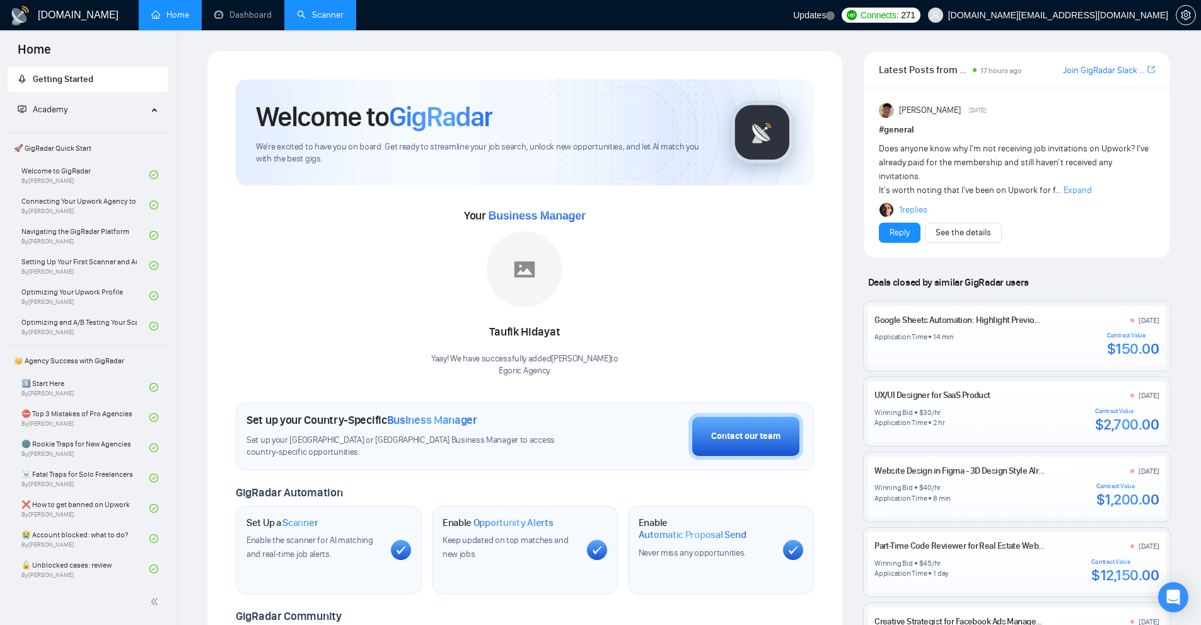
click at [304, 9] on link "Scanner" at bounding box center [320, 14] width 47 height 11
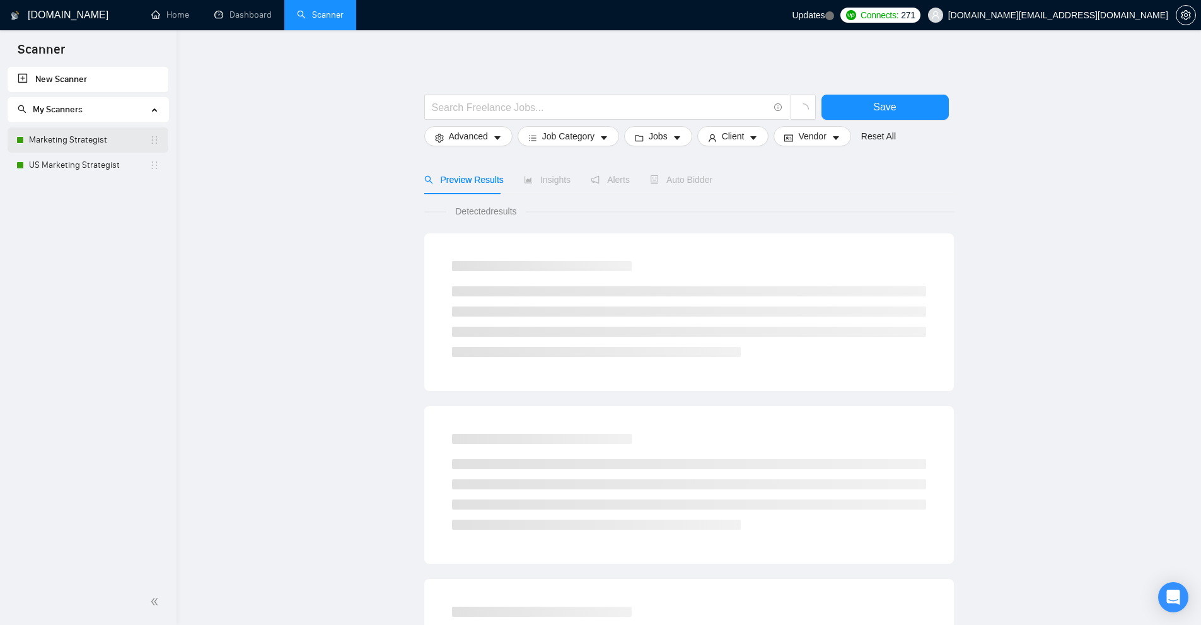
click at [86, 138] on link "Marketing Strategist" at bounding box center [89, 139] width 120 height 25
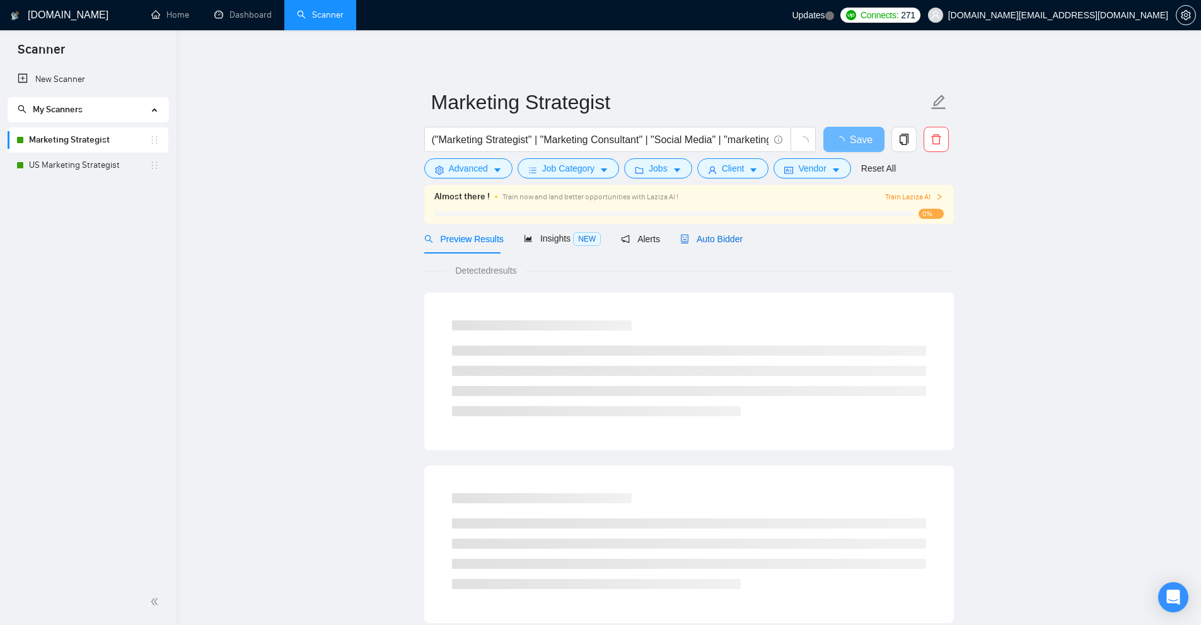
click at [708, 235] on span "Auto Bidder" at bounding box center [711, 239] width 62 height 10
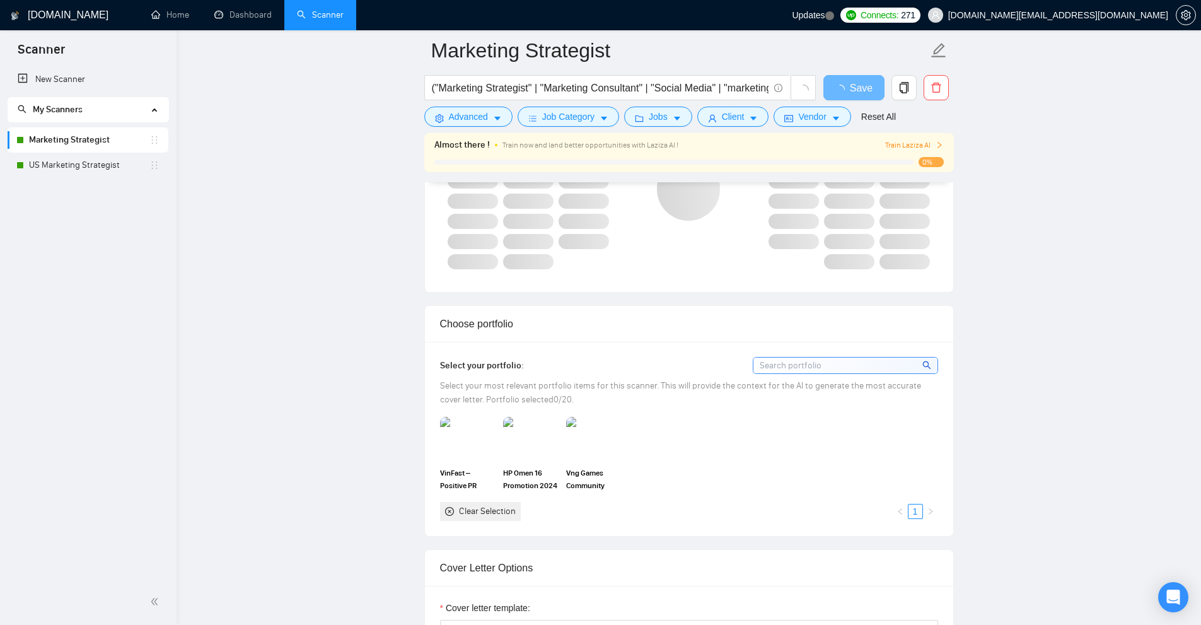
scroll to position [1324, 0]
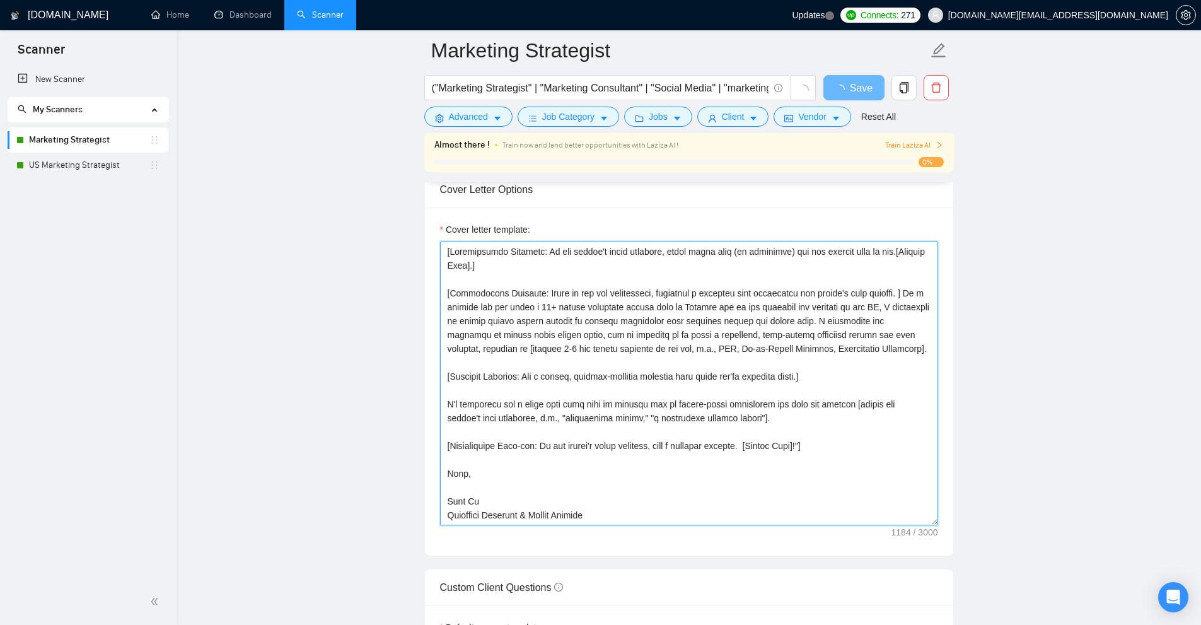
click at [756, 301] on textarea "Cover letter template:" at bounding box center [689, 384] width 498 height 284
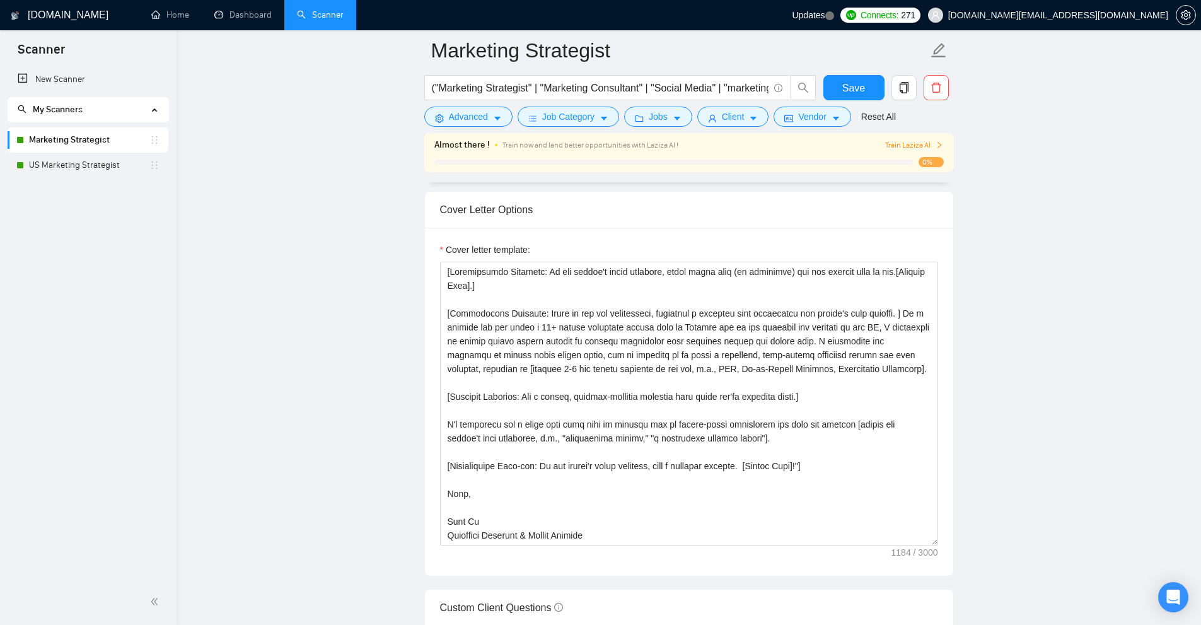
click at [1044, 248] on main "Marketing Strategist ("Marketing Strategist" | "Marketing Consultant" | "Social…" at bounding box center [689, 590] width 984 height 3729
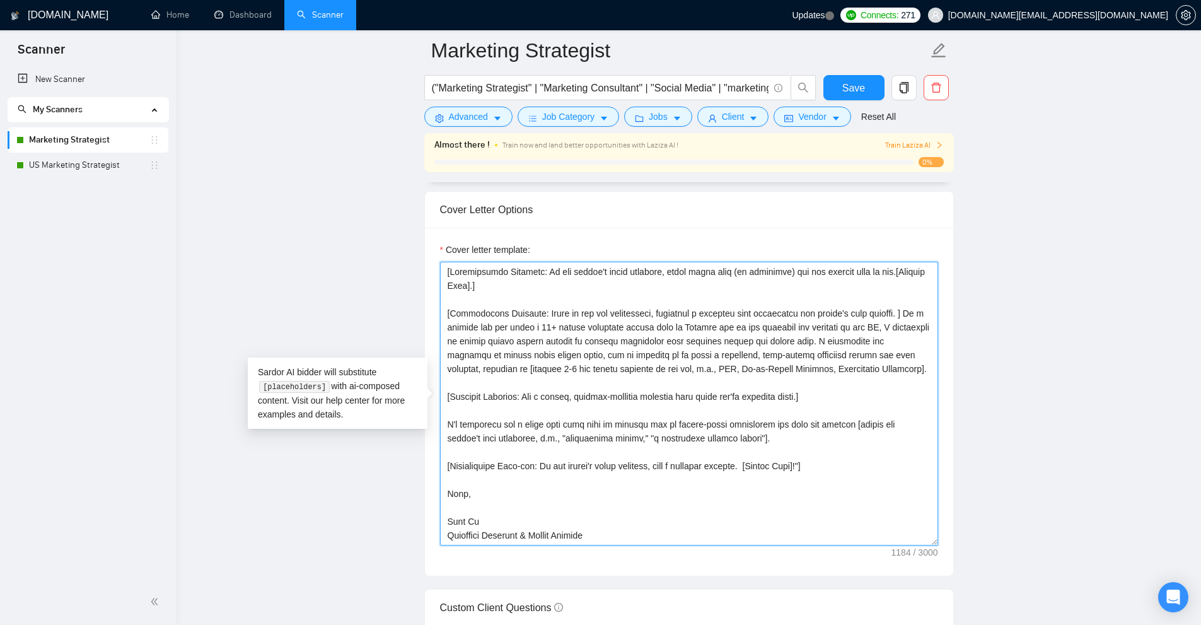
drag, startPoint x: 494, startPoint y: 289, endPoint x: 404, endPoint y: 255, distance: 96.8
click at [404, 255] on main "Marketing Strategist ("Marketing Strategist" | "Marketing Consultant" | "Social…" at bounding box center [689, 590] width 984 height 3729
click at [448, 269] on textarea "Cover letter template:" at bounding box center [689, 404] width 498 height 284
drag, startPoint x: 504, startPoint y: 284, endPoint x: 404, endPoint y: 260, distance: 103.1
click at [404, 260] on main "Marketing Strategist ("Marketing Strategist" | "Marketing Consultant" | "Social…" at bounding box center [689, 590] width 984 height 3729
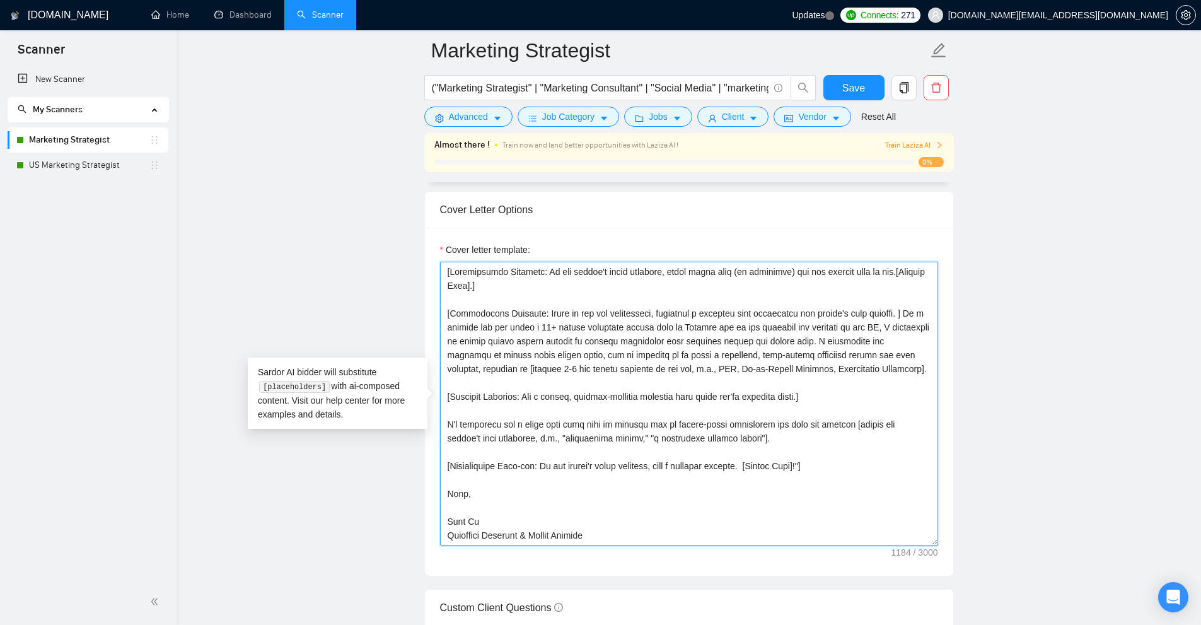
paste textarea "Then craft a greeting in the client's local language (only if it's in Latin scr…"
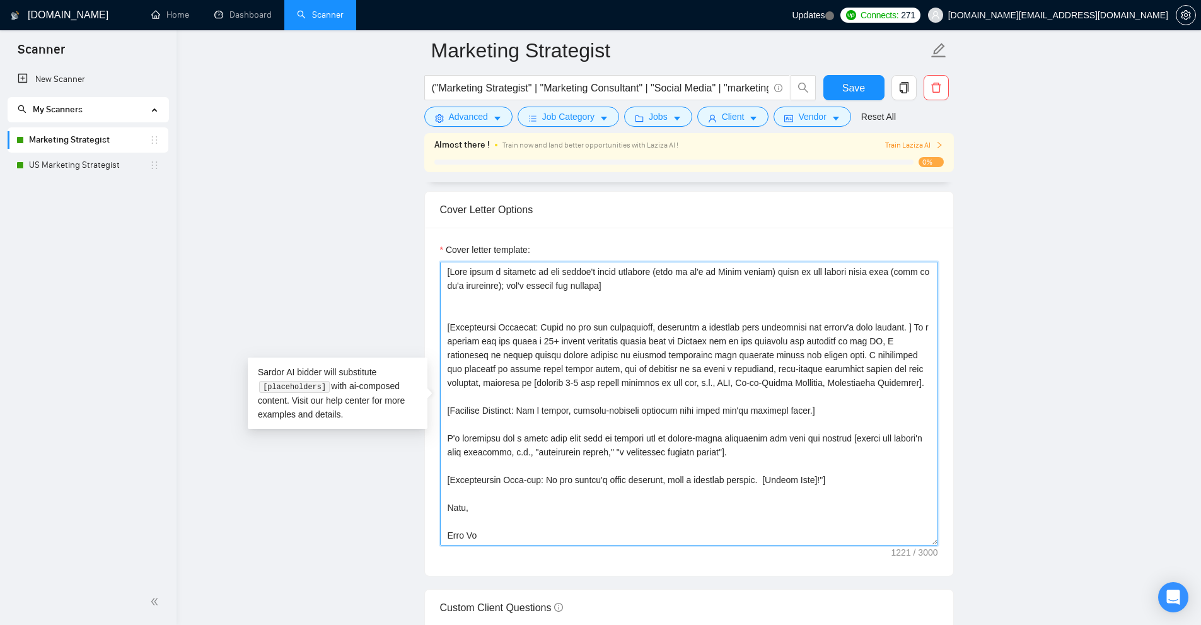
click at [451, 276] on textarea "Cover letter template:" at bounding box center [689, 404] width 498 height 284
drag, startPoint x: 451, startPoint y: 276, endPoint x: 731, endPoint y: 274, distance: 279.3
click at [714, 276] on textarea "Cover letter template:" at bounding box center [689, 404] width 498 height 284
click at [750, 274] on textarea "Cover letter template:" at bounding box center [689, 404] width 498 height 284
drag, startPoint x: 744, startPoint y: 273, endPoint x: 866, endPoint y: 273, distance: 121.7
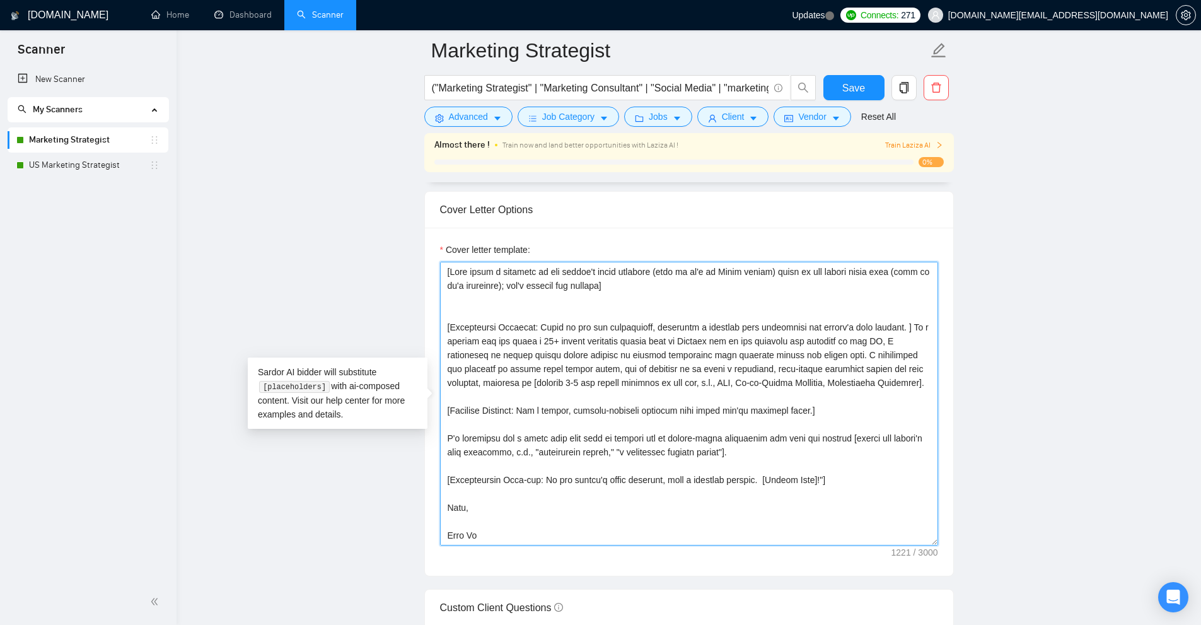
click at [866, 273] on textarea "Cover letter template:" at bounding box center [689, 404] width 498 height 284
click at [868, 278] on textarea "Cover letter template:" at bounding box center [689, 404] width 498 height 284
drag, startPoint x: 745, startPoint y: 267, endPoint x: 643, endPoint y: 264, distance: 102.9
click at [643, 264] on textarea "Cover letter template:" at bounding box center [689, 404] width 498 height 284
click at [529, 268] on textarea "Cover letter template:" at bounding box center [689, 404] width 498 height 284
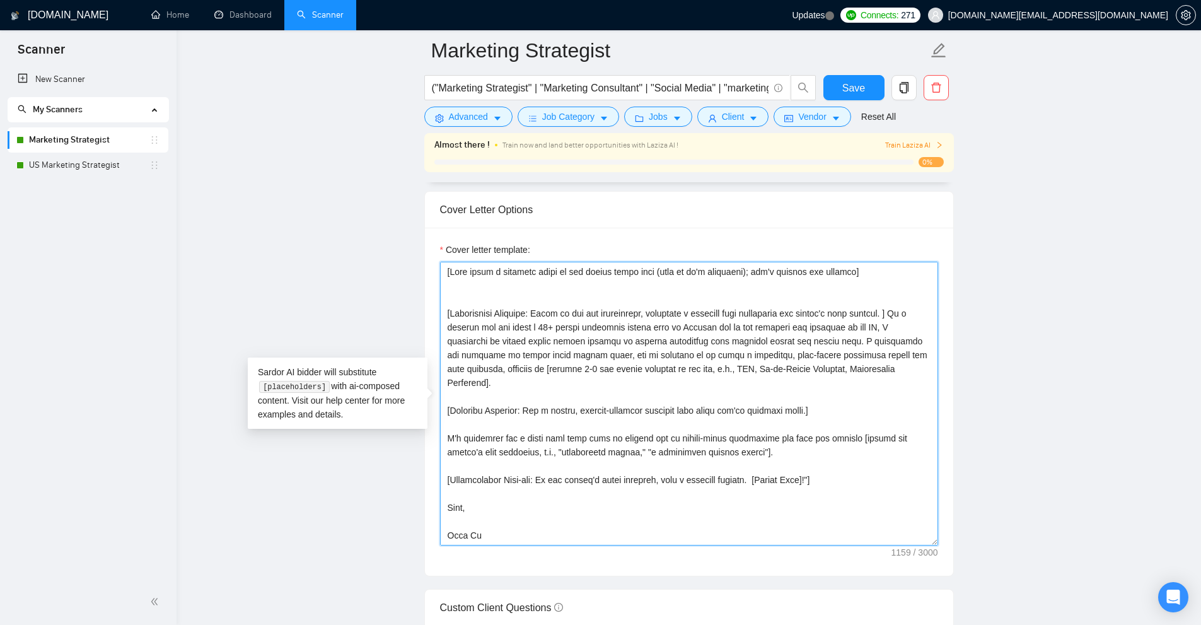
click at [537, 269] on textarea "Cover letter template:" at bounding box center [689, 404] width 498 height 284
drag, startPoint x: 537, startPoint y: 269, endPoint x: 627, endPoint y: 269, distance: 90.2
click at [627, 269] on textarea "Cover letter template:" at bounding box center [689, 404] width 498 height 284
click at [672, 276] on textarea "Cover letter template:" at bounding box center [689, 404] width 498 height 284
click at [716, 273] on textarea "Cover letter template:" at bounding box center [689, 404] width 498 height 284
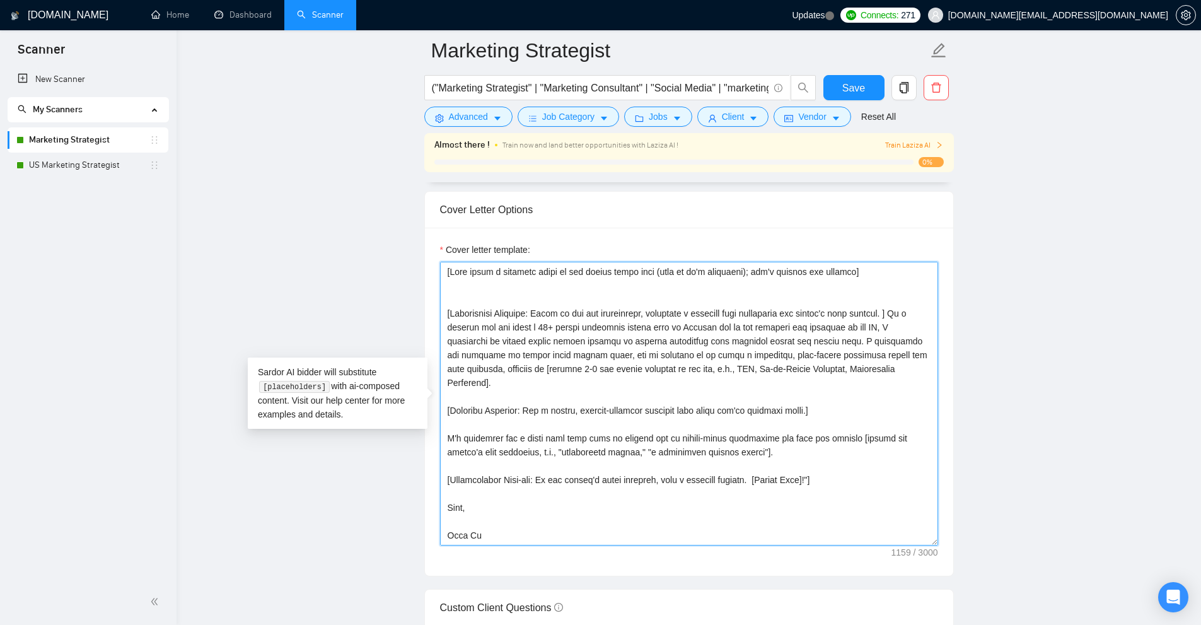
click at [716, 273] on textarea "Cover letter template:" at bounding box center [689, 404] width 498 height 284
click at [799, 273] on textarea "Cover letter template:" at bounding box center [689, 404] width 498 height 284
click at [855, 276] on textarea "Cover letter template:" at bounding box center [689, 404] width 498 height 284
click at [842, 284] on textarea "Cover letter template:" at bounding box center [689, 404] width 498 height 284
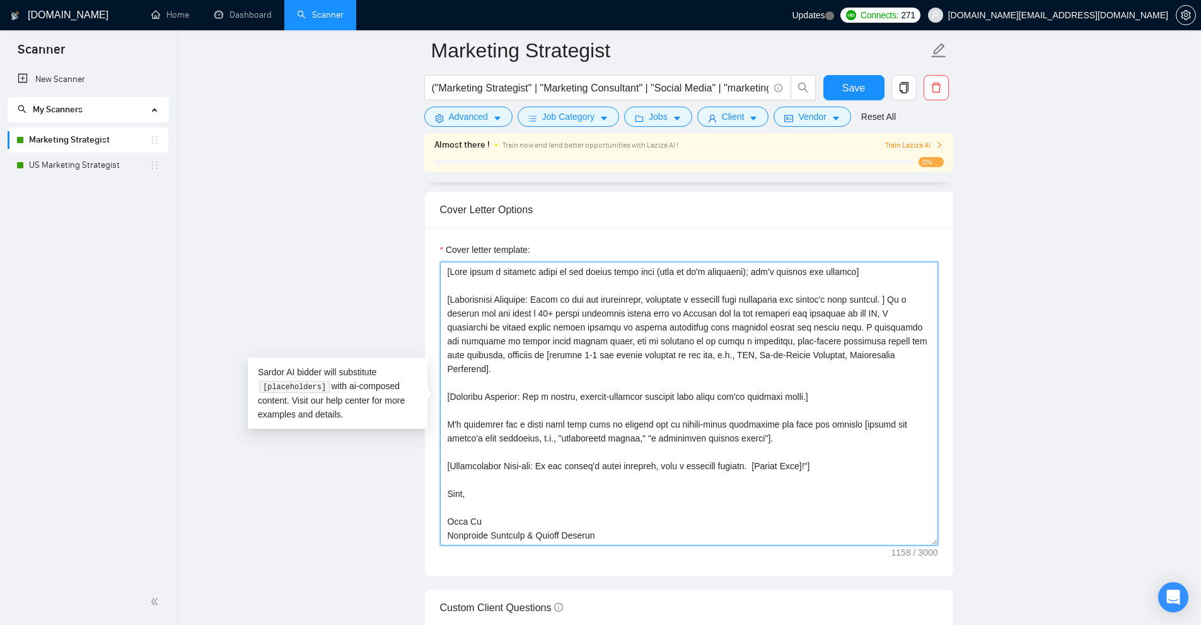
drag, startPoint x: 535, startPoint y: 298, endPoint x: 544, endPoint y: 296, distance: 8.4
click at [540, 297] on textarea "Cover letter template:" at bounding box center [689, 404] width 498 height 284
click at [540, 296] on textarea "Cover letter template:" at bounding box center [689, 404] width 498 height 284
drag, startPoint x: 539, startPoint y: 297, endPoint x: 459, endPoint y: 299, distance: 79.5
click at [471, 298] on textarea "Cover letter template:" at bounding box center [689, 404] width 498 height 284
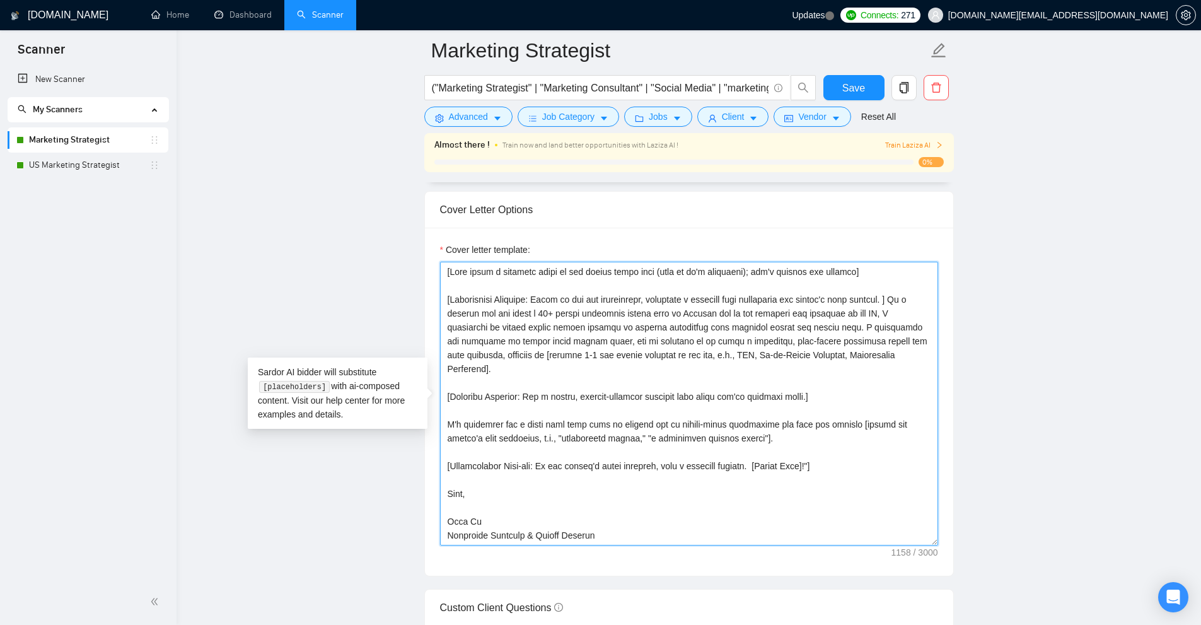
click at [455, 299] on textarea "Cover letter template:" at bounding box center [689, 404] width 498 height 284
drag, startPoint x: 455, startPoint y: 299, endPoint x: 888, endPoint y: 293, distance: 432.6
click at [888, 293] on textarea "Cover letter template:" at bounding box center [689, 404] width 498 height 284
click at [601, 317] on textarea "Cover letter template:" at bounding box center [689, 404] width 498 height 284
drag, startPoint x: 539, startPoint y: 296, endPoint x: 452, endPoint y: 301, distance: 86.5
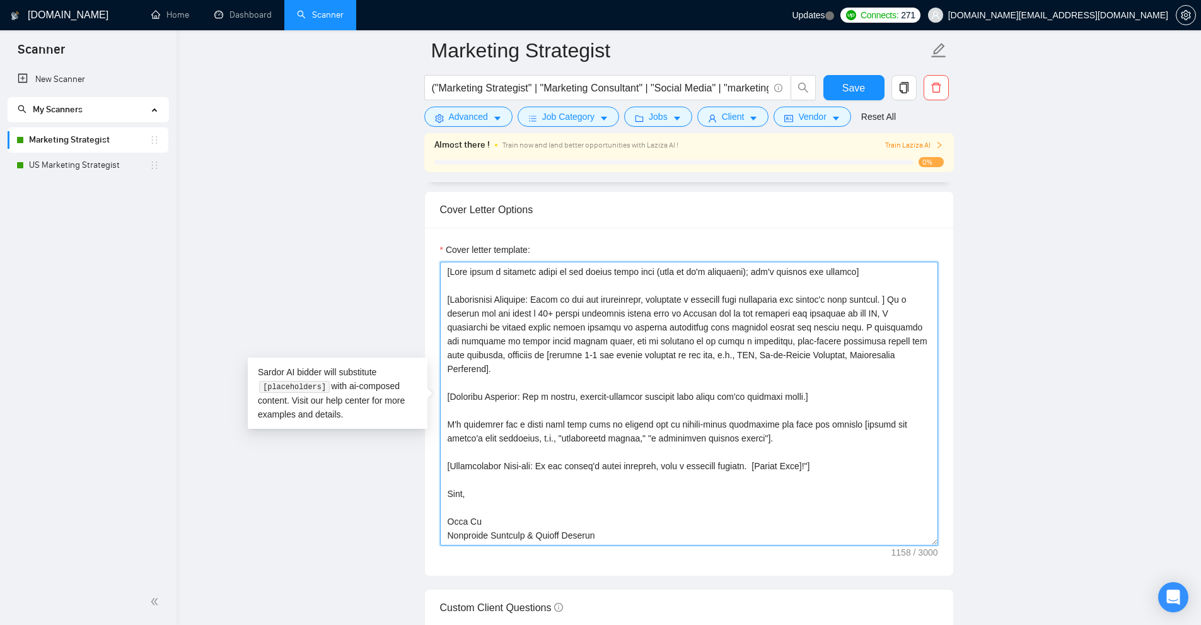
click at [452, 301] on textarea "Cover letter template:" at bounding box center [689, 404] width 498 height 284
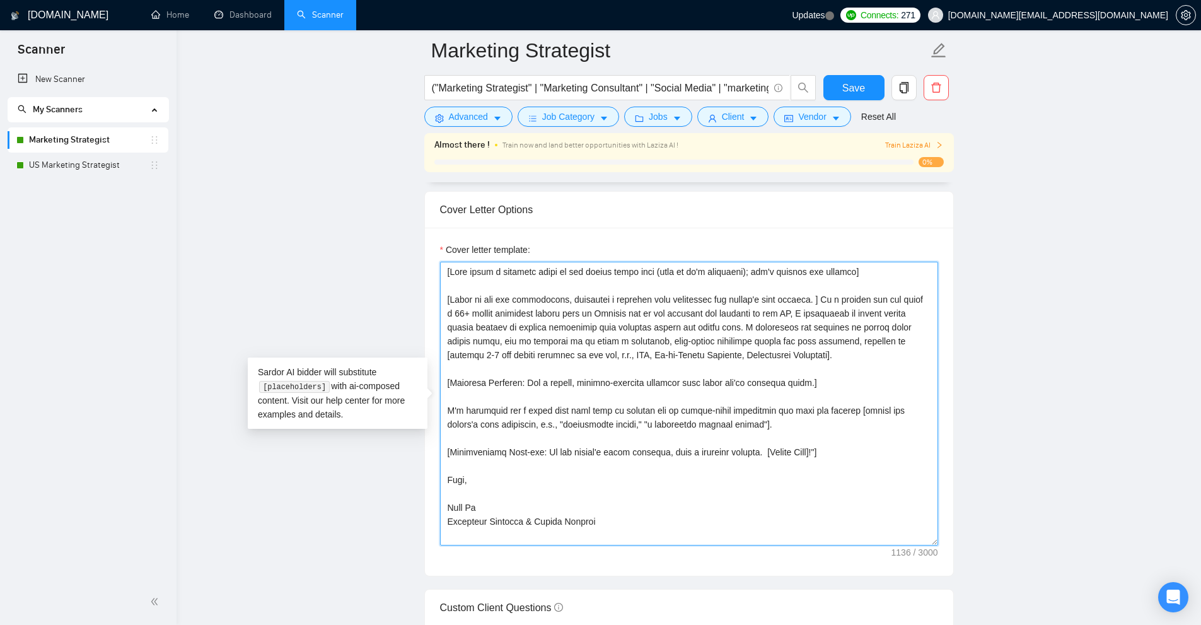
click at [461, 300] on textarea "Cover letter template:" at bounding box center [689, 404] width 498 height 284
drag, startPoint x: 461, startPoint y: 300, endPoint x: 772, endPoint y: 294, distance: 310.9
click at [769, 294] on textarea "Cover letter template:" at bounding box center [689, 404] width 498 height 284
click at [806, 295] on textarea "Cover letter template:" at bounding box center [689, 404] width 498 height 284
drag, startPoint x: 471, startPoint y: 308, endPoint x: 772, endPoint y: 303, distance: 301.5
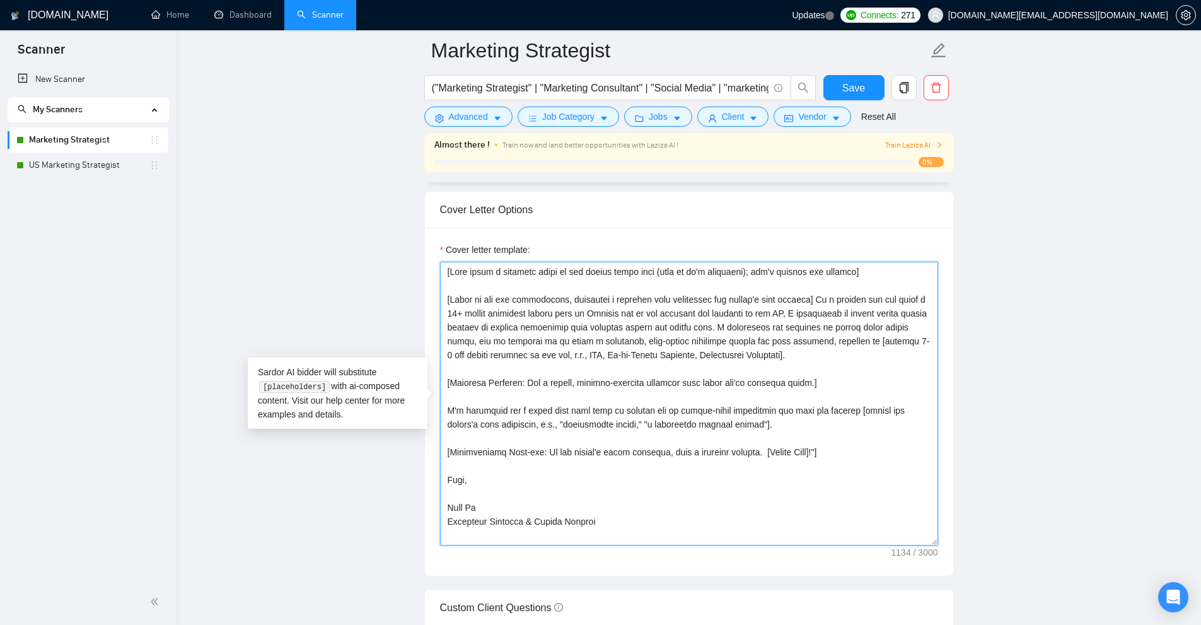
click at [772, 303] on textarea "Cover letter template:" at bounding box center [689, 404] width 498 height 284
click at [819, 306] on textarea "Cover letter template:" at bounding box center [689, 404] width 498 height 284
drag, startPoint x: 800, startPoint y: 312, endPoint x: 685, endPoint y: 322, distance: 114.6
click at [685, 322] on textarea "Cover letter template:" at bounding box center [689, 404] width 498 height 284
drag, startPoint x: 725, startPoint y: 326, endPoint x: 808, endPoint y: 299, distance: 87.5
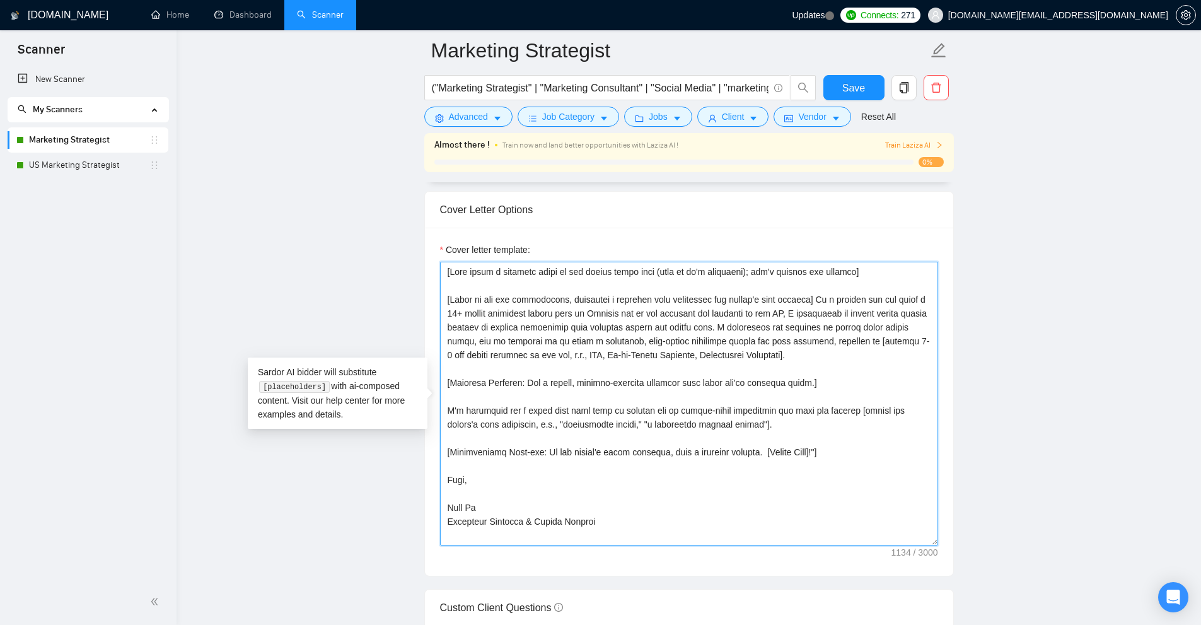
click at [808, 299] on textarea "Cover letter template:" at bounding box center [689, 404] width 498 height 284
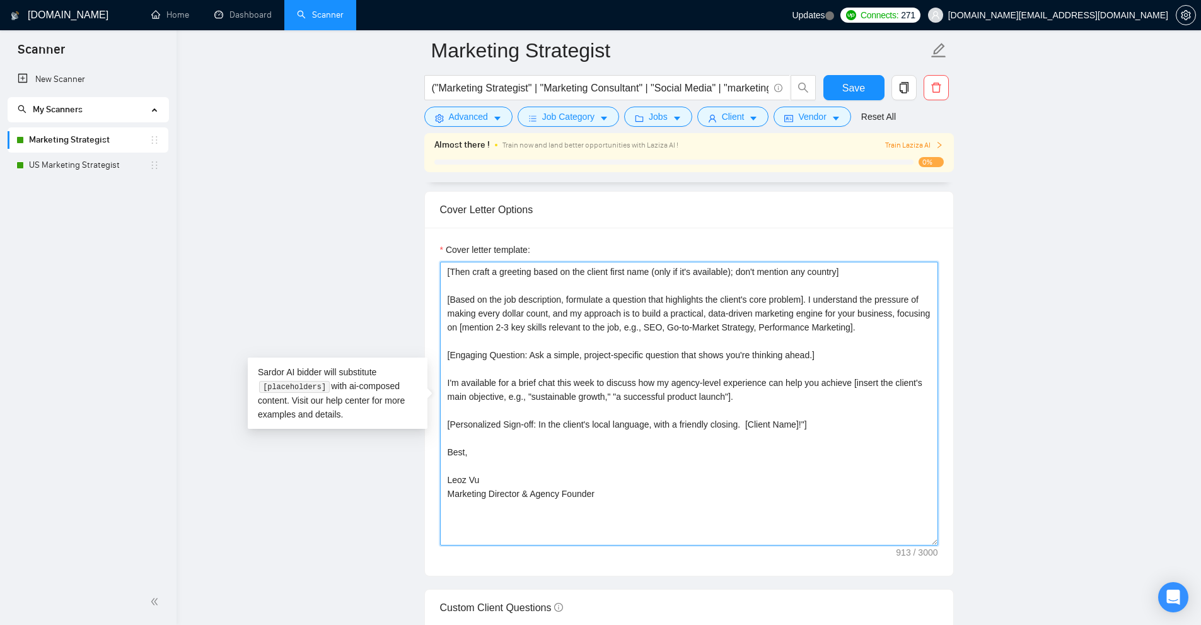
drag, startPoint x: 461, startPoint y: 317, endPoint x: 637, endPoint y: 315, distance: 175.9
click at [637, 315] on textarea "[Then craft a greeting based on the client first name (only if it's available);…" at bounding box center [689, 404] width 498 height 284
click at [637, 314] on textarea "[Then craft a greeting based on the client first name (only if it's available);…" at bounding box center [689, 404] width 498 height 284
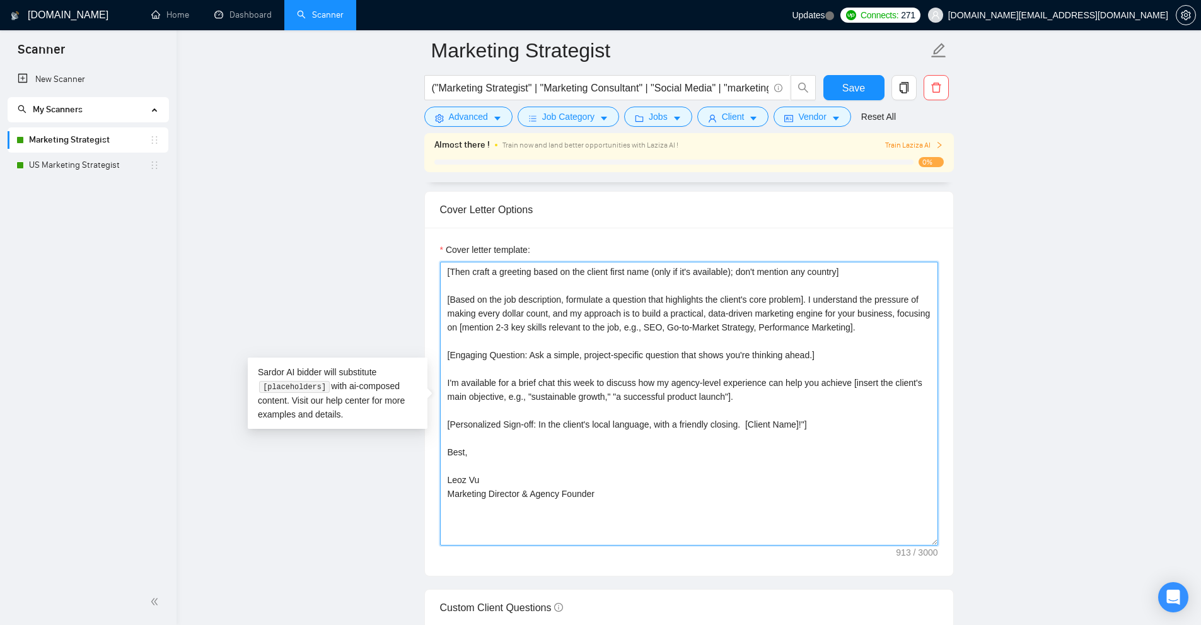
click at [516, 316] on textarea "[Then craft a greeting based on the client first name (only if it's available);…" at bounding box center [689, 404] width 498 height 284
drag, startPoint x: 517, startPoint y: 314, endPoint x: 904, endPoint y: 313, distance: 386.5
click at [904, 313] on textarea "[Then craft a greeting based on the client first name (only if it's available);…" at bounding box center [689, 404] width 498 height 284
click at [819, 321] on textarea "[Then craft a greeting based on the client first name (only if it's available);…" at bounding box center [689, 404] width 498 height 284
drag, startPoint x: 680, startPoint y: 315, endPoint x: 895, endPoint y: 310, distance: 215.1
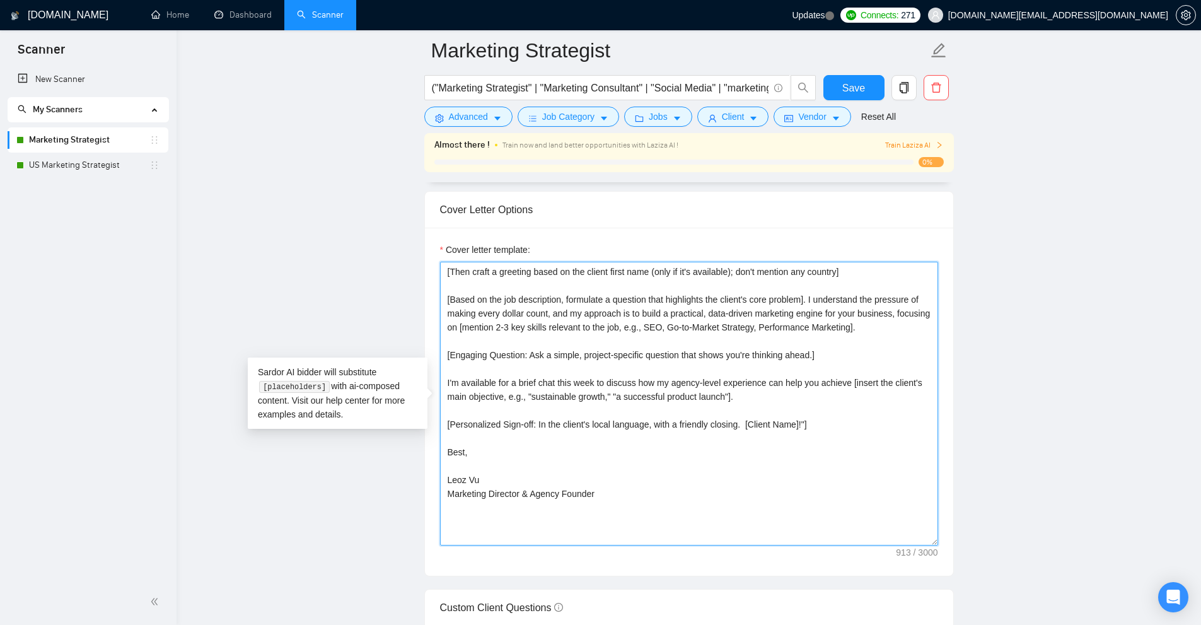
click at [895, 310] on textarea "[Then craft a greeting based on the client first name (only if it's available);…" at bounding box center [689, 404] width 498 height 284
click at [680, 330] on textarea "[Then craft a greeting based on the client first name (only if it's available);…" at bounding box center [689, 404] width 498 height 284
drag, startPoint x: 494, startPoint y: 327, endPoint x: 670, endPoint y: 328, distance: 175.3
click at [670, 328] on textarea "[Then craft a greeting based on the client first name (only if it's available);…" at bounding box center [689, 404] width 498 height 284
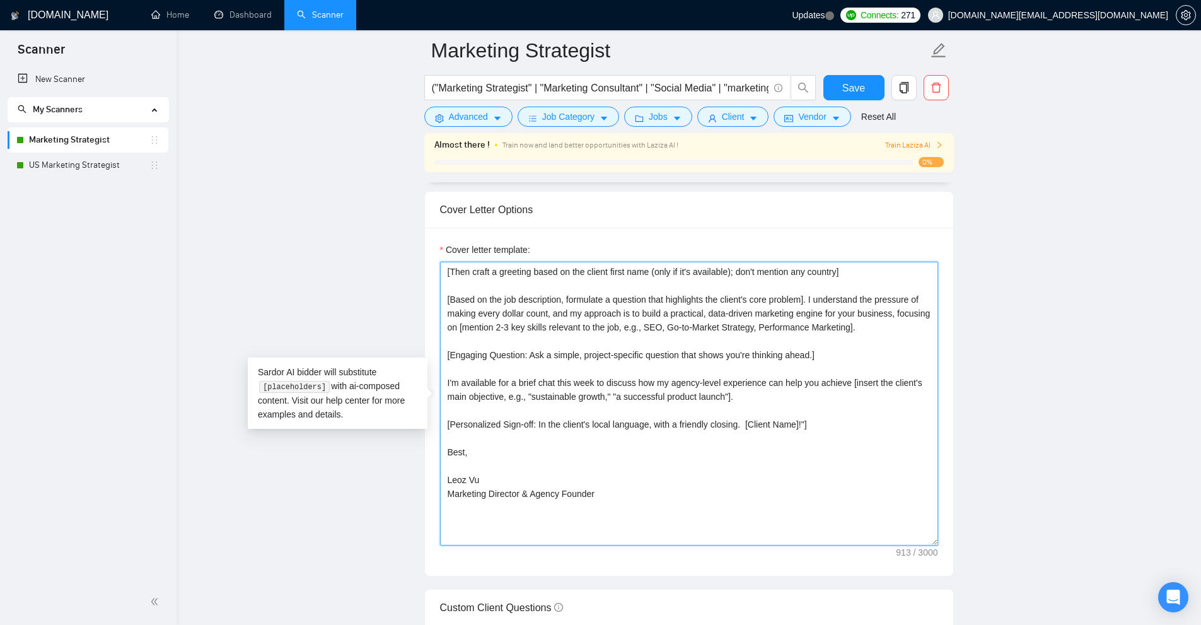
click at [672, 330] on textarea "[Then craft a greeting based on the client first name (only if it's available);…" at bounding box center [689, 404] width 498 height 284
drag, startPoint x: 657, startPoint y: 327, endPoint x: 678, endPoint y: 325, distance: 20.9
click at [678, 325] on textarea "[Then craft a greeting based on the client first name (only if it's available);…" at bounding box center [689, 404] width 498 height 284
click at [472, 342] on textarea "[Then craft a greeting based on the client first name (only if it's available);…" at bounding box center [689, 404] width 498 height 284
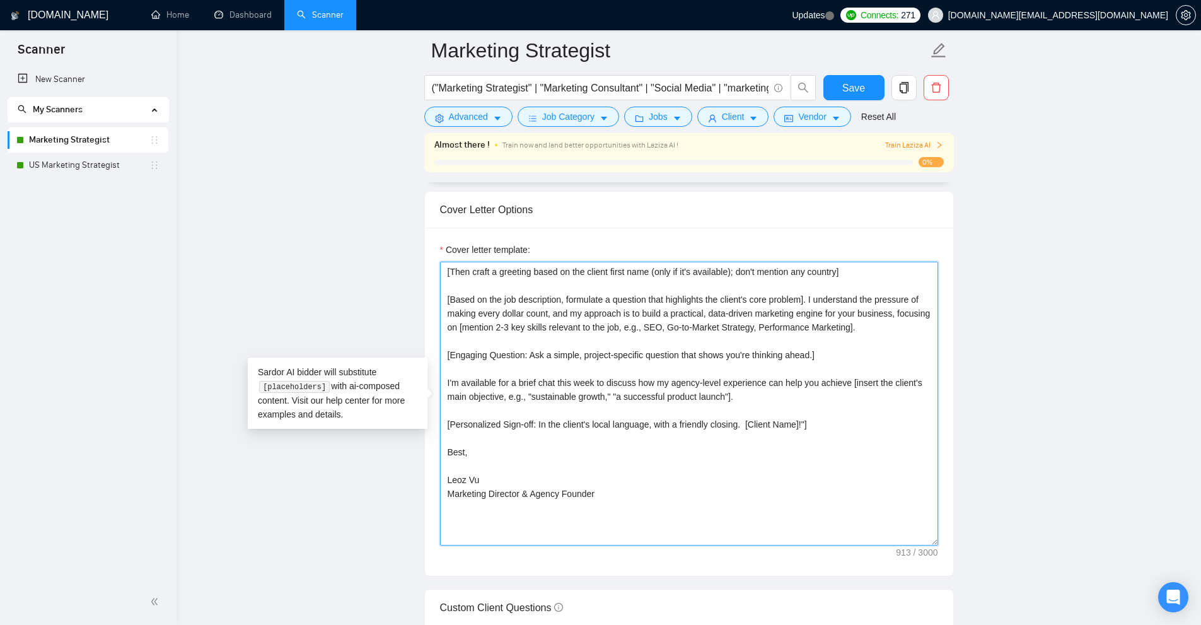
click at [466, 353] on textarea "[Then craft a greeting based on the client first name (only if it's available);…" at bounding box center [689, 404] width 498 height 284
drag, startPoint x: 528, startPoint y: 353, endPoint x: 452, endPoint y: 350, distance: 76.4
click at [452, 350] on textarea "[Then craft a greeting based on the client first name (only if it's available);…" at bounding box center [689, 404] width 498 height 284
drag, startPoint x: 452, startPoint y: 352, endPoint x: 741, endPoint y: 355, distance: 288.8
click at [740, 355] on textarea "[Then craft a greeting based on the client first name (only if it's available);…" at bounding box center [689, 404] width 498 height 284
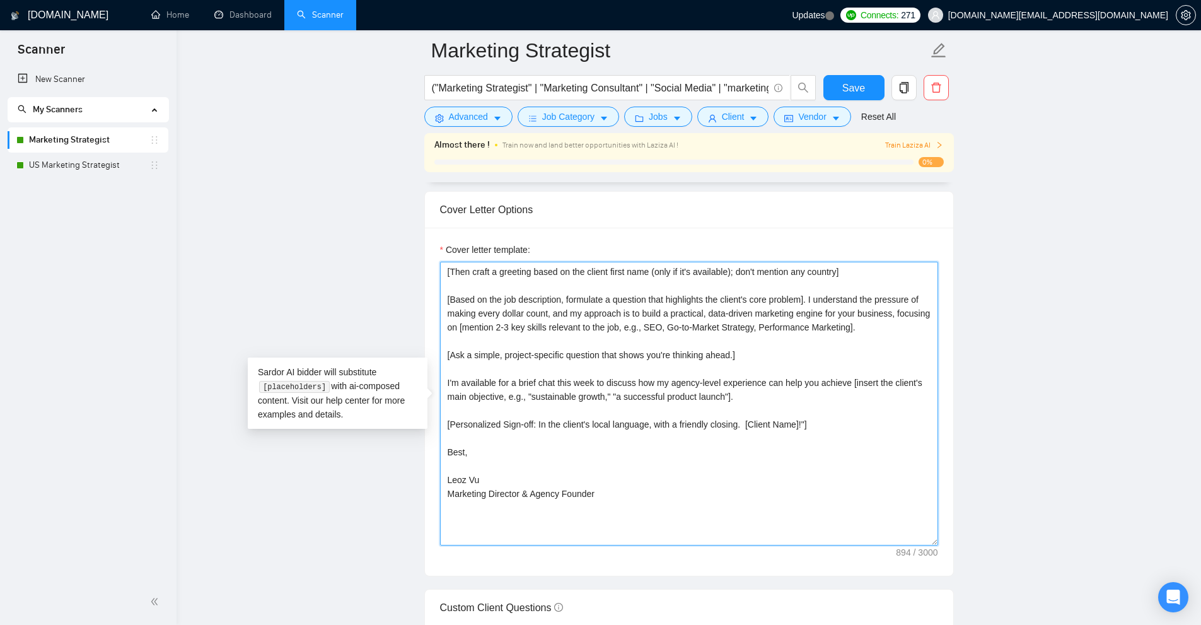
click at [741, 355] on textarea "[Then craft a greeting based on the client first name (only if it's available);…" at bounding box center [689, 404] width 498 height 284
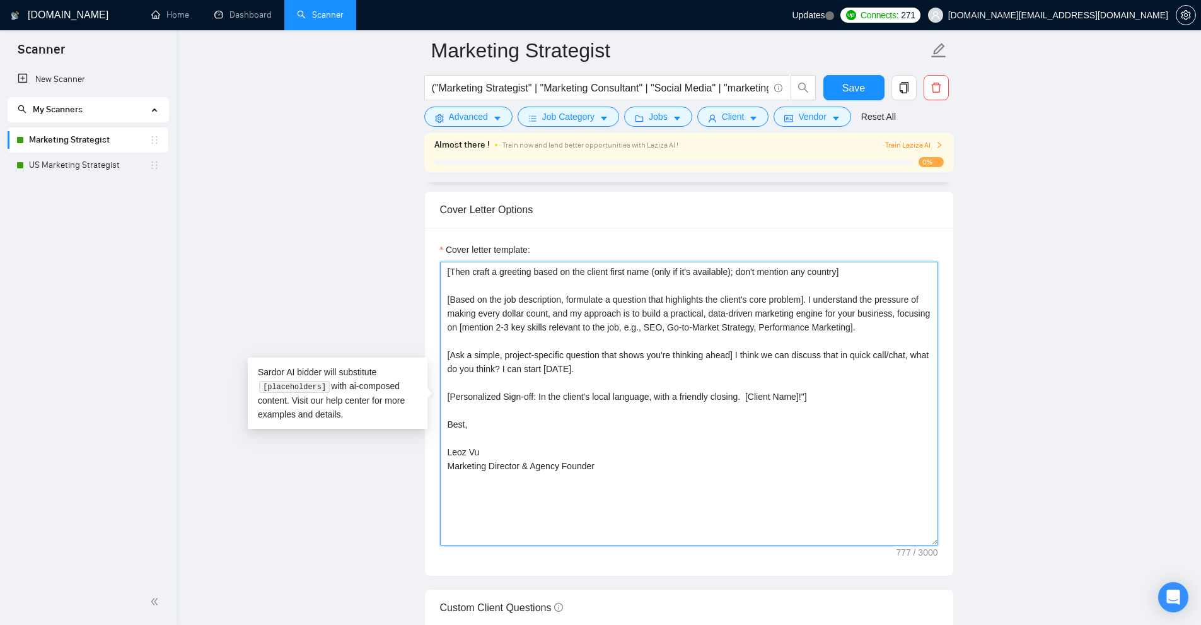
click at [564, 387] on textarea "[Then craft a greeting based on the client first name (only if it's available);…" at bounding box center [689, 404] width 498 height 284
click at [557, 389] on textarea "[Then craft a greeting based on the client first name (only if it's available);…" at bounding box center [689, 404] width 498 height 284
click at [537, 395] on textarea "[Then craft a greeting based on the client first name (only if it's available);…" at bounding box center [689, 404] width 498 height 284
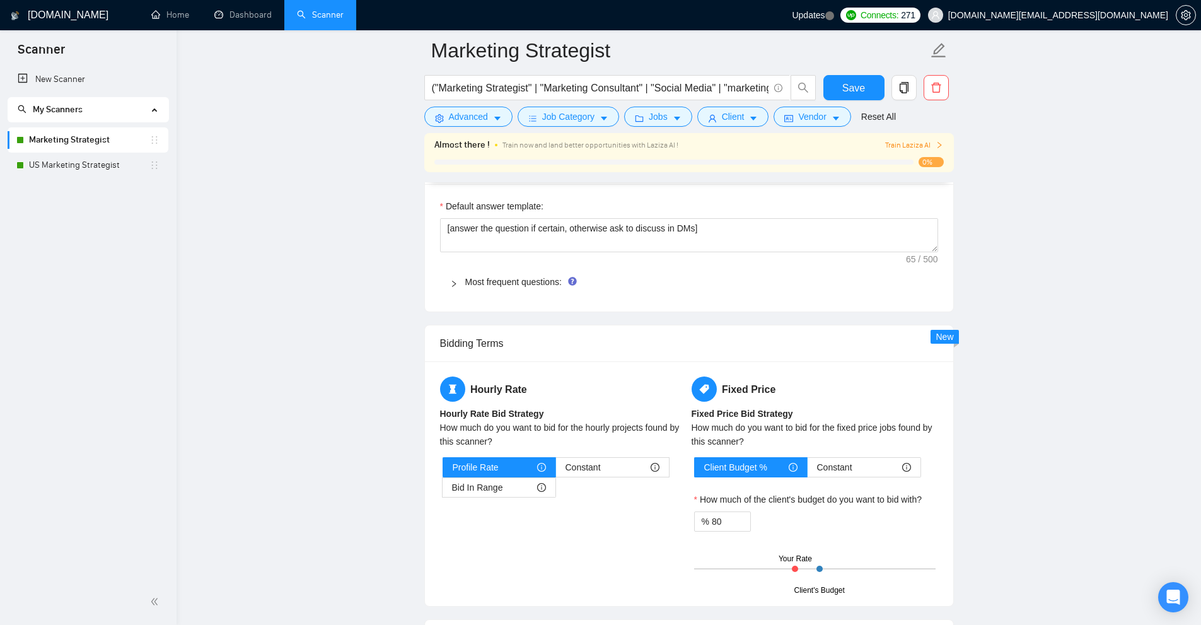
scroll to position [2207, 0]
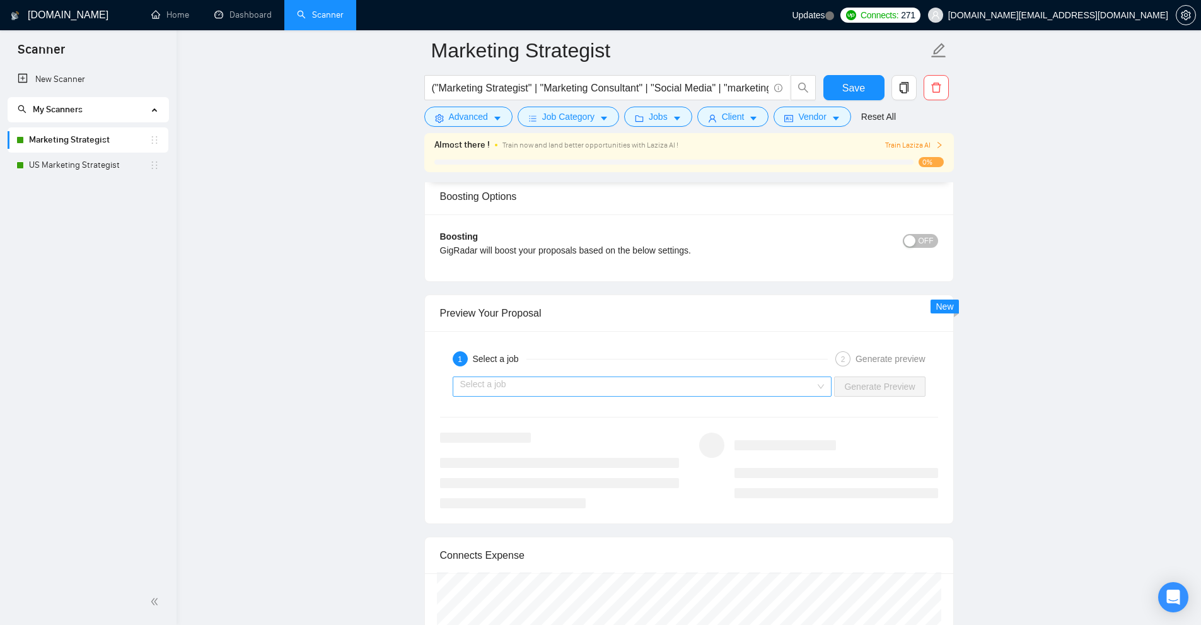
type textarea "[Then craft a greeting based on the client first name (only if it's available);…"
click at [789, 383] on input "search" at bounding box center [638, 386] width 356 height 19
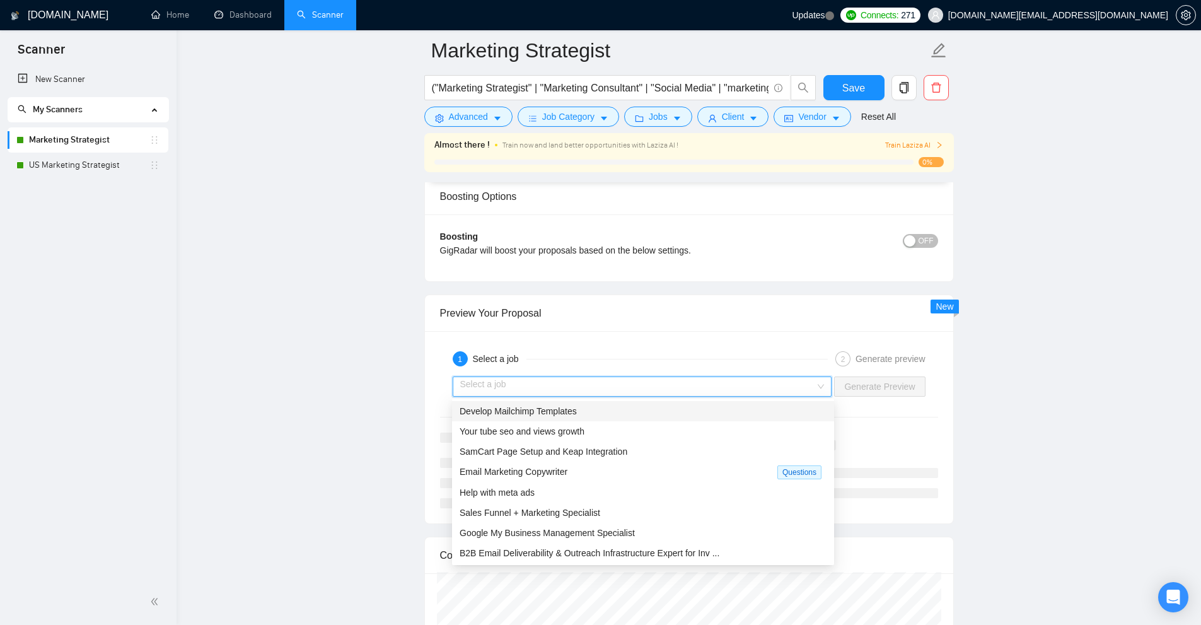
click at [527, 415] on span "Develop Mailchimp Templates" at bounding box center [518, 411] width 117 height 10
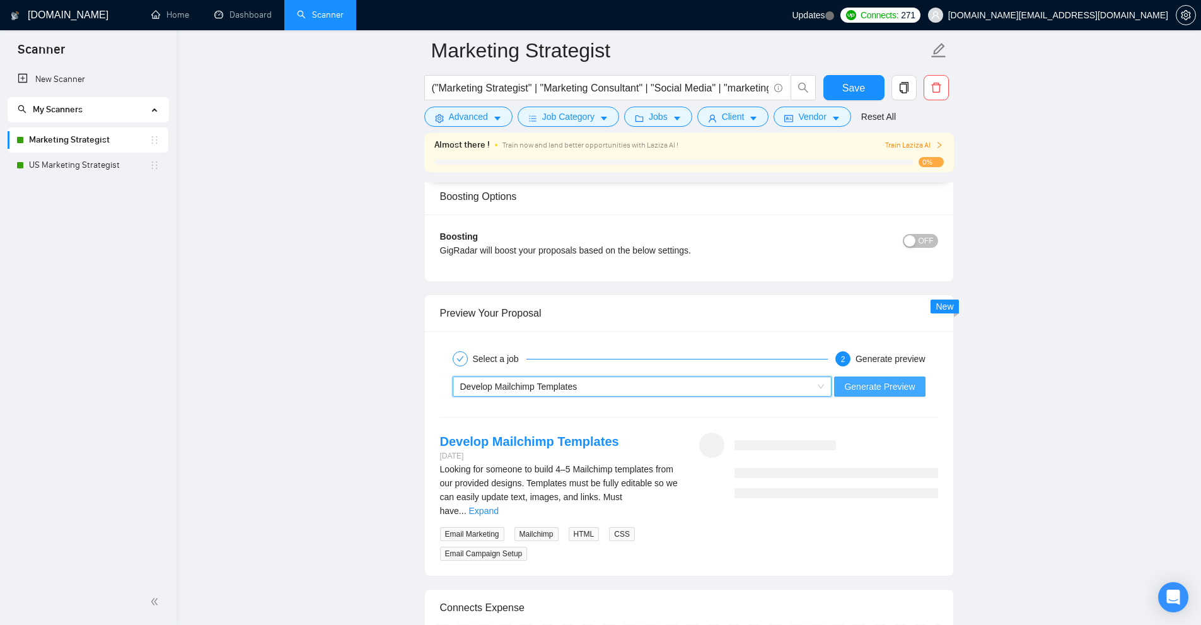
click at [878, 388] on span "Generate Preview" at bounding box center [879, 387] width 71 height 14
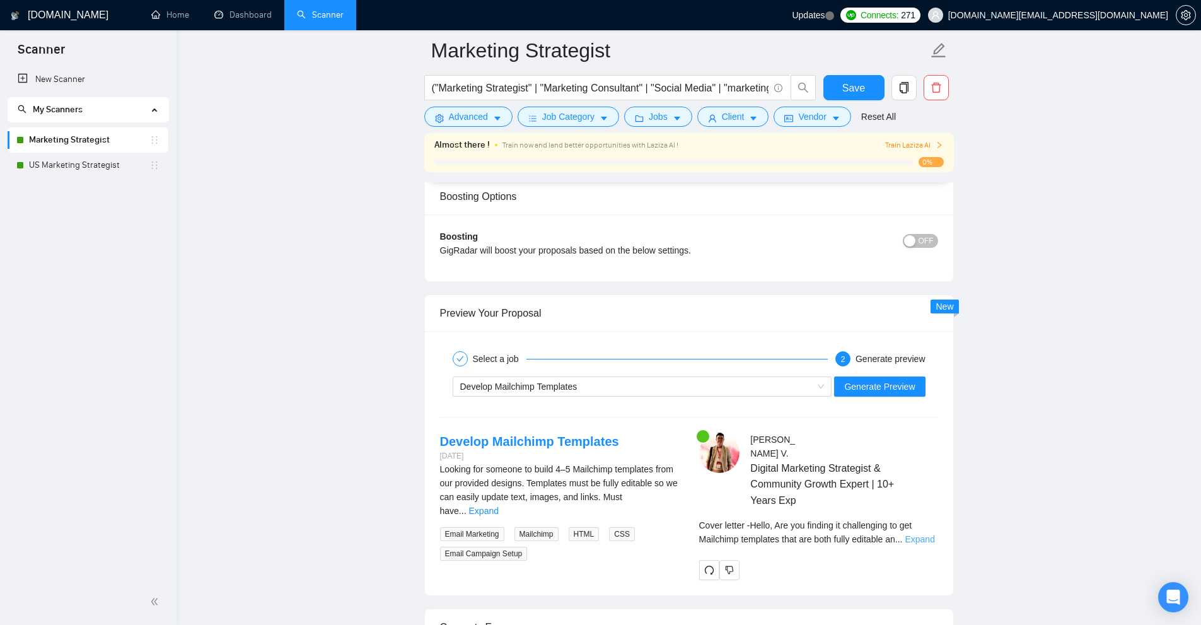
click at [917, 534] on link "Expand" at bounding box center [920, 539] width 30 height 10
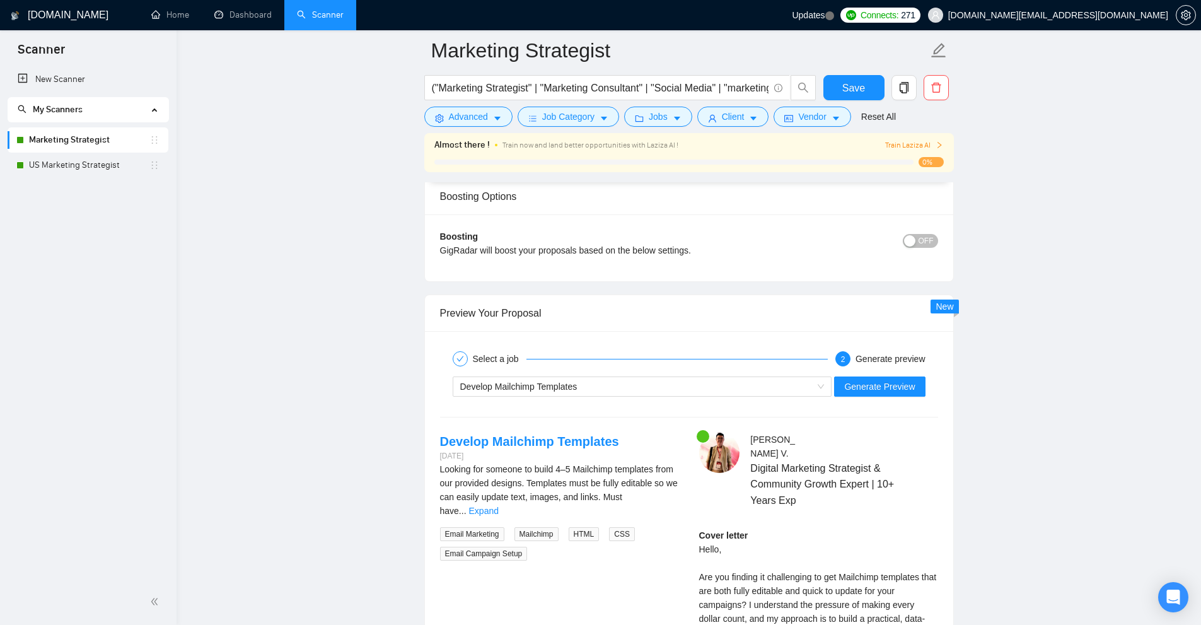
scroll to position [2522, 0]
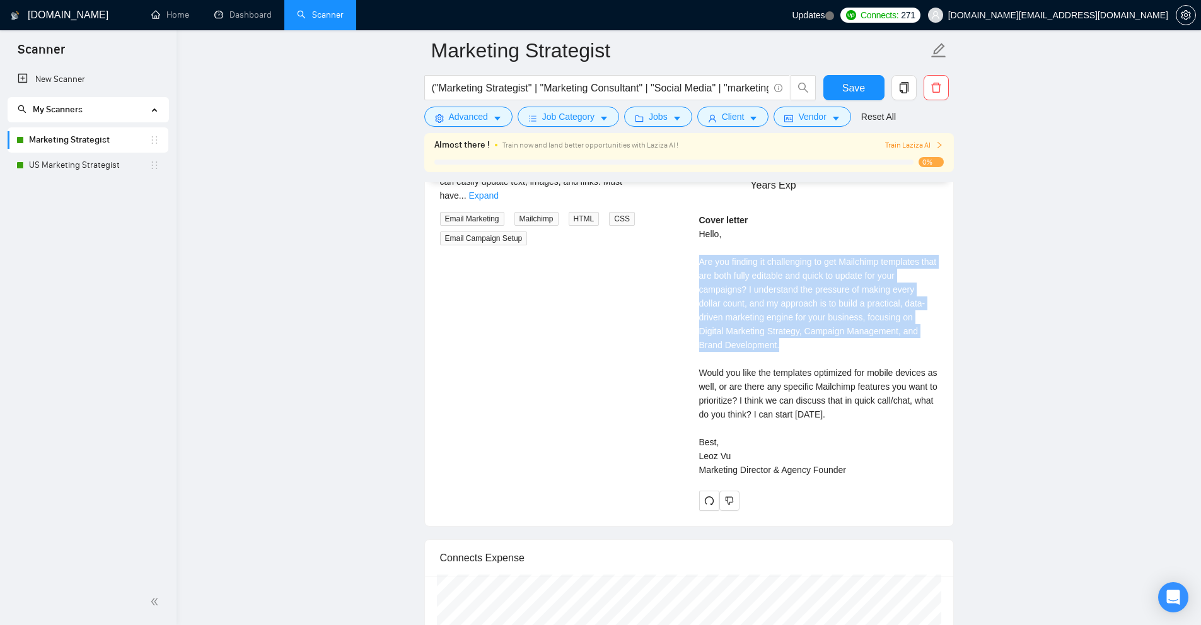
drag, startPoint x: 694, startPoint y: 250, endPoint x: 807, endPoint y: 329, distance: 138.0
click at [807, 329] on div "Luong V . Digital Marketing Strategist & Community Growth Expert | 10+ Years Ex…" at bounding box center [818, 313] width 259 height 393
click at [807, 329] on div "Cover letter Hello, Are you finding it challenging to get Mailchimp templates t…" at bounding box center [818, 345] width 239 height 264
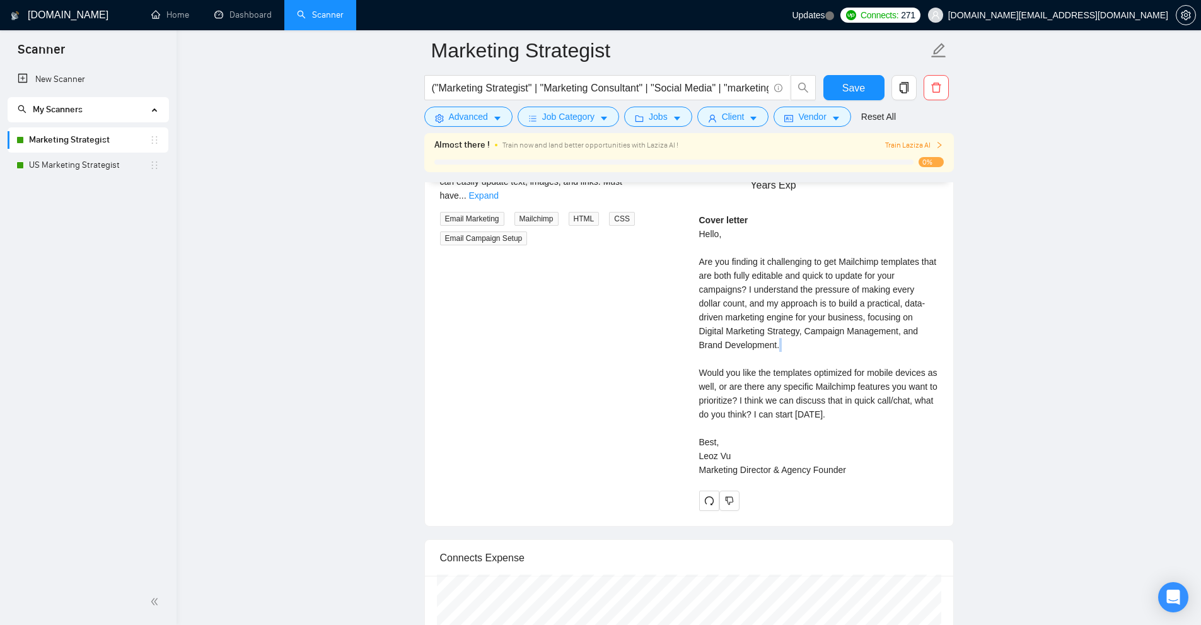
click at [807, 329] on div "Cover letter Hello, Are you finding it challenging to get Mailchimp templates t…" at bounding box center [818, 345] width 239 height 264
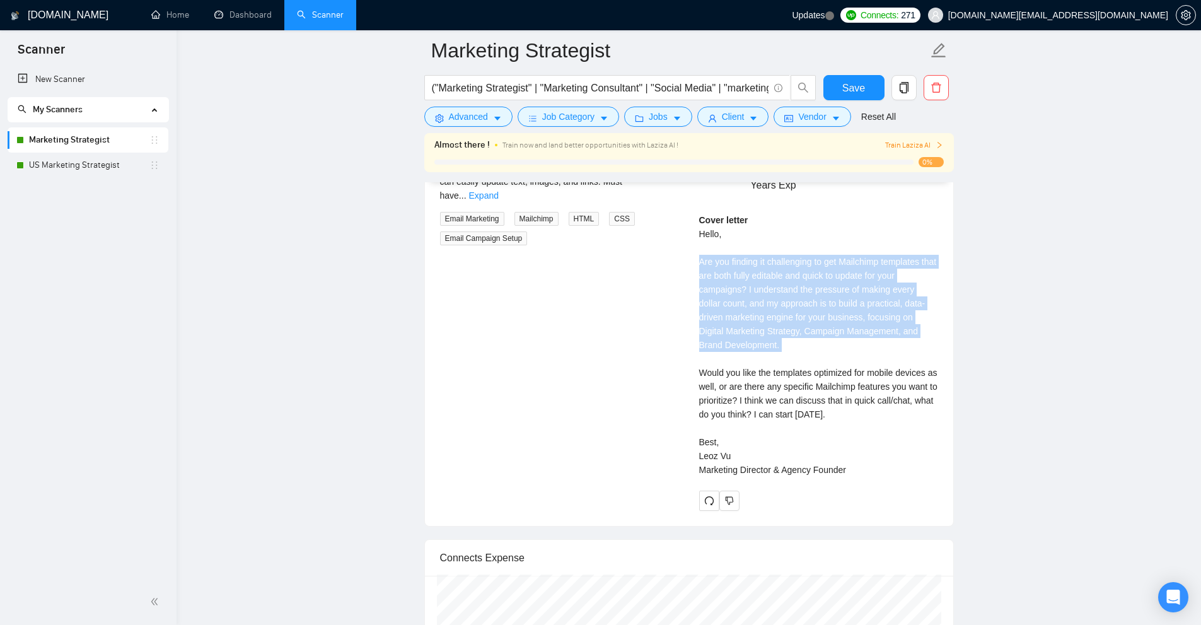
click at [807, 329] on div "Cover letter Hello, Are you finding it challenging to get Mailchimp templates t…" at bounding box center [818, 345] width 239 height 264
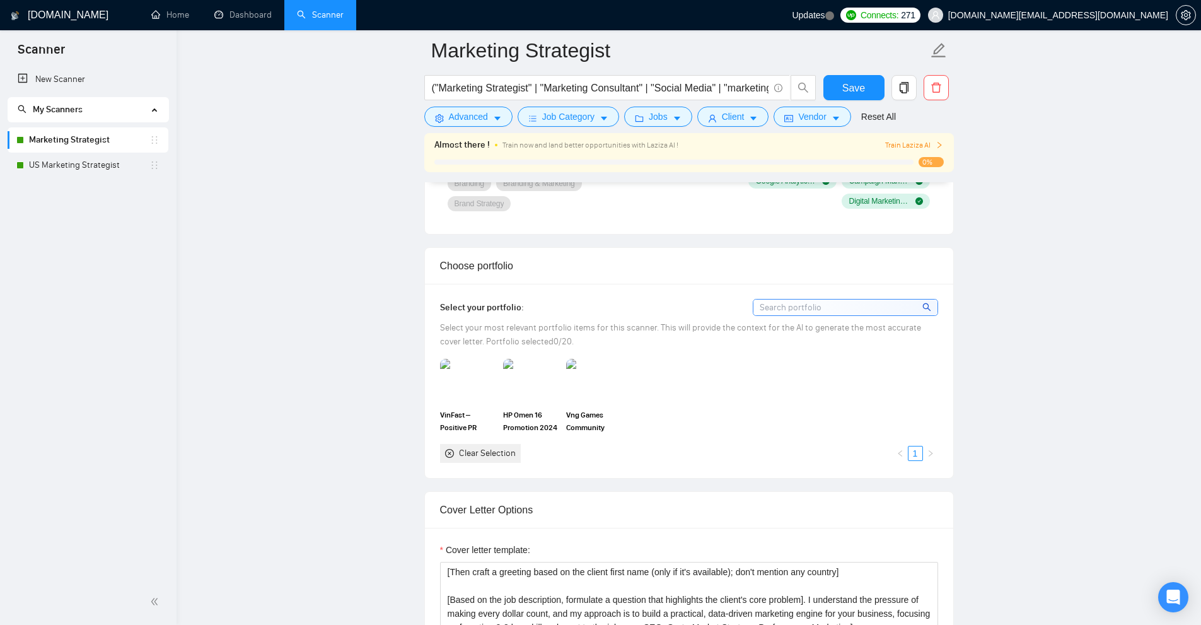
scroll to position [1015, 0]
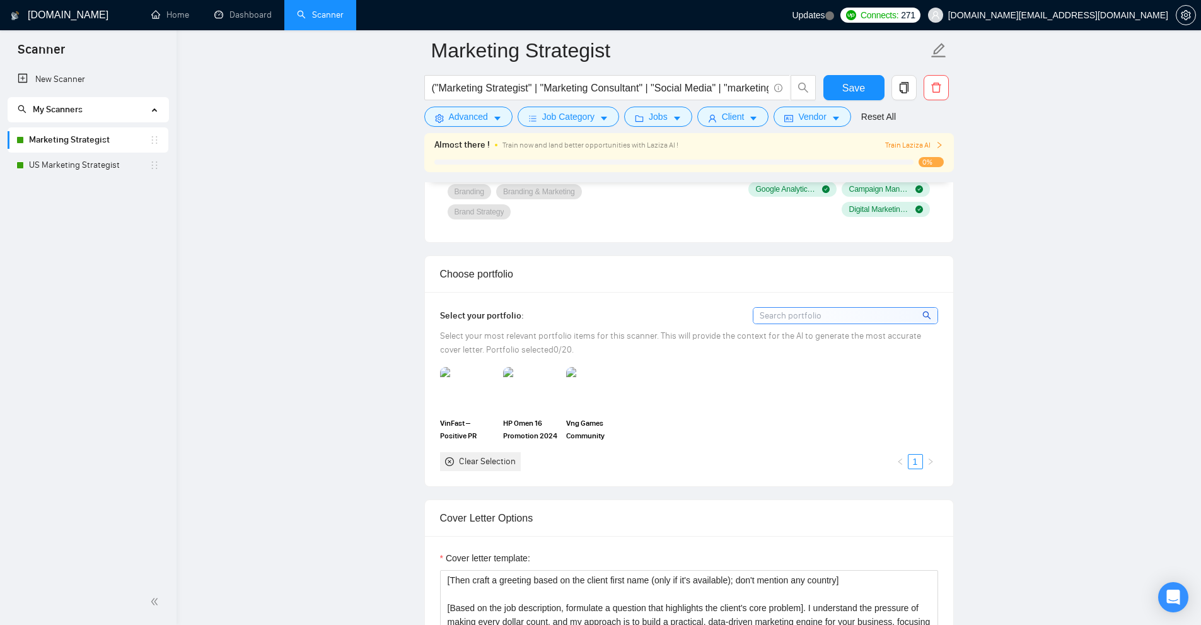
drag, startPoint x: 784, startPoint y: 358, endPoint x: 793, endPoint y: 331, distance: 28.7
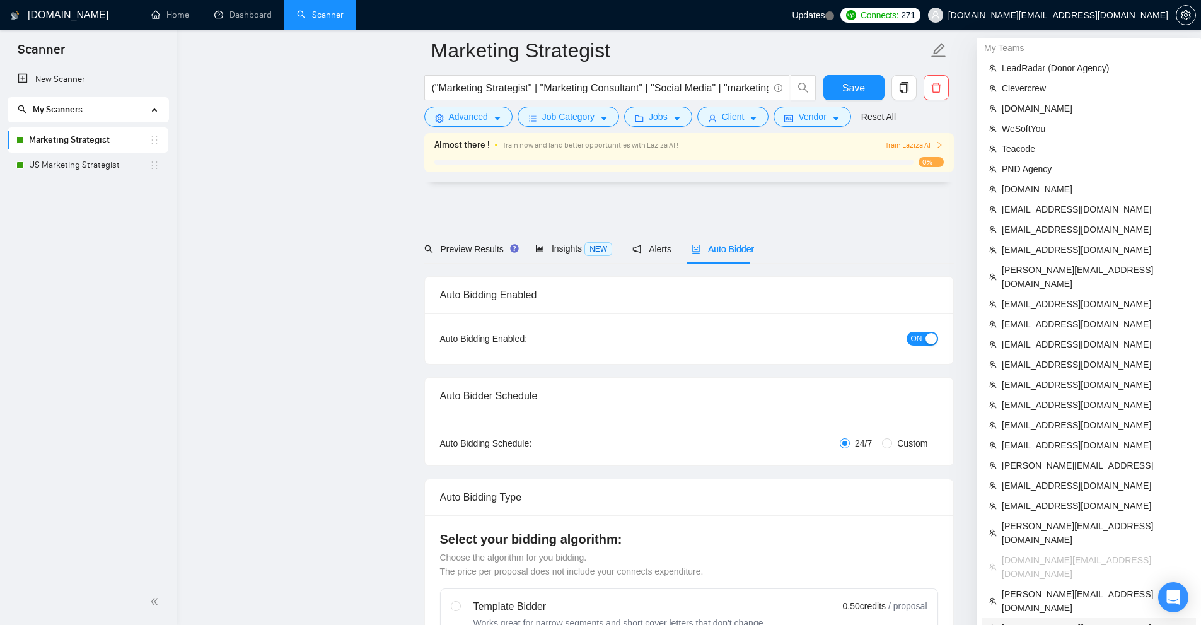
scroll to position [441, 0]
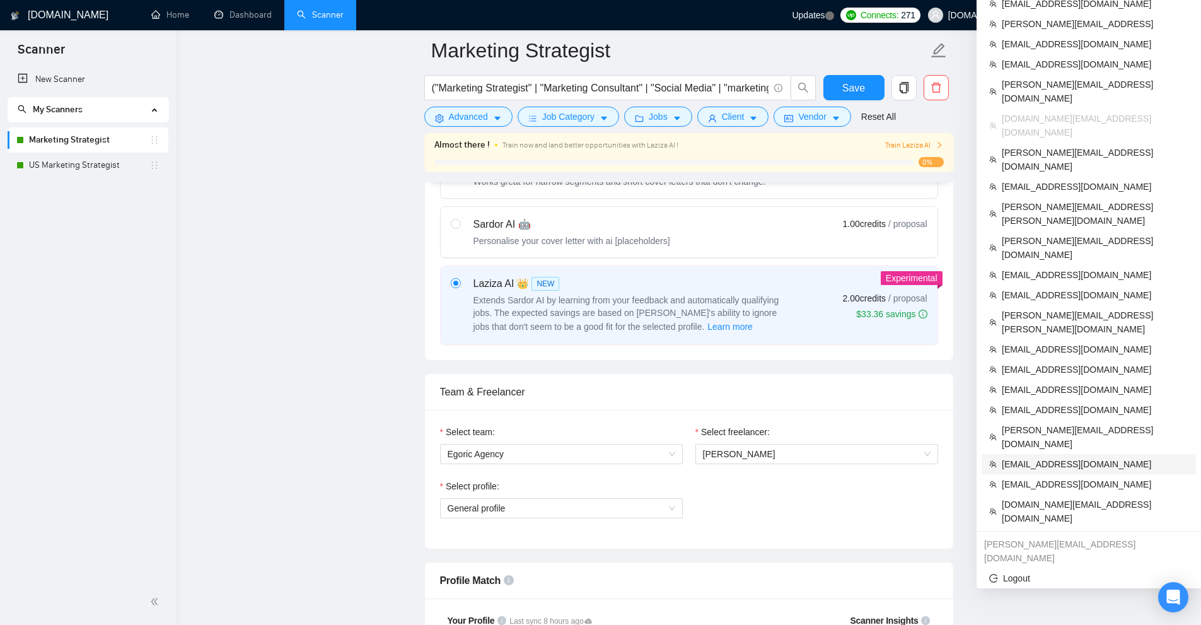
click at [1061, 457] on span "[EMAIL_ADDRESS][DOMAIN_NAME]" at bounding box center [1095, 464] width 187 height 14
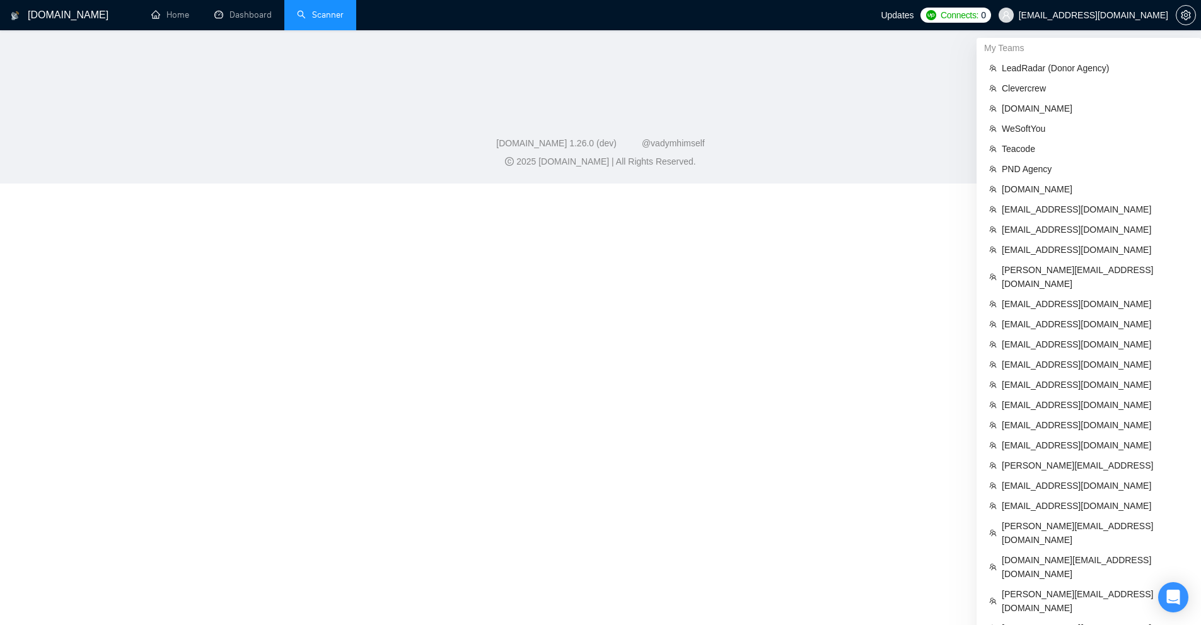
scroll to position [366, 0]
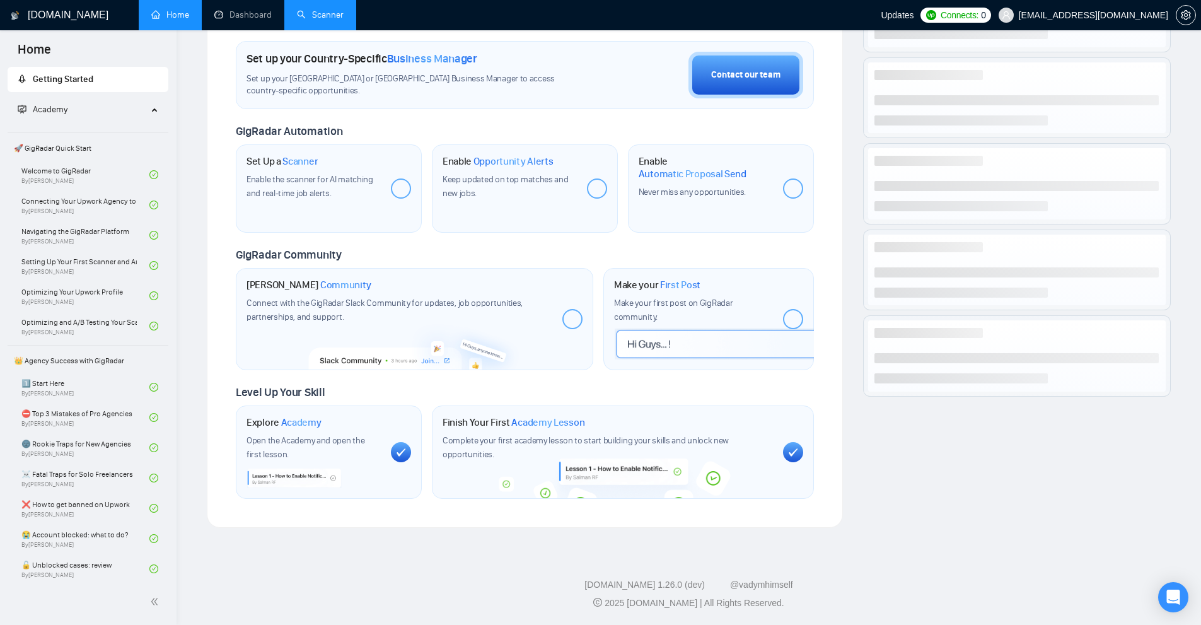
click at [317, 9] on link "Scanner" at bounding box center [320, 14] width 47 height 11
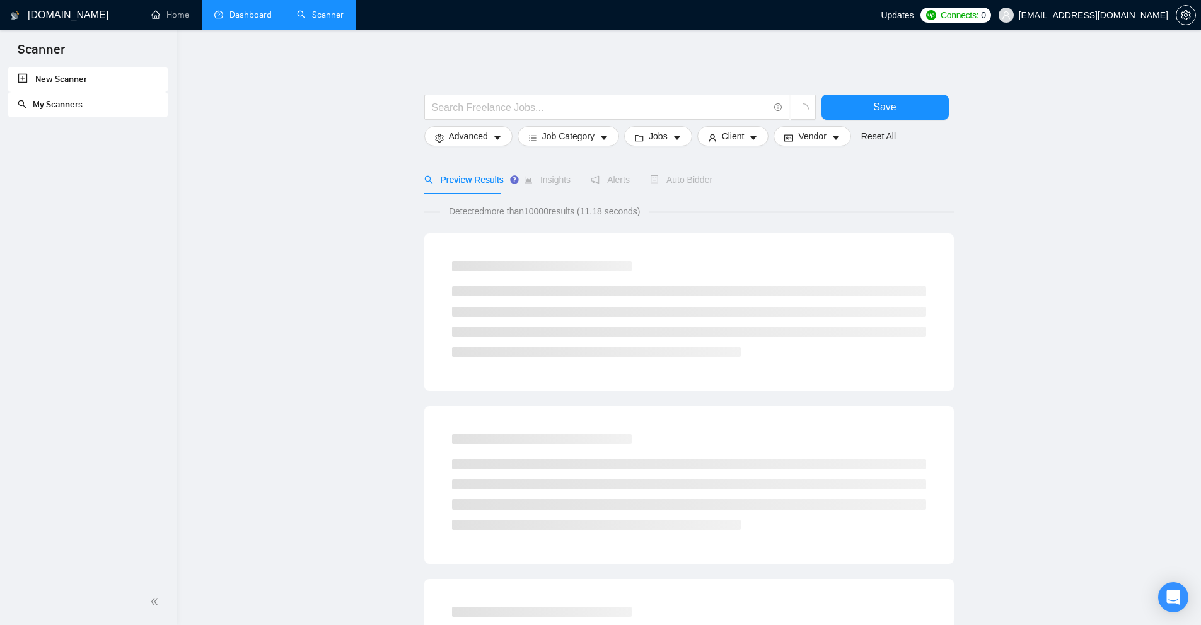
click at [272, 13] on link "Dashboard" at bounding box center [242, 14] width 57 height 11
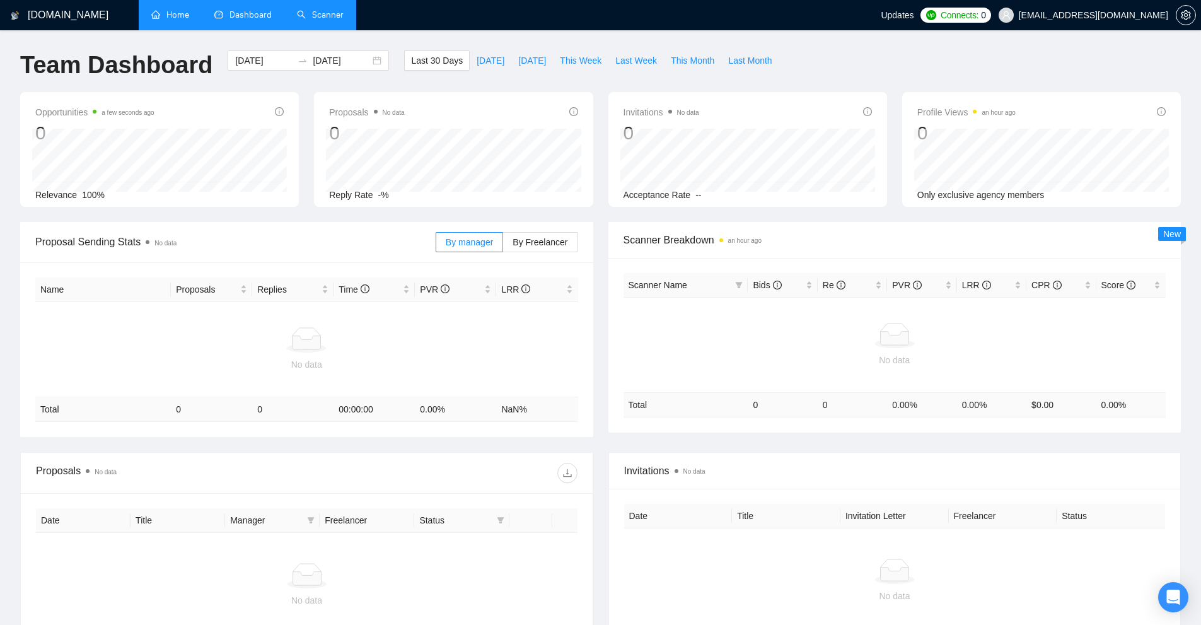
click at [151, 14] on link "Home" at bounding box center [170, 14] width 38 height 11
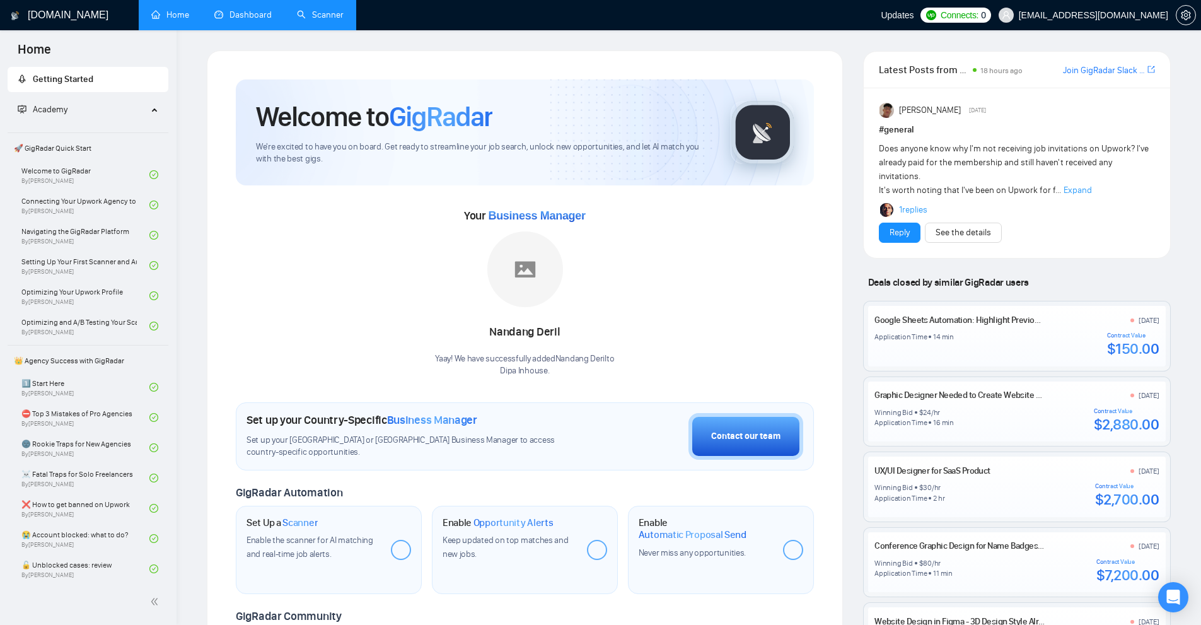
click at [595, 358] on div "Yaay! We have successfully added Nandang Deril to Dipa Inhouse ." at bounding box center [524, 365] width 179 height 24
drag, startPoint x: 595, startPoint y: 358, endPoint x: 564, endPoint y: 358, distance: 30.3
click at [564, 358] on div "Yaay! We have successfully added Nandang Deril to Dipa Inhouse ." at bounding box center [524, 365] width 179 height 24
click at [1187, 35] on div "GigRadar.io Home Dashboard Scanner Updates Connects: 0 hello@dipainhouse.com We…" at bounding box center [689, 493] width 1025 height 986
click at [1192, 13] on span "setting" at bounding box center [1186, 15] width 19 height 10
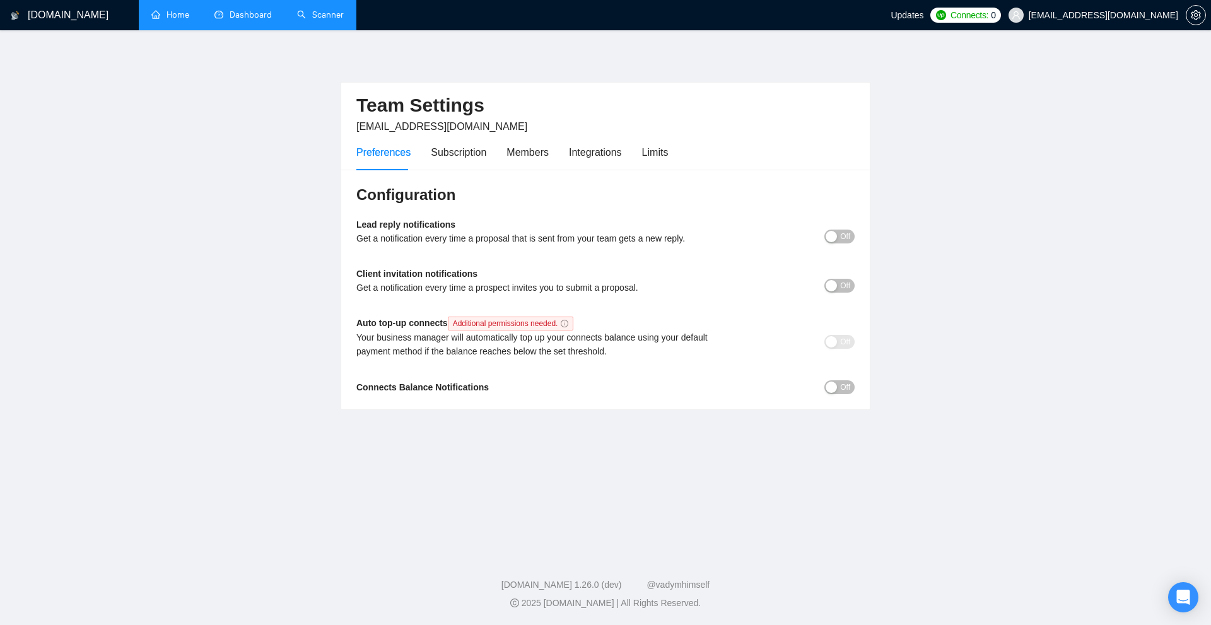
click at [549, 155] on div "Preferences Subscription Members Integrations Limits" at bounding box center [512, 152] width 312 height 36
click at [540, 155] on div "Members" at bounding box center [527, 152] width 42 height 16
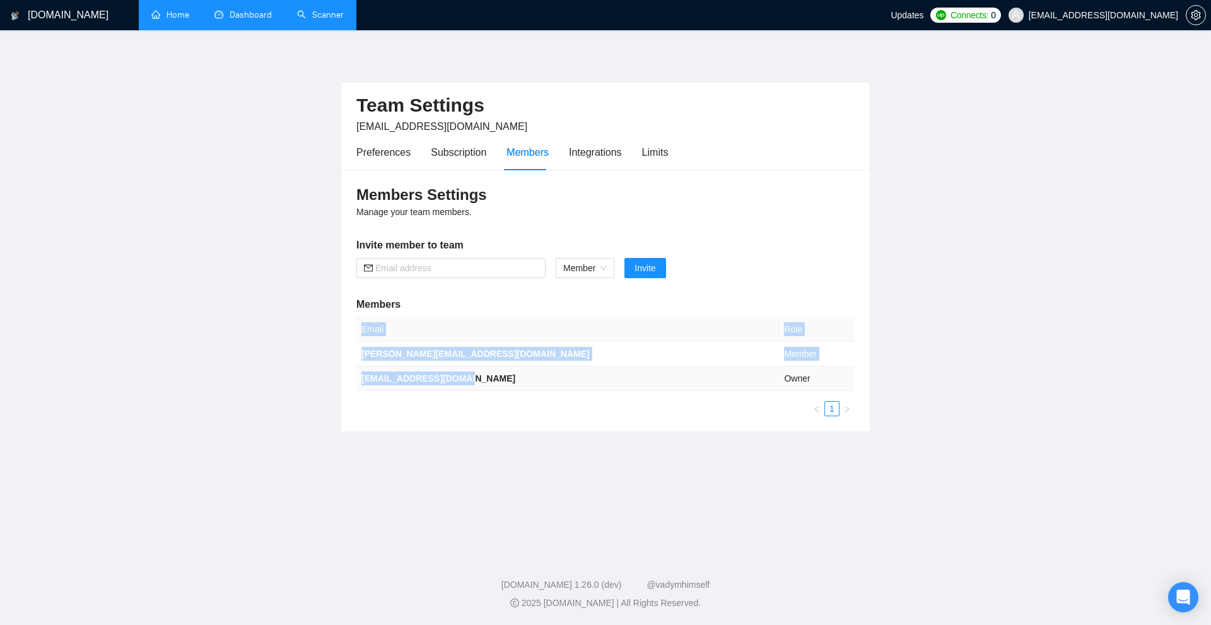
drag, startPoint x: 495, startPoint y: 375, endPoint x: 352, endPoint y: 385, distance: 143.5
click at [352, 385] on div "Members Settings Manage your team members. Invite member to team Member Invite …" at bounding box center [605, 301] width 528 height 262
click at [639, 412] on ul "1" at bounding box center [605, 408] width 498 height 15
click at [860, 414] on div "Members Settings Manage your team members. Invite member to team Member Invite …" at bounding box center [605, 301] width 528 height 262
click at [856, 414] on div "Members Settings Manage your team members. Invite member to team Member Invite …" at bounding box center [605, 301] width 528 height 262
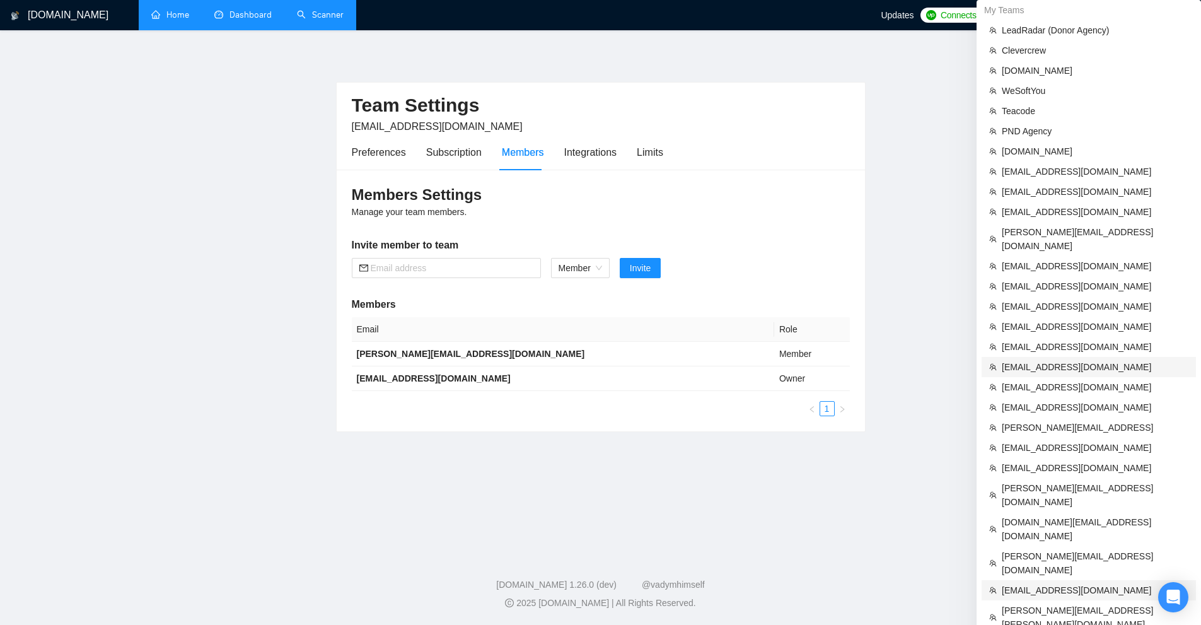
scroll to position [231, 0]
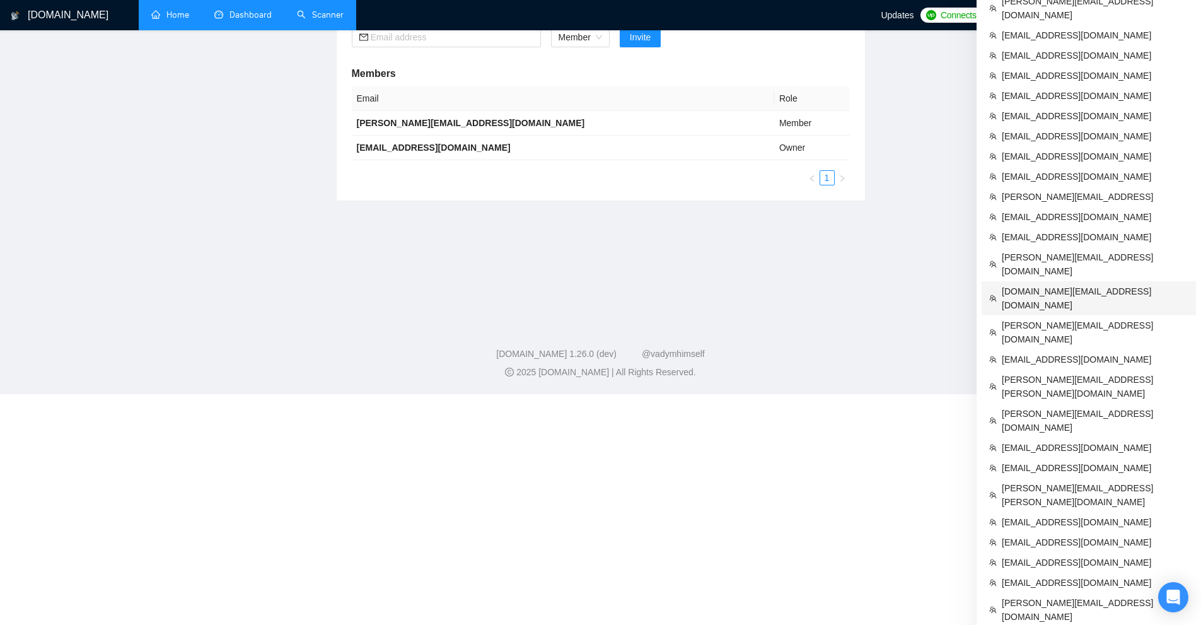
click at [1038, 281] on li "[DOMAIN_NAME][EMAIL_ADDRESS][DOMAIN_NAME]" at bounding box center [1089, 298] width 214 height 34
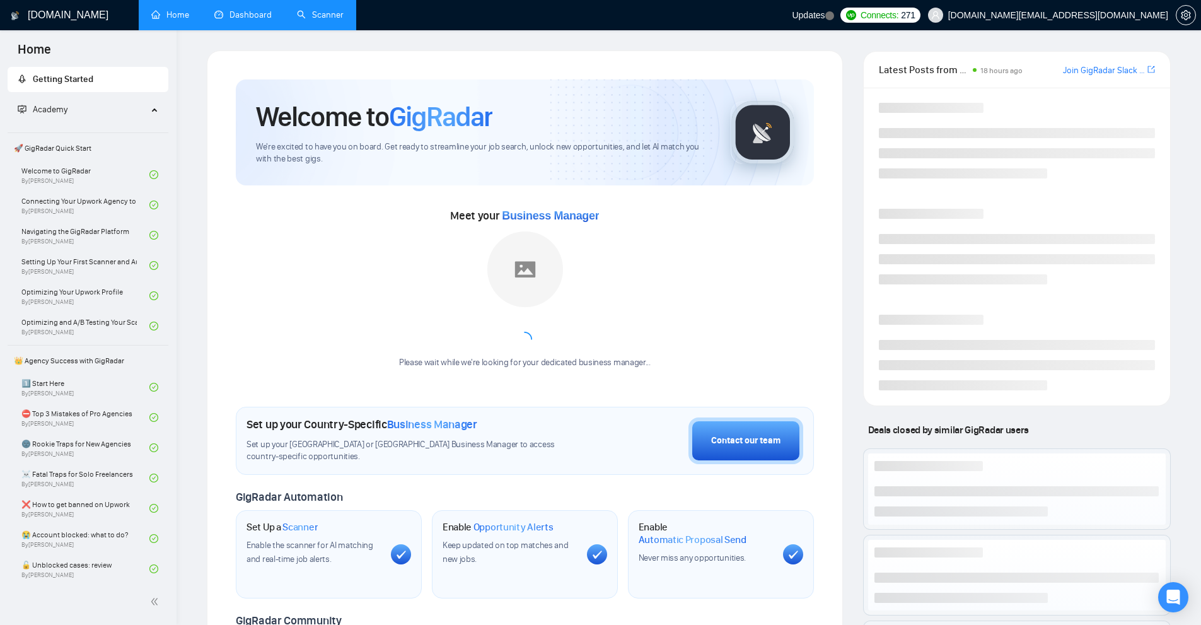
click at [322, 20] on link "Scanner" at bounding box center [320, 14] width 47 height 11
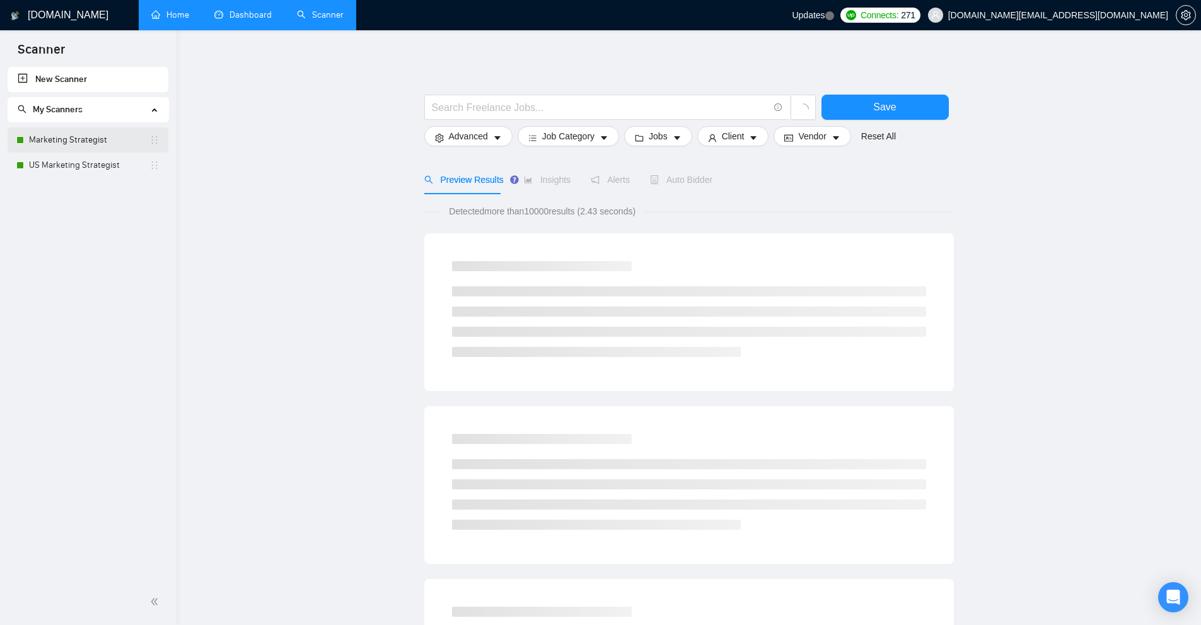
click at [83, 149] on link "Marketing Strategist" at bounding box center [89, 139] width 120 height 25
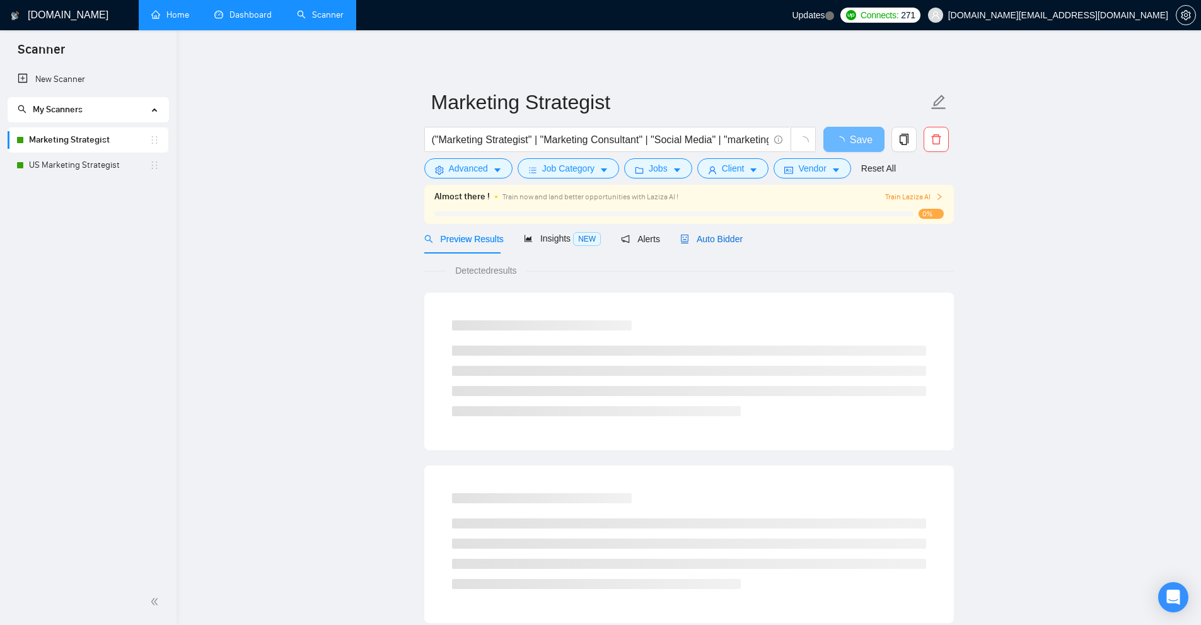
click at [705, 236] on span "Auto Bidder" at bounding box center [711, 239] width 62 height 10
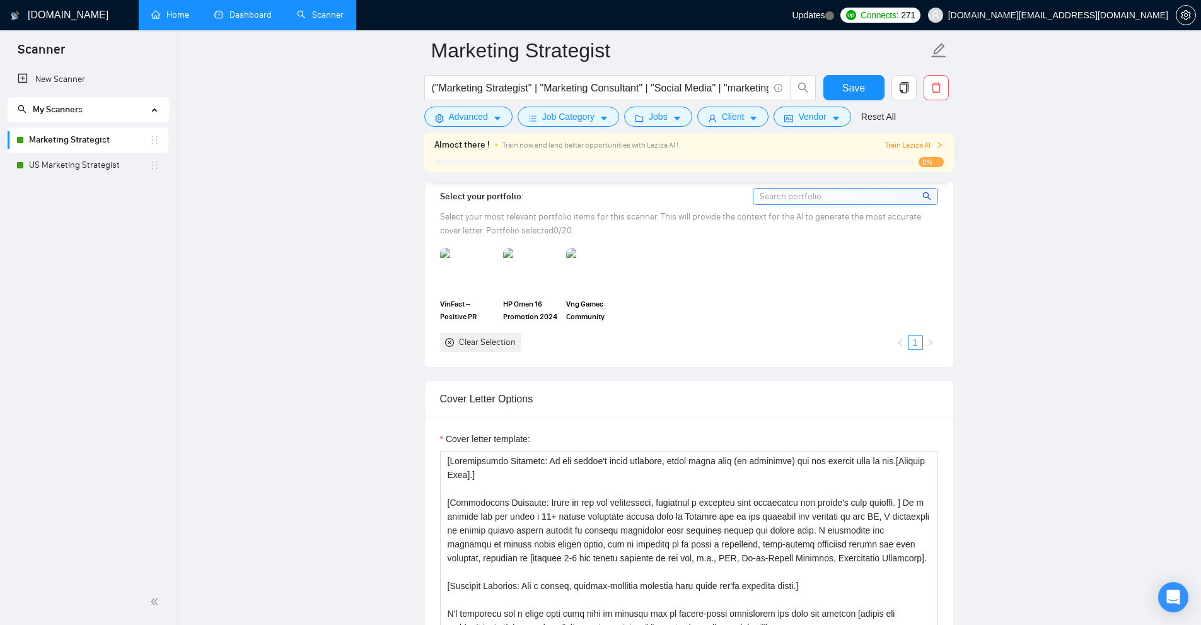
scroll to position [1387, 0]
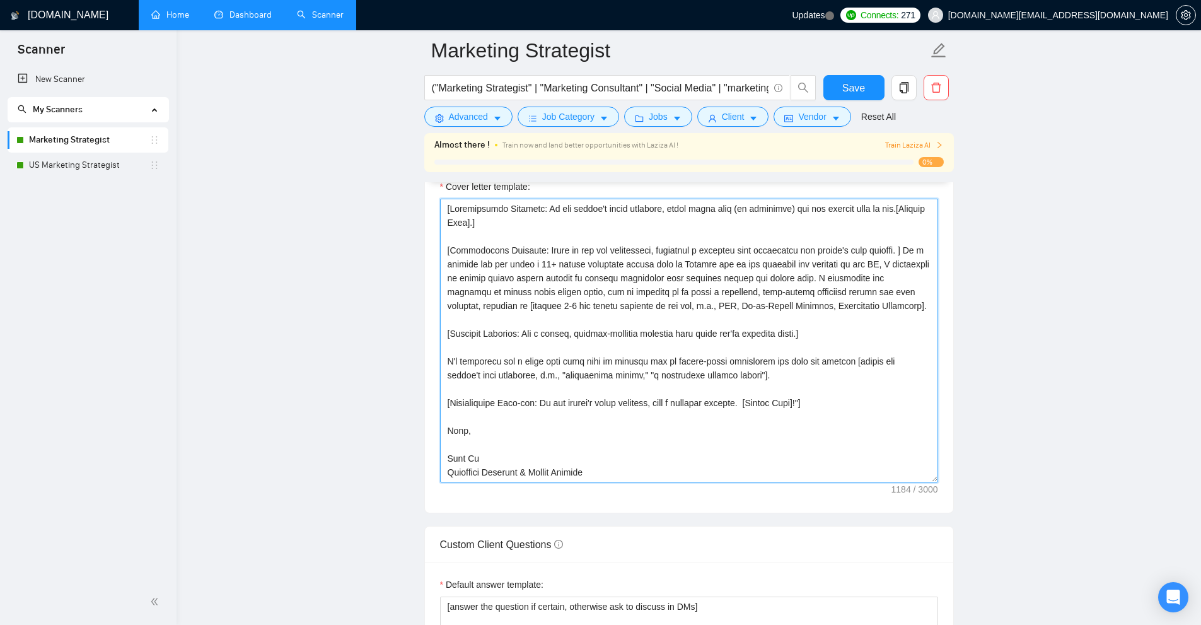
click at [875, 325] on textarea "Cover letter template:" at bounding box center [689, 341] width 498 height 284
click at [873, 325] on textarea "Cover letter template:" at bounding box center [689, 341] width 498 height 284
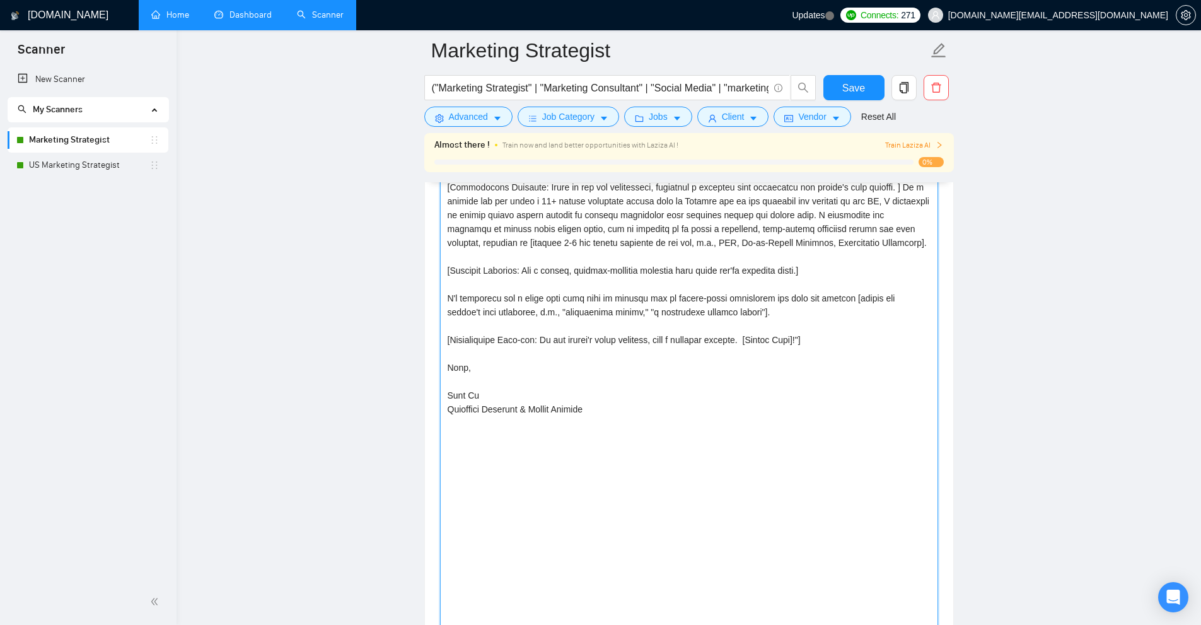
scroll to position [0, 0]
drag, startPoint x: 932, startPoint y: 412, endPoint x: 968, endPoint y: 603, distance: 194.4
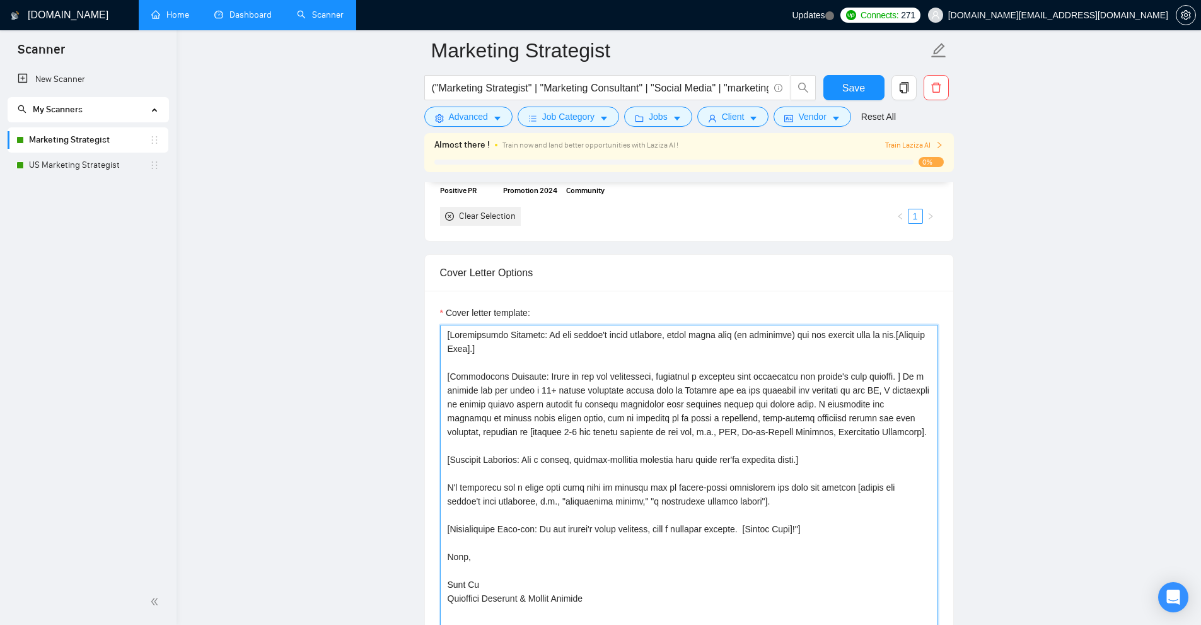
click at [549, 338] on textarea "Cover letter template:" at bounding box center [689, 574] width 498 height 498
click at [812, 124] on button "Vendor" at bounding box center [812, 117] width 77 height 20
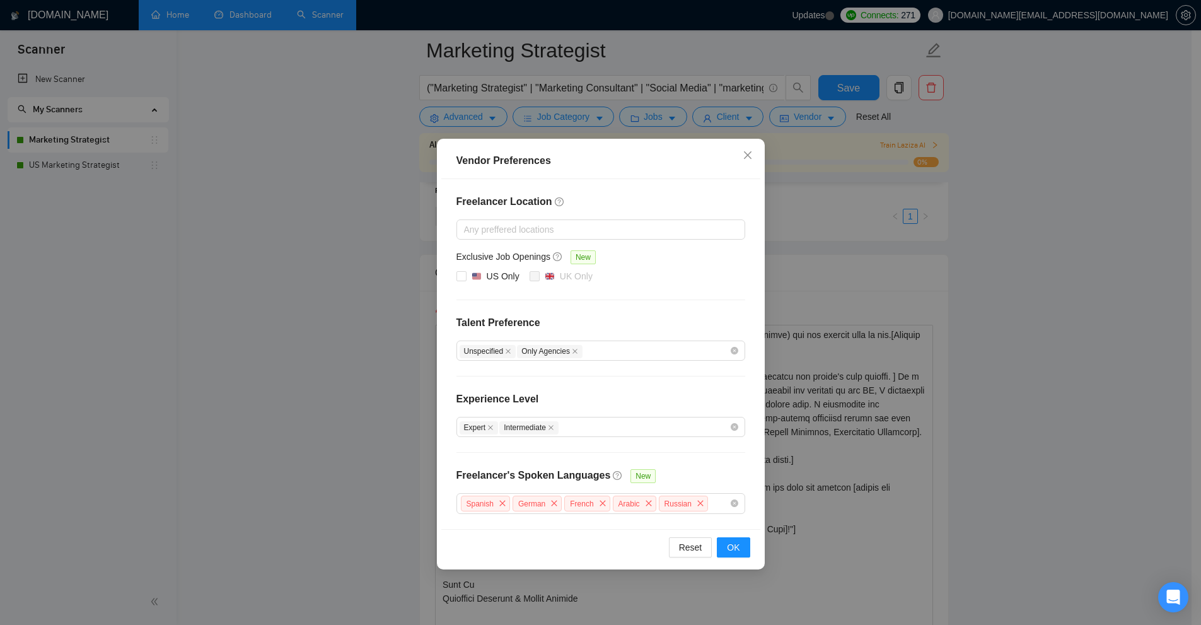
click at [797, 132] on div "Vendor Preferences Freelancer Location Any preffered locations Exclusive Job Op…" at bounding box center [600, 312] width 1201 height 625
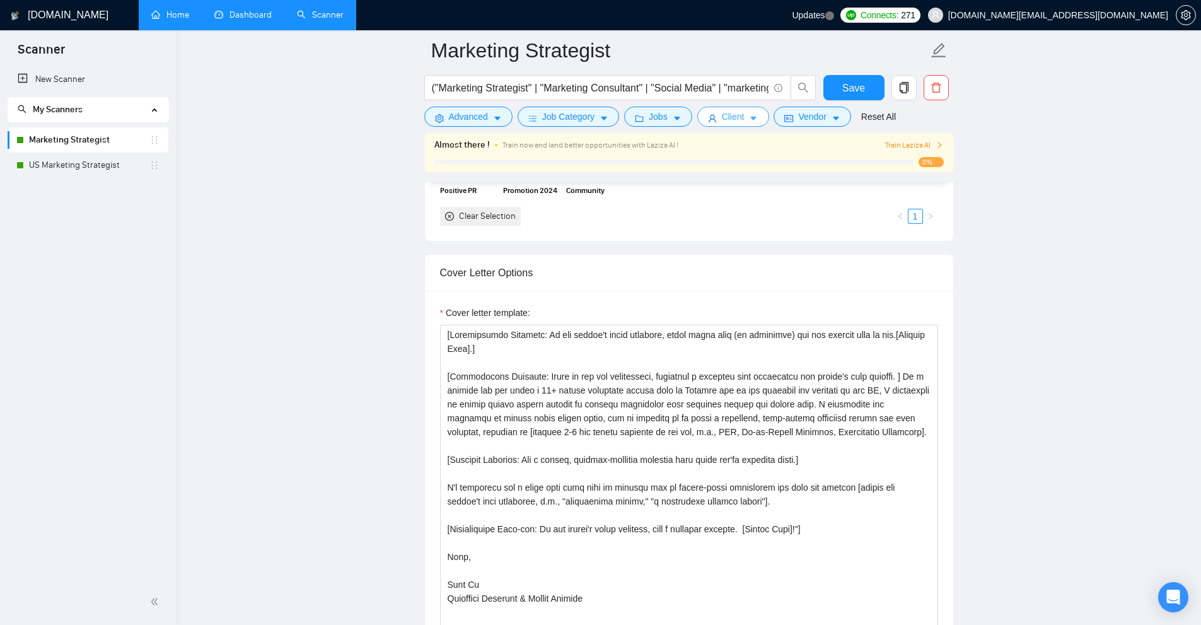
click at [749, 115] on icon "caret-down" at bounding box center [753, 118] width 9 height 9
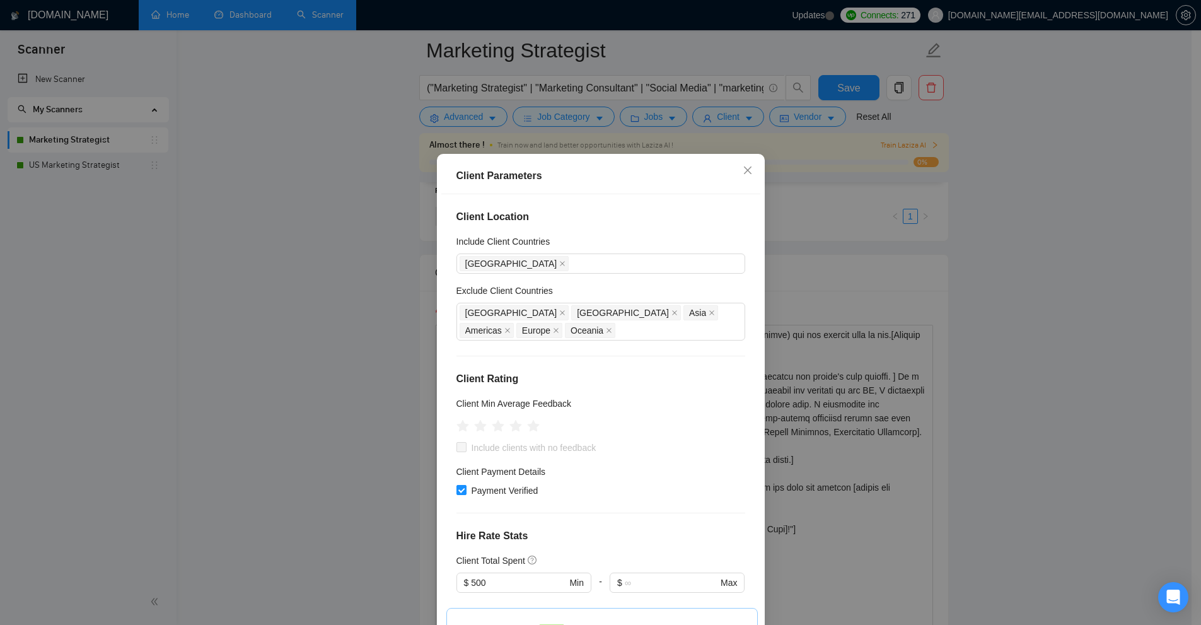
click at [867, 245] on div "Client Parameters Client Location Include Client Countries United States Exclud…" at bounding box center [600, 312] width 1201 height 625
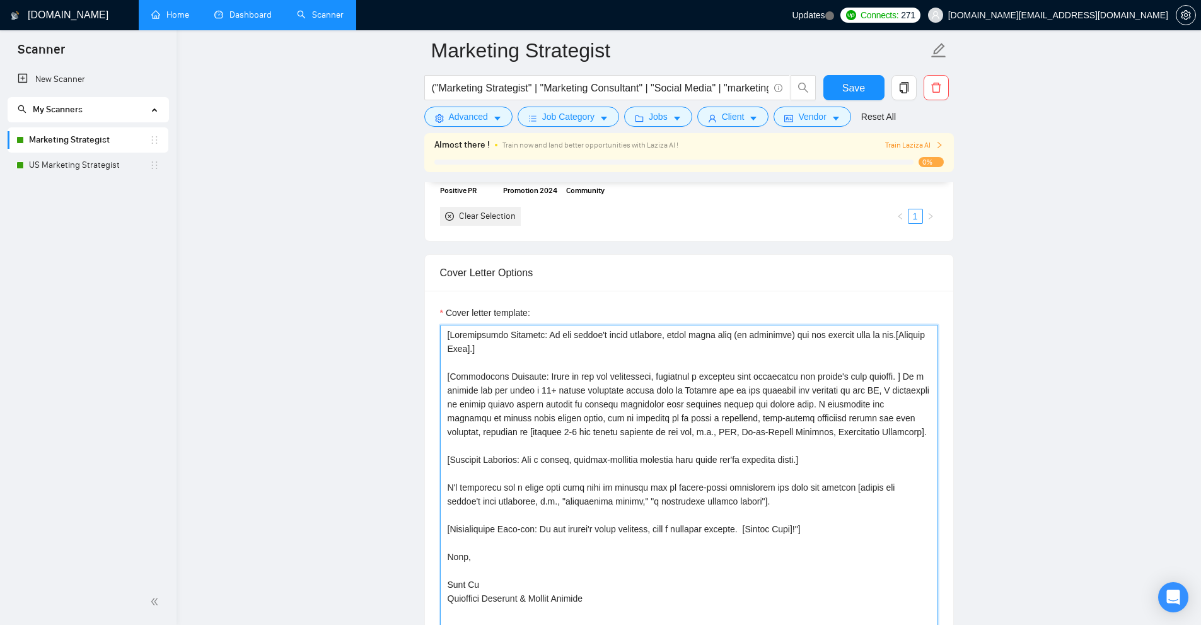
click at [453, 335] on textarea "Cover letter template:" at bounding box center [689, 574] width 498 height 498
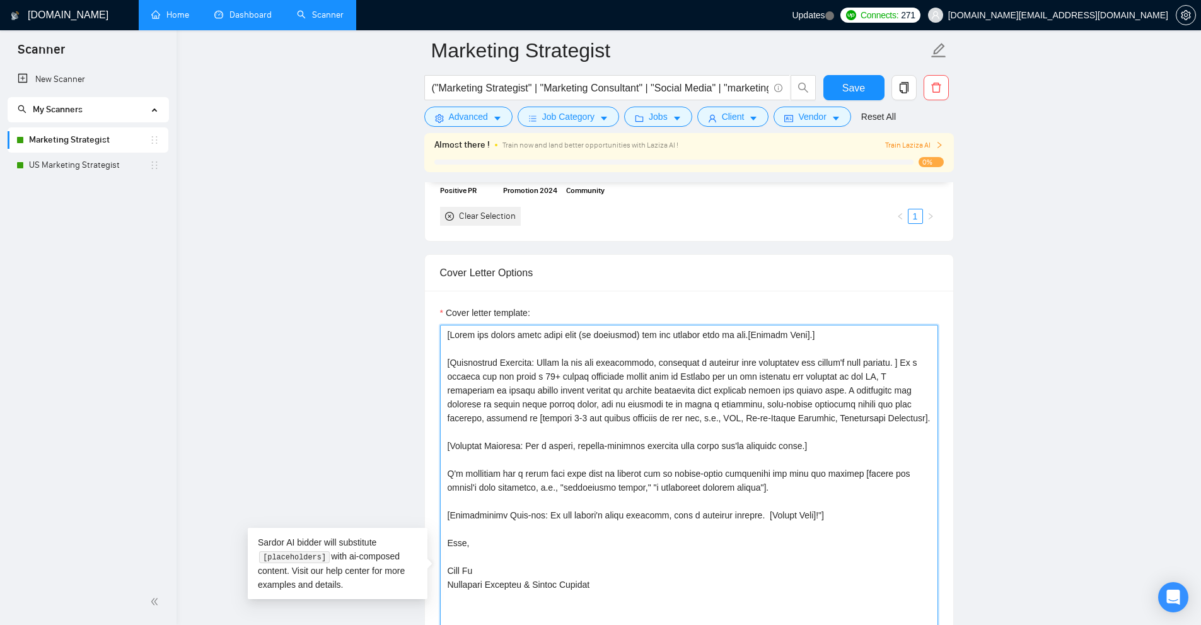
click at [461, 333] on textarea "Cover letter template:" at bounding box center [689, 574] width 498 height 498
click at [554, 334] on textarea "Cover letter template:" at bounding box center [689, 574] width 498 height 498
drag, startPoint x: 554, startPoint y: 334, endPoint x: 591, endPoint y: 334, distance: 36.6
click at [591, 334] on textarea "Cover letter template:" at bounding box center [689, 574] width 498 height 498
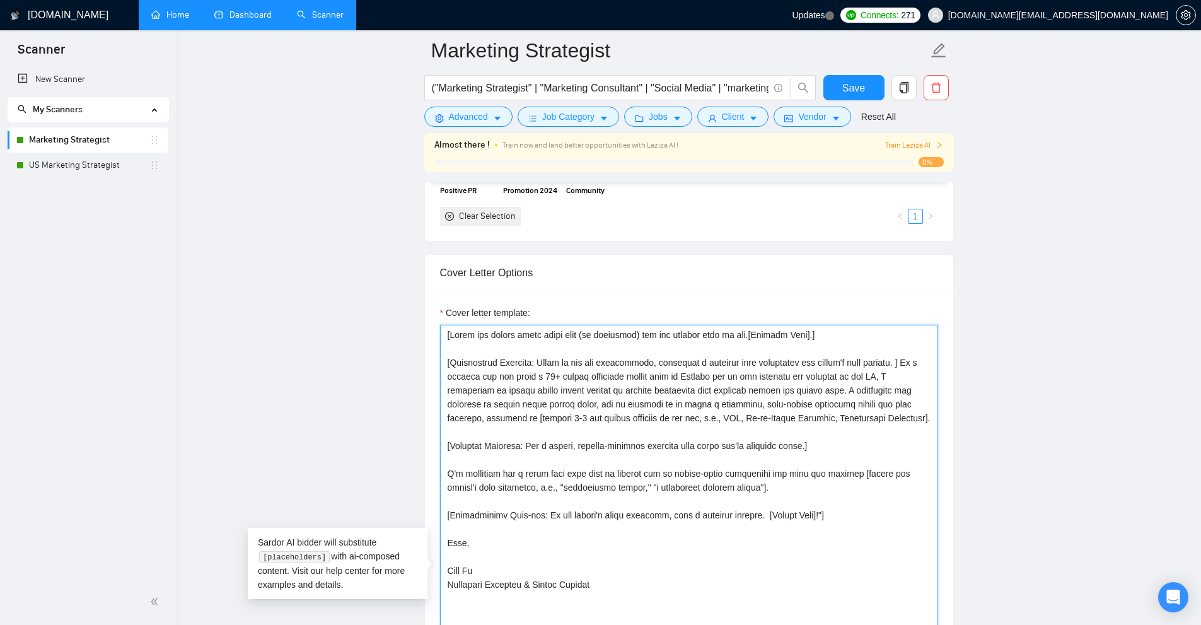
click at [591, 334] on textarea "Cover letter template:" at bounding box center [689, 574] width 498 height 498
click at [607, 347] on textarea "Cover letter template:" at bounding box center [689, 574] width 498 height 498
click at [535, 368] on textarea "Cover letter template:" at bounding box center [689, 574] width 498 height 498
click at [465, 366] on textarea "Cover letter template:" at bounding box center [689, 574] width 498 height 498
drag, startPoint x: 465, startPoint y: 366, endPoint x: 510, endPoint y: 366, distance: 45.4
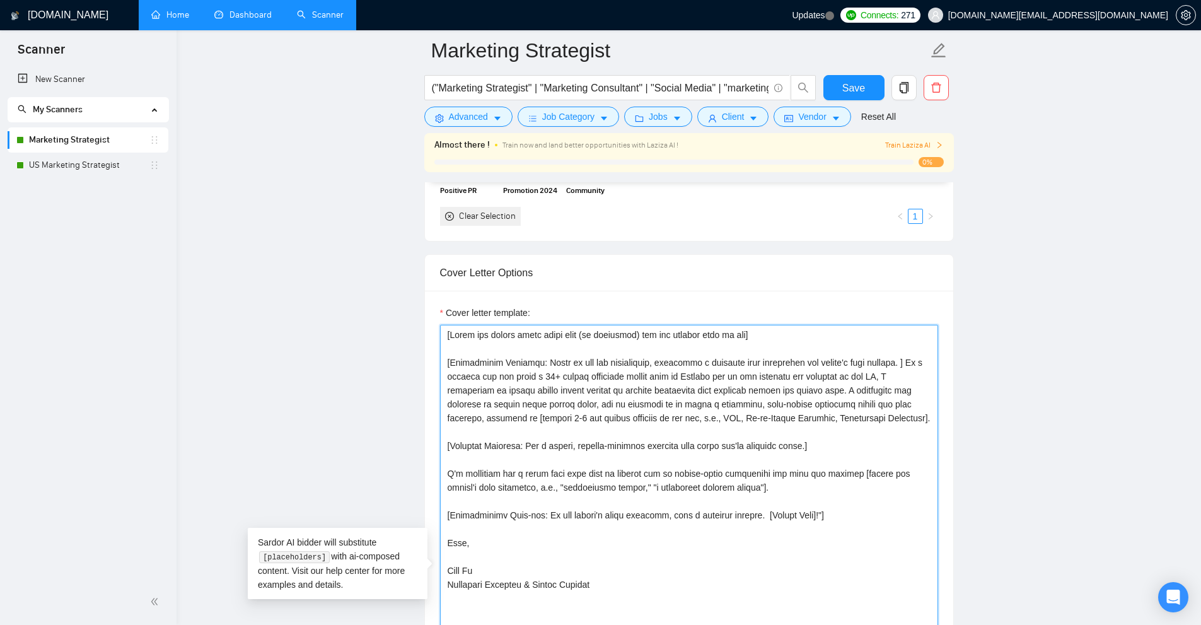
click at [510, 366] on textarea "Cover letter template:" at bounding box center [689, 574] width 498 height 498
drag, startPoint x: 539, startPoint y: 361, endPoint x: 451, endPoint y: 361, distance: 88.3
click at [451, 361] on textarea "Cover letter template:" at bounding box center [689, 574] width 498 height 498
click at [806, 363] on textarea "Cover letter template:" at bounding box center [689, 574] width 498 height 498
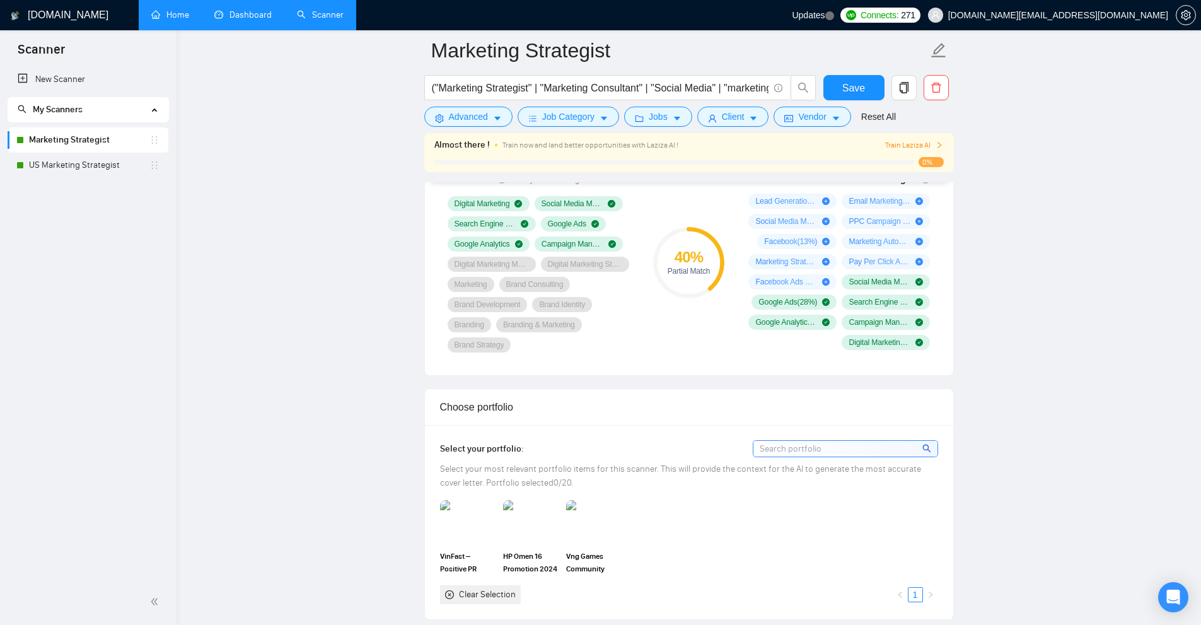
scroll to position [1324, 0]
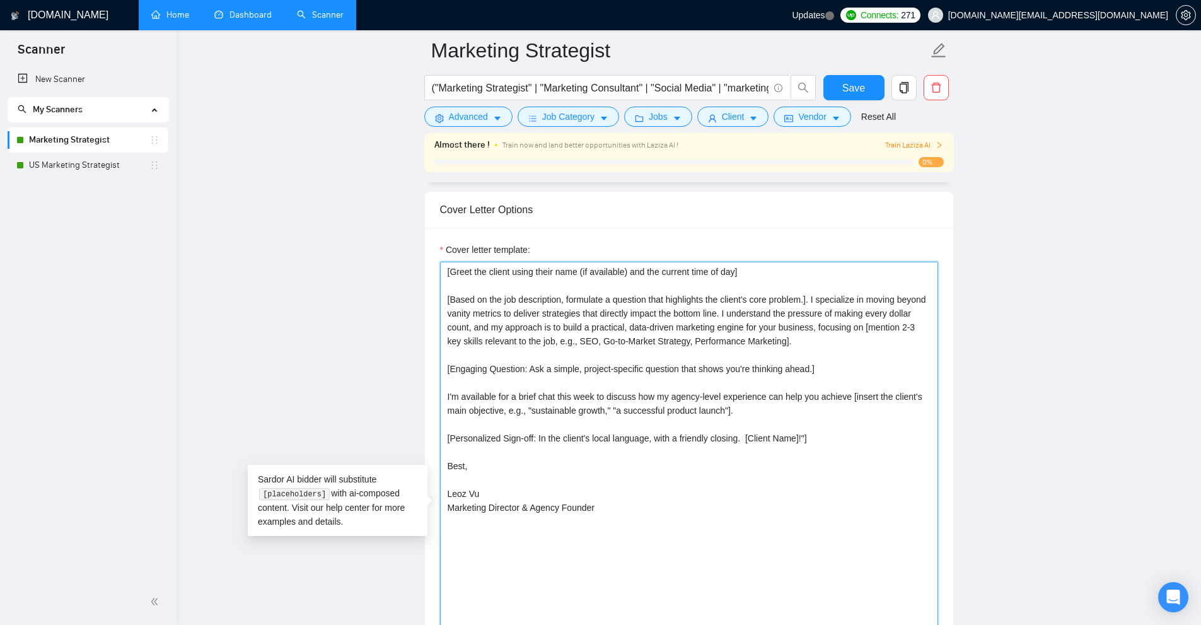
drag, startPoint x: 811, startPoint y: 297, endPoint x: 511, endPoint y: 352, distance: 304.6
click at [511, 352] on textarea "[Greet the client using their name (if available) and the current time of day] …" at bounding box center [689, 511] width 498 height 498
click at [497, 362] on textarea "[Greet the client using their name (if available) and the current time of day] …" at bounding box center [689, 511] width 498 height 498
drag, startPoint x: 530, startPoint y: 369, endPoint x: 450, endPoint y: 365, distance: 80.8
click at [450, 365] on textarea "[Greet the client using their name (if available) and the current time of day] …" at bounding box center [689, 511] width 498 height 498
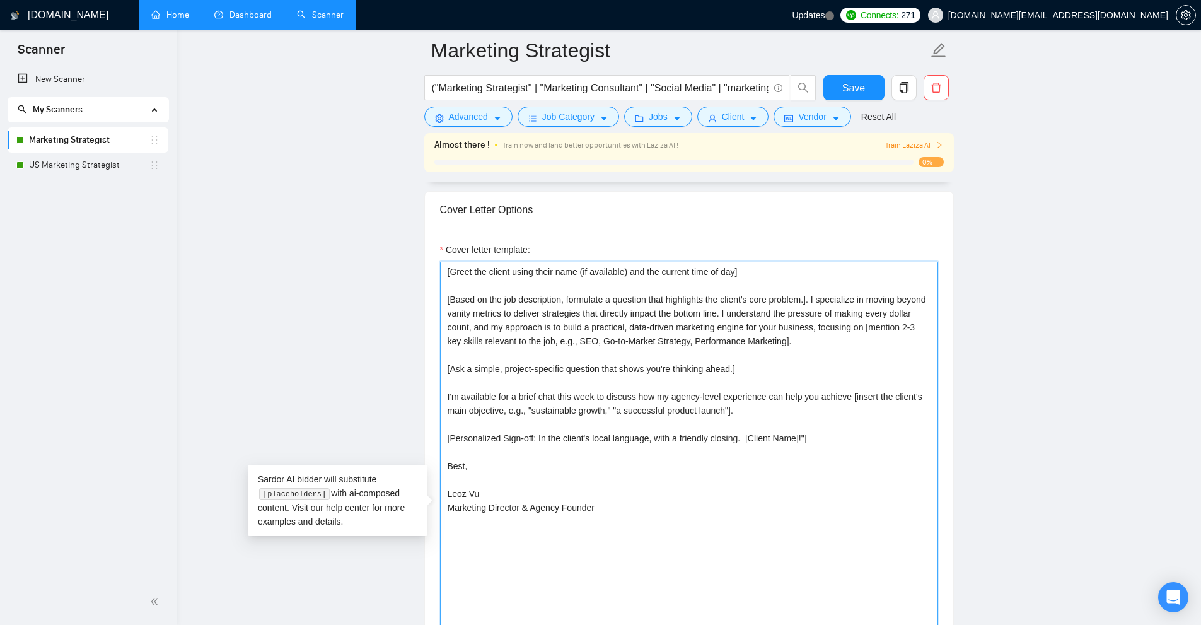
click at [749, 366] on textarea "[Greet the client using their name (if available) and the current time of day] …" at bounding box center [689, 511] width 498 height 498
click at [590, 382] on textarea "[Greet the client using their name (if available) and the current time of day] …" at bounding box center [689, 511] width 498 height 498
click at [459, 393] on textarea "[Greet the client using their name (if available) and the current time of day] …" at bounding box center [689, 511] width 498 height 498
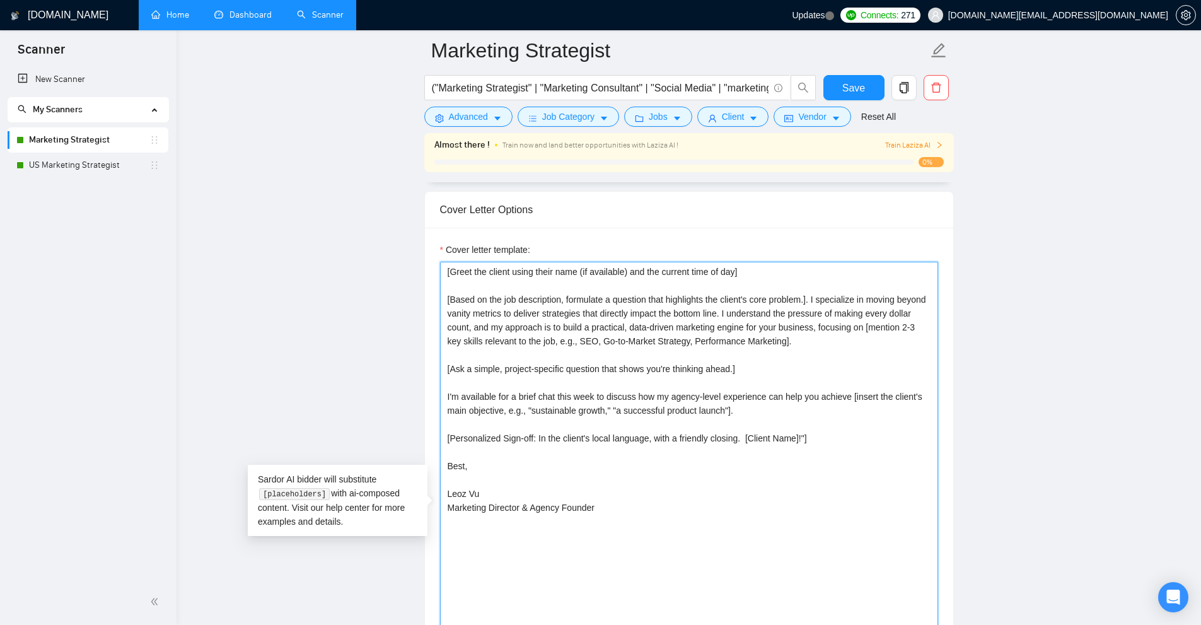
type textarea "[Greet the client using their name (if available) and the current time of day] …"
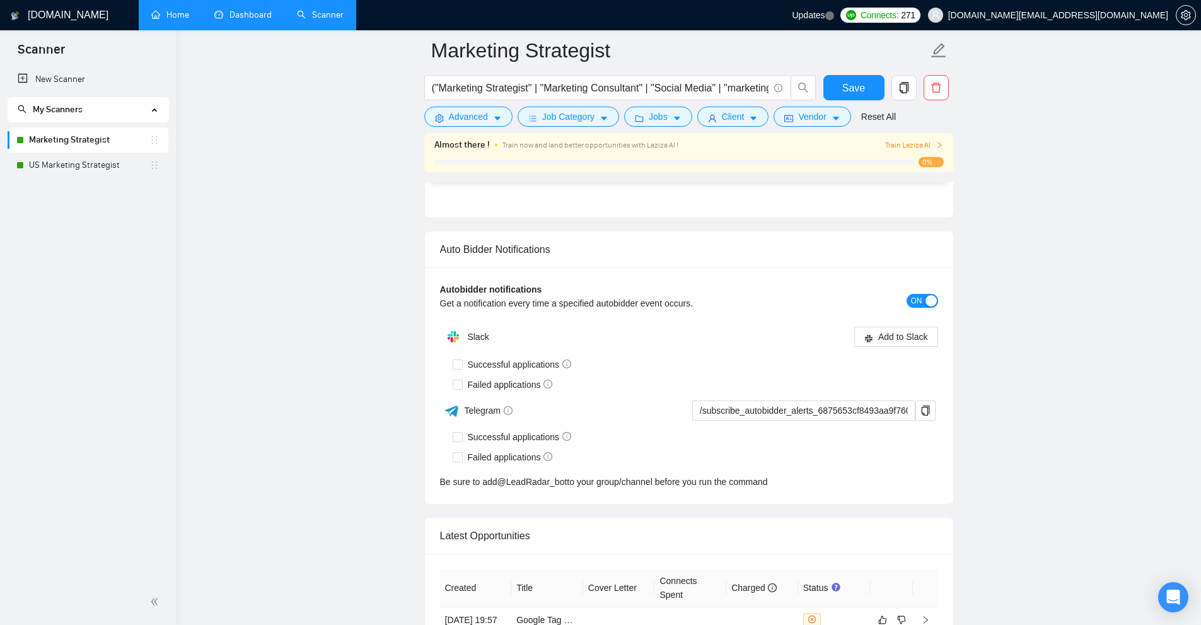
scroll to position [3406, 0]
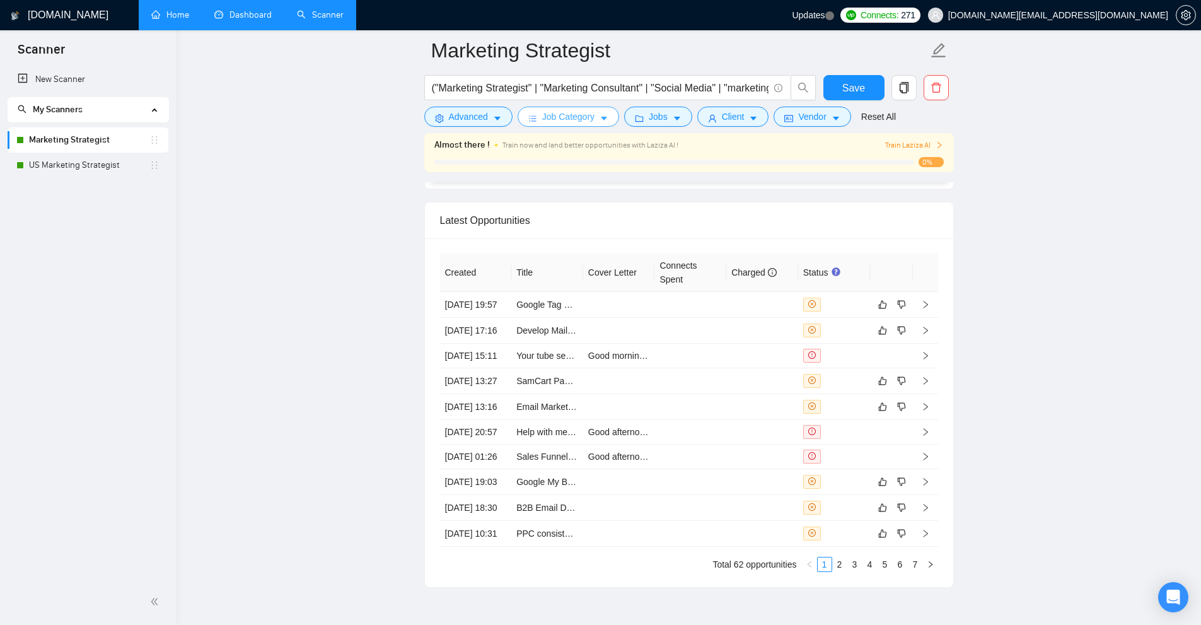
click at [586, 114] on span "Job Category" at bounding box center [568, 117] width 52 height 14
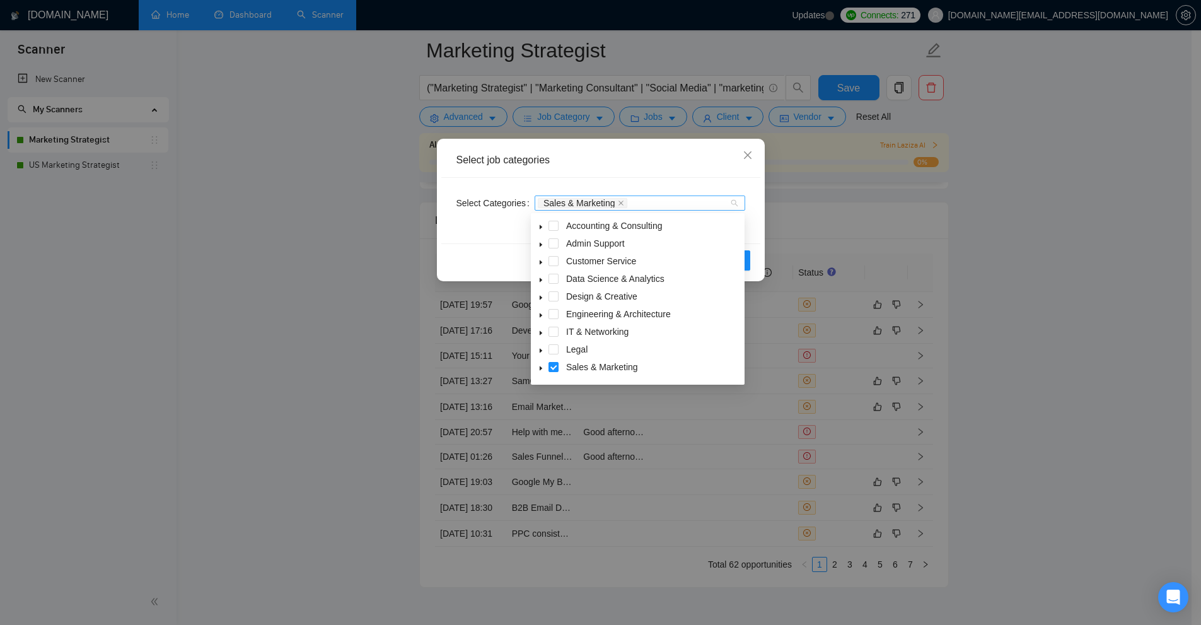
click at [653, 202] on div "Sales & Marketing" at bounding box center [634, 203] width 192 height 13
click at [540, 362] on span at bounding box center [540, 366] width 15 height 15
click at [955, 253] on div "Select job categories Select Categories Sales & Marketing Reset OK" at bounding box center [600, 312] width 1201 height 625
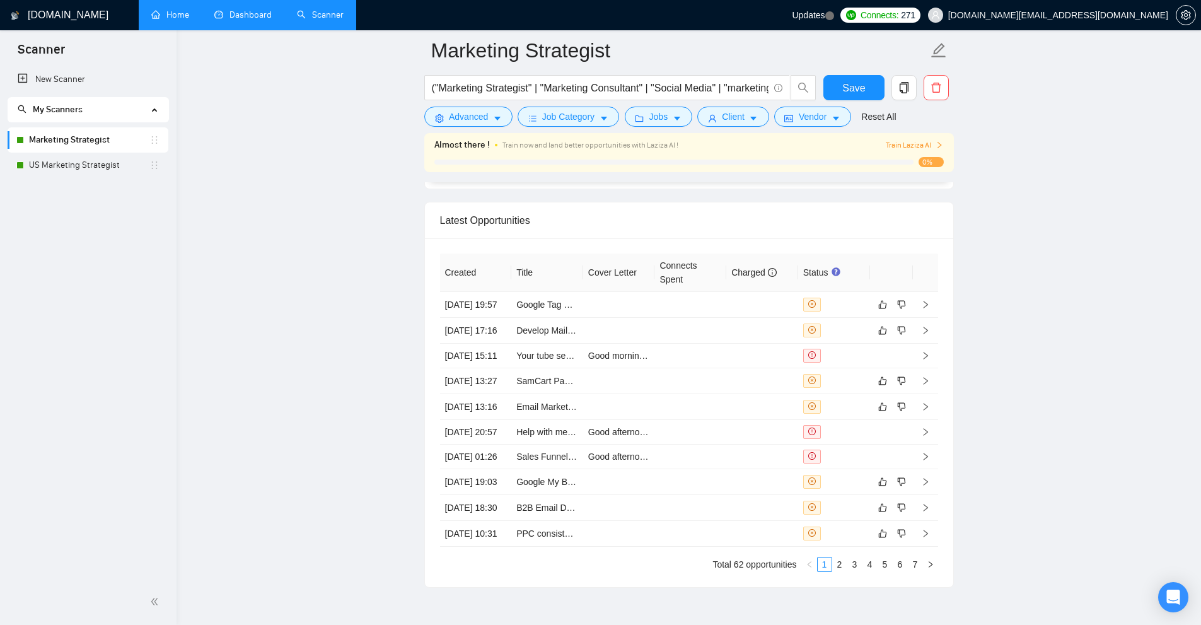
click at [684, 344] on td at bounding box center [691, 331] width 72 height 26
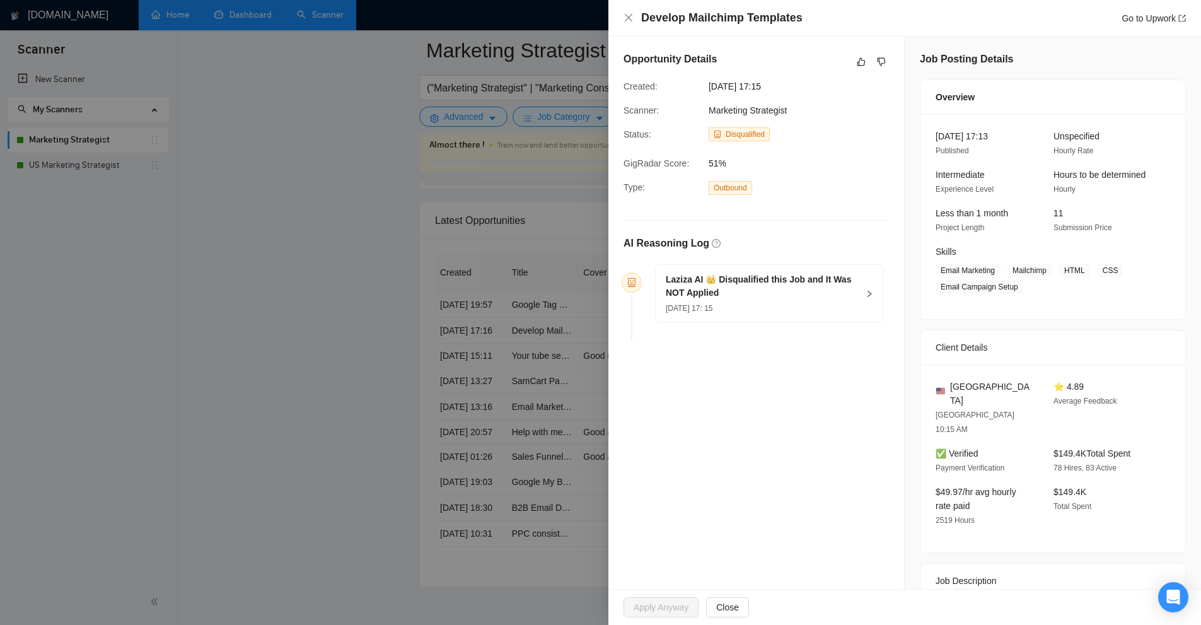
click at [772, 298] on h5 "Laziza AI 👑 Disqualified this Job and It Was NOT Applied" at bounding box center [762, 286] width 192 height 26
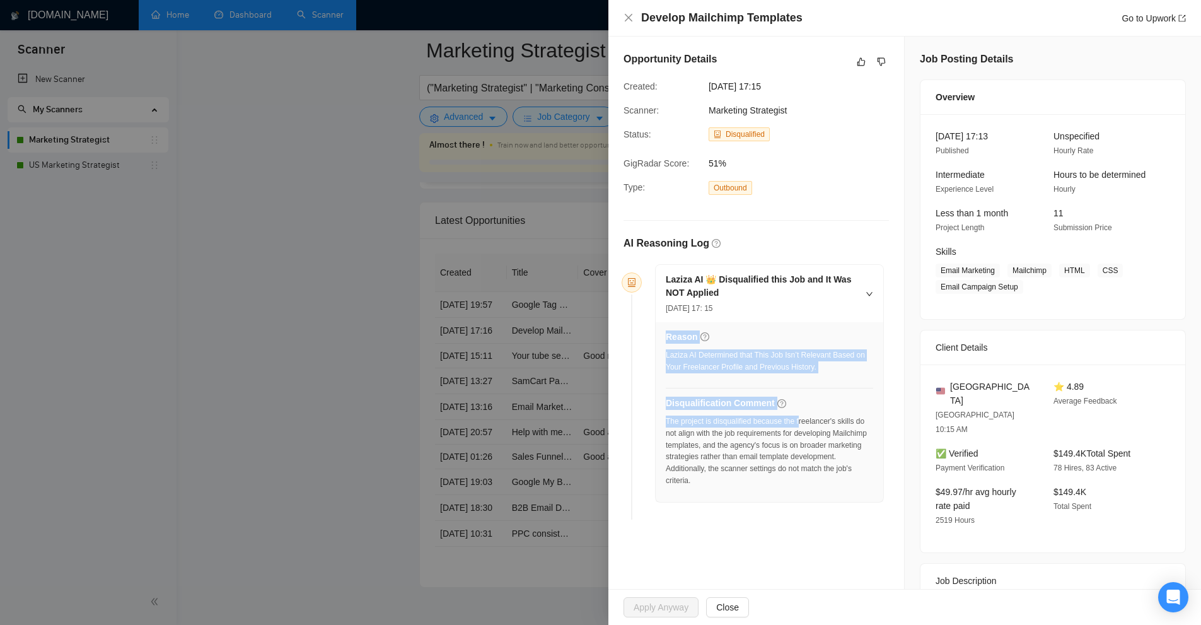
drag, startPoint x: 655, startPoint y: 421, endPoint x: 797, endPoint y: 412, distance: 142.8
click at [797, 412] on div "Laziza AI 👑 Disqualified this Job and It Was NOT Applied 09 Aug, 2025 17: 15 Re…" at bounding box center [764, 383] width 239 height 238
click at [730, 426] on div "The project is disqualified because the freelancer's skills do not align with t…" at bounding box center [769, 451] width 207 height 71
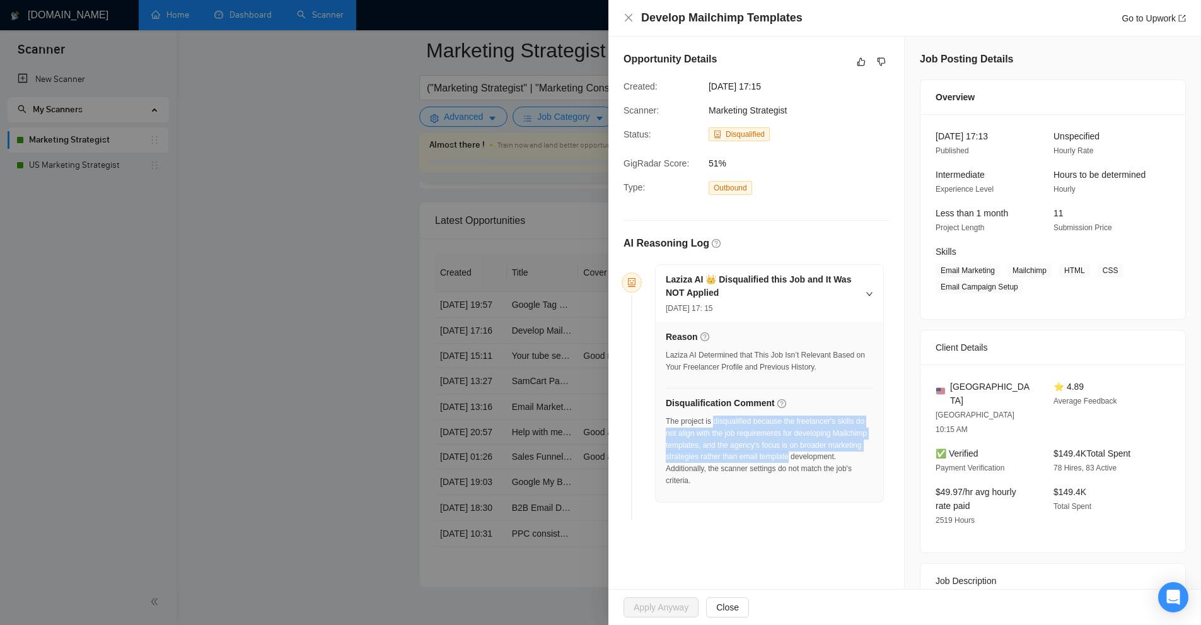
drag, startPoint x: 730, startPoint y: 426, endPoint x: 837, endPoint y: 452, distance: 111.0
click at [837, 451] on div "The project is disqualified because the freelancer's skills do not align with t…" at bounding box center [769, 451] width 207 height 71
click at [463, 378] on div at bounding box center [600, 312] width 1201 height 625
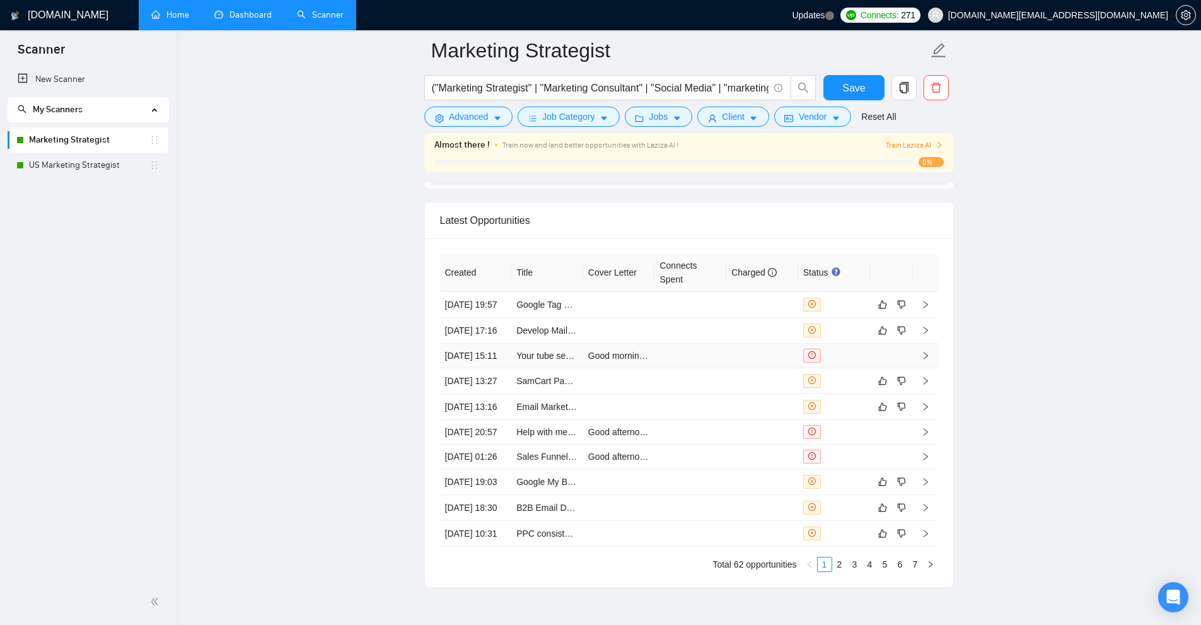
click at [725, 368] on td at bounding box center [691, 356] width 72 height 25
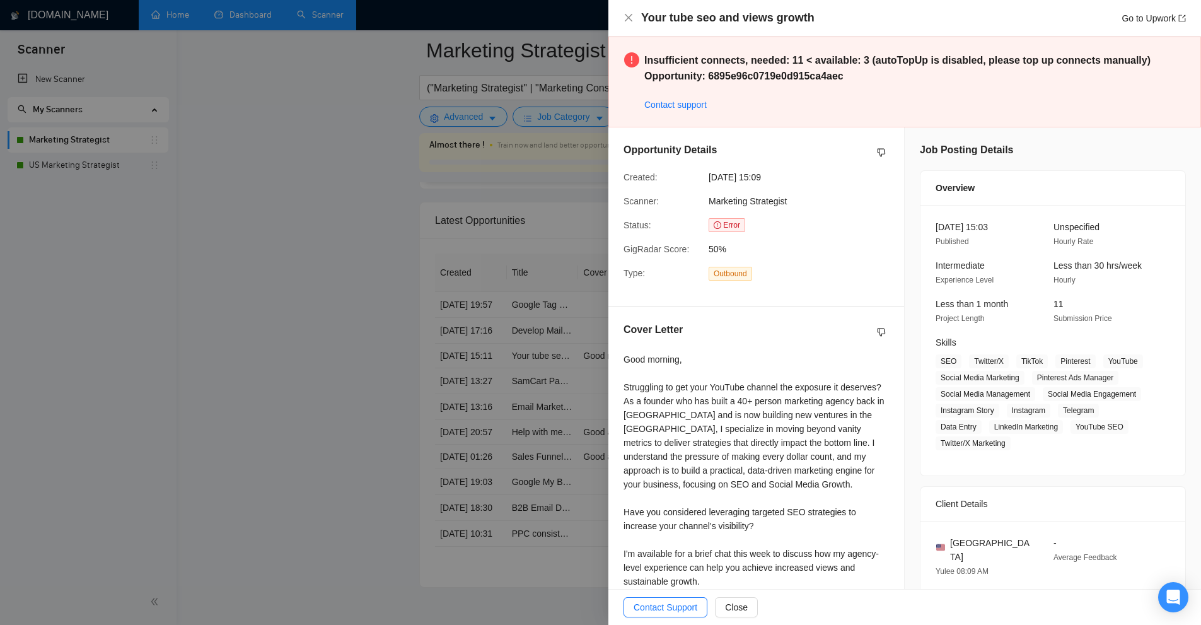
click at [639, 383] on div "Good morning, Struggling to get your YouTube channel the exposure it deserves? …" at bounding box center [756, 504] width 265 height 305
drag, startPoint x: 639, startPoint y: 383, endPoint x: 877, endPoint y: 383, distance: 237.7
click at [877, 383] on div "Good morning, Struggling to get your YouTube channel the exposure it deserves? …" at bounding box center [756, 504] width 265 height 305
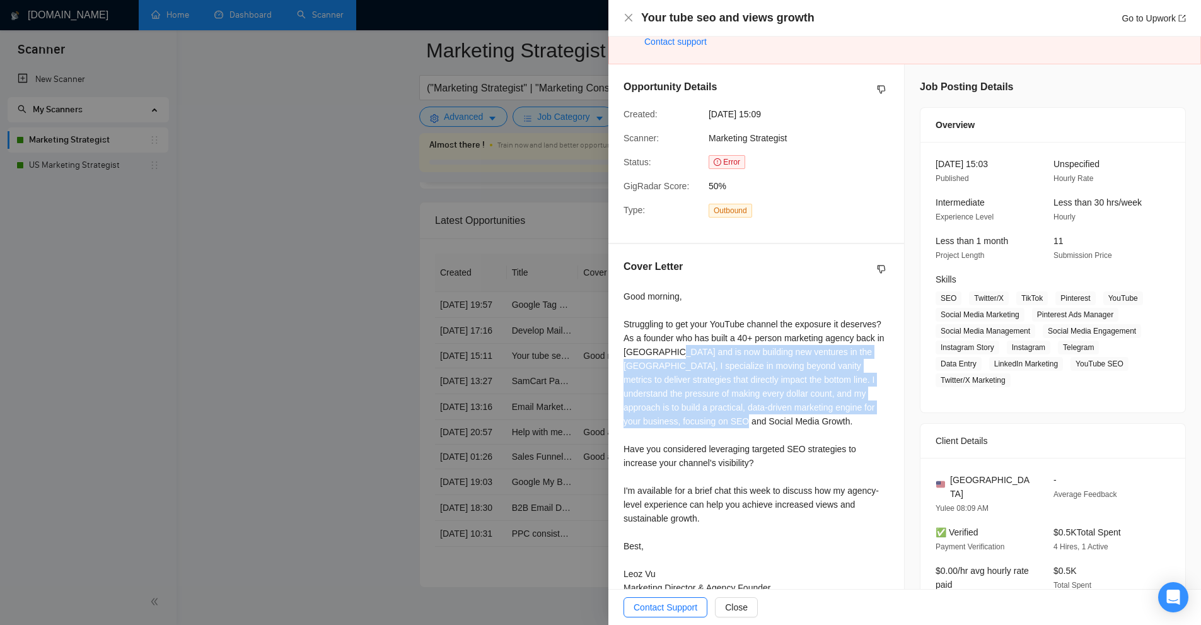
drag, startPoint x: 688, startPoint y: 427, endPoint x: 673, endPoint y: 349, distance: 79.0
click at [673, 349] on div "Good morning, Struggling to get your YouTube channel the exposure it deserves? …" at bounding box center [756, 441] width 265 height 305
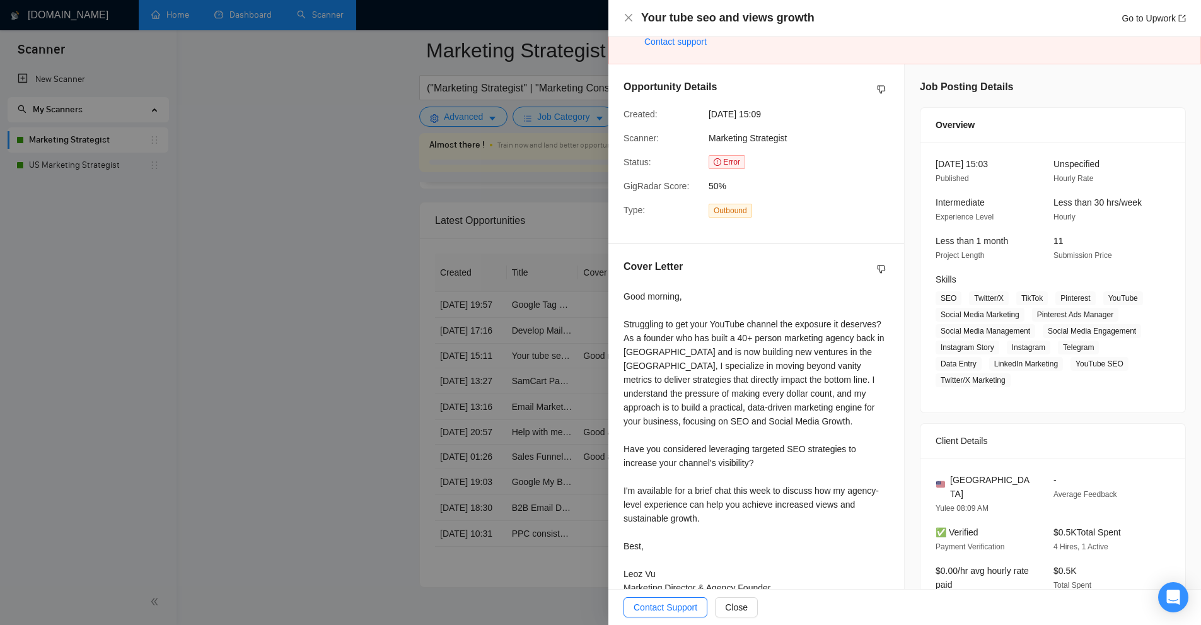
click at [629, 337] on div "Good morning, Struggling to get your YouTube channel the exposure it deserves? …" at bounding box center [756, 441] width 265 height 305
drag, startPoint x: 629, startPoint y: 337, endPoint x: 962, endPoint y: 315, distance: 333.0
click at [860, 338] on div "Good morning, Struggling to get your YouTube channel the exposure it deserves? …" at bounding box center [756, 441] width 265 height 305
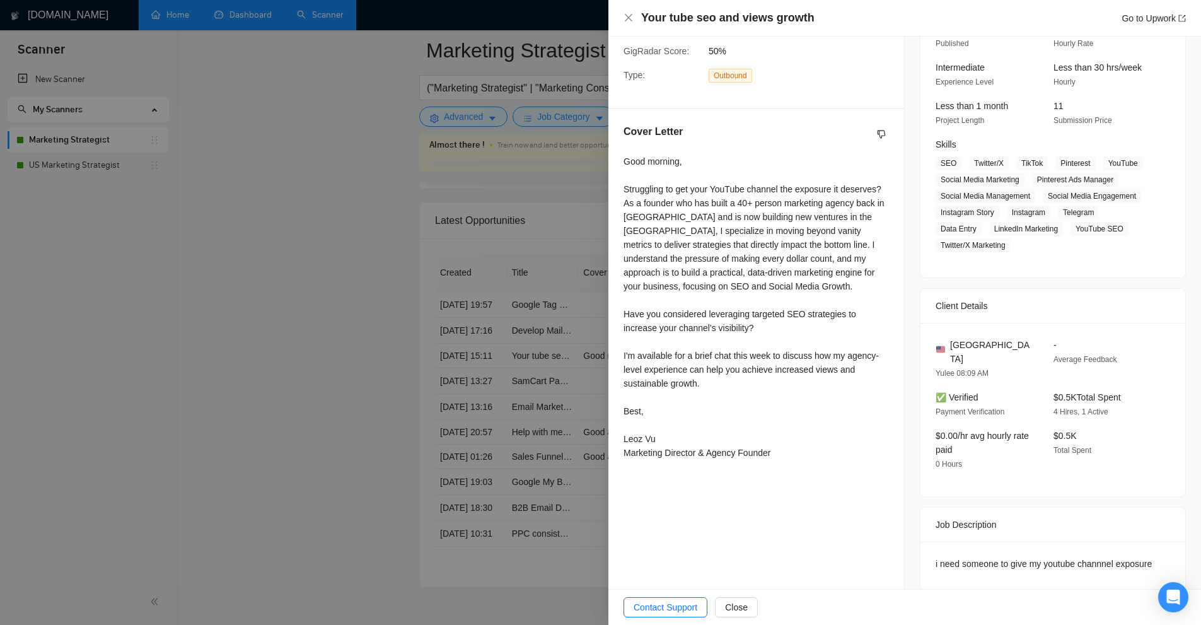
click at [417, 289] on div at bounding box center [600, 312] width 1201 height 625
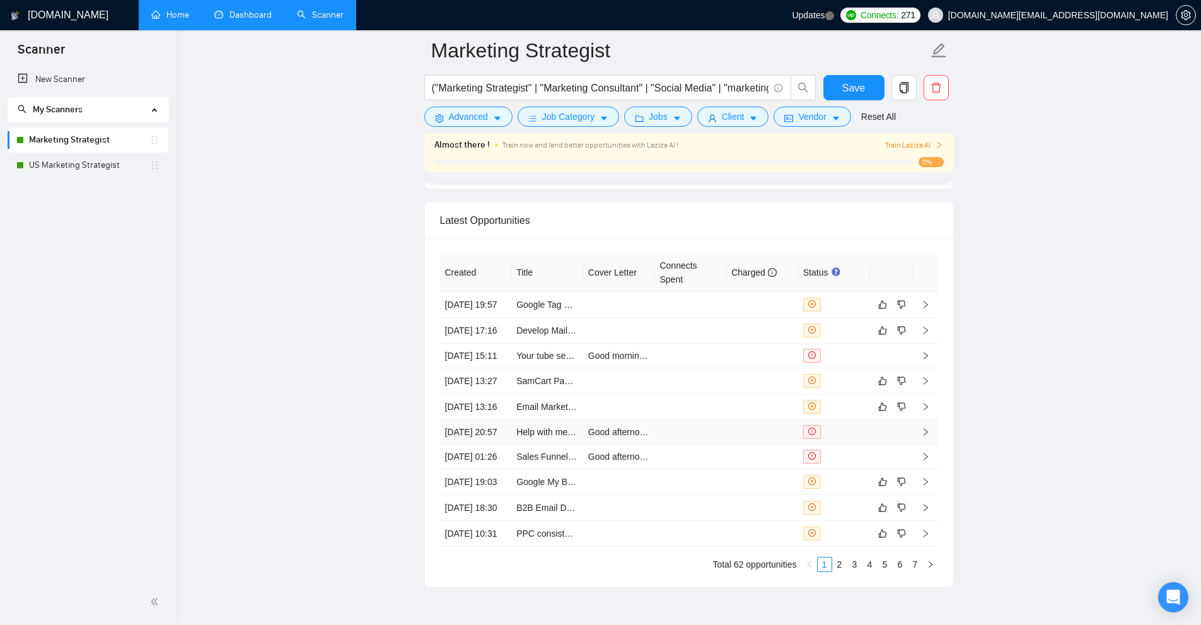
click at [643, 445] on td "Good afternoon, Fort Worth. Are you struggling to optimize your meta ads for be…" at bounding box center [619, 432] width 72 height 25
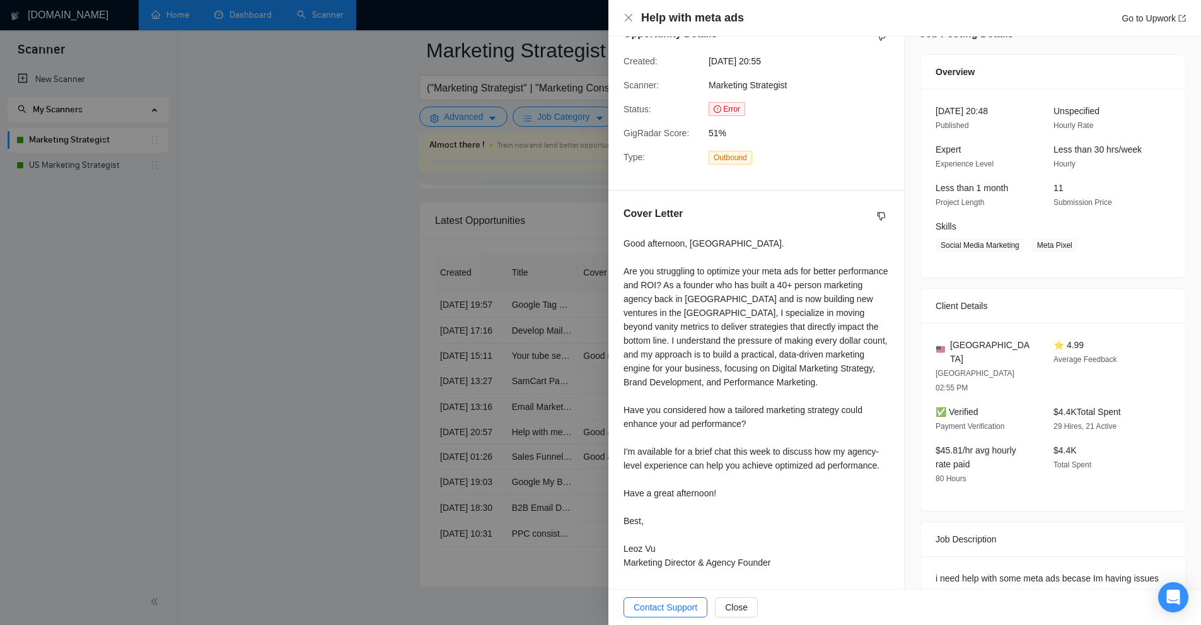
scroll to position [3596, 0]
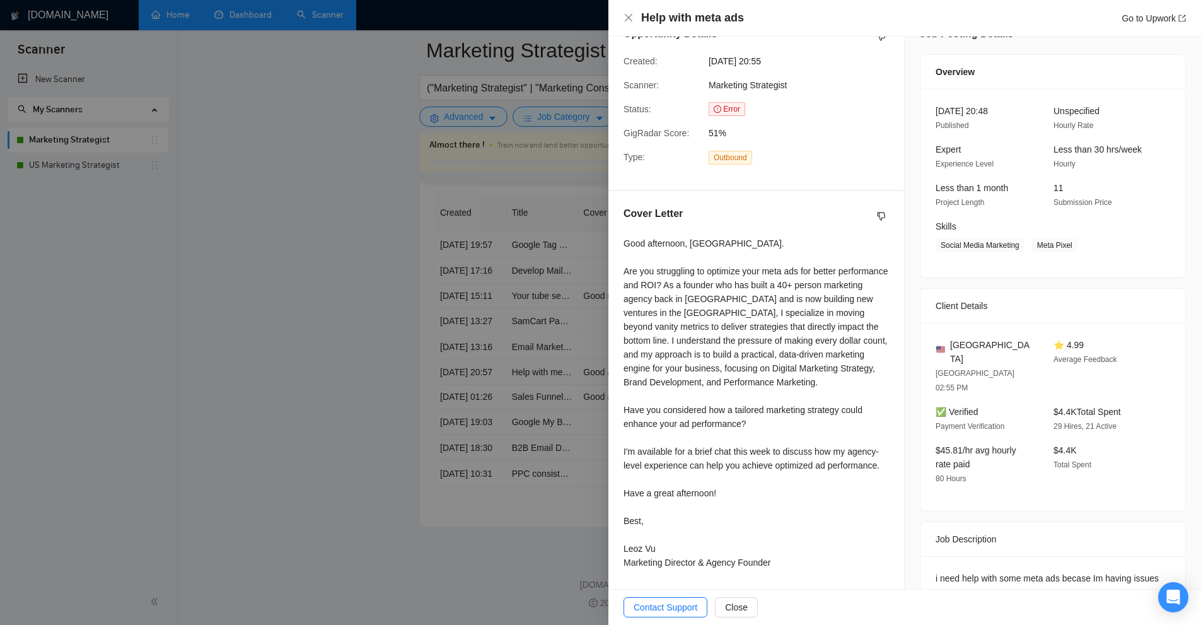
click at [559, 392] on div at bounding box center [600, 312] width 1201 height 625
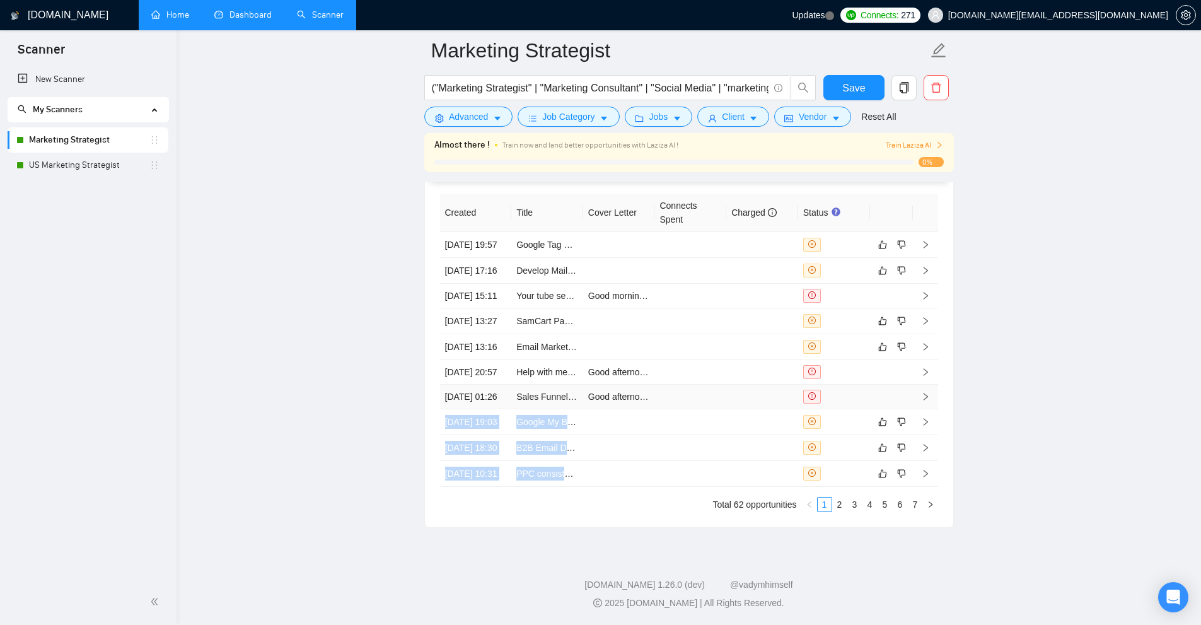
drag, startPoint x: 706, startPoint y: 470, endPoint x: 761, endPoint y: 344, distance: 137.0
click at [761, 344] on tbody "09 Aug, 2025 19:57 Google Tag Manager Assistance and Setup for Ecommerce (Pinte…" at bounding box center [689, 359] width 498 height 255
click at [843, 510] on link "2" at bounding box center [840, 505] width 14 height 14
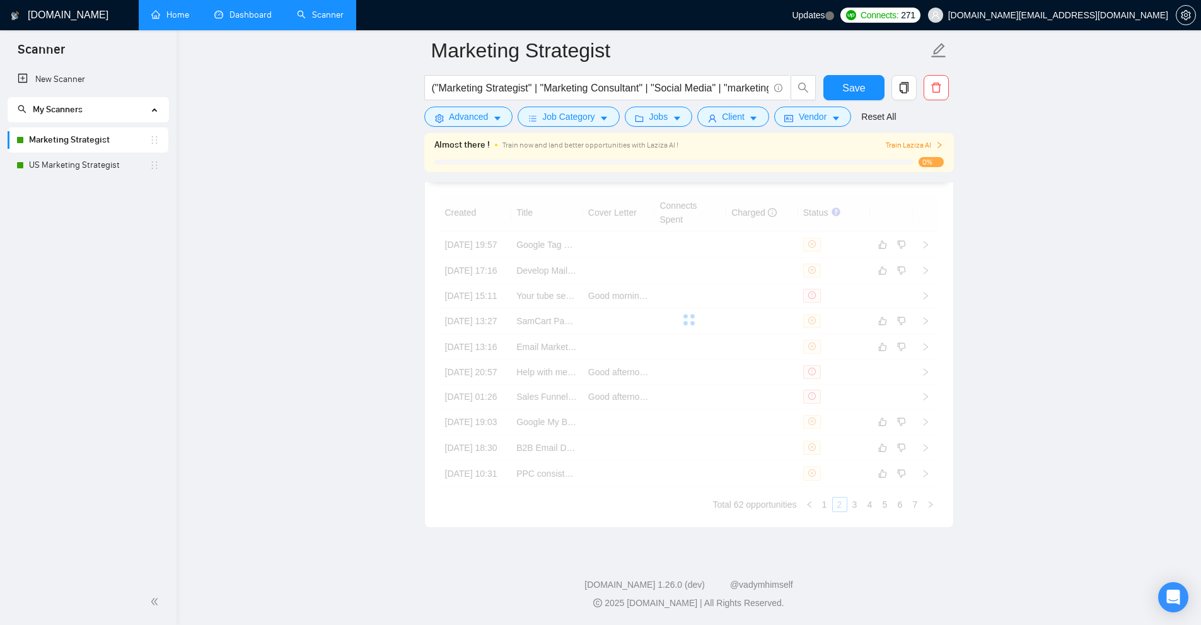
scroll to position [3469, 0]
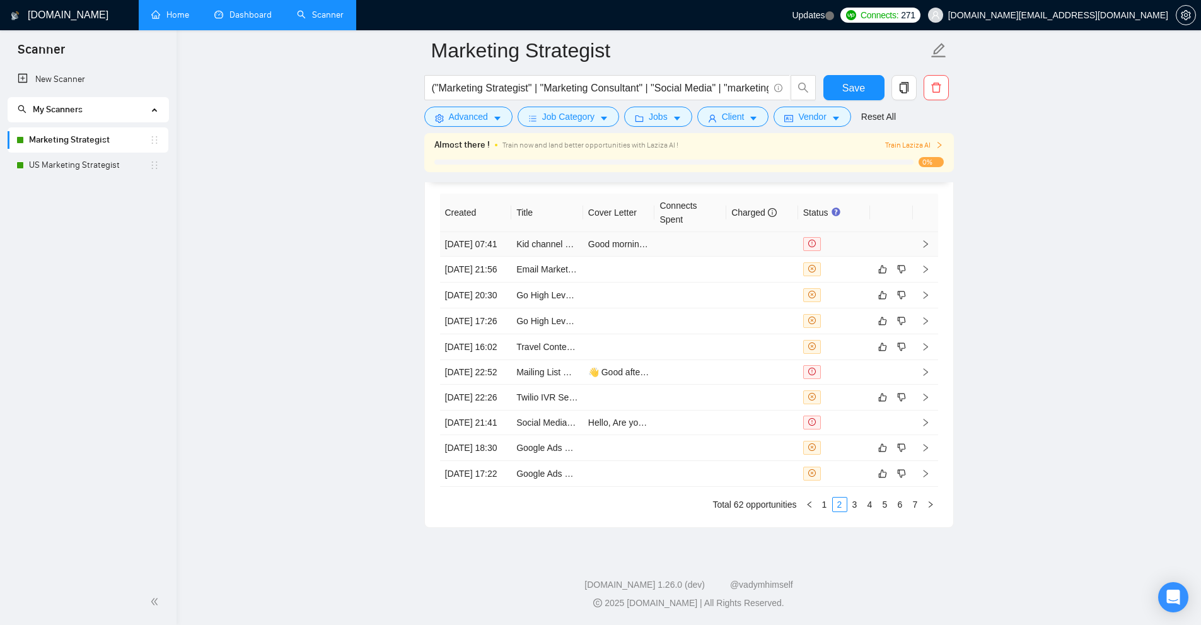
click at [706, 250] on td at bounding box center [691, 244] width 72 height 25
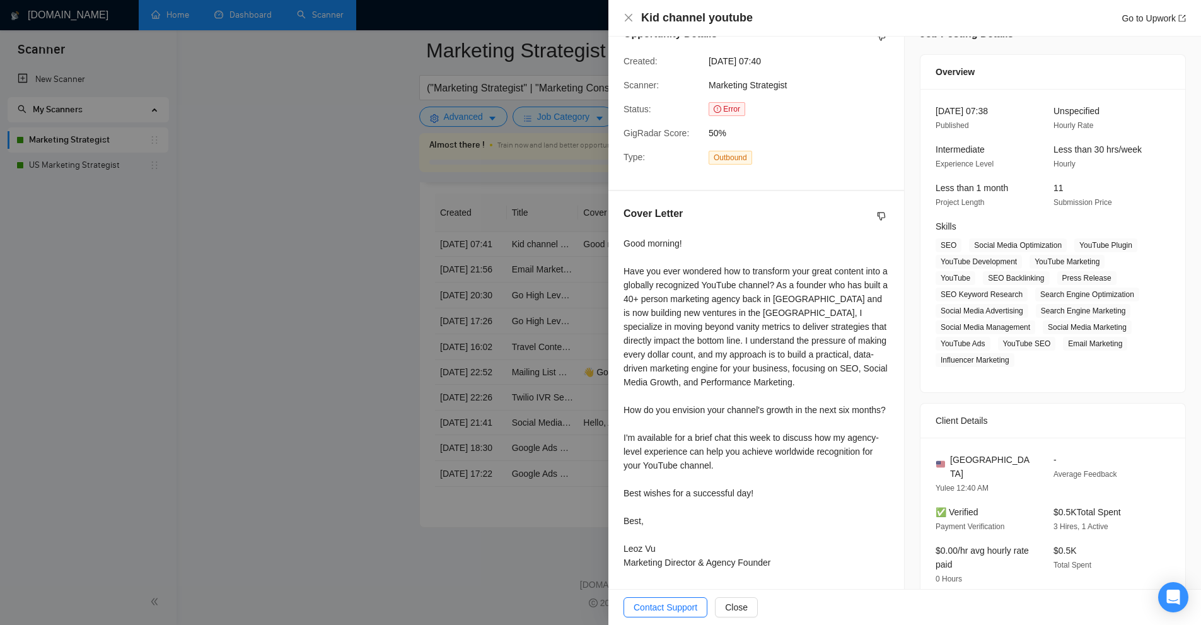
scroll to position [245, 0]
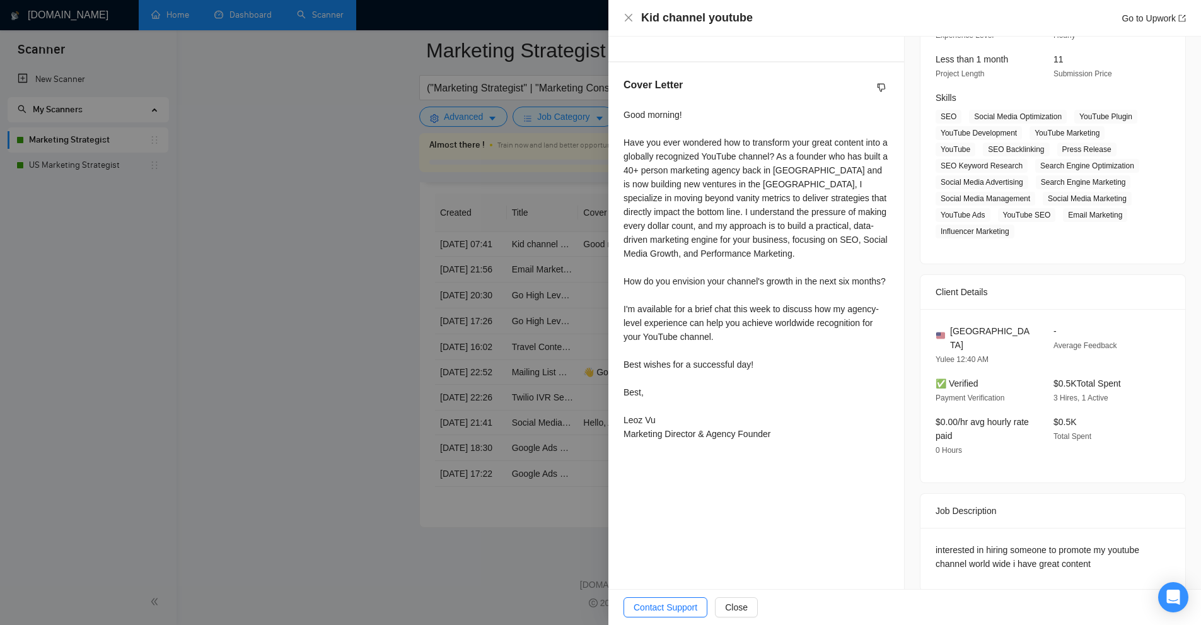
click at [532, 266] on div at bounding box center [600, 312] width 1201 height 625
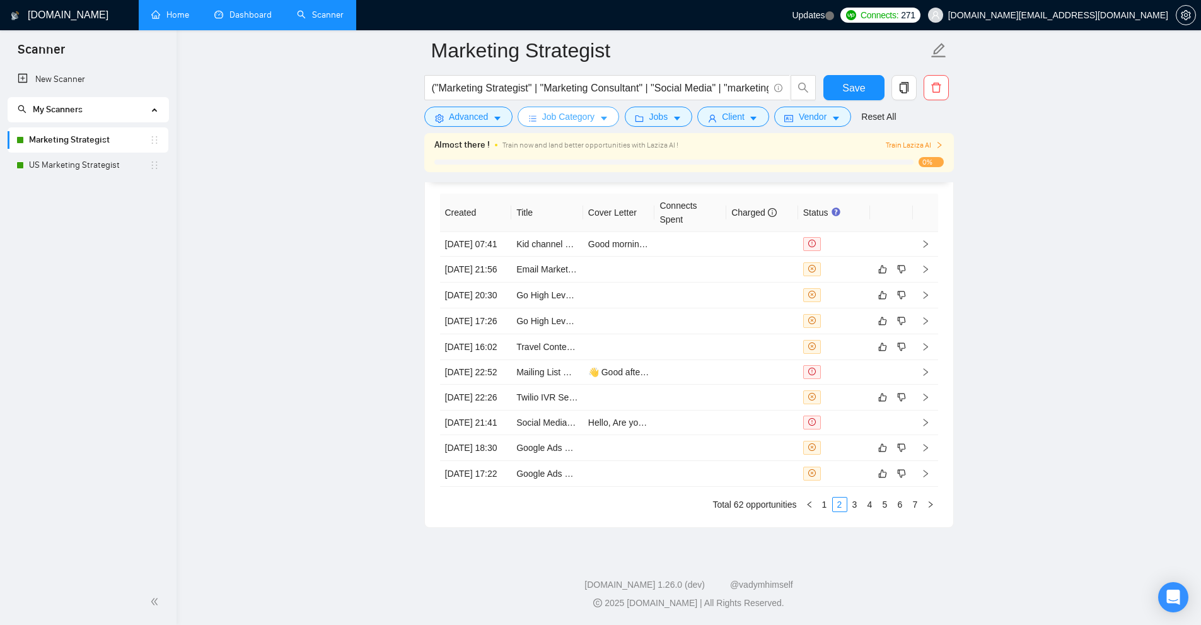
click at [578, 122] on span "Job Category" at bounding box center [568, 117] width 52 height 14
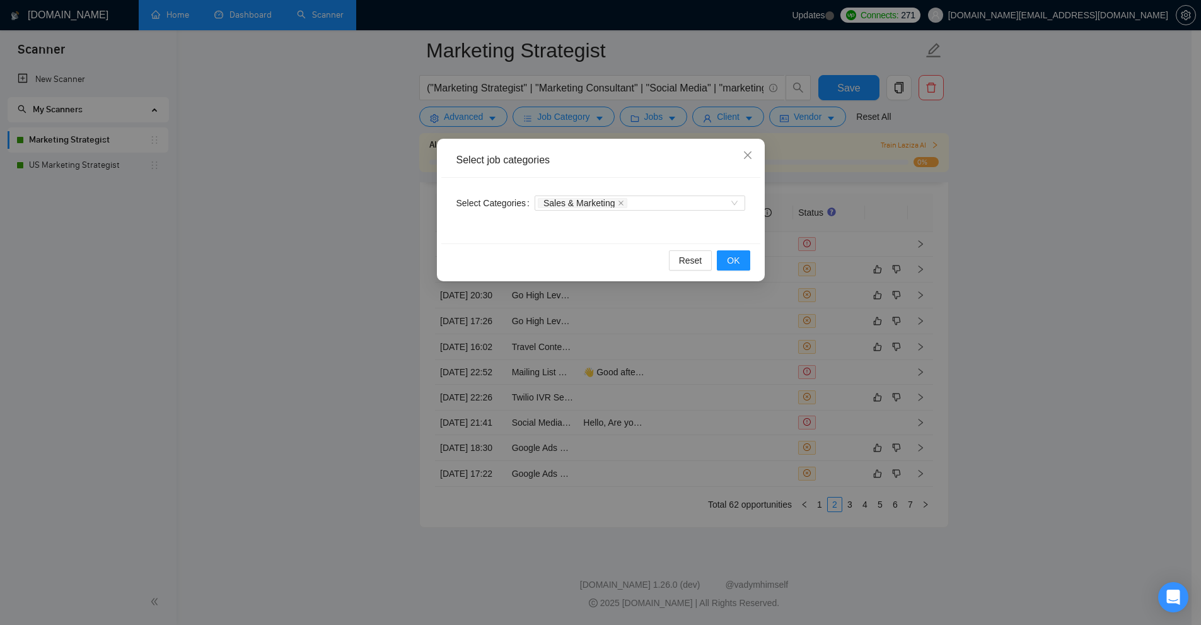
click at [872, 185] on div "Select job categories Select Categories Sales & Marketing Reset OK" at bounding box center [600, 312] width 1201 height 625
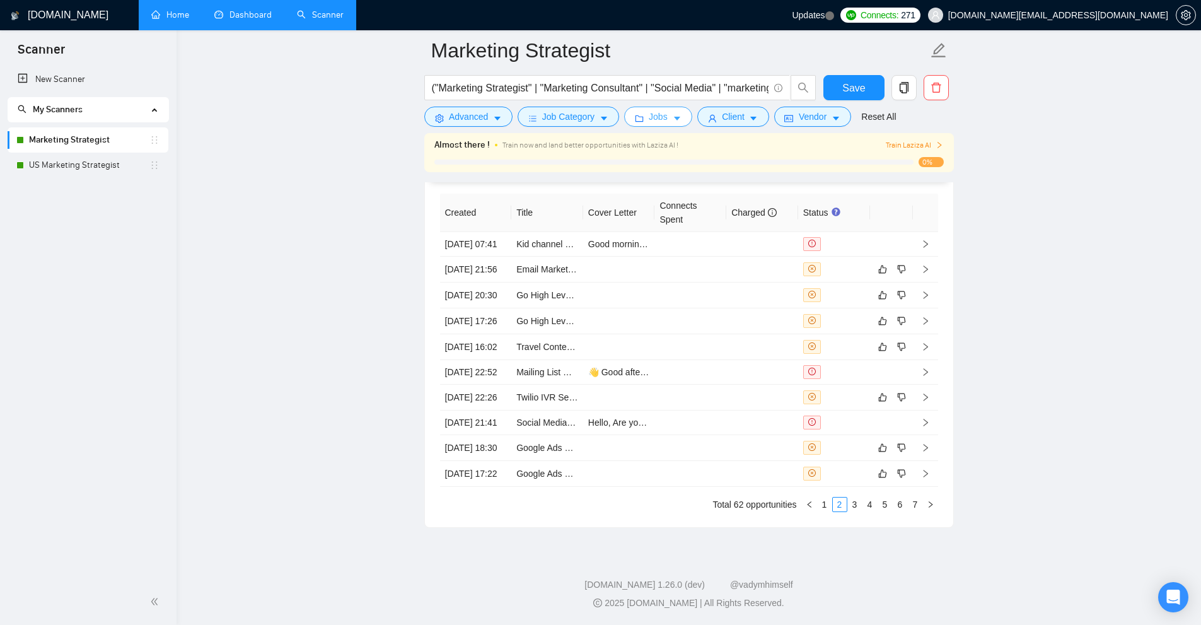
click at [658, 120] on span "Jobs" at bounding box center [658, 117] width 19 height 14
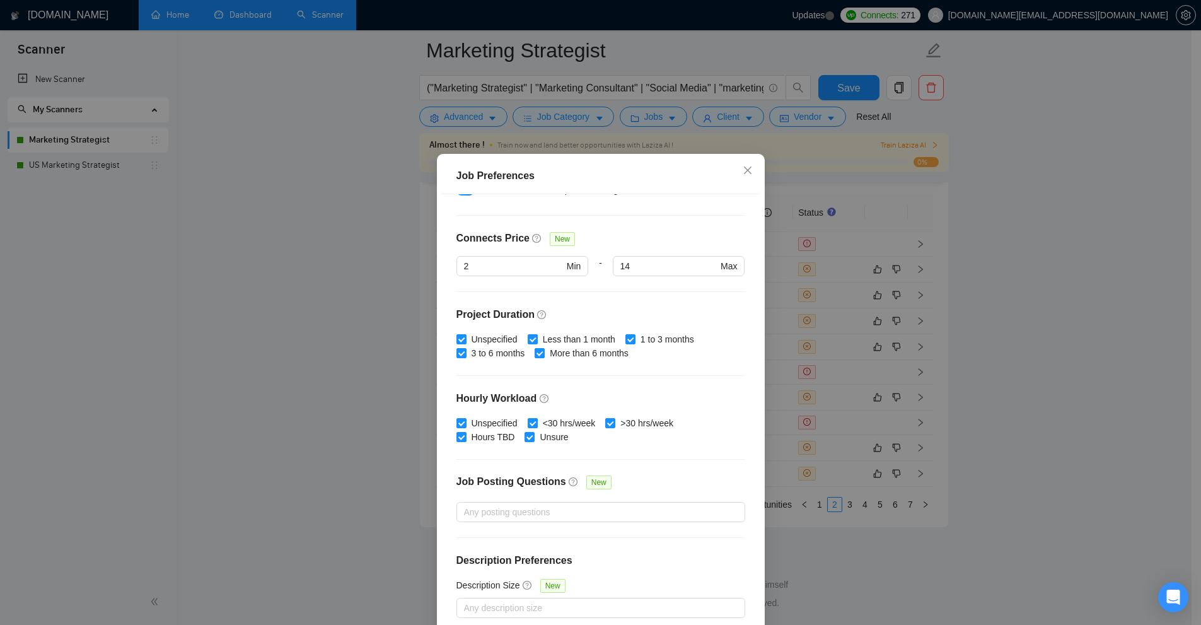
scroll to position [62, 0]
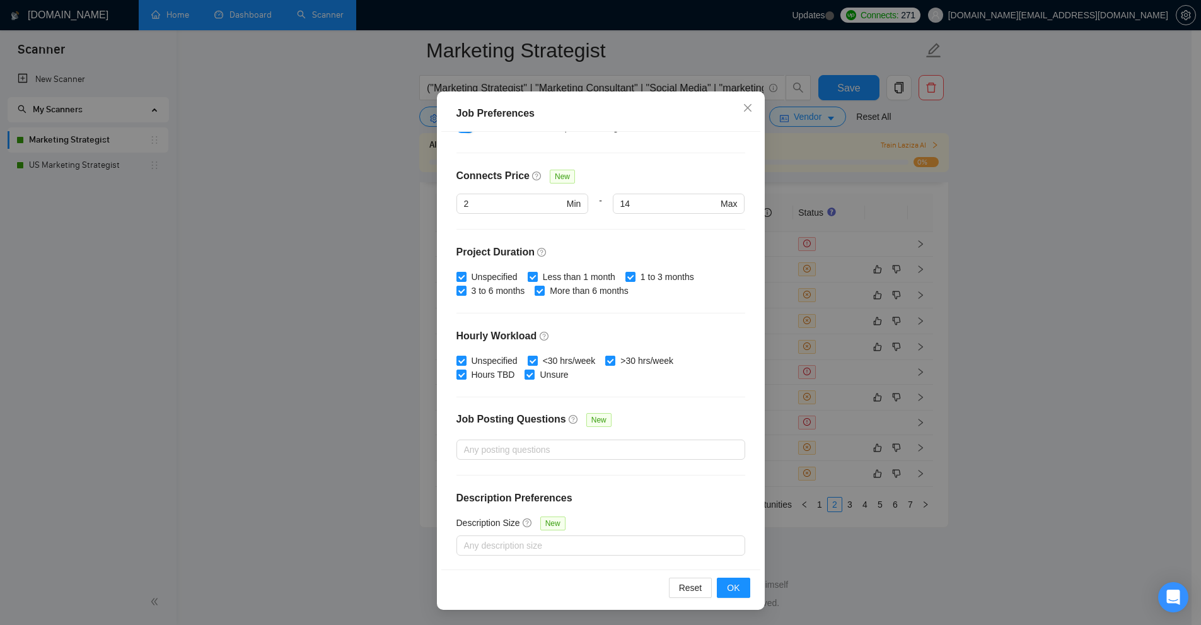
click at [850, 289] on div "Job Preferences Budget Project Type All Fixed Price Hourly Rate Fixed Price Bud…" at bounding box center [600, 312] width 1201 height 625
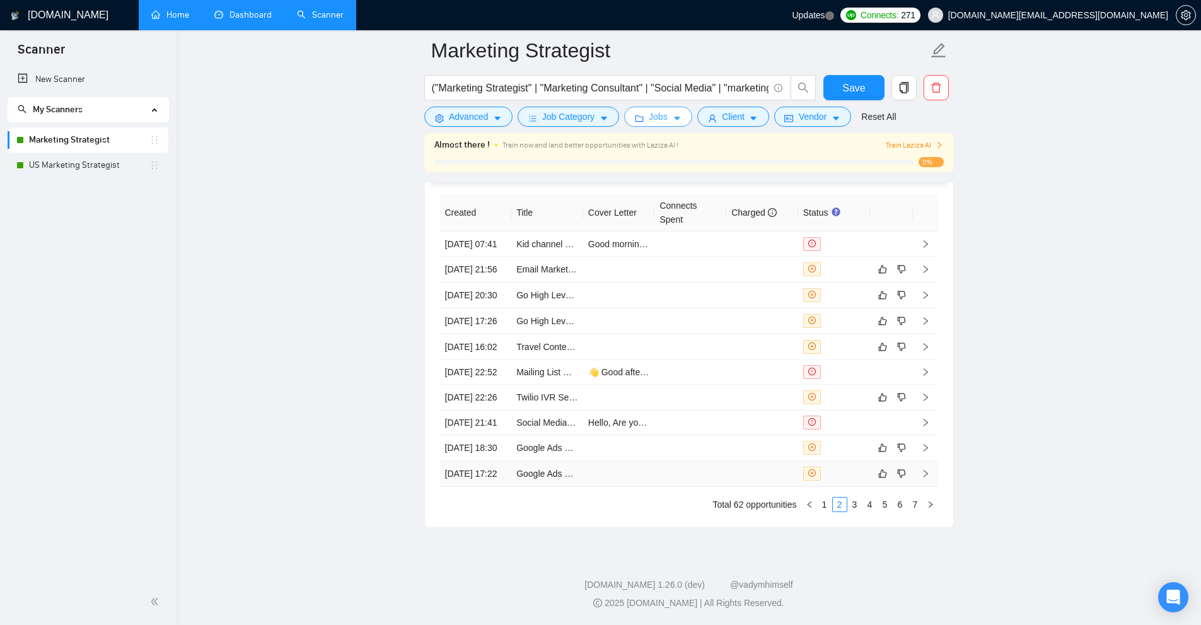
scroll to position [3596, 0]
click at [859, 511] on link "3" at bounding box center [855, 505] width 14 height 14
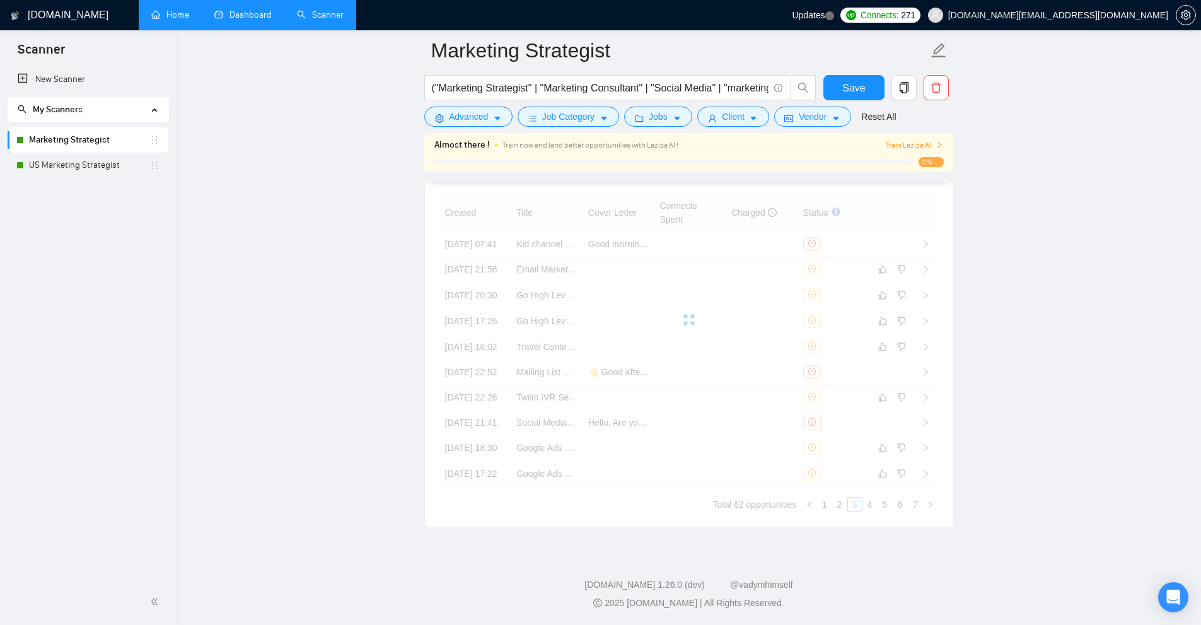
scroll to position [3469, 0]
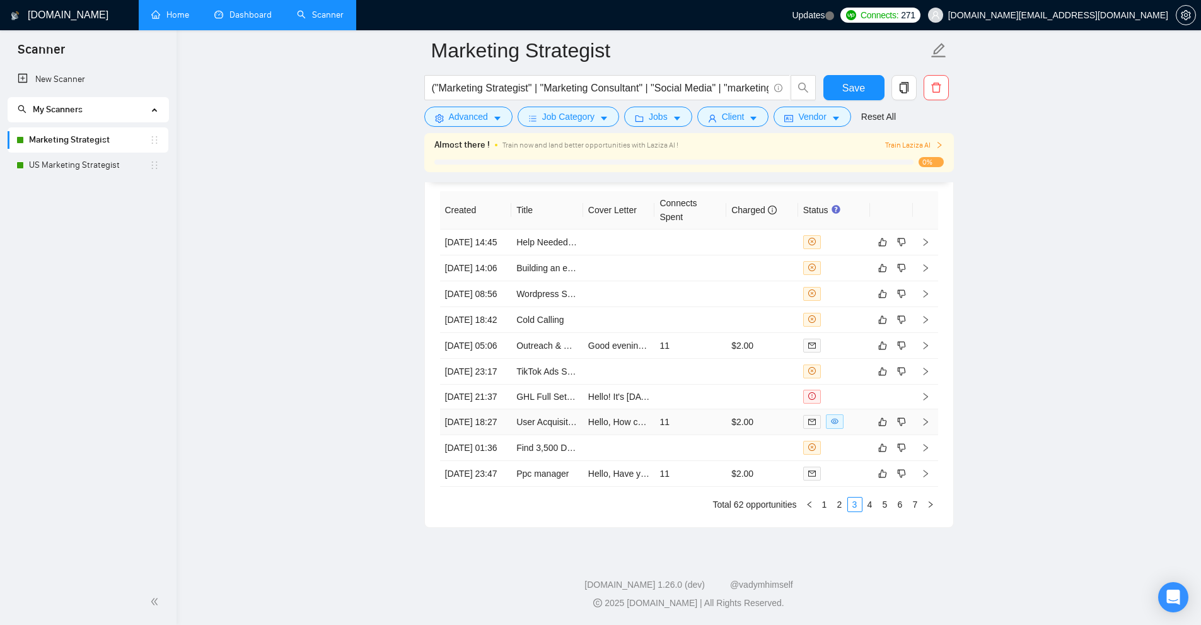
click at [749, 435] on td "$2.00" at bounding box center [762, 422] width 72 height 26
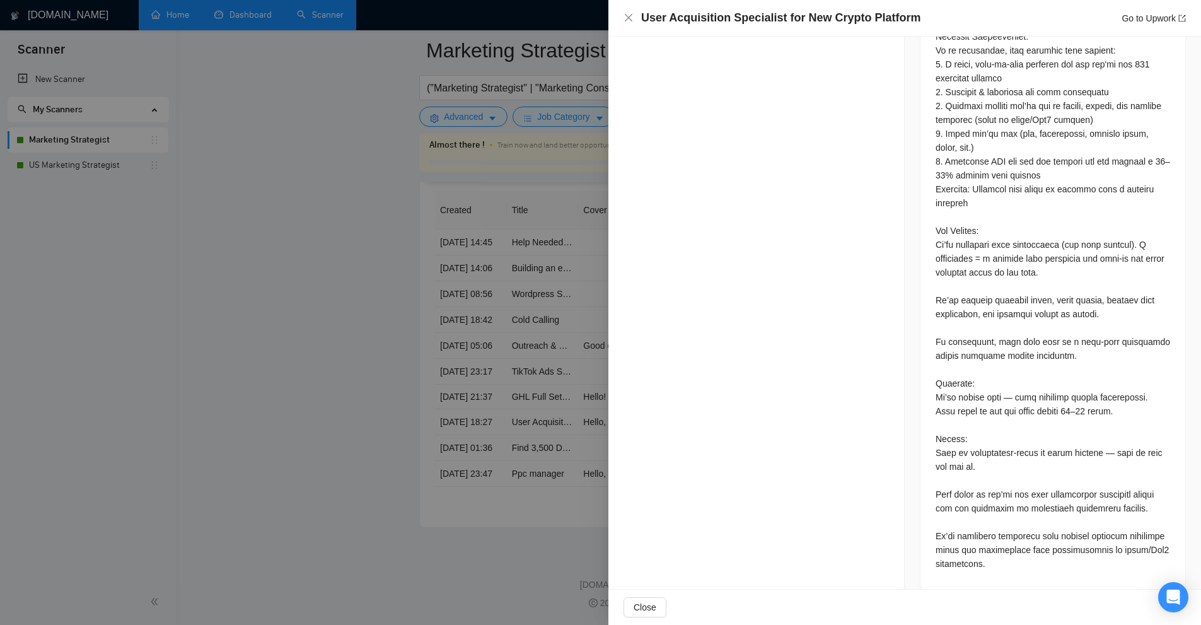
scroll to position [660, 0]
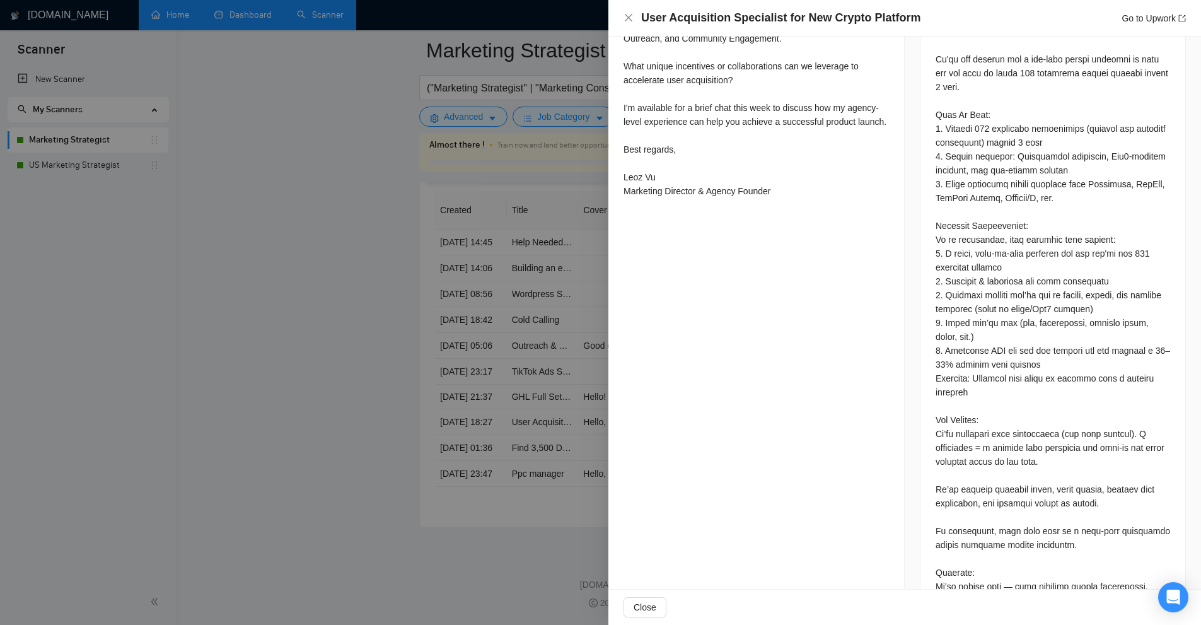
click at [503, 280] on div at bounding box center [600, 312] width 1201 height 625
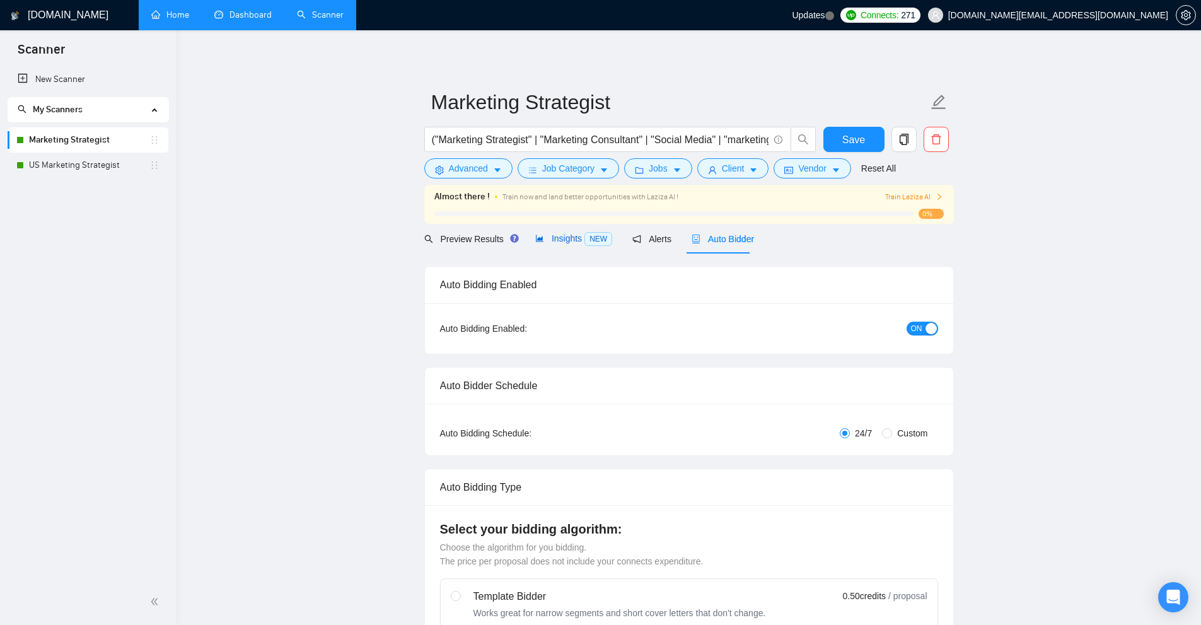
click at [537, 241] on icon "area-chart" at bounding box center [539, 238] width 9 height 9
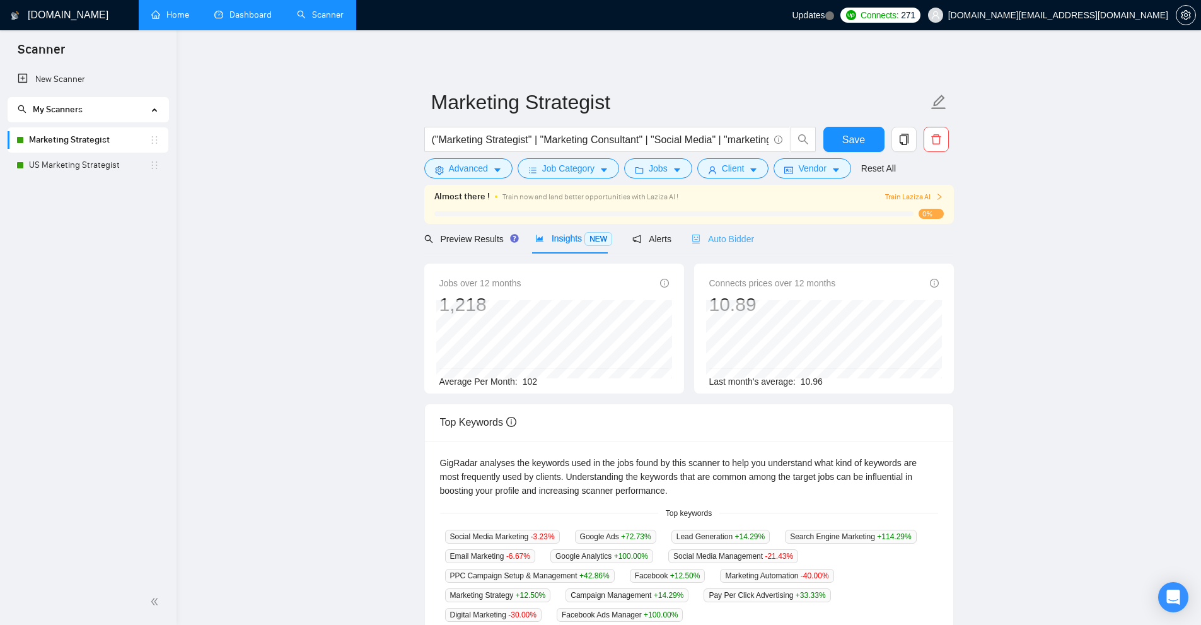
click at [706, 231] on div "Auto Bidder" at bounding box center [723, 239] width 62 height 30
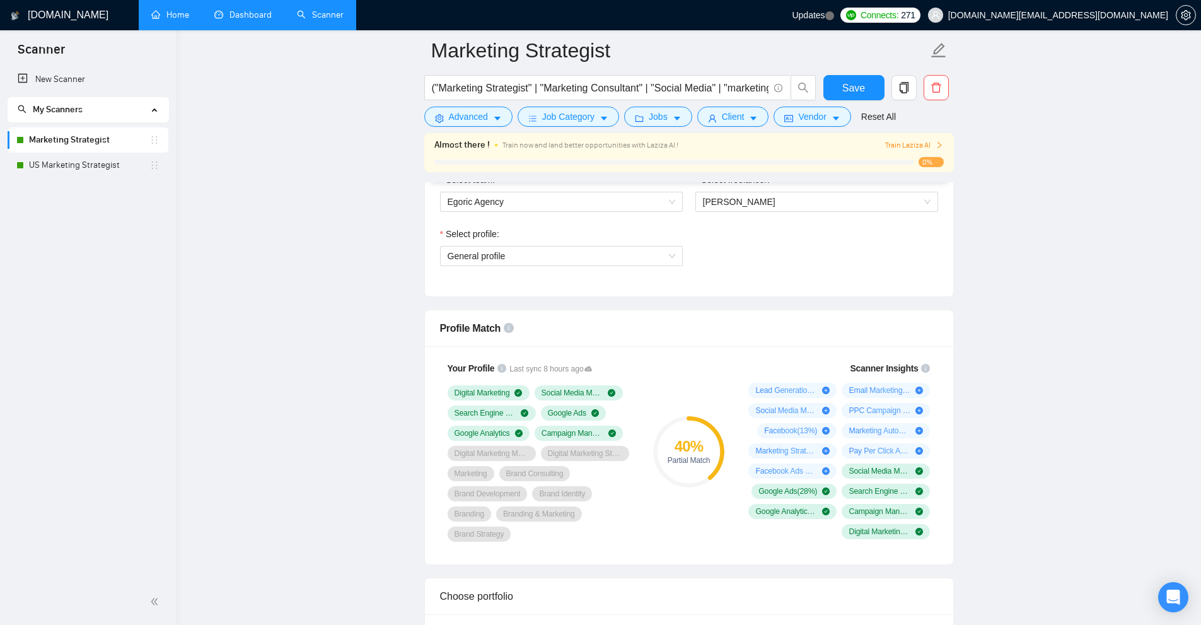
scroll to position [1072, 0]
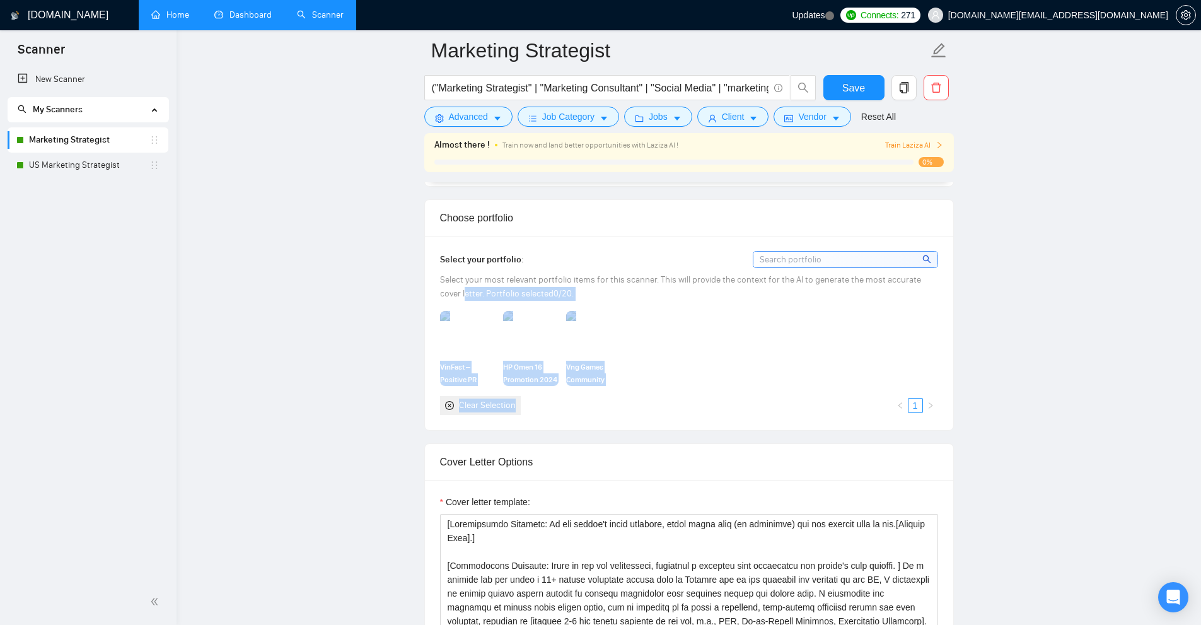
drag, startPoint x: 646, startPoint y: 384, endPoint x: 441, endPoint y: 292, distance: 224.7
click at [441, 292] on div "Select your portfolio: Select your most relevant portfolio items for this scann…" at bounding box center [689, 332] width 498 height 163
click at [711, 302] on div "Select your portfolio: Select your most relevant portfolio items for this scann…" at bounding box center [689, 332] width 498 height 163
click at [701, 302] on div "Select your portfolio: Select your most relevant portfolio items for this scann…" at bounding box center [689, 332] width 498 height 163
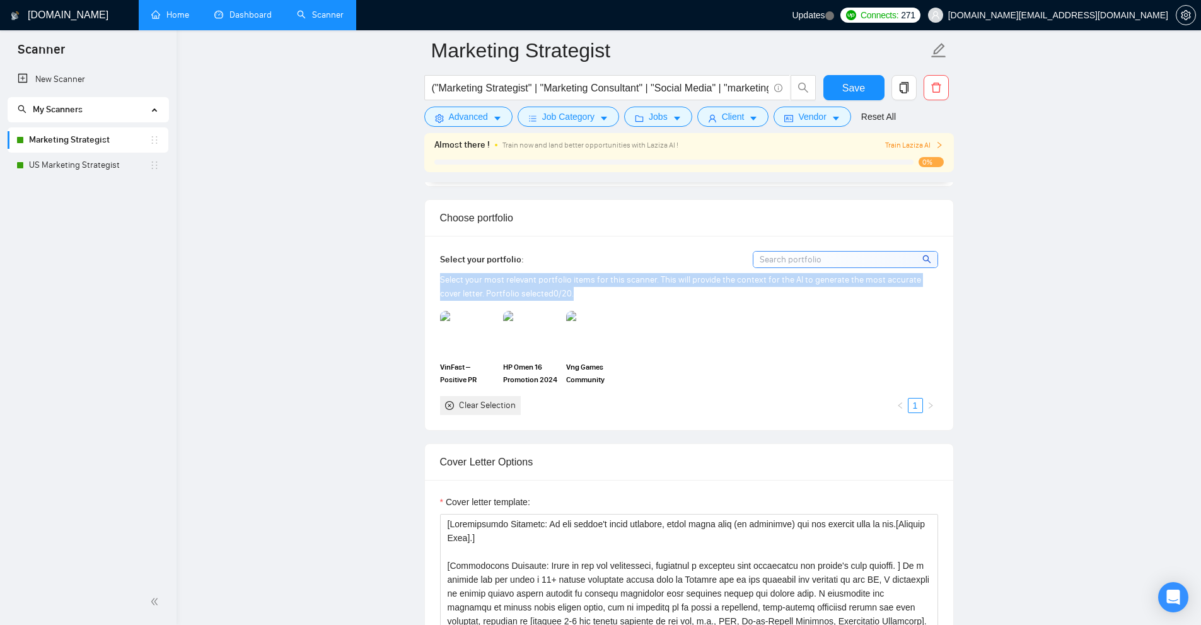
click at [701, 302] on div "Select your portfolio: Select your most relevant portfolio items for this scann…" at bounding box center [689, 332] width 498 height 163
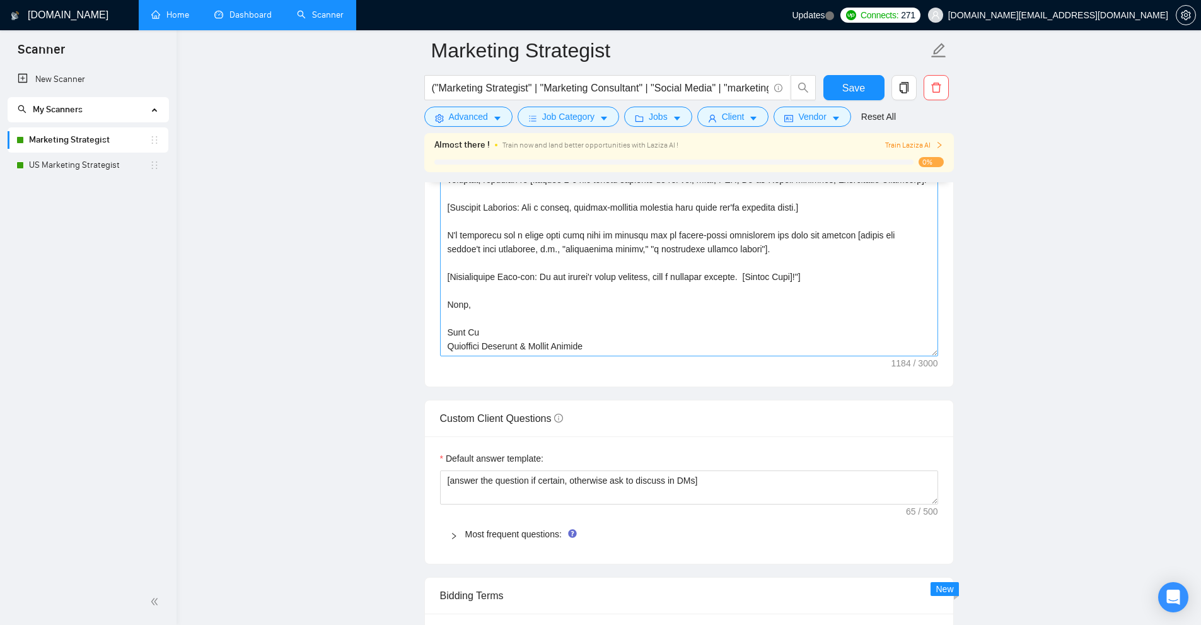
scroll to position [0, 0]
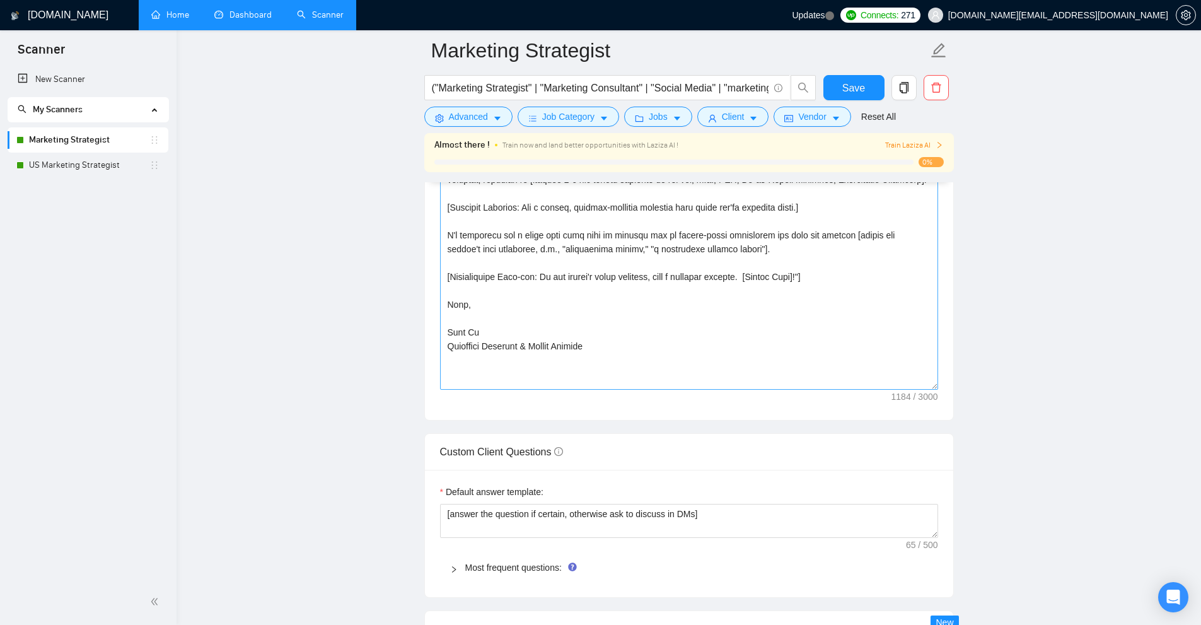
drag, startPoint x: 931, startPoint y: 348, endPoint x: 931, endPoint y: 381, distance: 33.4
click at [931, 381] on textarea "Cover letter template:" at bounding box center [689, 231] width 498 height 317
click at [810, 373] on textarea "Cover letter template:" at bounding box center [689, 231] width 498 height 317
click at [754, 356] on textarea "Cover letter template:" at bounding box center [689, 231] width 498 height 317
click at [684, 311] on textarea "Cover letter template:" at bounding box center [689, 231] width 498 height 317
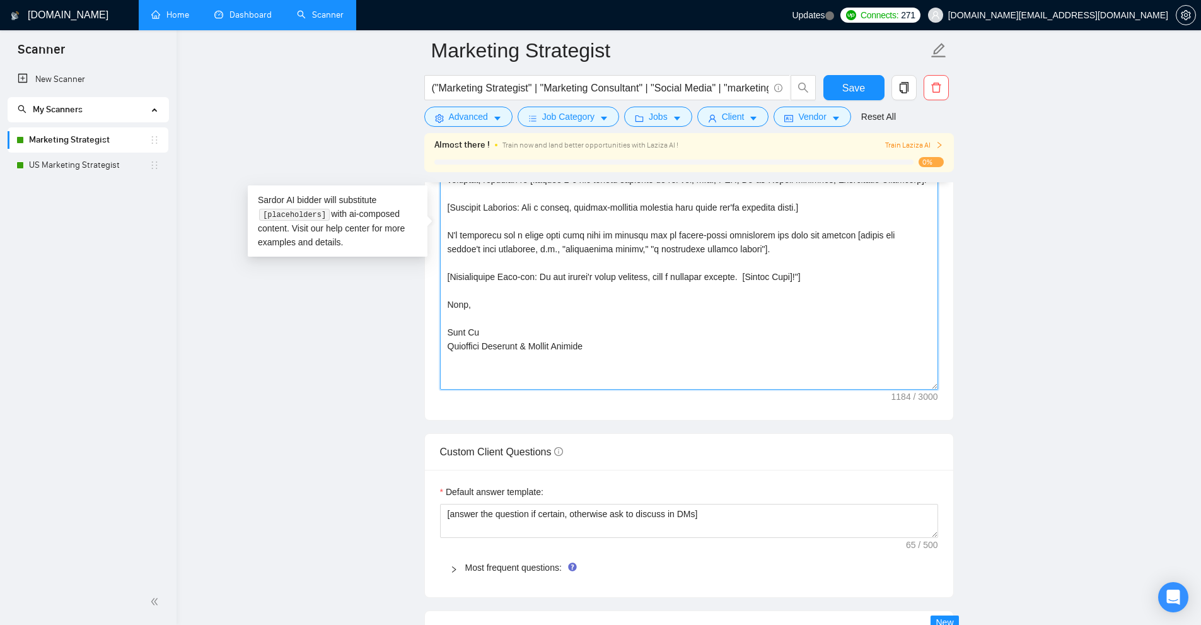
scroll to position [1324, 0]
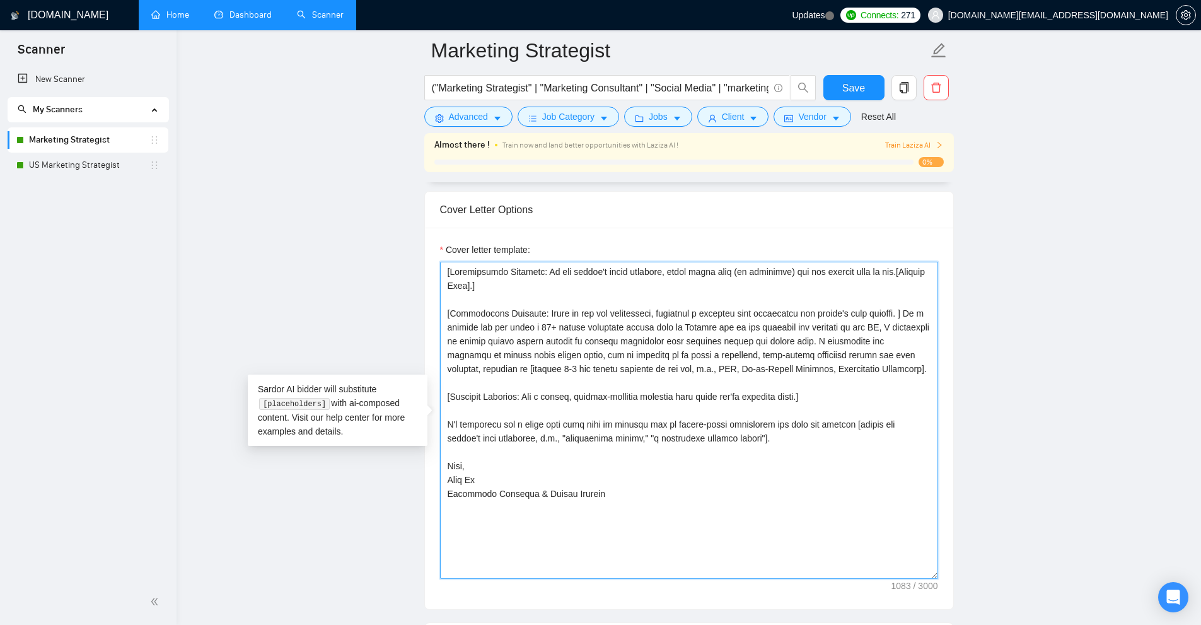
click at [696, 460] on textarea "Cover letter template:" at bounding box center [689, 420] width 498 height 317
click at [756, 436] on textarea "Cover letter template:" at bounding box center [689, 420] width 498 height 317
click at [457, 428] on textarea "Cover letter template:" at bounding box center [689, 420] width 498 height 317
drag, startPoint x: 457, startPoint y: 428, endPoint x: 688, endPoint y: 423, distance: 231.5
click at [671, 423] on textarea "Cover letter template:" at bounding box center [689, 420] width 498 height 317
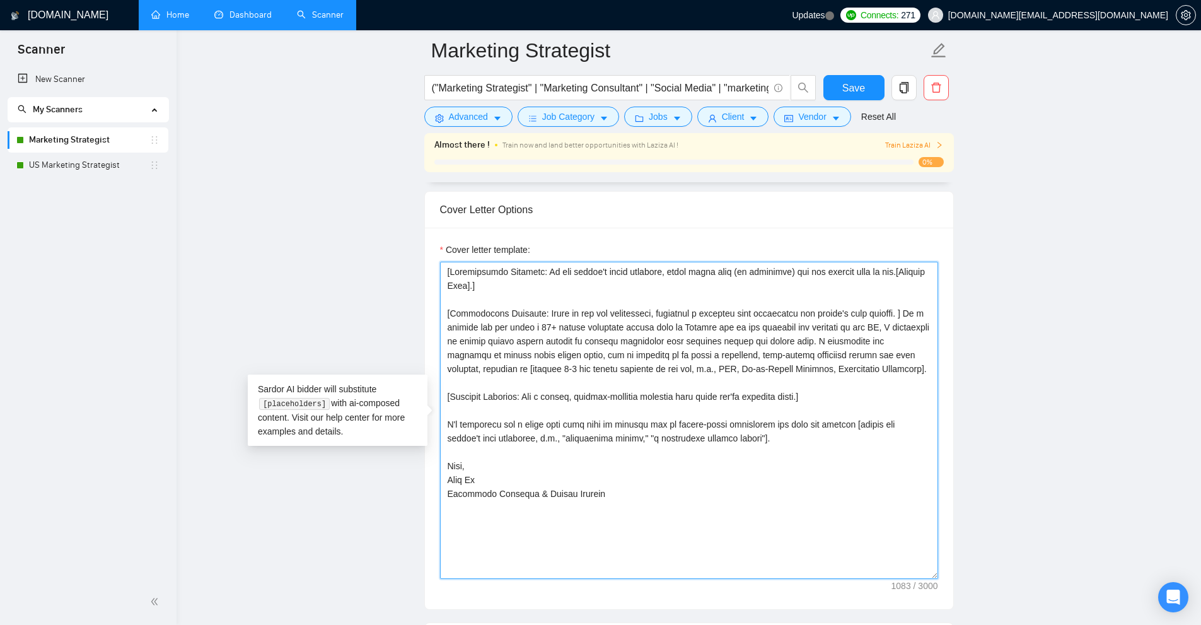
click at [792, 426] on textarea "Cover letter template:" at bounding box center [689, 420] width 498 height 317
drag, startPoint x: 463, startPoint y: 426, endPoint x: 497, endPoint y: 424, distance: 33.5
click at [497, 424] on textarea "Cover letter template:" at bounding box center [689, 420] width 498 height 317
click at [501, 424] on textarea "Cover letter template:" at bounding box center [689, 420] width 498 height 317
drag, startPoint x: 783, startPoint y: 425, endPoint x: 411, endPoint y: 421, distance: 371.4
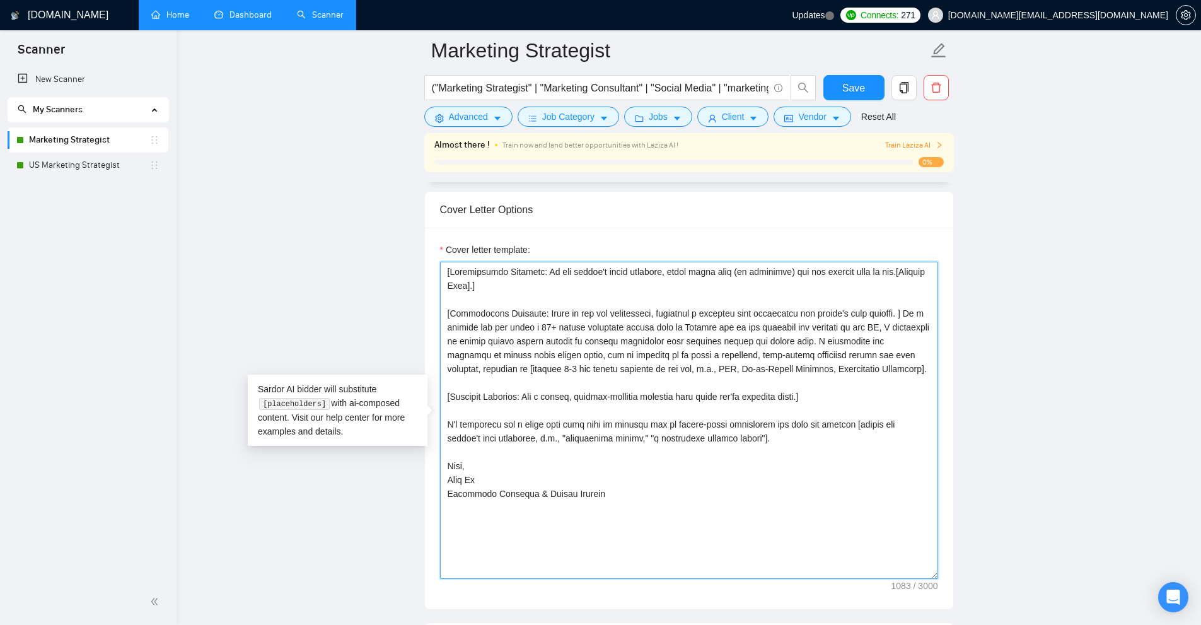
click at [555, 304] on textarea "Cover letter template:" at bounding box center [689, 420] width 498 height 317
click at [633, 323] on textarea "Cover letter template:" at bounding box center [689, 420] width 498 height 317
click at [634, 317] on textarea "Cover letter template:" at bounding box center [689, 420] width 498 height 317
click at [633, 458] on textarea "Cover letter template:" at bounding box center [689, 420] width 498 height 317
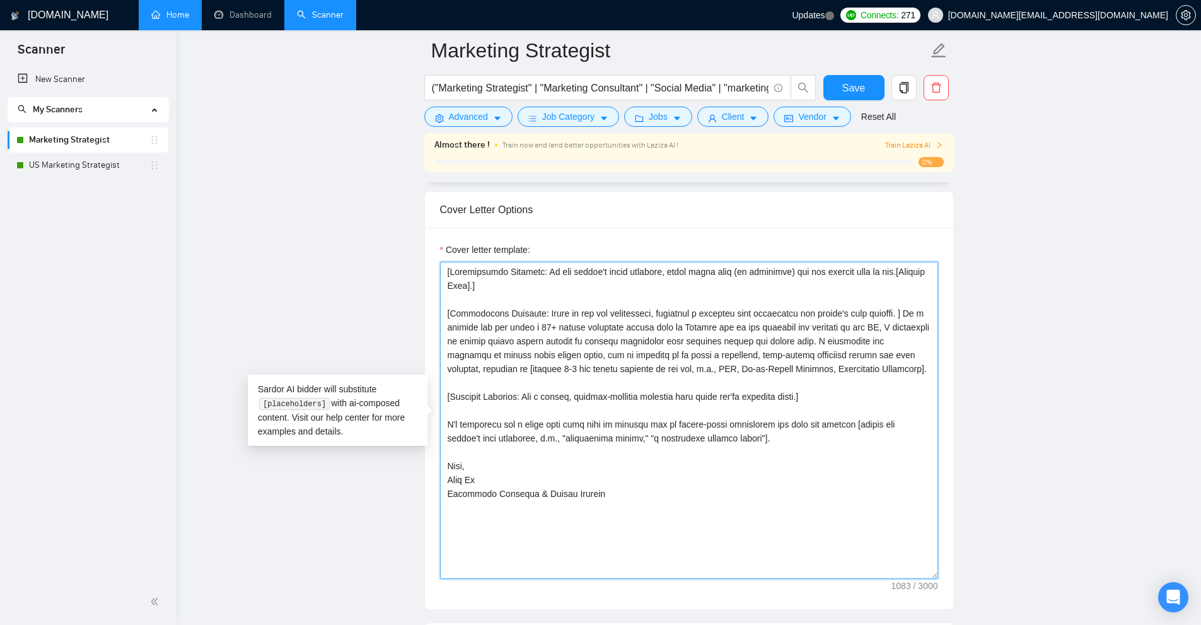
paste textarea "Hi [use client’s name if it’s mentioned, don’t use company name; otherwise say …"
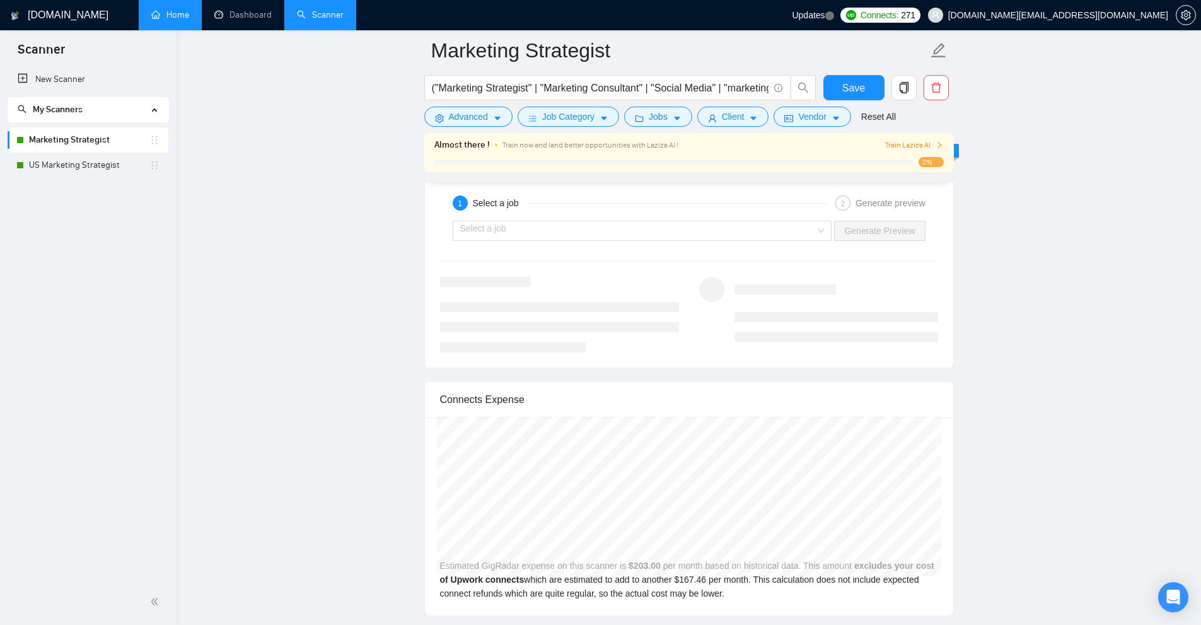
scroll to position [2333, 0]
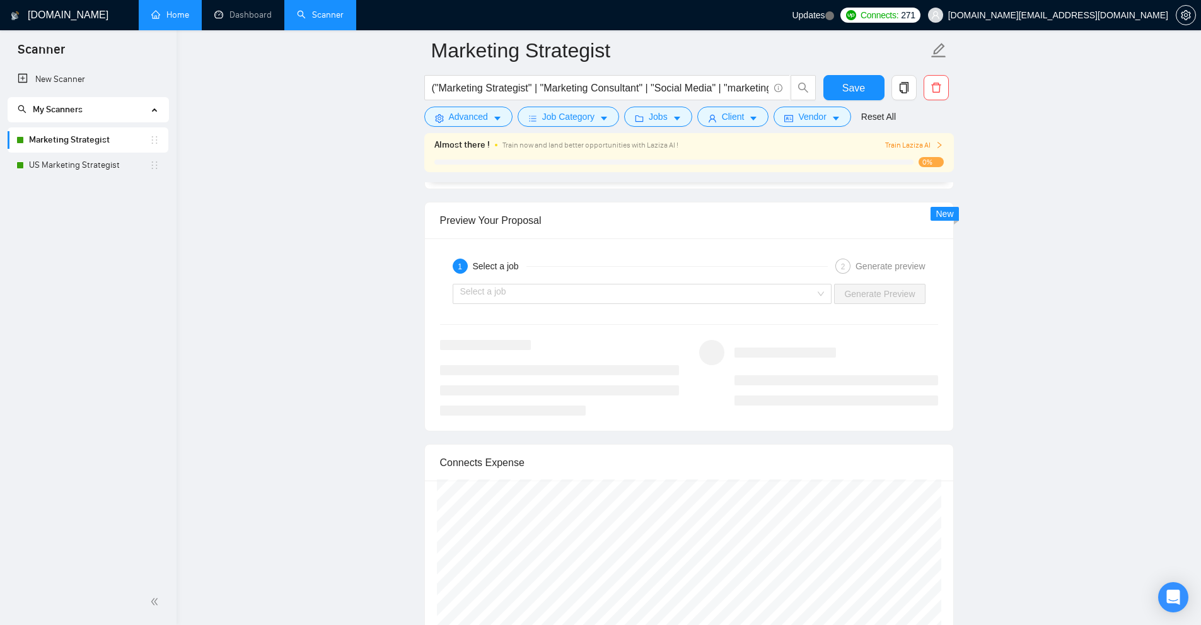
type textarea "Hi [use client’s name if it’s mentioned, don’t use company name; otherwise say …"
click at [680, 259] on div "1 Select a job" at bounding box center [640, 266] width 375 height 15
click at [650, 286] on input "search" at bounding box center [638, 293] width 356 height 19
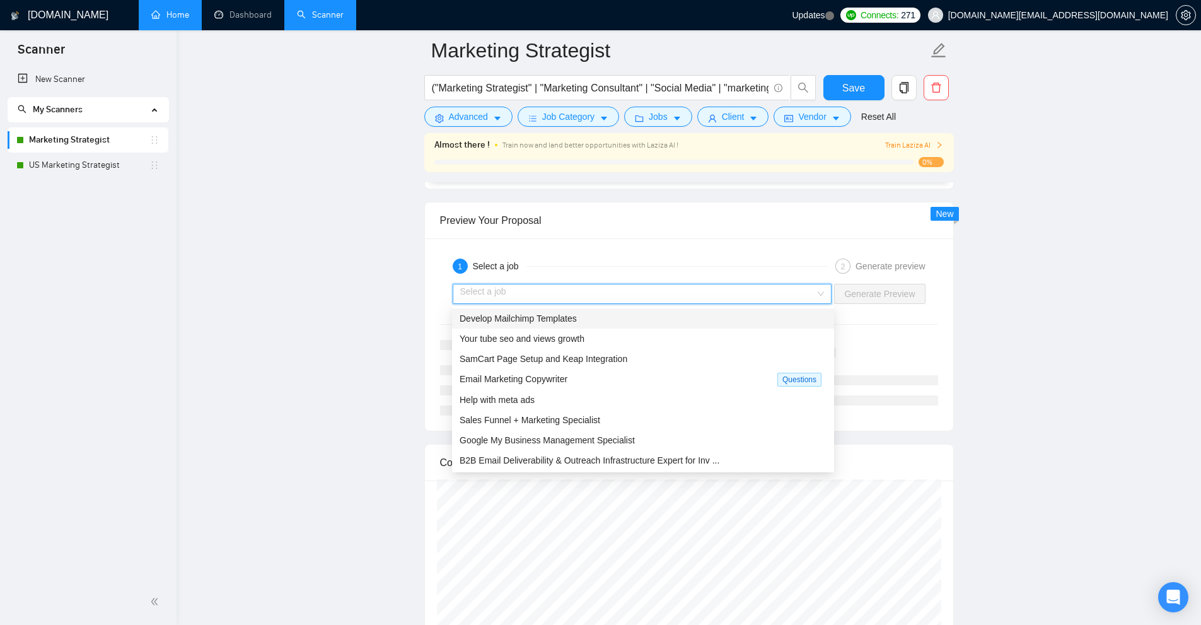
click at [588, 320] on div "Develop Mailchimp Templates" at bounding box center [643, 319] width 367 height 14
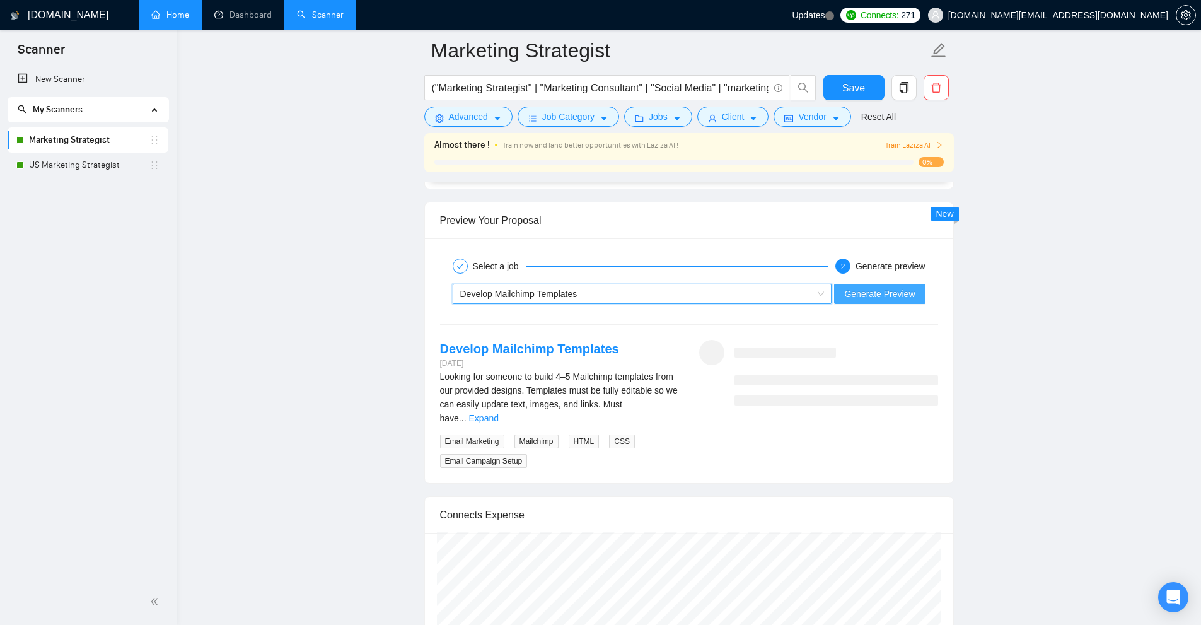
click at [884, 294] on span "Generate Preview" at bounding box center [879, 294] width 71 height 14
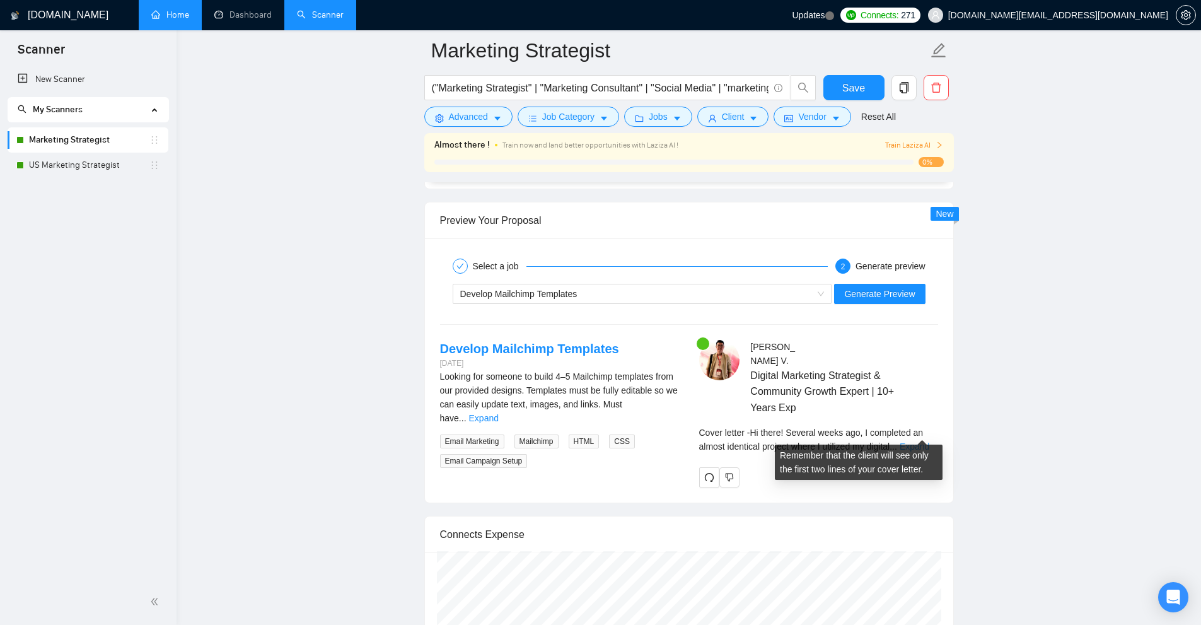
click at [912, 441] on link "Expand" at bounding box center [915, 446] width 30 height 10
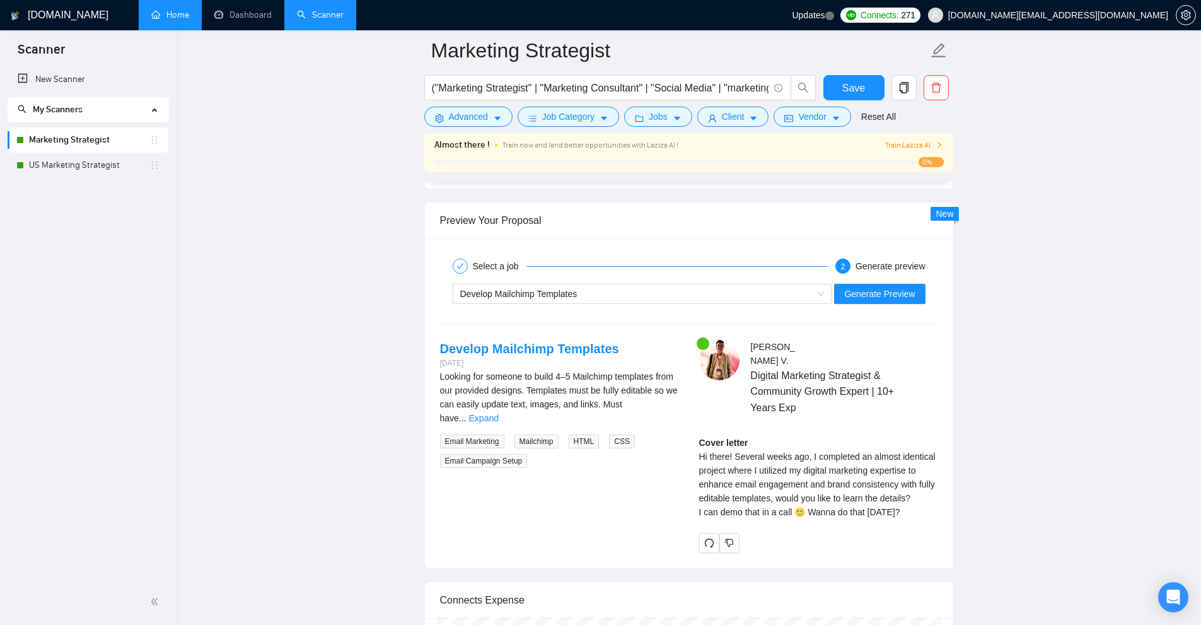
click at [703, 441] on div "Cover letter Hi there! Several weeks ago, I completed an almost identical proje…" at bounding box center [818, 477] width 239 height 83
drag, startPoint x: 703, startPoint y: 441, endPoint x: 880, endPoint y: 444, distance: 177.2
click at [880, 444] on div "Cover letter Hi there! Several weeks ago, I completed an almost identical proje…" at bounding box center [818, 477] width 239 height 83
click at [876, 449] on div "Cover letter Hi there! Several weeks ago, I completed an almost identical proje…" at bounding box center [818, 477] width 239 height 83
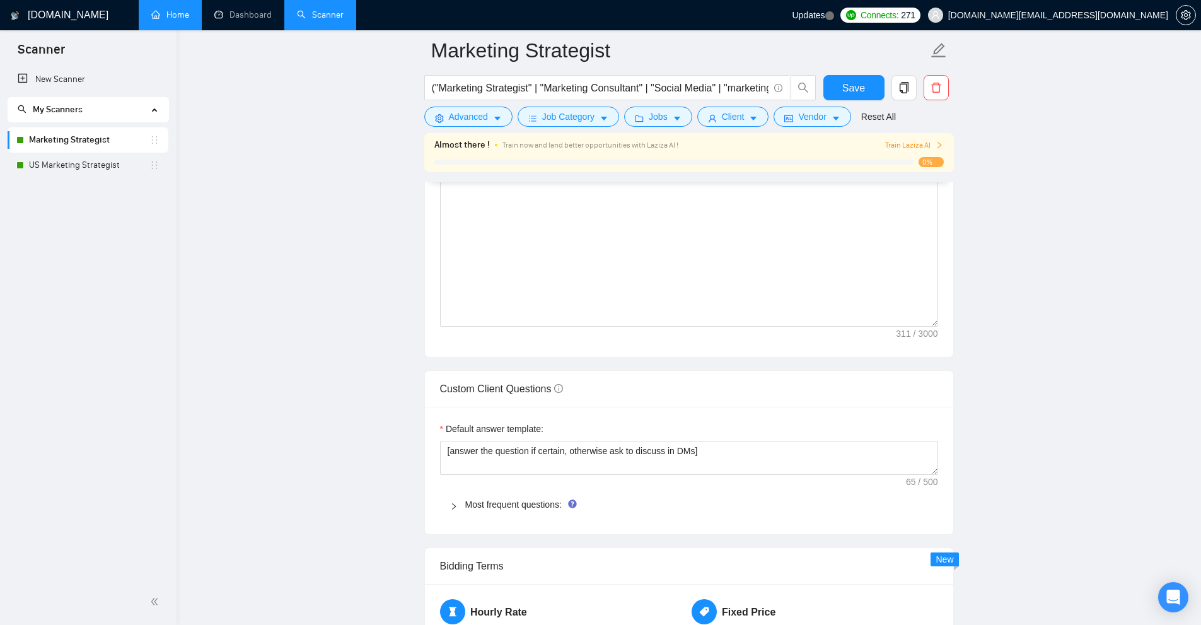
scroll to position [1261, 0]
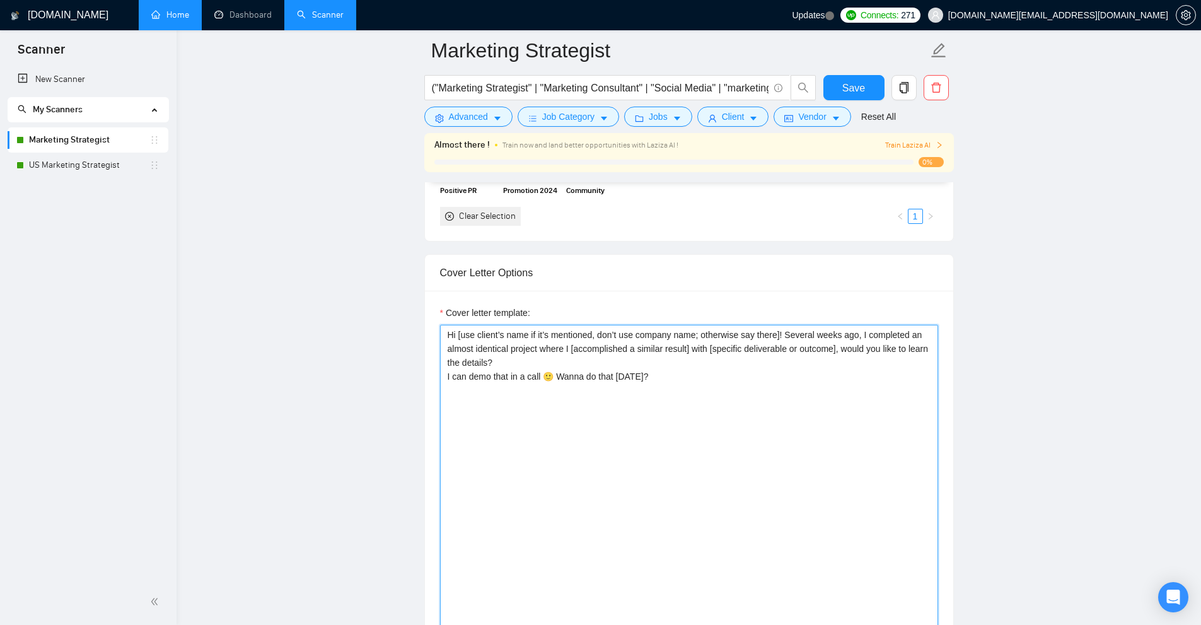
click at [766, 332] on textarea "Hi [use client’s name if it’s mentioned, don’t use company name; otherwise say …" at bounding box center [689, 483] width 498 height 317
drag, startPoint x: 766, startPoint y: 332, endPoint x: 735, endPoint y: 334, distance: 31.6
click at [735, 334] on textarea "Hi [use client’s name if it’s mentioned, don’t use company name; otherwise say …" at bounding box center [689, 483] width 498 height 317
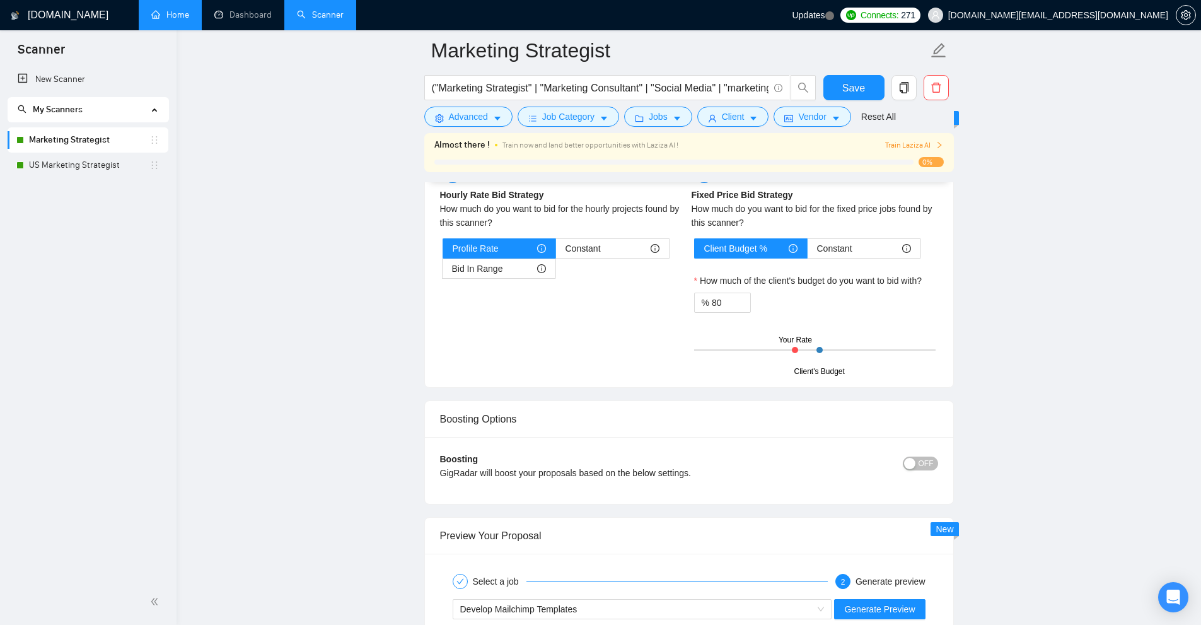
scroll to position [2270, 0]
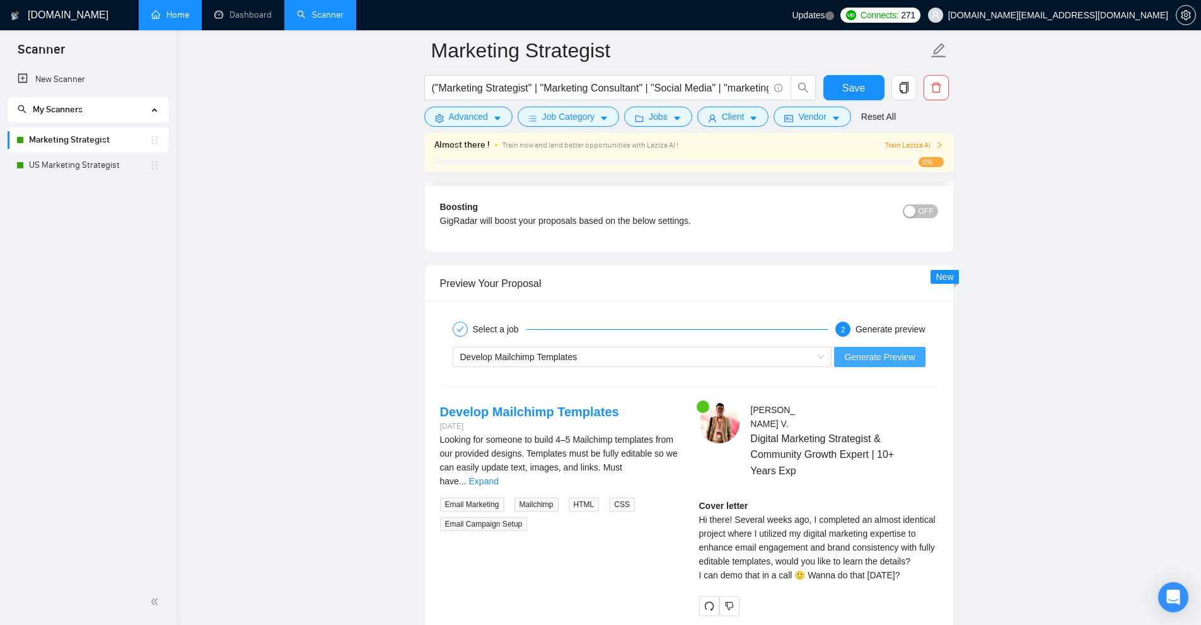
click at [862, 361] on span "Generate Preview" at bounding box center [879, 357] width 71 height 14
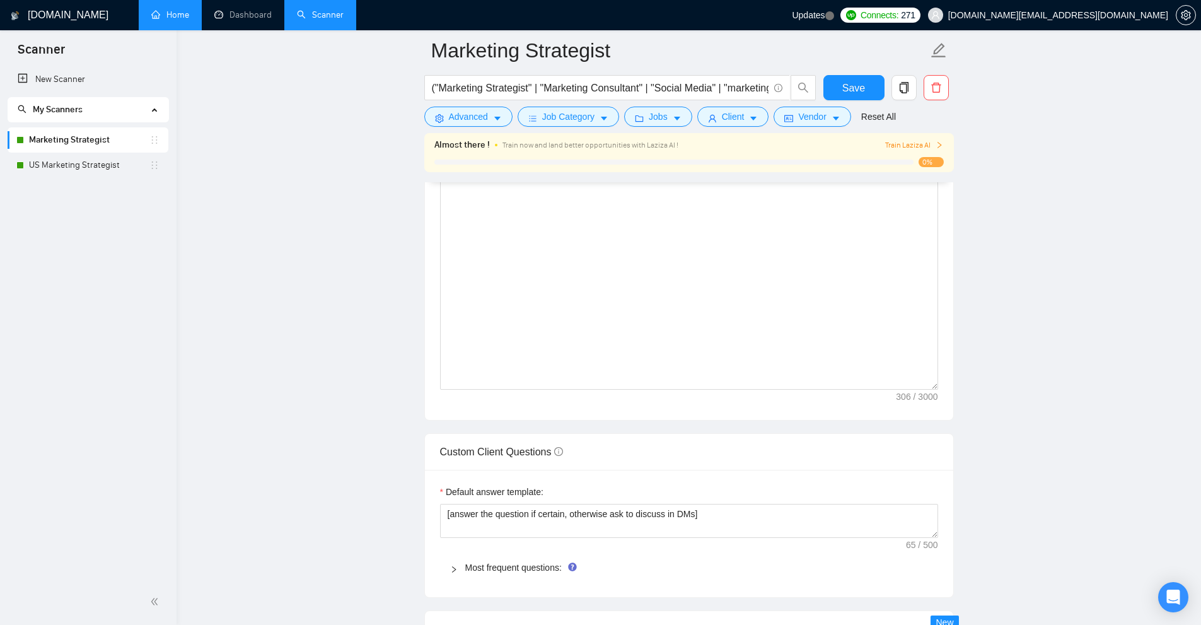
scroll to position [1261, 0]
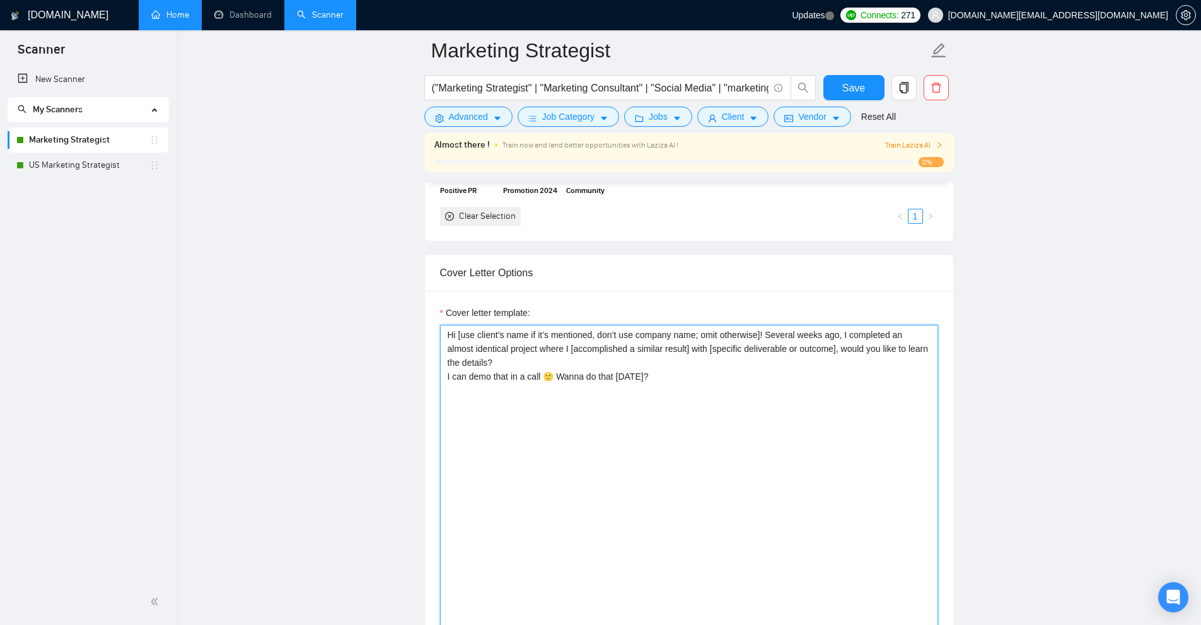
click at [752, 337] on textarea "Hi [use client’s name if it’s mentioned, don’t use company name; omit otherwise…" at bounding box center [689, 483] width 498 height 317
drag, startPoint x: 752, startPoint y: 337, endPoint x: 718, endPoint y: 337, distance: 34.7
click at [718, 337] on textarea "Hi [use client’s name if it’s mentioned, don’t use company name; omit otherwise…" at bounding box center [689, 483] width 498 height 317
click at [763, 336] on textarea "Hi [use client’s name if it’s mentioned, don’t use company name; omit otherwise…" at bounding box center [689, 483] width 498 height 317
click at [458, 332] on textarea "Hi [use client’s name if it’s mentioned, don’t use company name; omit otherwise…" at bounding box center [689, 483] width 498 height 317
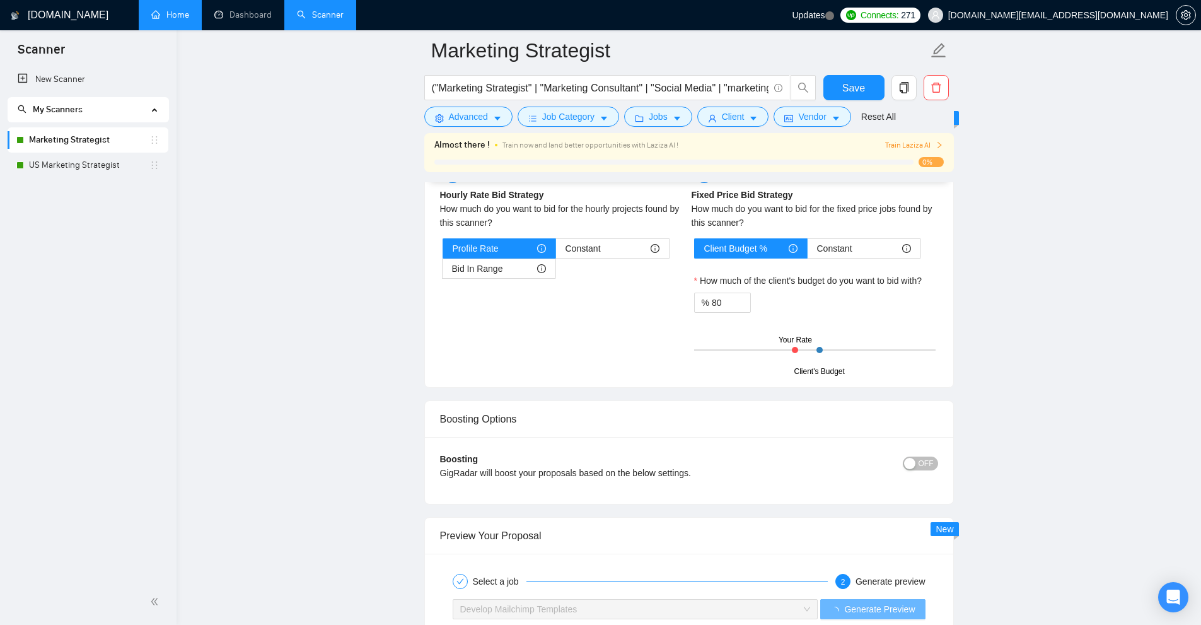
scroll to position [2396, 0]
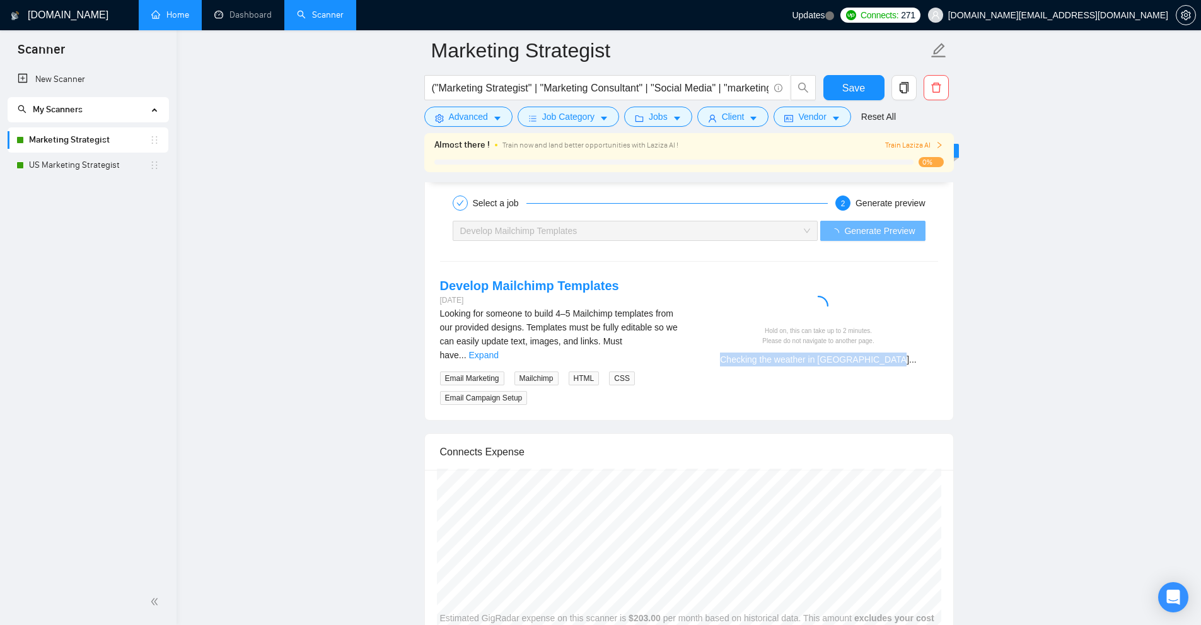
drag, startPoint x: 737, startPoint y: 351, endPoint x: 1022, endPoint y: 380, distance: 286.5
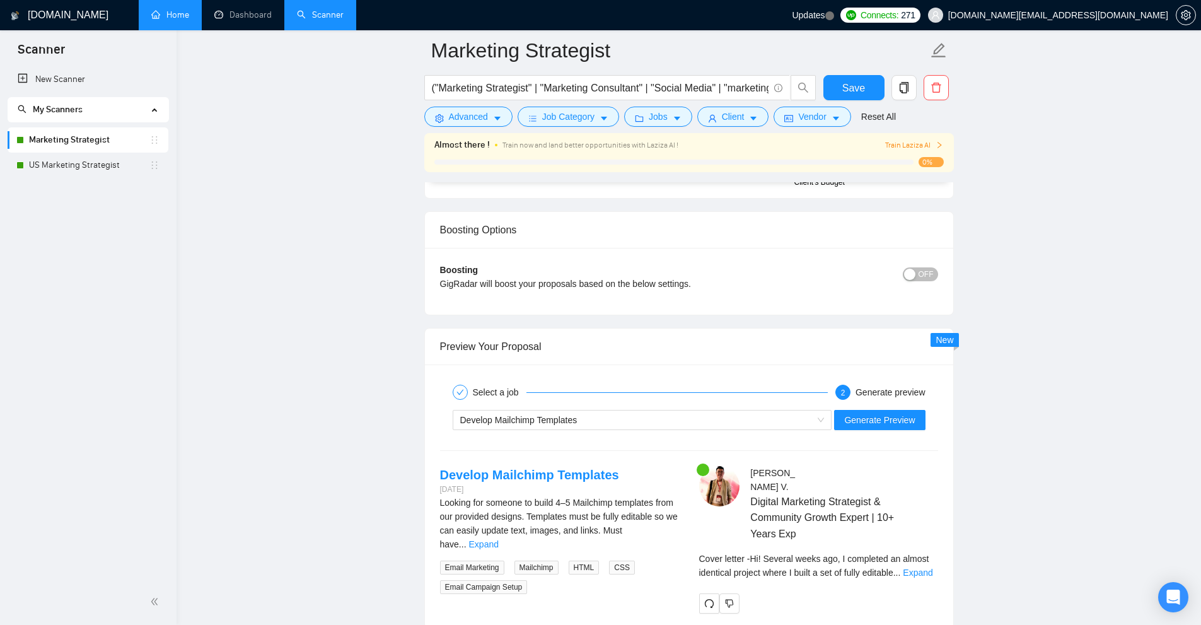
scroll to position [2522, 0]
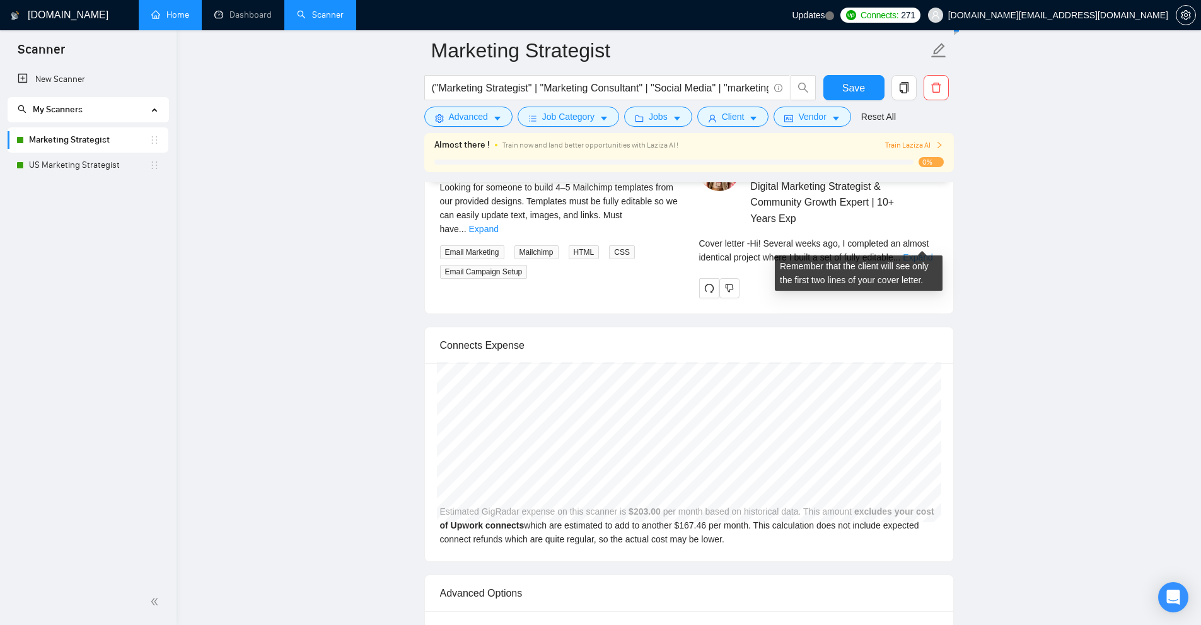
click at [915, 252] on link "Expand" at bounding box center [918, 257] width 30 height 10
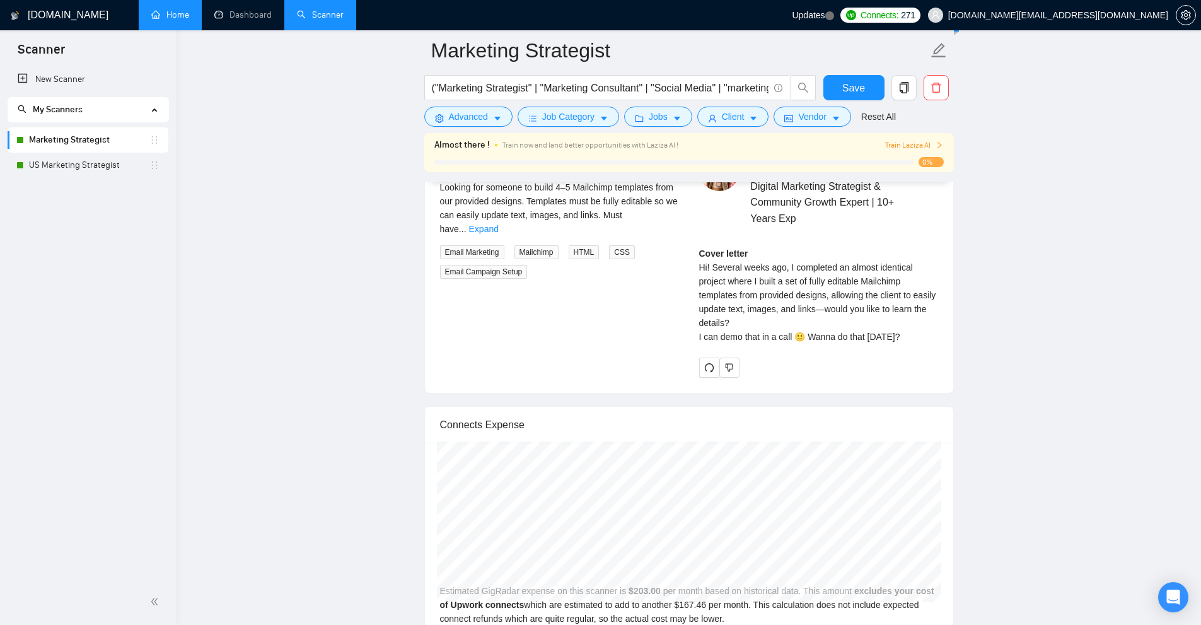
click at [715, 255] on div "Cover letter Hi! Several weeks ago, I completed an almost identical project whe…" at bounding box center [818, 295] width 239 height 97
drag, startPoint x: 715, startPoint y: 255, endPoint x: 888, endPoint y: 264, distance: 173.0
click at [888, 264] on div "Cover letter Hi! Several weeks ago, I completed an almost identical project whe…" at bounding box center [818, 295] width 239 height 97
click at [720, 280] on div "Cover letter Hi! Several weeks ago, I completed an almost identical project whe…" at bounding box center [818, 295] width 239 height 97
drag, startPoint x: 720, startPoint y: 280, endPoint x: 902, endPoint y: 301, distance: 183.5
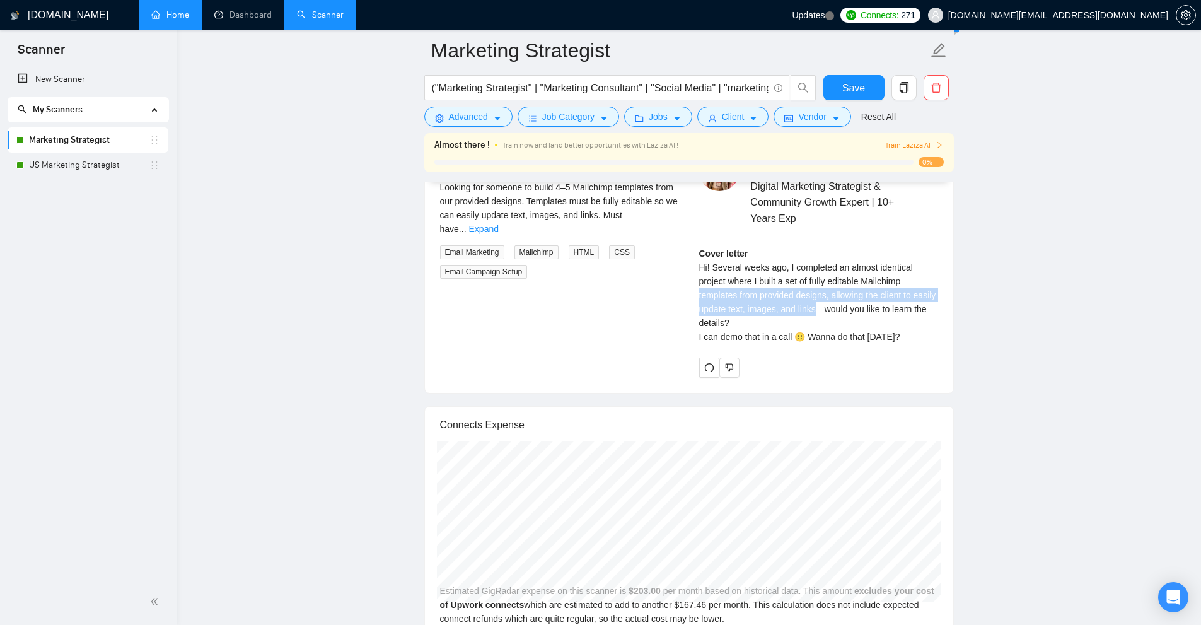
click at [812, 299] on div "Cover letter Hi! Several weeks ago, I completed an almost identical project whe…" at bounding box center [818, 295] width 239 height 97
click at [902, 301] on div "Cover letter Hi! Several weeks ago, I completed an almost identical project whe…" at bounding box center [818, 295] width 239 height 97
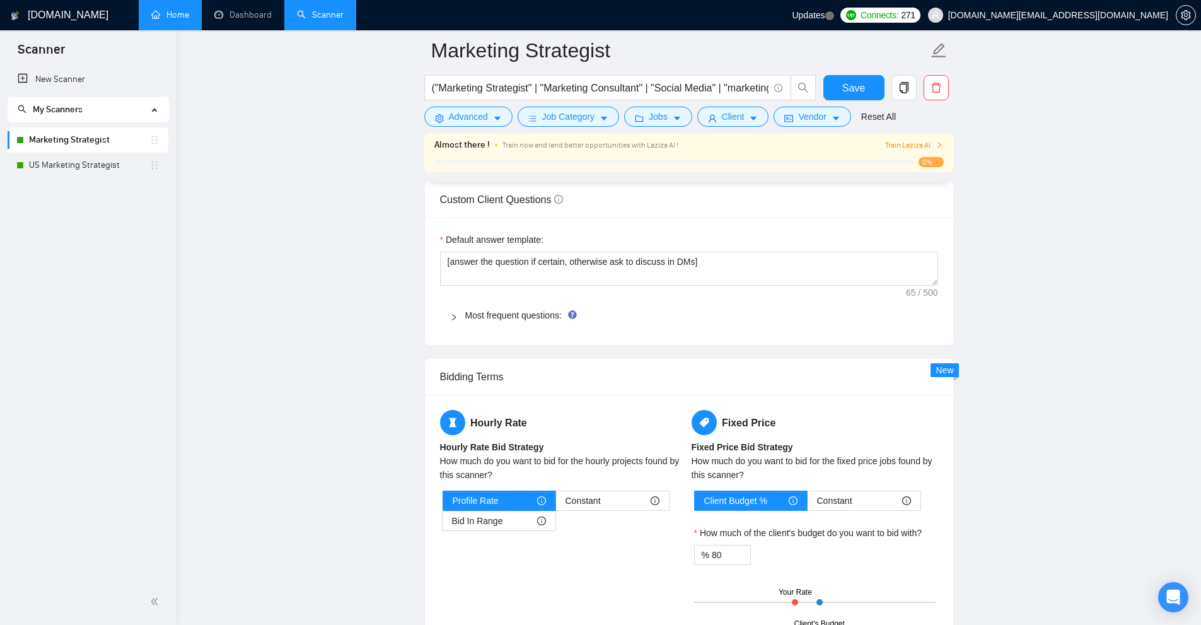
scroll to position [1387, 0]
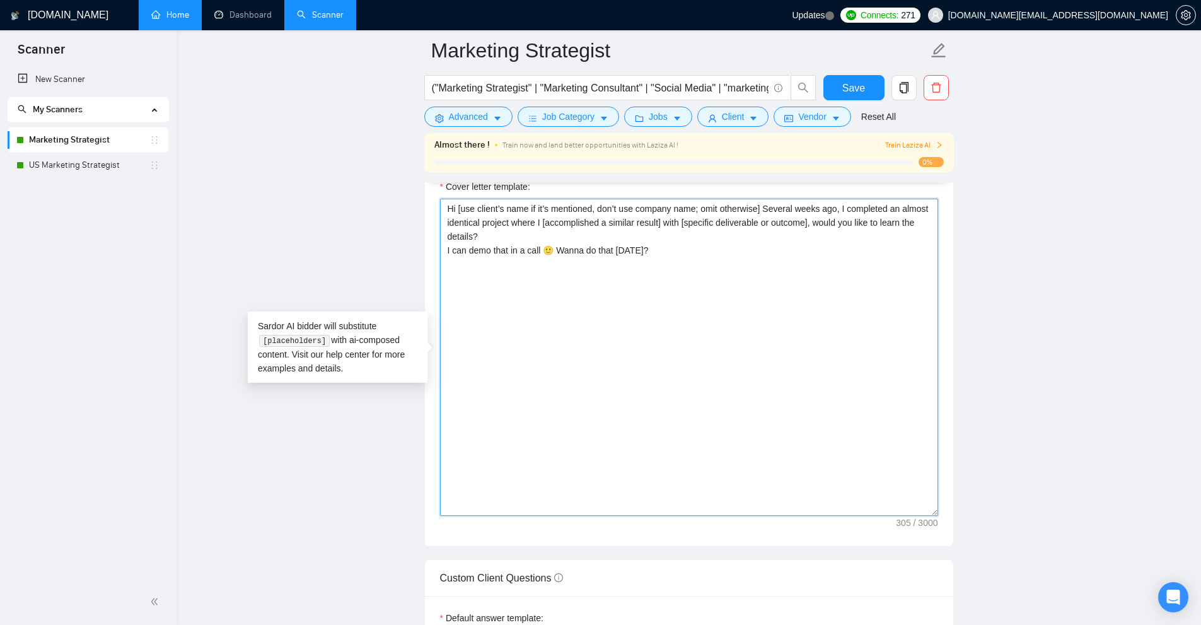
click at [812, 218] on textarea "Hi [use client’s name if it’s mentioned, don’t use company name; omit otherwise…" at bounding box center [689, 357] width 498 height 317
click at [639, 274] on textarea "Hi [use client’s name if it’s mentioned, don’t use company name; omit otherwise…" at bounding box center [689, 357] width 498 height 317
click at [673, 319] on textarea "Hi [use client’s name if it’s mentioned, don’t use company name; omit otherwise…" at bounding box center [689, 357] width 498 height 317
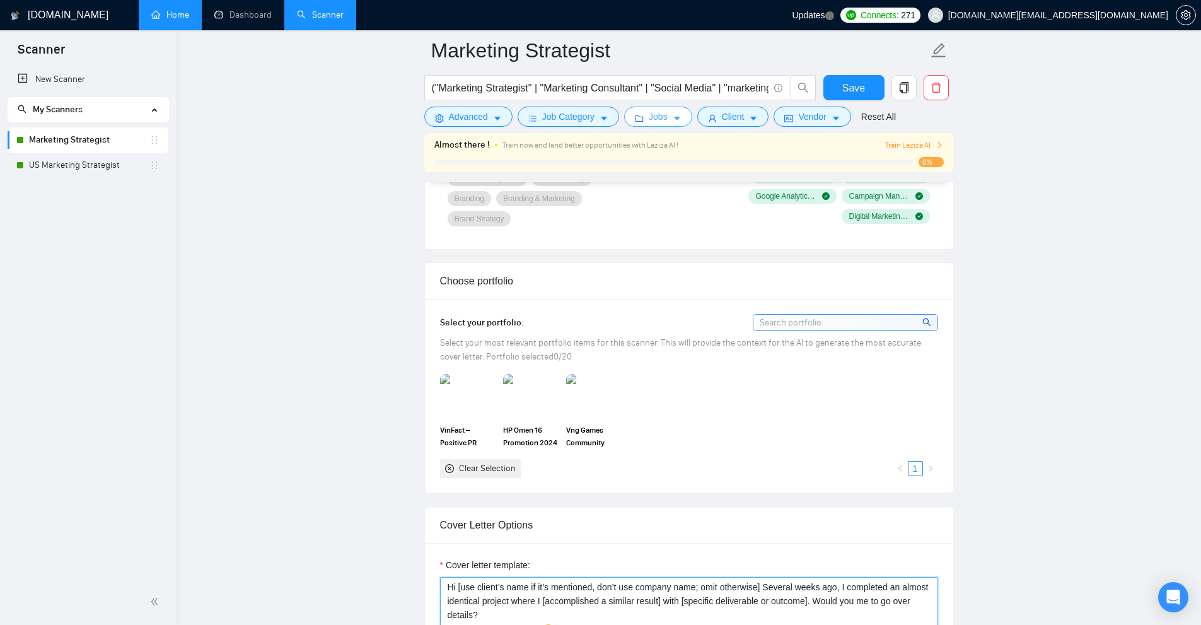
type textarea "Hi [use client’s name if it’s mentioned, don’t use company name; omit otherwise…"
click at [673, 120] on icon "caret-down" at bounding box center [677, 118] width 9 height 9
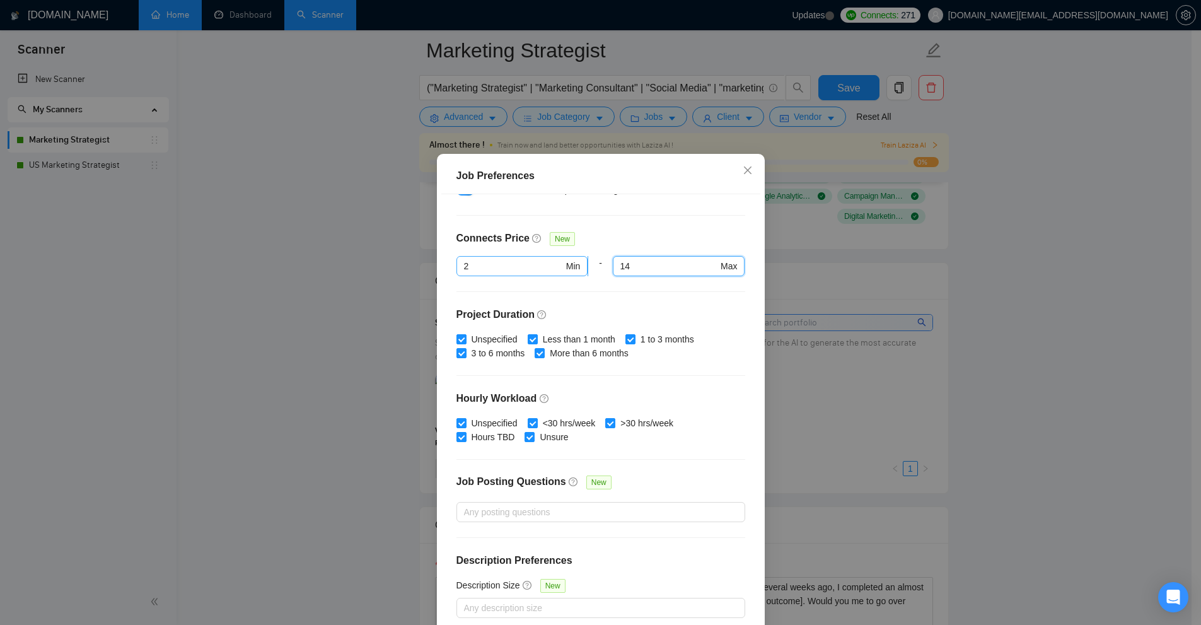
drag, startPoint x: 644, startPoint y: 268, endPoint x: 549, endPoint y: 265, distance: 95.3
click at [549, 265] on div "2 Min - 14 14 Max" at bounding box center [601, 273] width 289 height 35
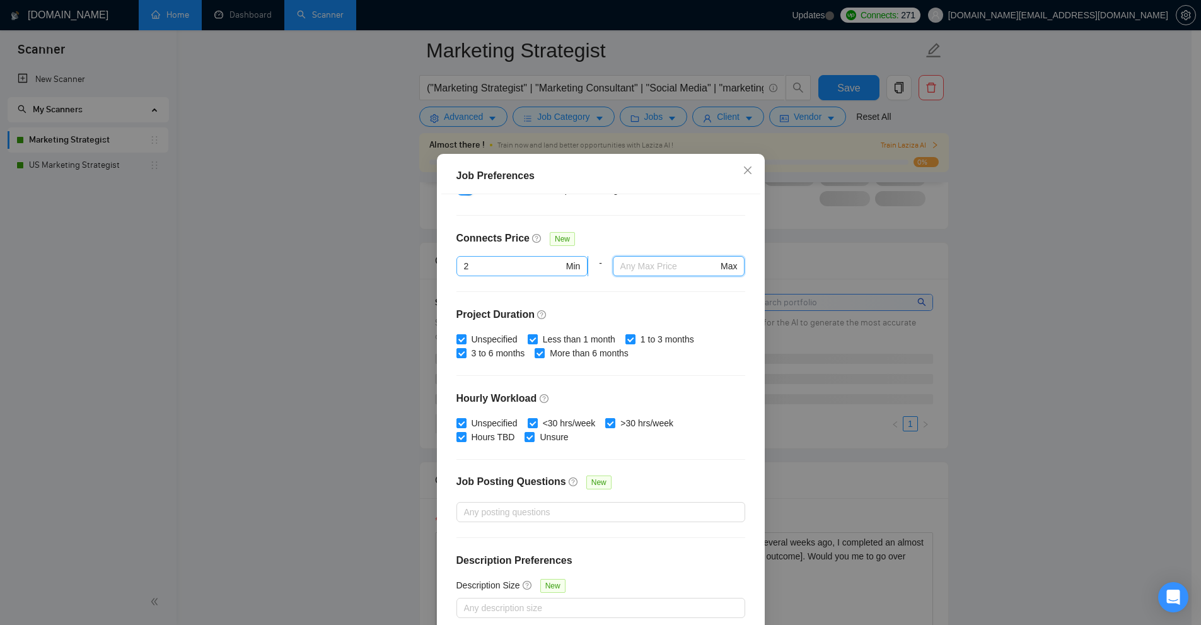
scroll to position [210, 0]
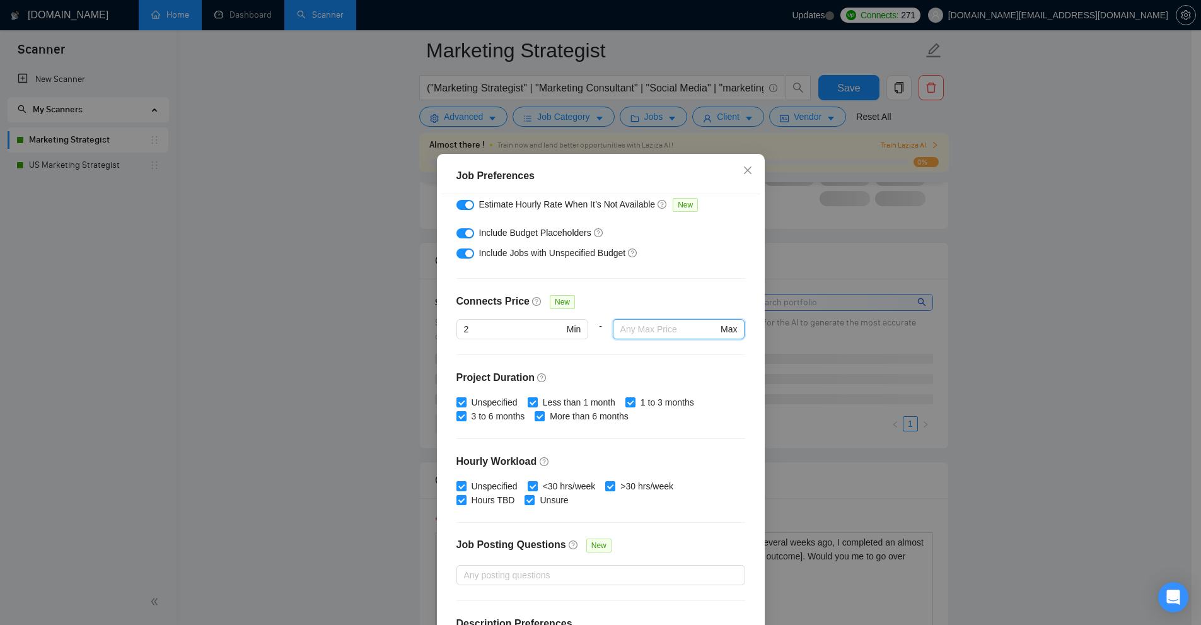
drag, startPoint x: 407, startPoint y: 321, endPoint x: 348, endPoint y: 313, distance: 59.8
click at [357, 314] on div "Job Preferences Budget Project Type All Fixed Price Hourly Rate Fixed Price Bud…" at bounding box center [600, 312] width 1201 height 625
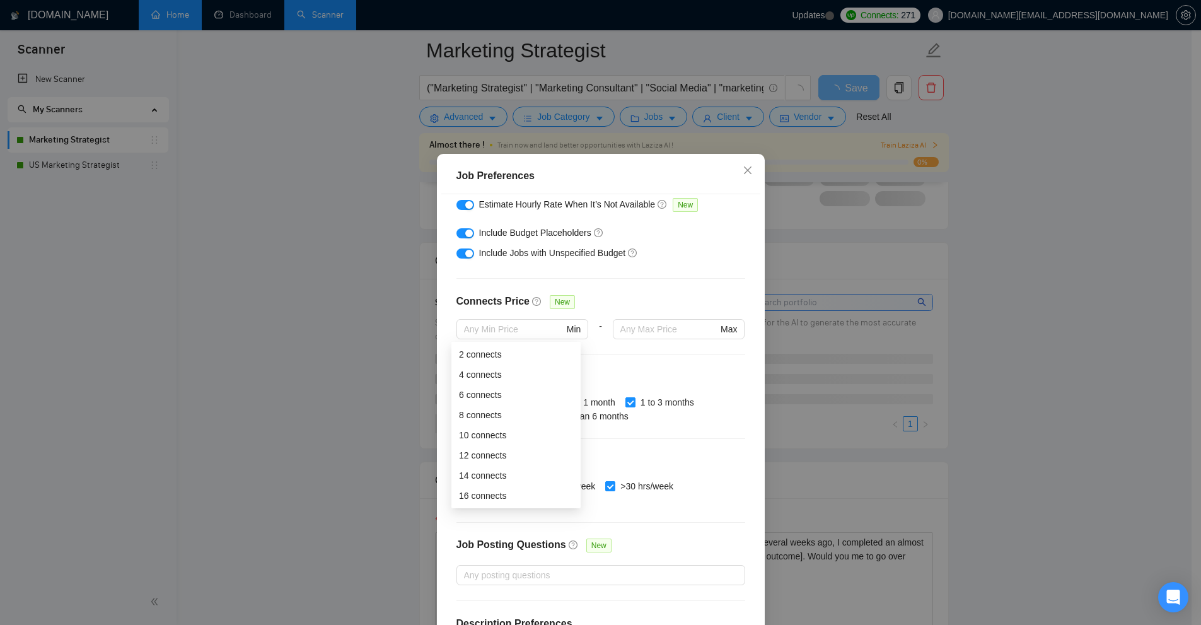
click at [960, 430] on div "Job Preferences Budget Project Type All Fixed Price Hourly Rate Fixed Price Bud…" at bounding box center [600, 312] width 1201 height 625
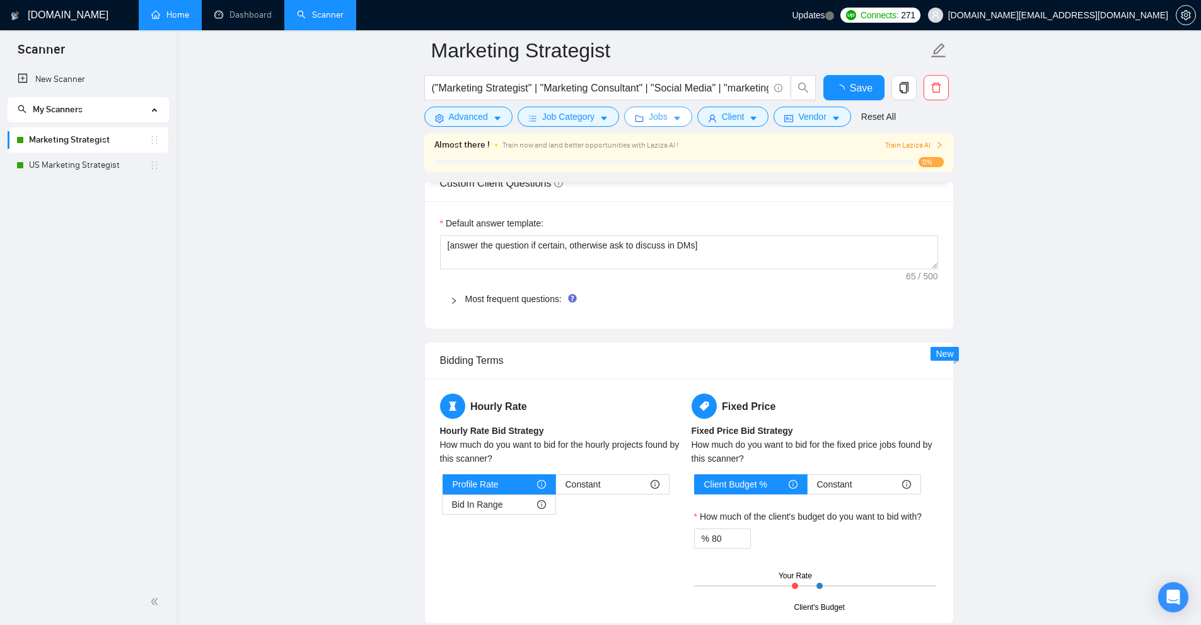
scroll to position [2207, 0]
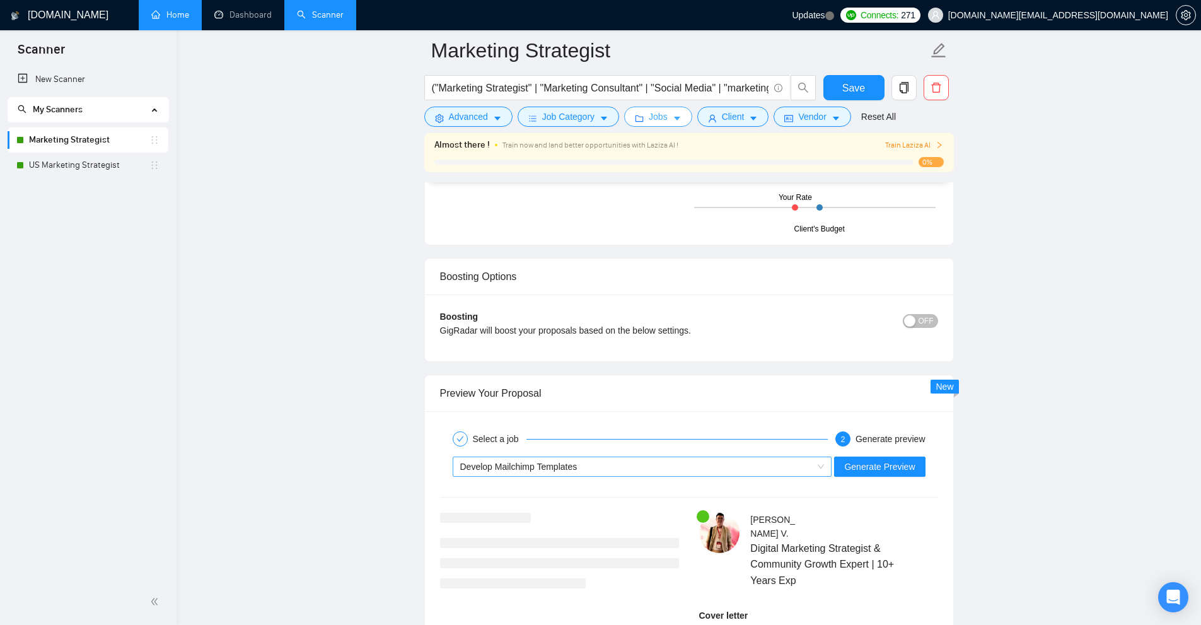
click at [617, 475] on div "Develop Mailchimp Templates" at bounding box center [636, 466] width 353 height 19
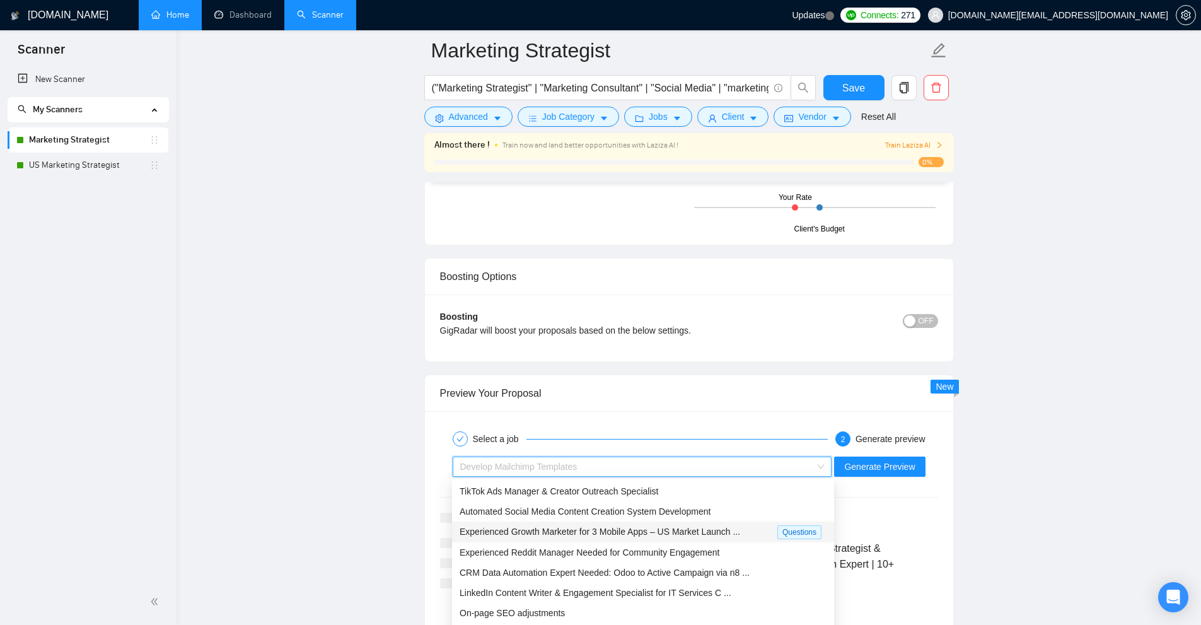
scroll to position [2333, 0]
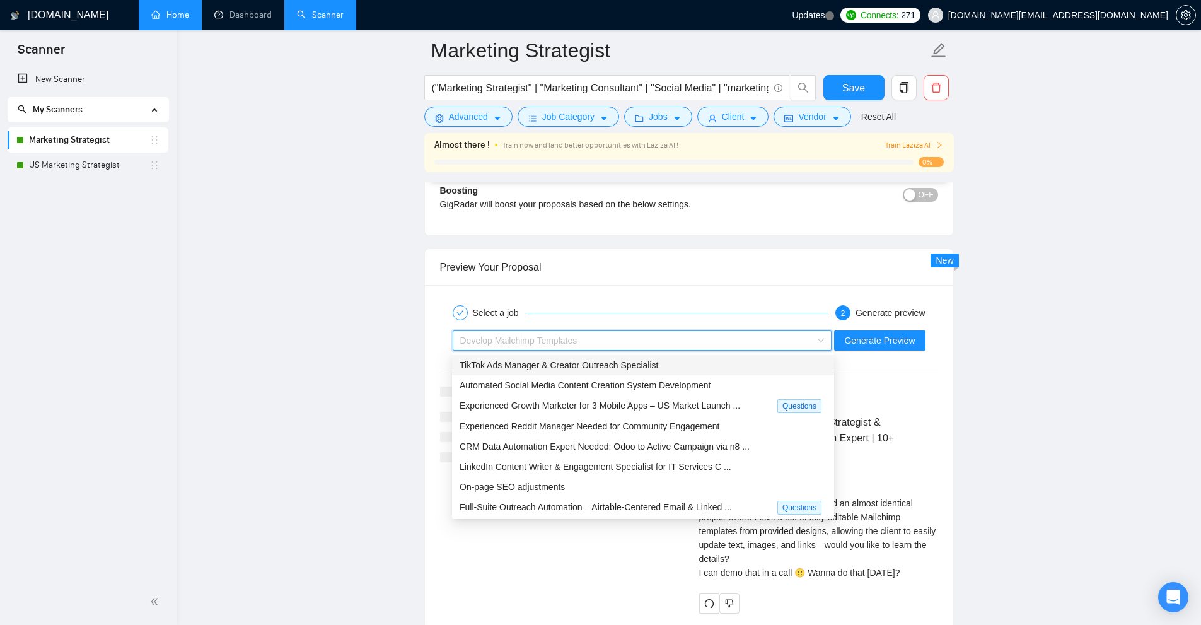
click at [595, 361] on span "TikTok Ads Manager & Creator Outreach Specialist" at bounding box center [559, 365] width 199 height 10
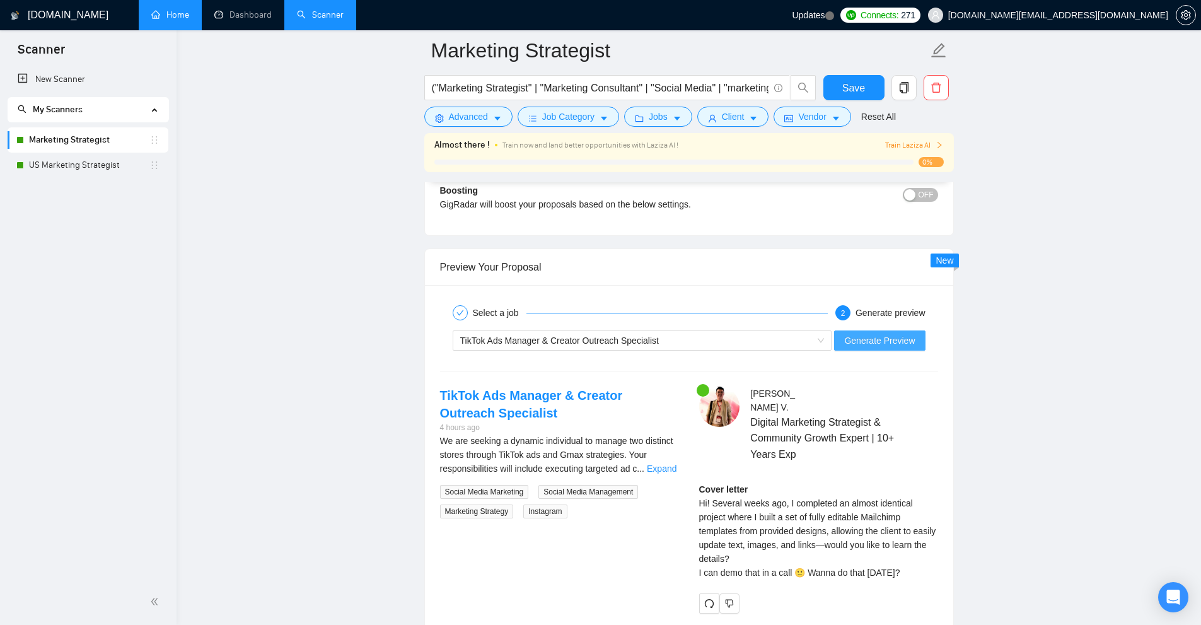
click at [900, 337] on span "Generate Preview" at bounding box center [879, 341] width 71 height 14
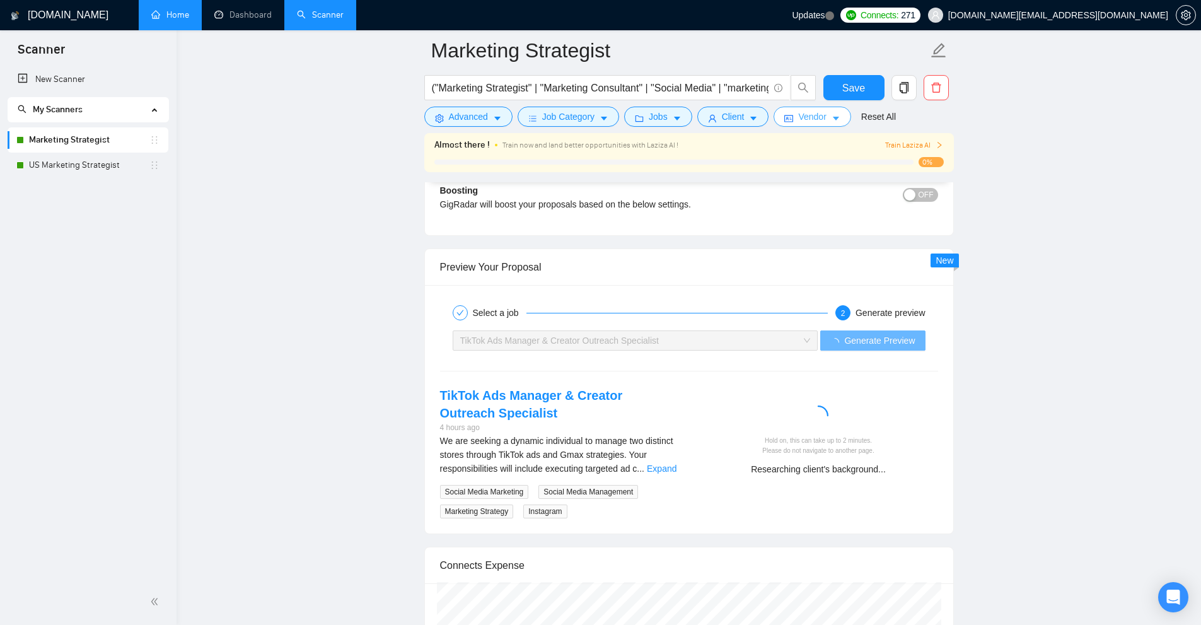
click at [793, 117] on button "Vendor" at bounding box center [812, 117] width 77 height 20
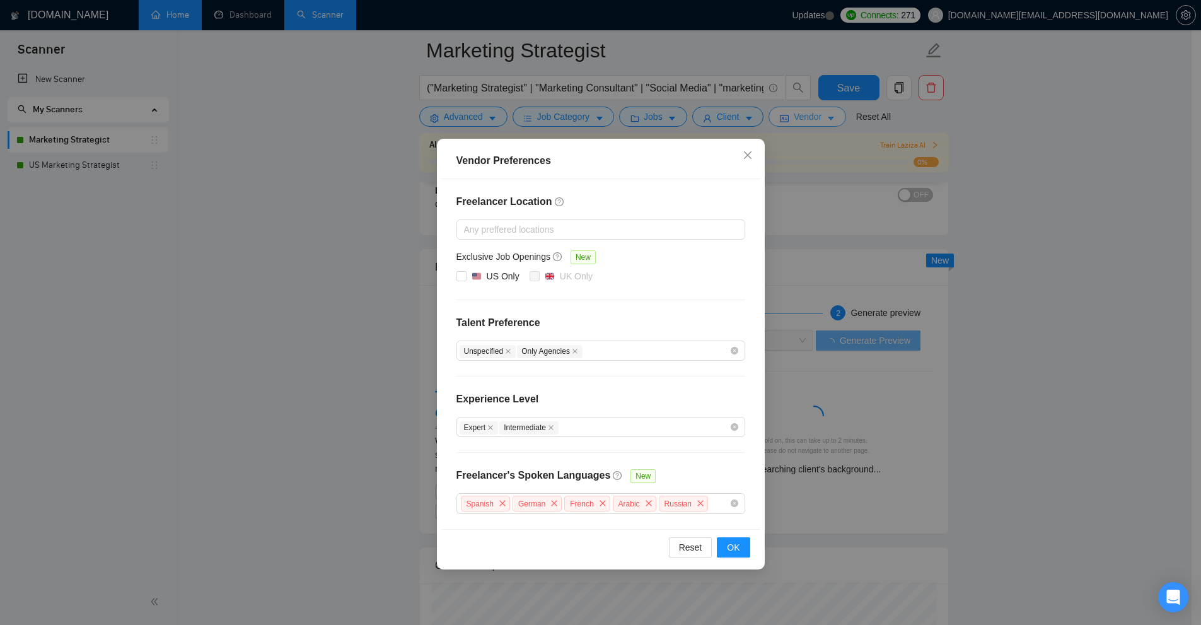
click at [793, 117] on div "Vendor Preferences Freelancer Location Any preffered locations Exclusive Job Op…" at bounding box center [600, 312] width 1201 height 625
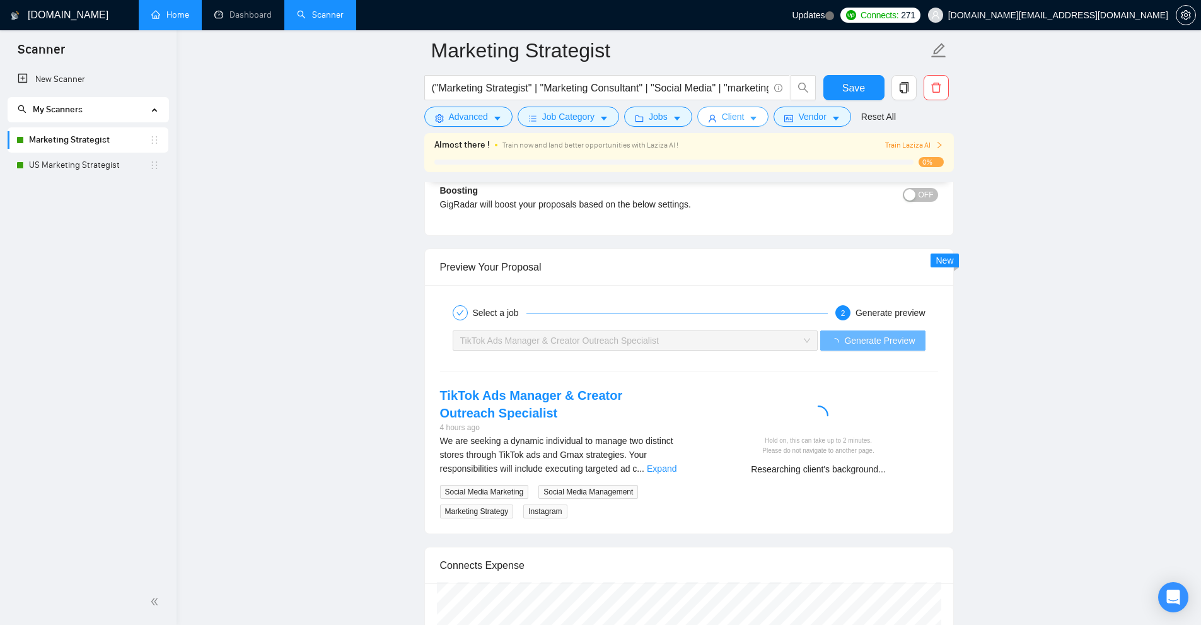
click at [741, 122] on button "Client" at bounding box center [733, 117] width 72 height 20
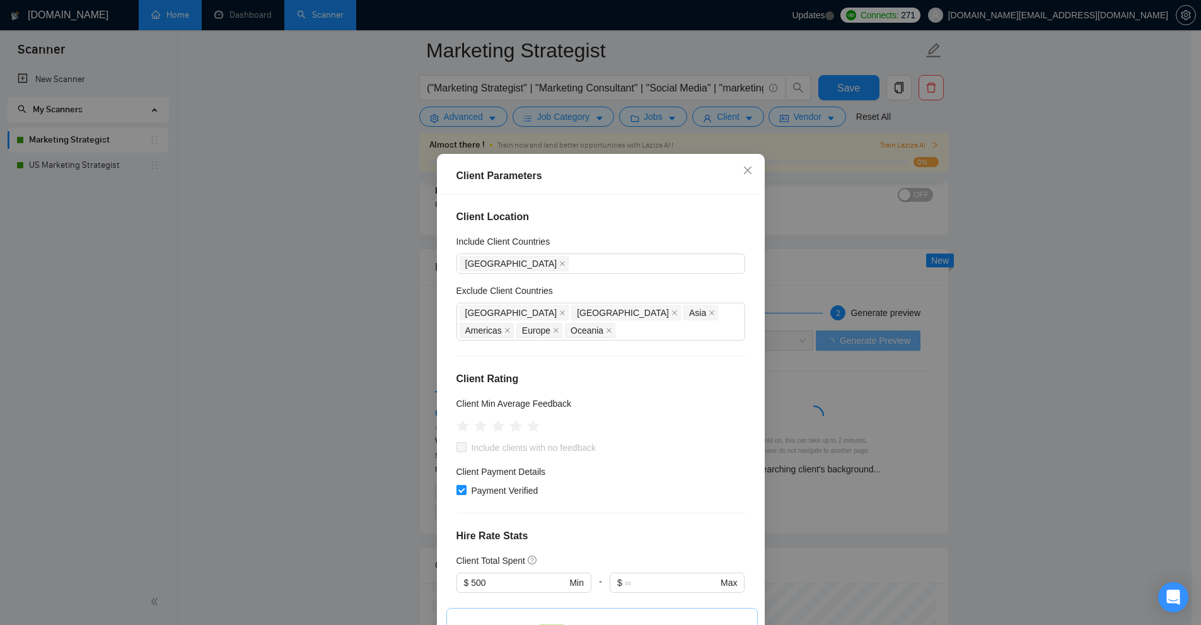
click at [717, 126] on div "Client Parameters Client Location Include Client Countries United States Exclud…" at bounding box center [600, 312] width 1201 height 625
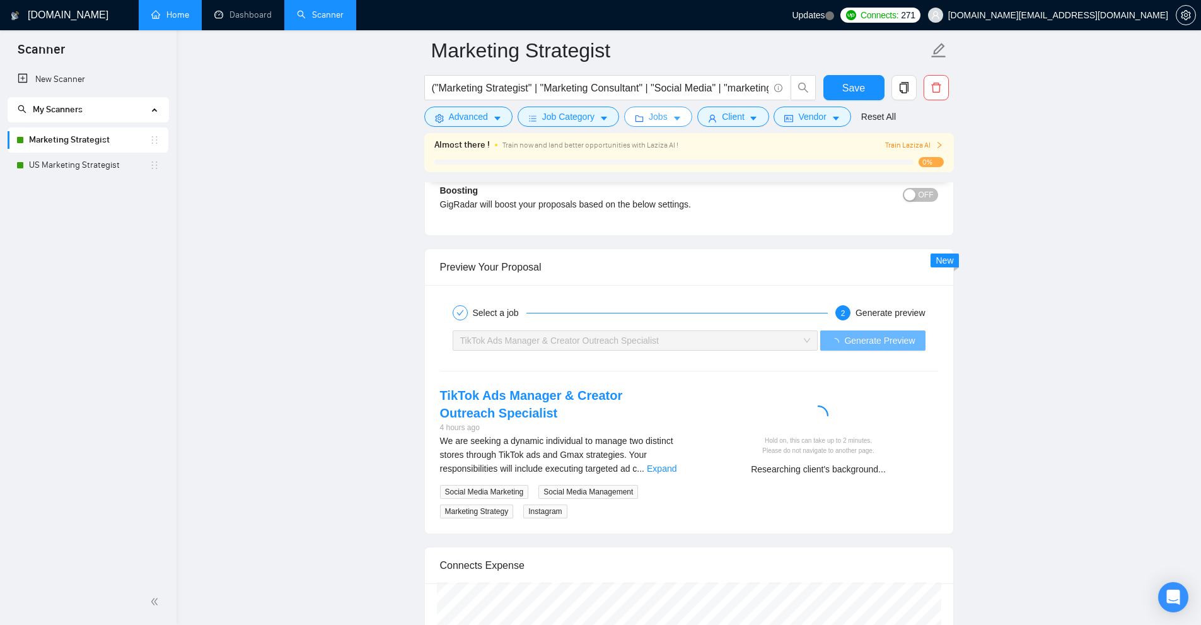
click at [644, 119] on button "Jobs" at bounding box center [658, 117] width 68 height 20
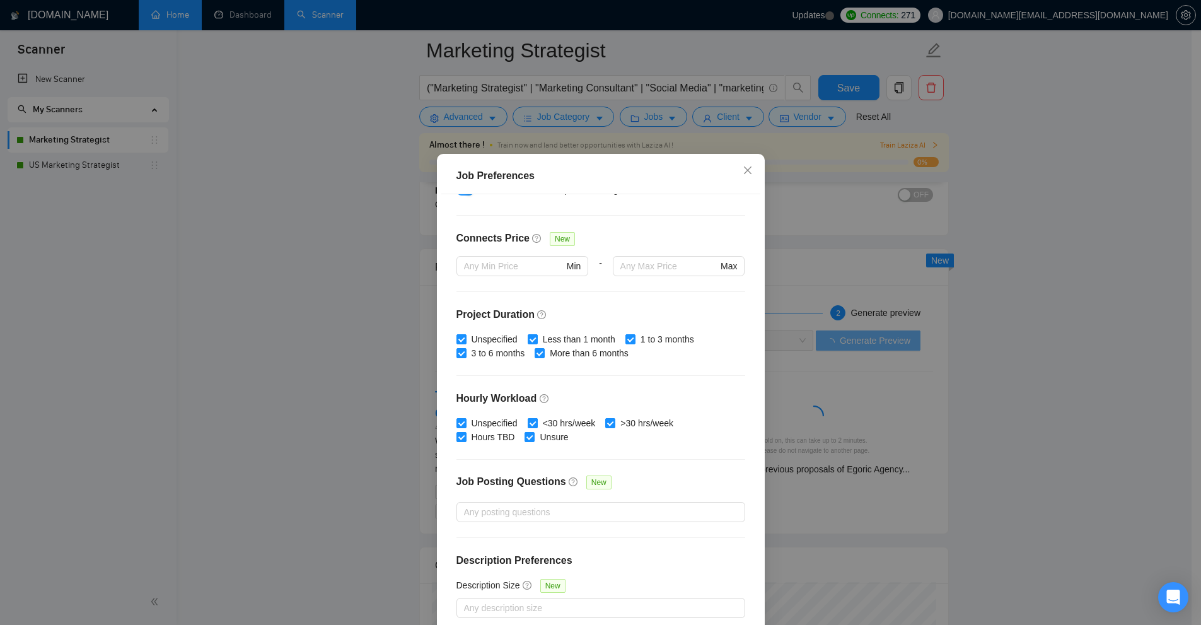
scroll to position [62, 0]
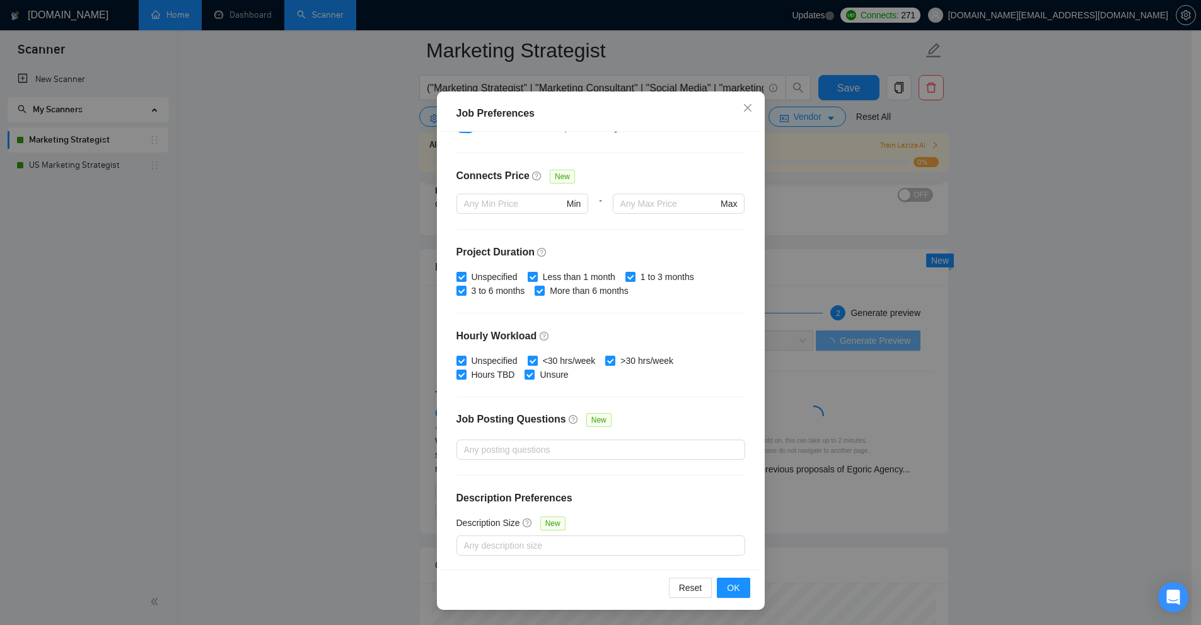
click at [850, 253] on div "Job Preferences Budget Project Type All Fixed Price Hourly Rate Fixed Price Bud…" at bounding box center [600, 312] width 1201 height 625
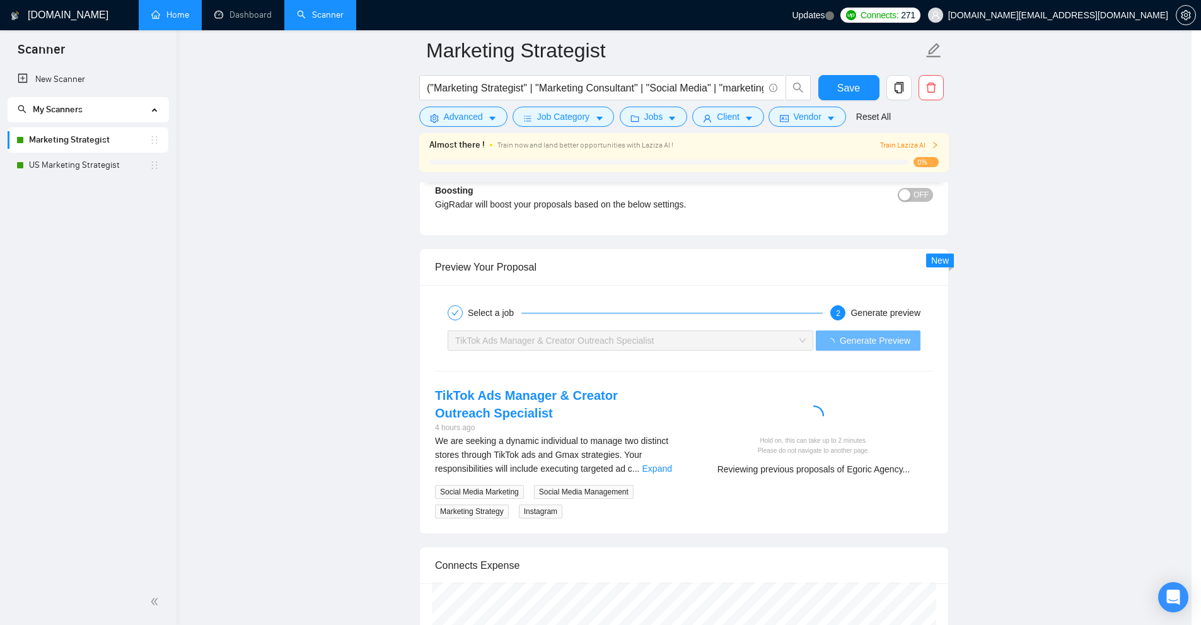
scroll to position [0, 0]
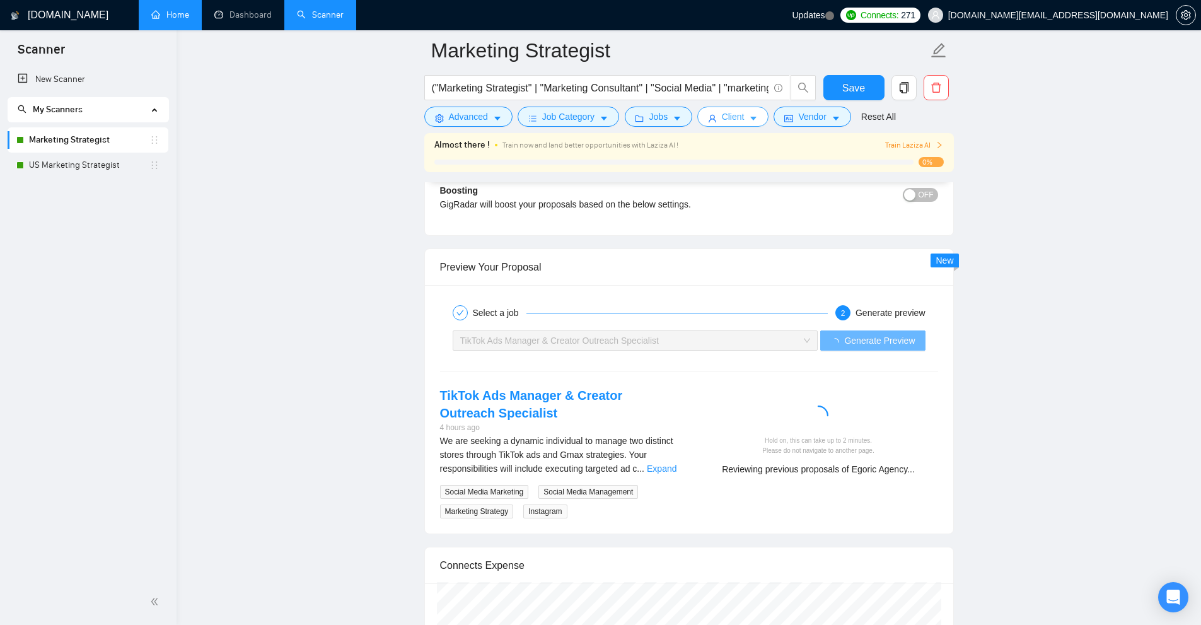
click at [754, 120] on icon "caret-down" at bounding box center [753, 118] width 9 height 9
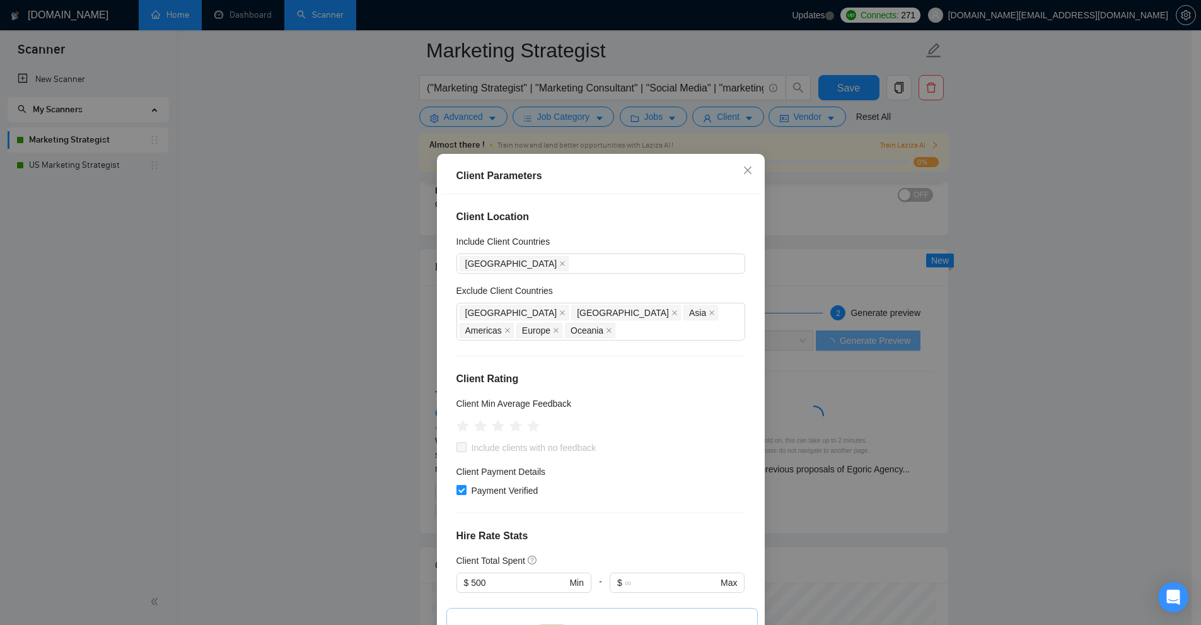
scroll to position [364, 0]
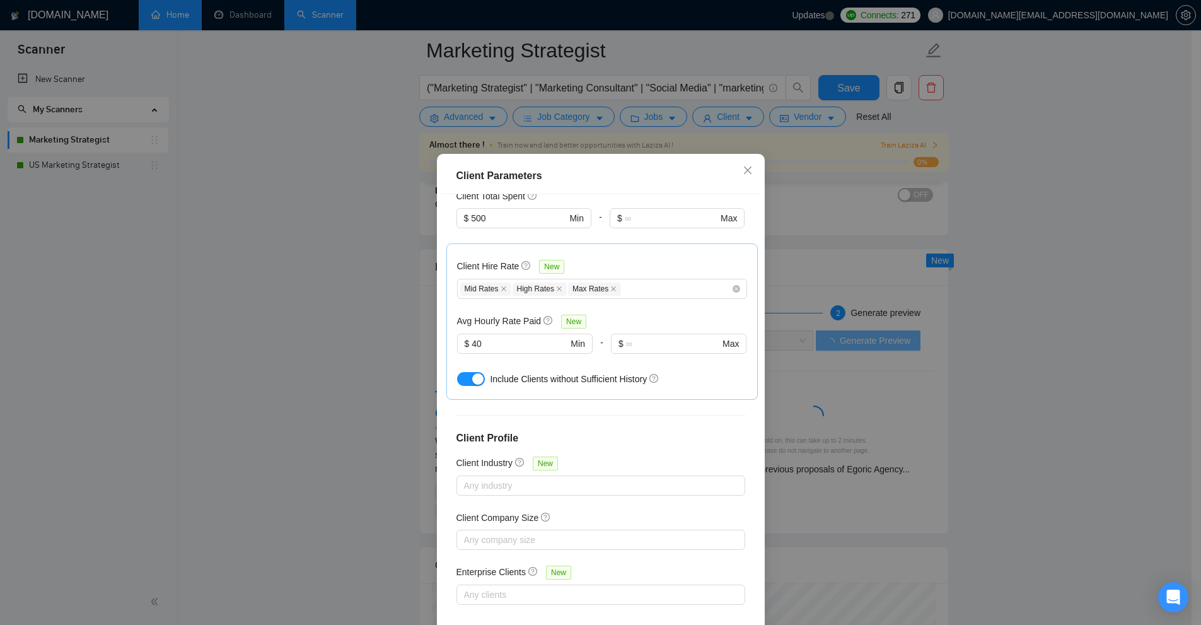
click at [863, 233] on div "Client Parameters Client Location Include Client Countries United States Exclud…" at bounding box center [600, 312] width 1201 height 625
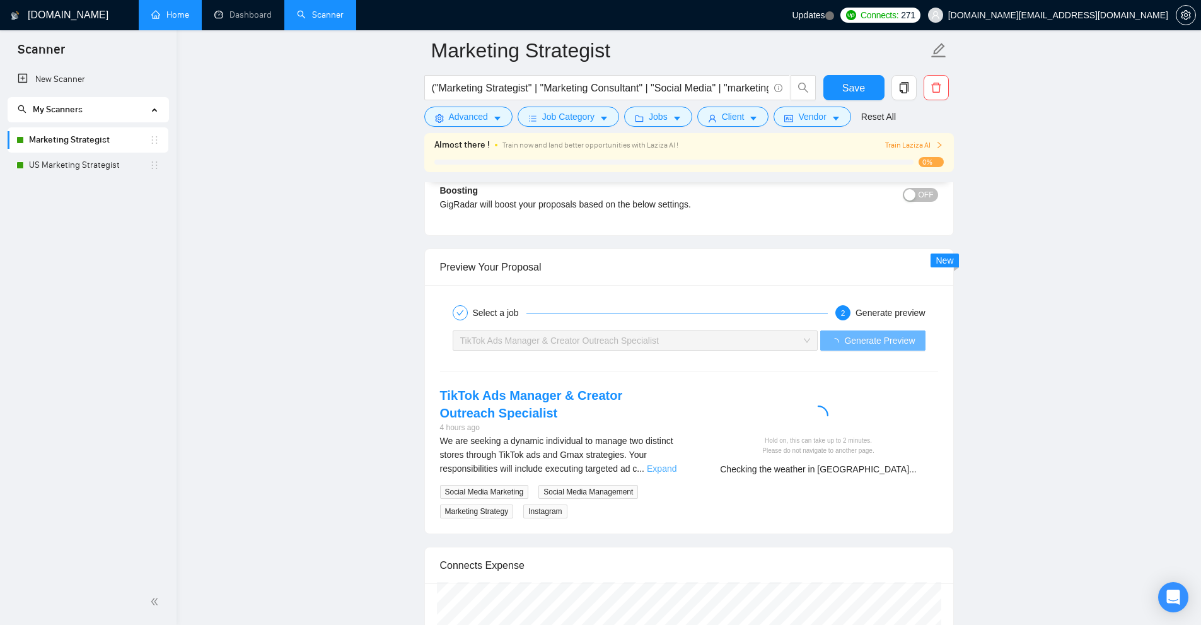
click at [670, 472] on link "Expand" at bounding box center [662, 468] width 30 height 10
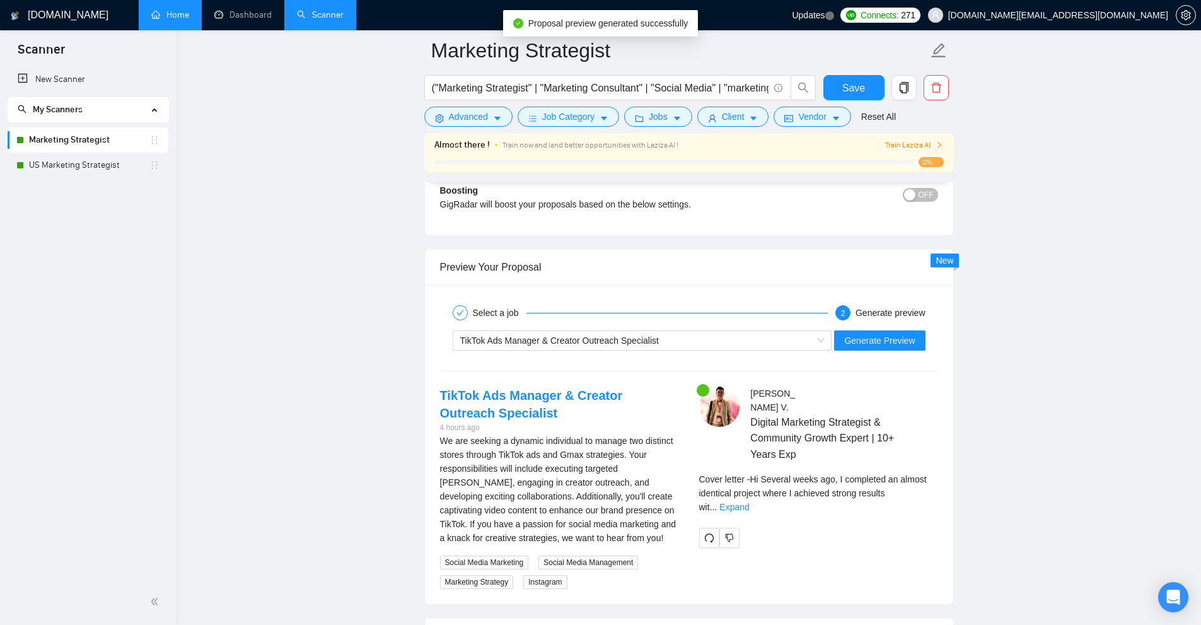
scroll to position [2396, 0]
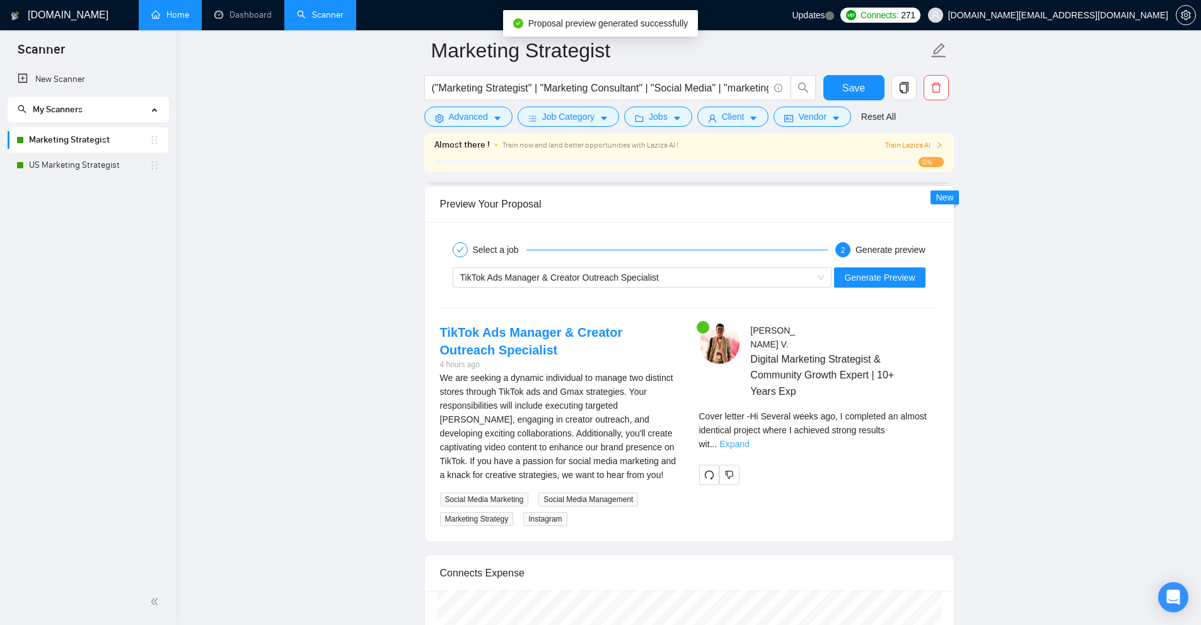
click at [749, 439] on link "Expand" at bounding box center [734, 444] width 30 height 10
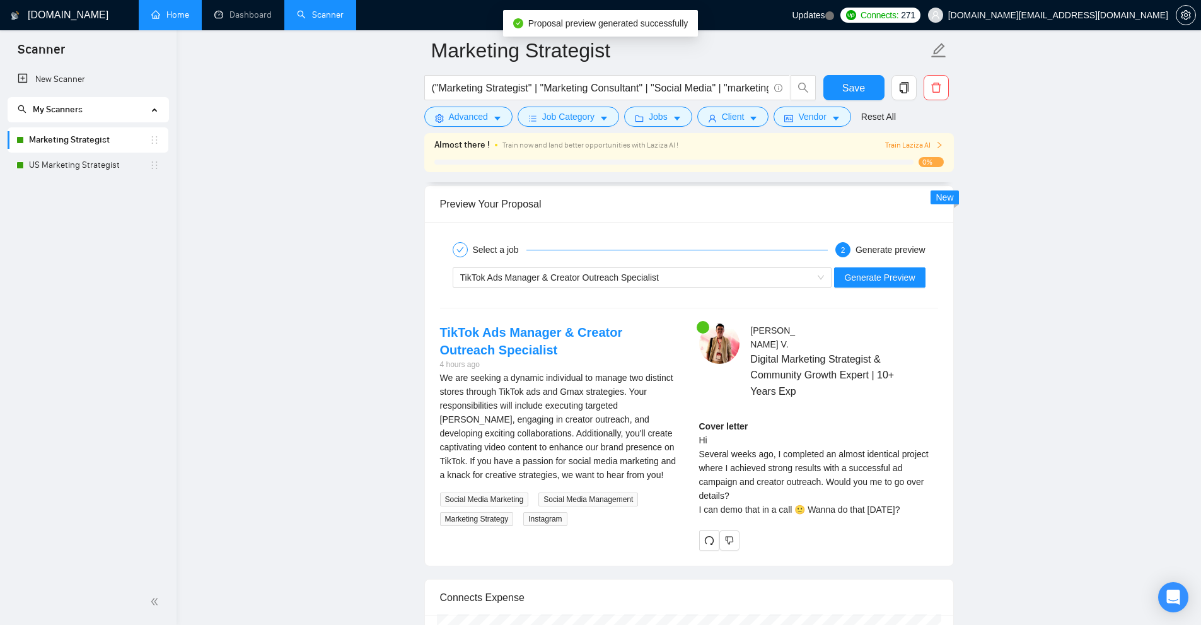
click at [701, 438] on div "Cover letter Hi Several weeks ago, I completed an almost identical project wher…" at bounding box center [818, 467] width 239 height 97
drag, startPoint x: 701, startPoint y: 438, endPoint x: 899, endPoint y: 445, distance: 198.8
click at [899, 445] on div "Cover letter Hi Several weeks ago, I completed an almost identical project wher…" at bounding box center [818, 467] width 239 height 97
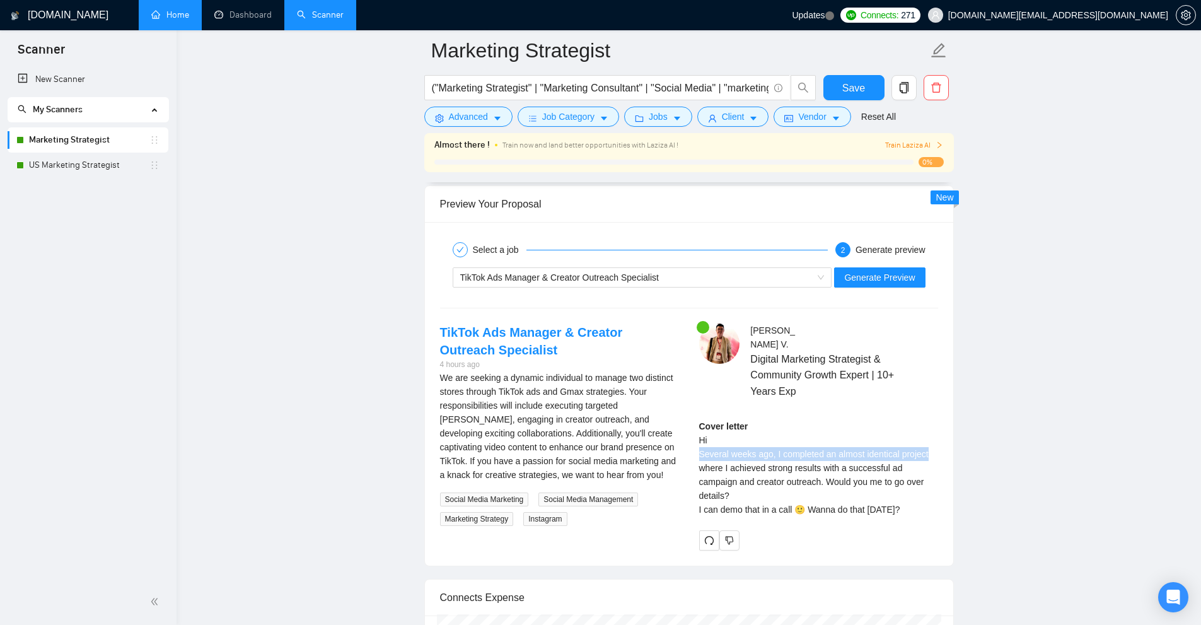
click at [899, 445] on div "Cover letter Hi Several weeks ago, I completed an almost identical project wher…" at bounding box center [818, 467] width 239 height 97
click at [758, 458] on div "Cover letter Hi Several weeks ago, I completed an almost identical project wher…" at bounding box center [818, 467] width 239 height 97
drag, startPoint x: 758, startPoint y: 458, endPoint x: 795, endPoint y: 465, distance: 38.0
click at [795, 465] on div "Cover letter Hi Several weeks ago, I completed an almost identical project wher…" at bounding box center [818, 467] width 239 height 97
click at [799, 465] on div "Cover letter Hi Several weeks ago, I completed an almost identical project wher…" at bounding box center [818, 467] width 239 height 97
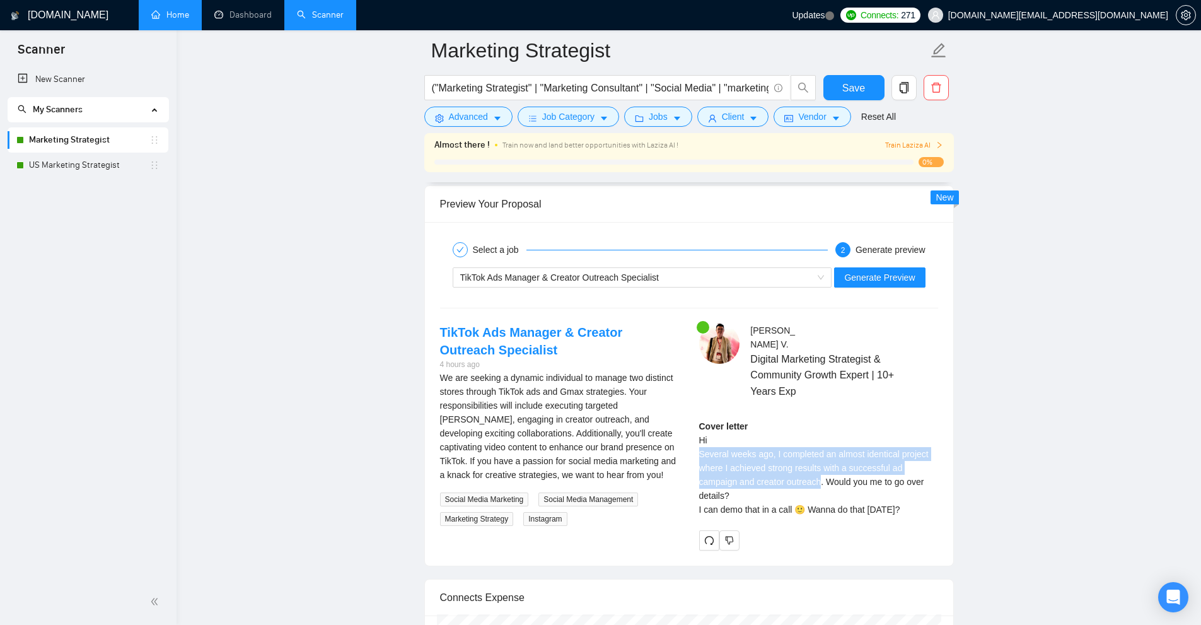
drag, startPoint x: 799, startPoint y: 465, endPoint x: 694, endPoint y: 441, distance: 107.9
click at [694, 441] on div "Luong V . Digital Marketing Strategist & Community Growth Expert | 10+ Years Ex…" at bounding box center [818, 436] width 259 height 226
click at [701, 440] on div "Cover letter Hi Several weeks ago, I completed an almost identical project wher…" at bounding box center [818, 467] width 239 height 97
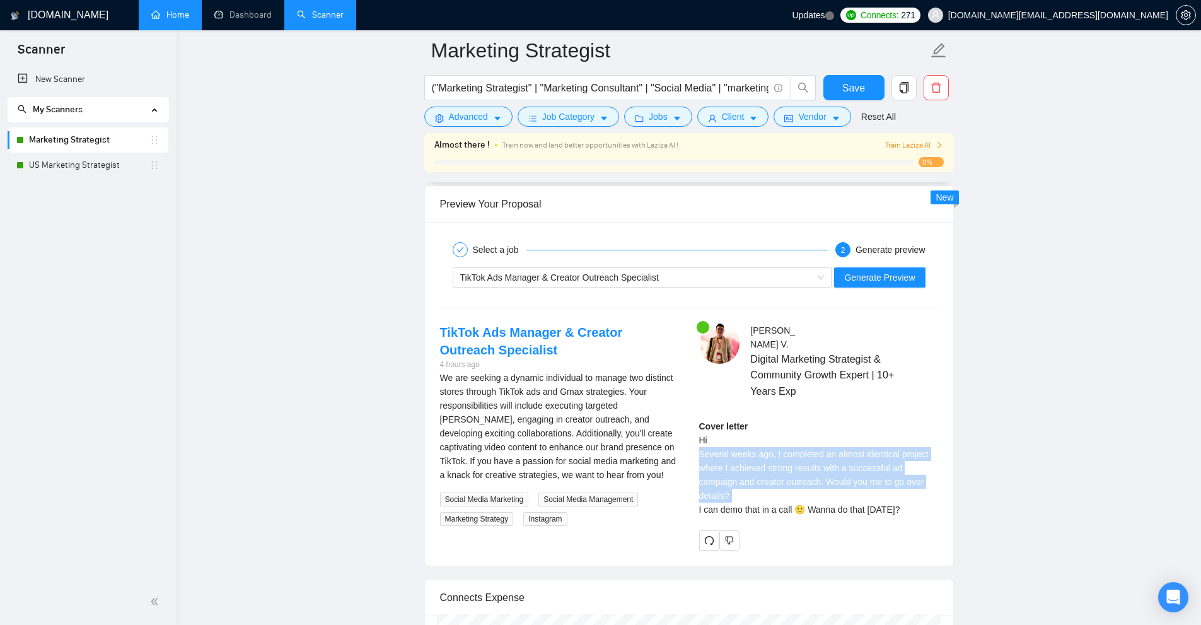
click at [760, 444] on div "Cover letter Hi Several weeks ago, I completed an almost identical project wher…" at bounding box center [818, 467] width 239 height 97
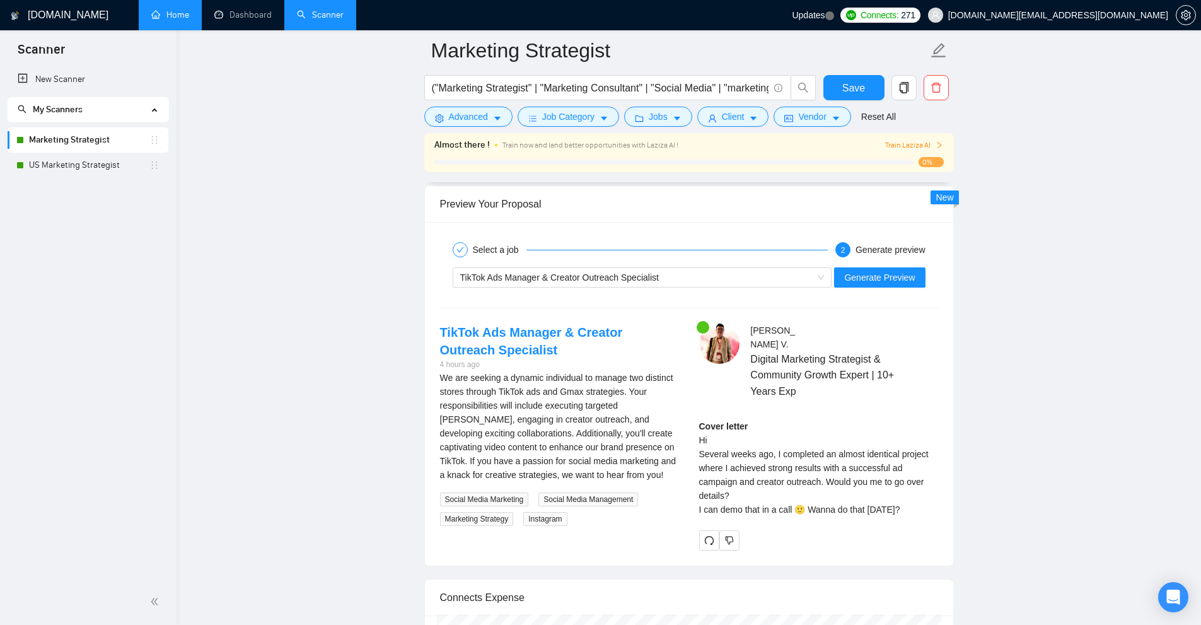
click at [714, 446] on div "Cover letter Hi Several weeks ago, I completed an almost identical project wher…" at bounding box center [818, 467] width 239 height 97
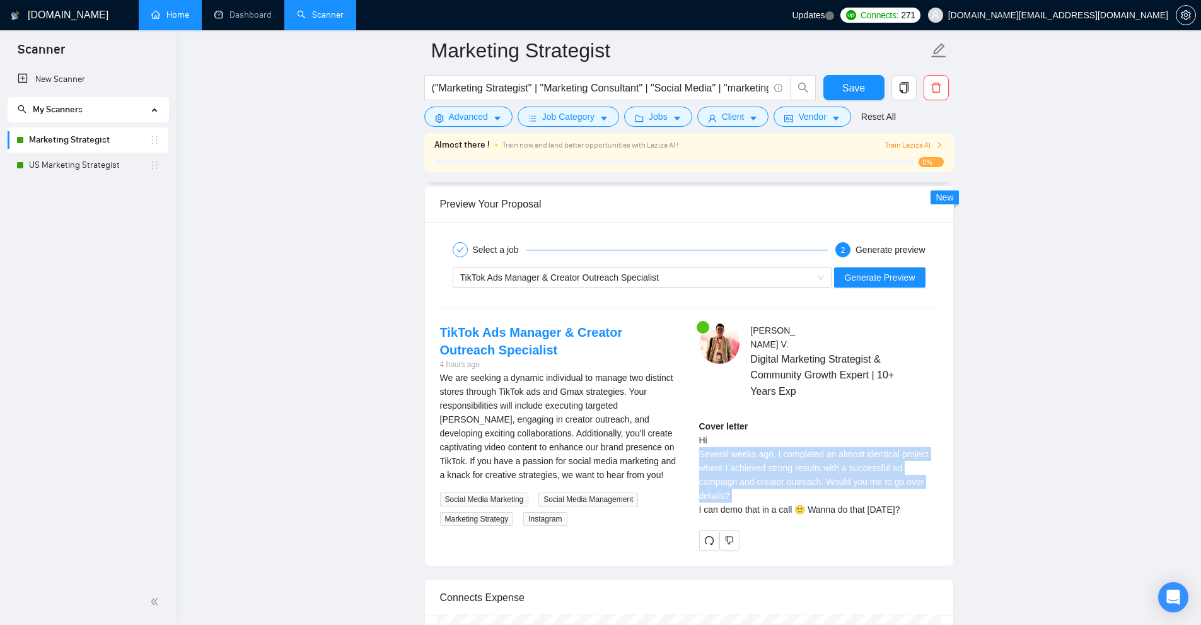
click at [714, 446] on div "Cover letter Hi Several weeks ago, I completed an almost identical project wher…" at bounding box center [818, 467] width 239 height 97
click at [816, 438] on div "Cover letter Hi Several weeks ago, I completed an almost identical project wher…" at bounding box center [818, 467] width 239 height 97
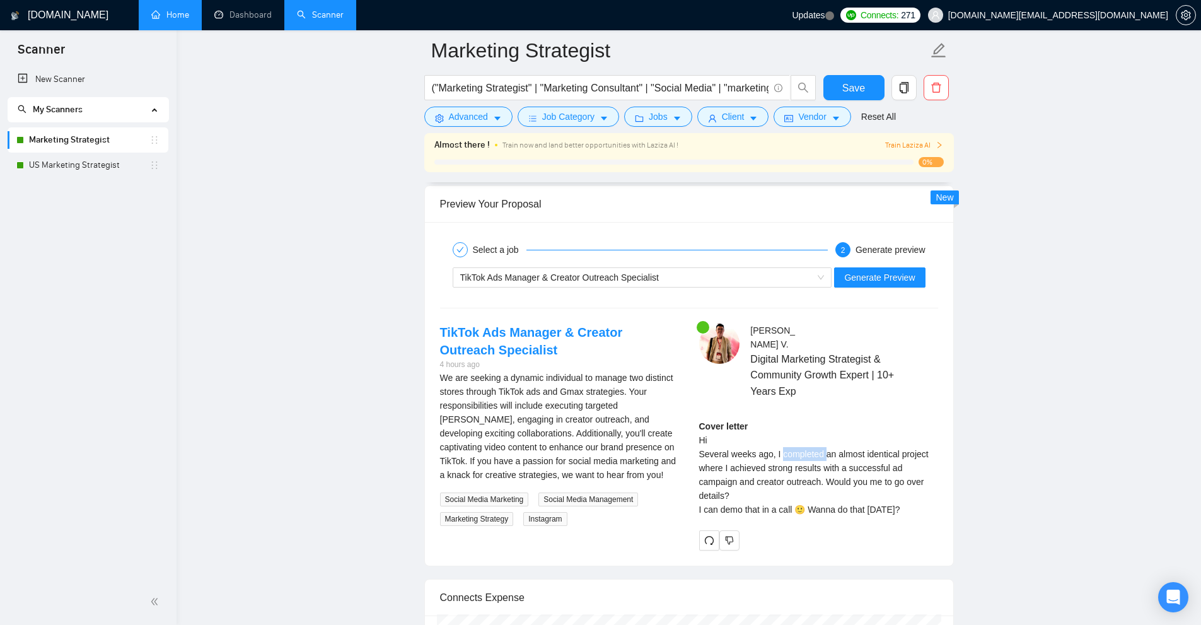
click at [816, 438] on div "Cover letter Hi Several weeks ago, I completed an almost identical project wher…" at bounding box center [818, 467] width 239 height 97
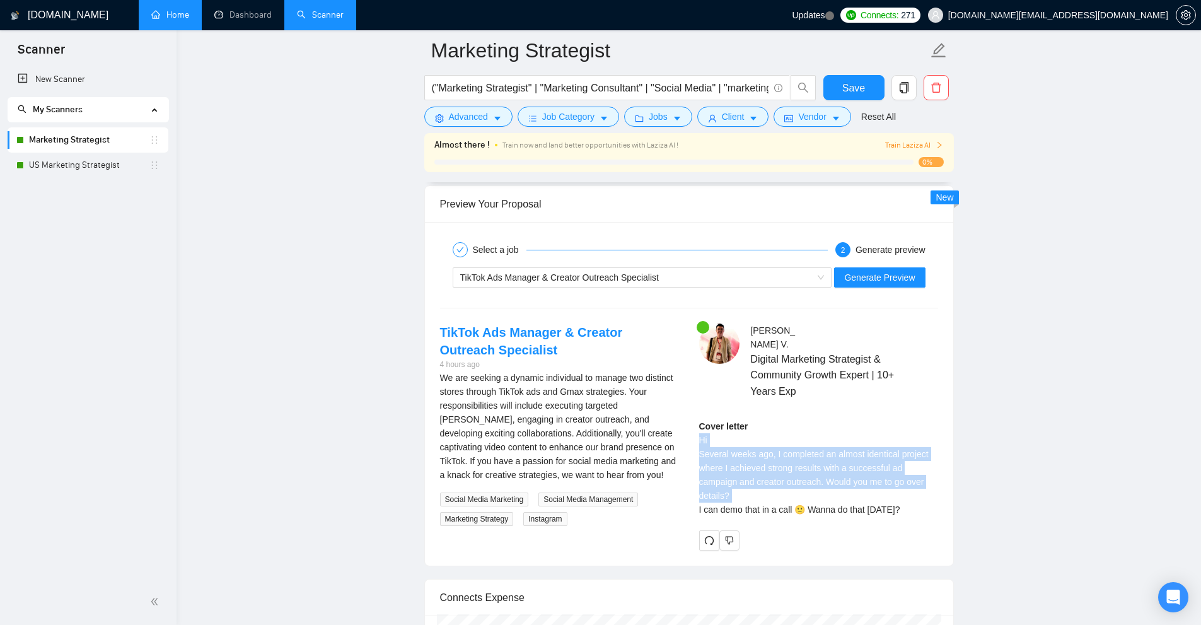
drag, startPoint x: 816, startPoint y: 438, endPoint x: 813, endPoint y: 424, distance: 14.8
click at [813, 424] on div "Cover letter Hi Several weeks ago, I completed an almost identical project wher…" at bounding box center [818, 467] width 239 height 97
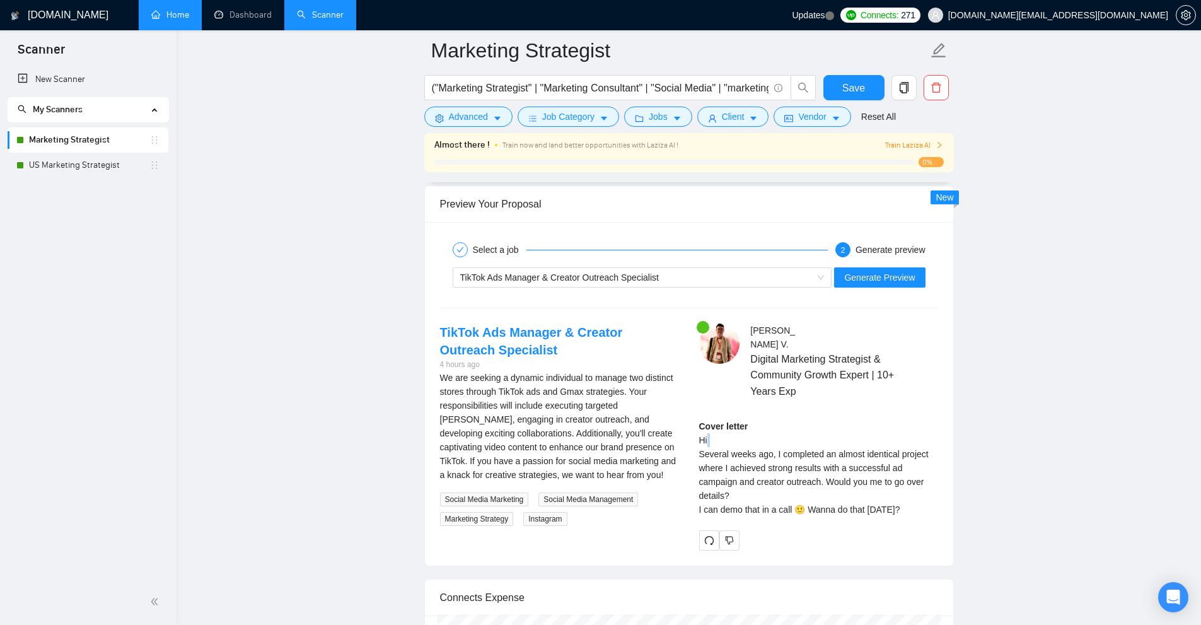
click at [813, 424] on div "Cover letter Hi Several weeks ago, I completed an almost identical project wher…" at bounding box center [818, 467] width 239 height 97
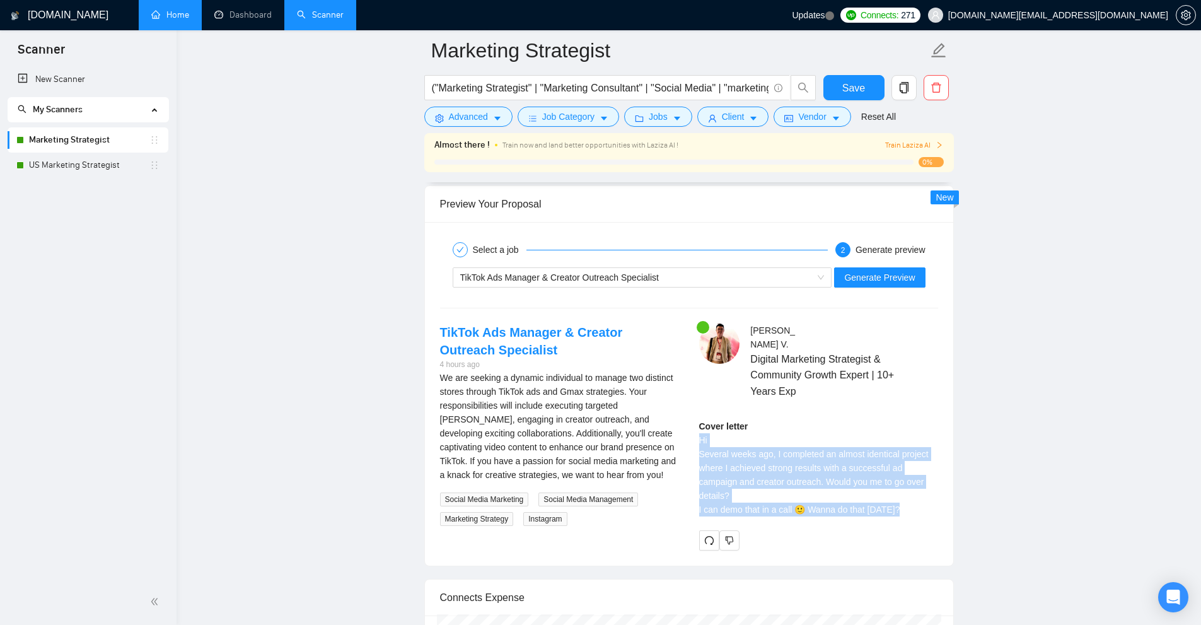
drag, startPoint x: 813, startPoint y: 424, endPoint x: 764, endPoint y: 503, distance: 93.1
click at [764, 503] on div "Cover letter Hi Several weeks ago, I completed an almost identical project wher…" at bounding box center [818, 472] width 239 height 106
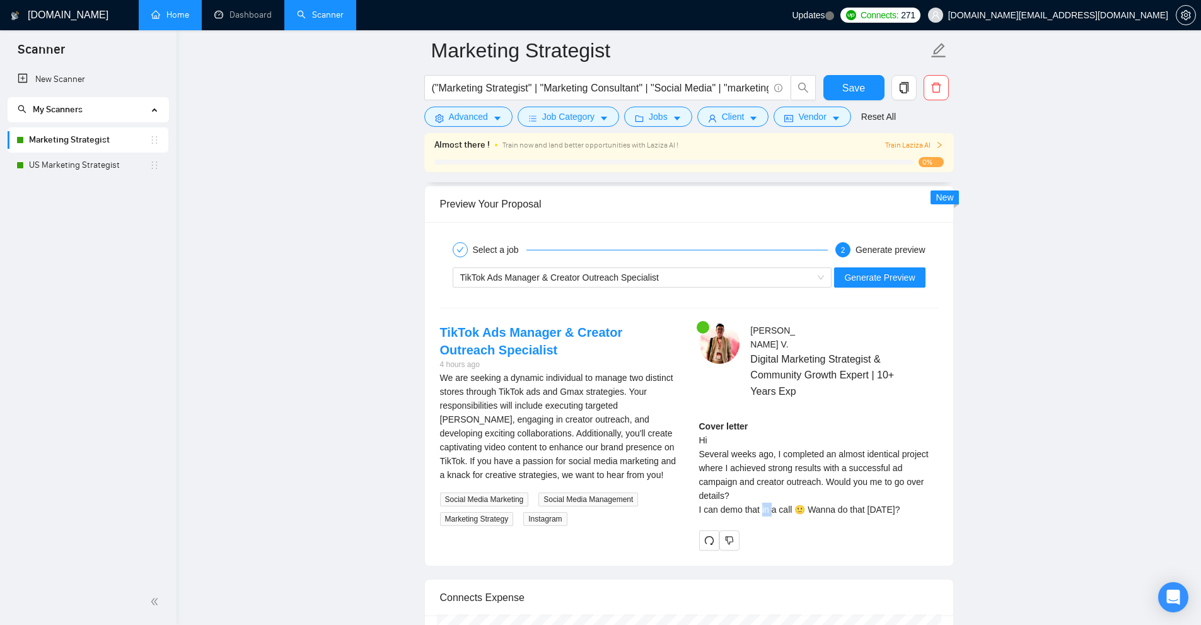
click at [764, 503] on div "Cover letter Hi Several weeks ago, I completed an almost identical project wher…" at bounding box center [818, 472] width 239 height 106
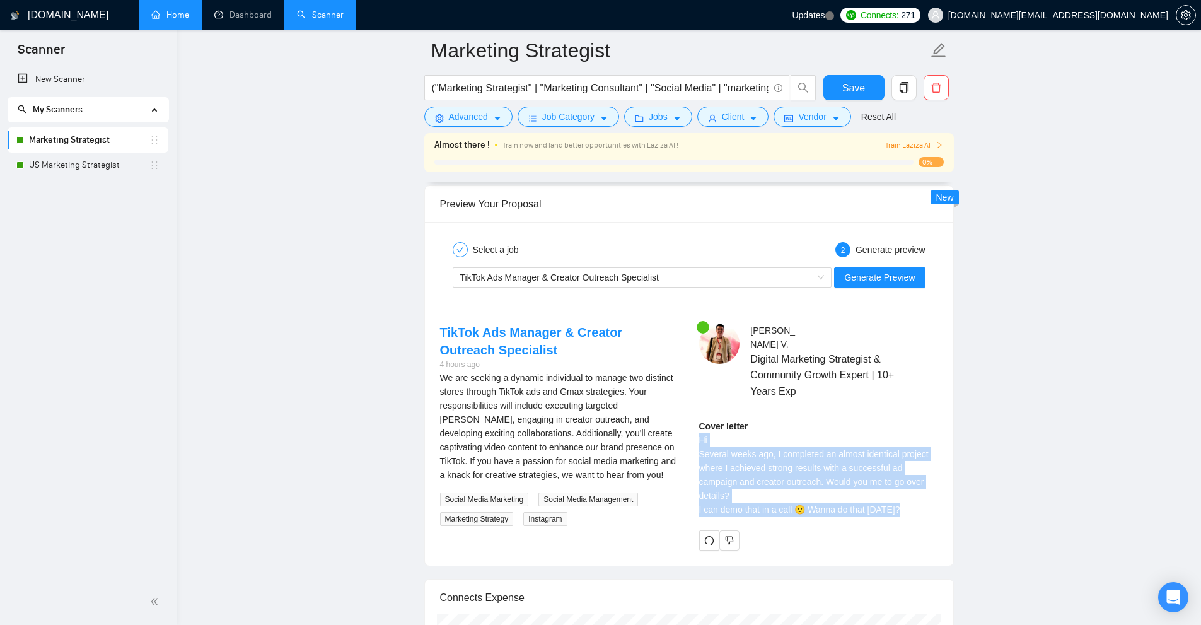
drag, startPoint x: 764, startPoint y: 503, endPoint x: 742, endPoint y: 422, distance: 84.5
click at [742, 422] on div "Cover letter Hi Several weeks ago, I completed an almost identical project wher…" at bounding box center [818, 472] width 239 height 106
click at [742, 422] on div "Cover letter Hi Several weeks ago, I completed an almost identical project wher…" at bounding box center [818, 467] width 239 height 97
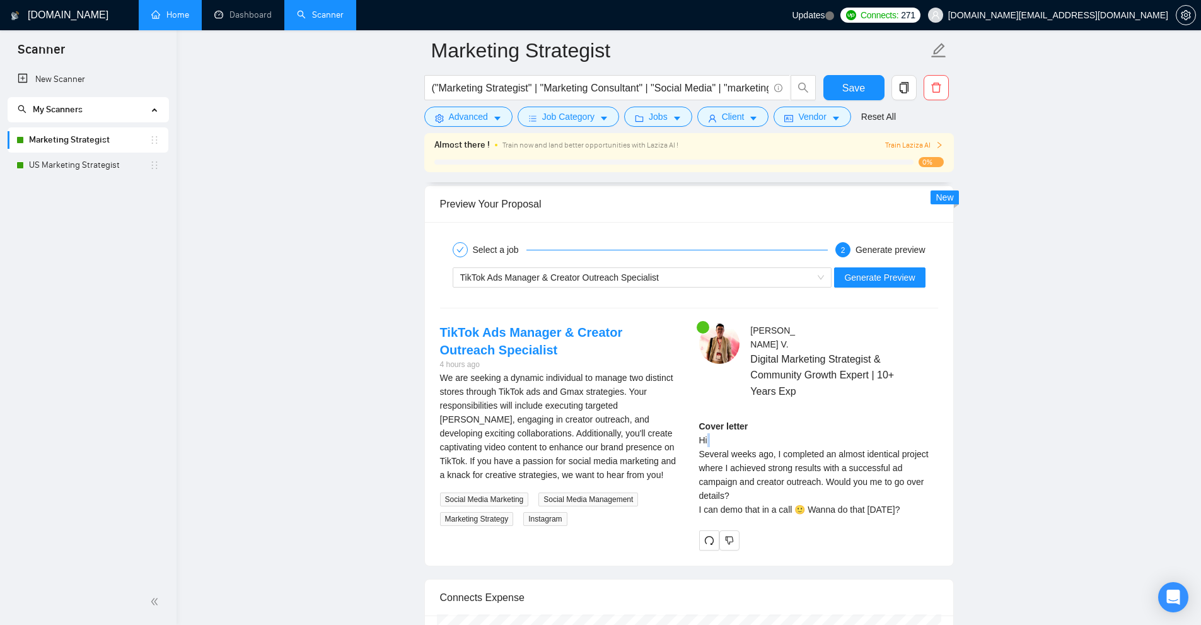
click at [742, 422] on div "Cover letter Hi Several weeks ago, I completed an almost identical project wher…" at bounding box center [818, 467] width 239 height 97
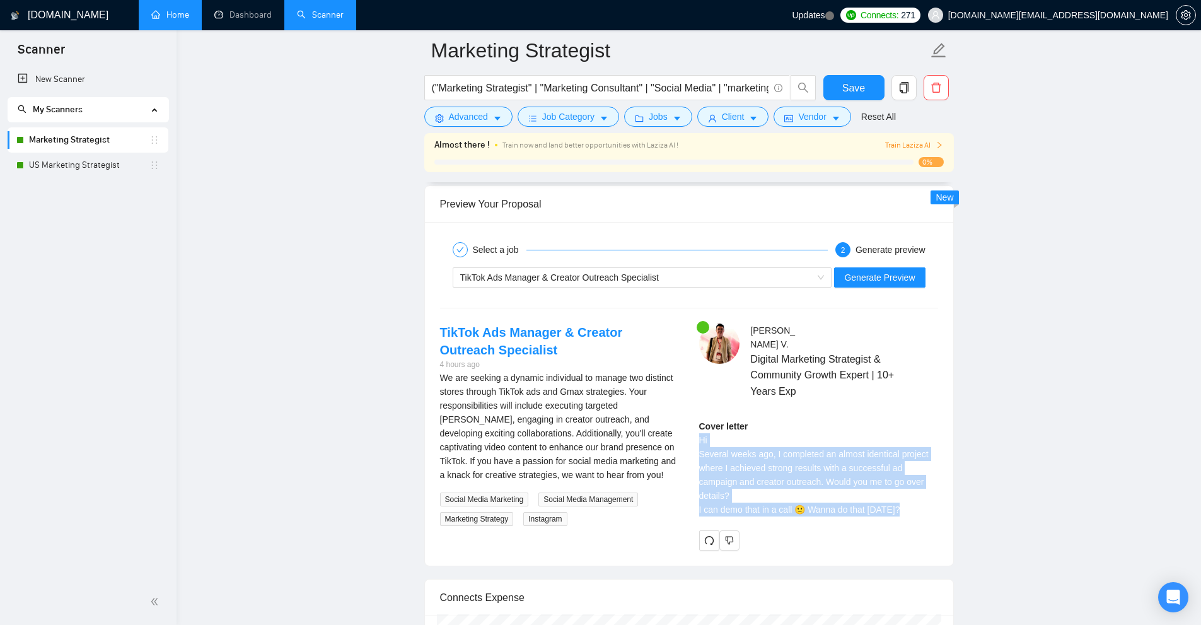
drag, startPoint x: 742, startPoint y: 422, endPoint x: 742, endPoint y: 489, distance: 67.5
click at [742, 489] on div "Cover letter Hi Several weeks ago, I completed an almost identical project wher…" at bounding box center [818, 467] width 239 height 97
click at [802, 424] on div "Cover letter Hi Several weeks ago, I completed an almost identical project wher…" at bounding box center [818, 467] width 239 height 97
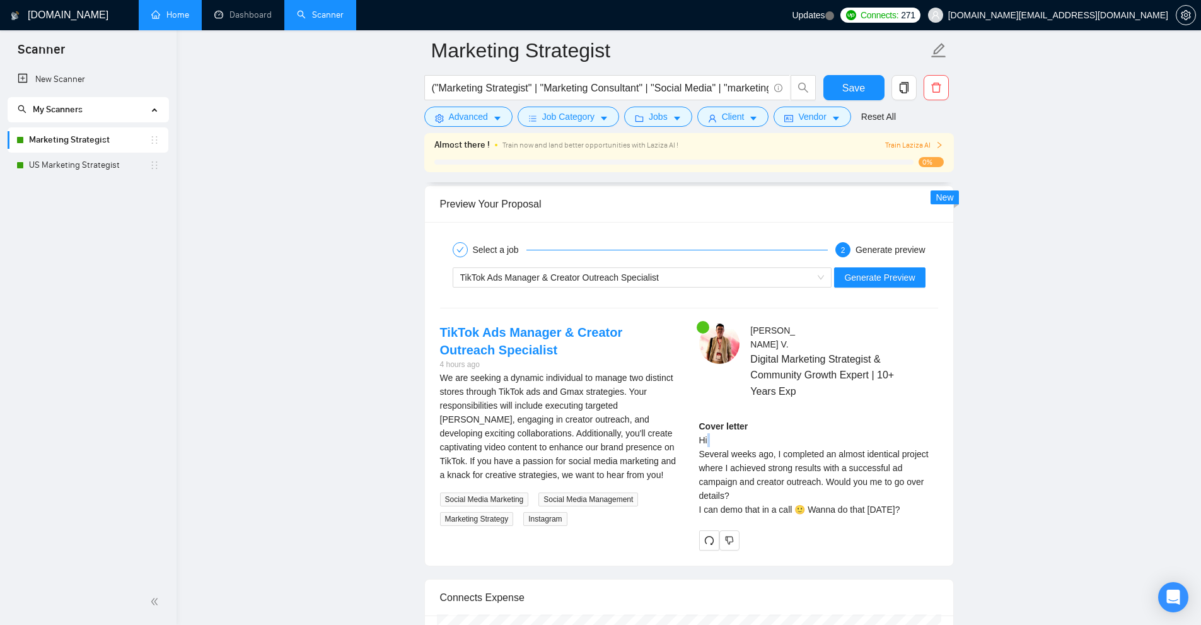
click at [802, 424] on div "Cover letter Hi Several weeks ago, I completed an almost identical project wher…" at bounding box center [818, 467] width 239 height 97
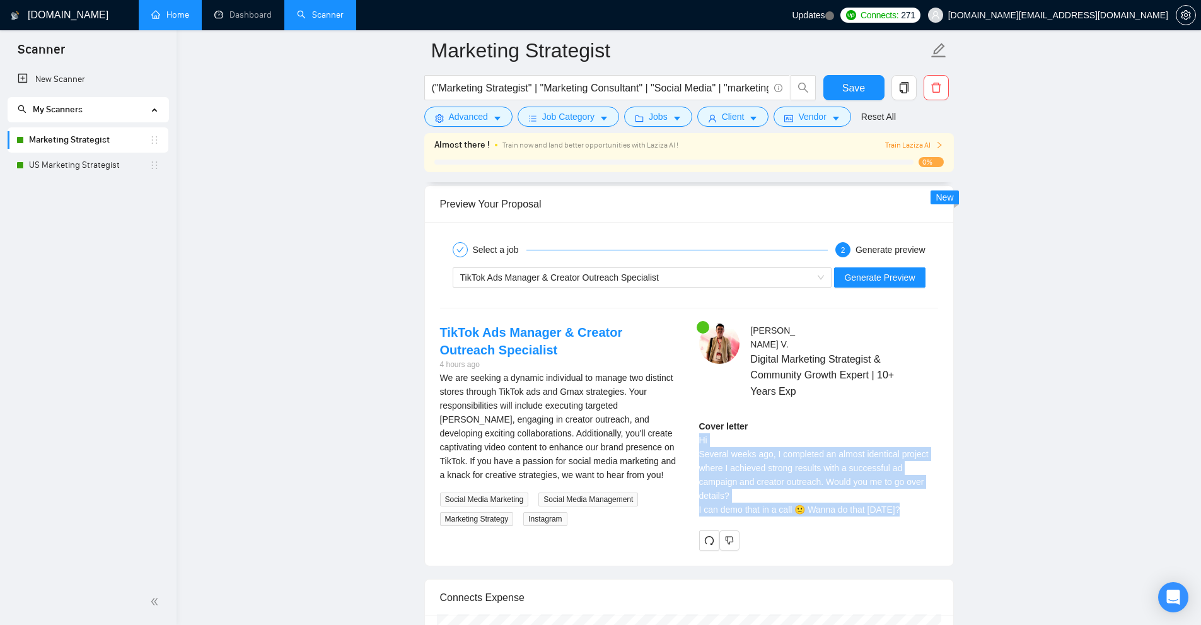
drag, startPoint x: 802, startPoint y: 424, endPoint x: 766, endPoint y: 497, distance: 81.5
click at [766, 497] on div "Cover letter Hi Several weeks ago, I completed an almost identical project wher…" at bounding box center [818, 467] width 239 height 97
click at [717, 421] on div "Cover letter Hi Several weeks ago, I completed an almost identical project wher…" at bounding box center [818, 467] width 239 height 97
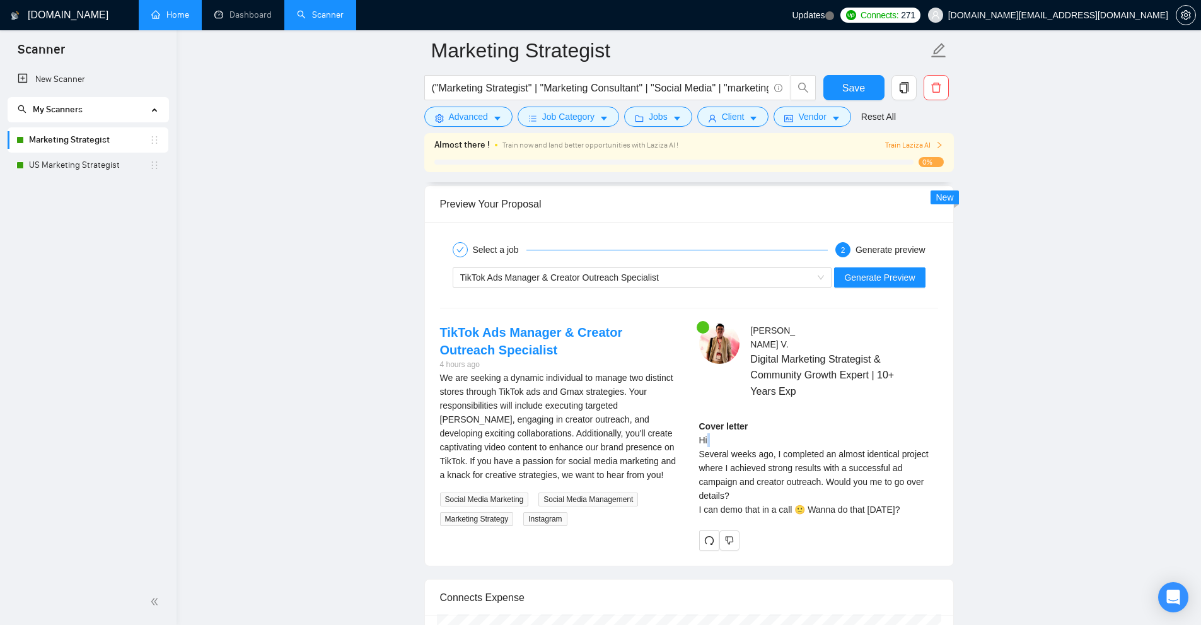
click at [717, 421] on div "Cover letter Hi Several weeks ago, I completed an almost identical project wher…" at bounding box center [818, 467] width 239 height 97
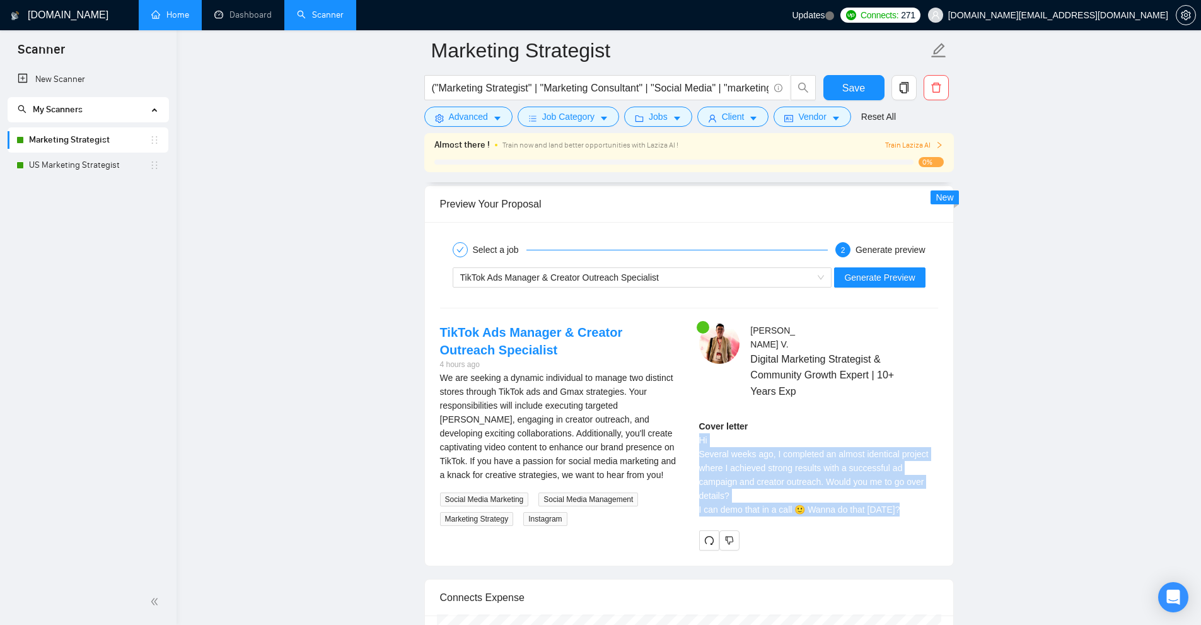
drag, startPoint x: 717, startPoint y: 421, endPoint x: 821, endPoint y: 498, distance: 129.0
click at [821, 498] on div "Cover letter Hi Several weeks ago, I completed an almost identical project wher…" at bounding box center [818, 467] width 239 height 97
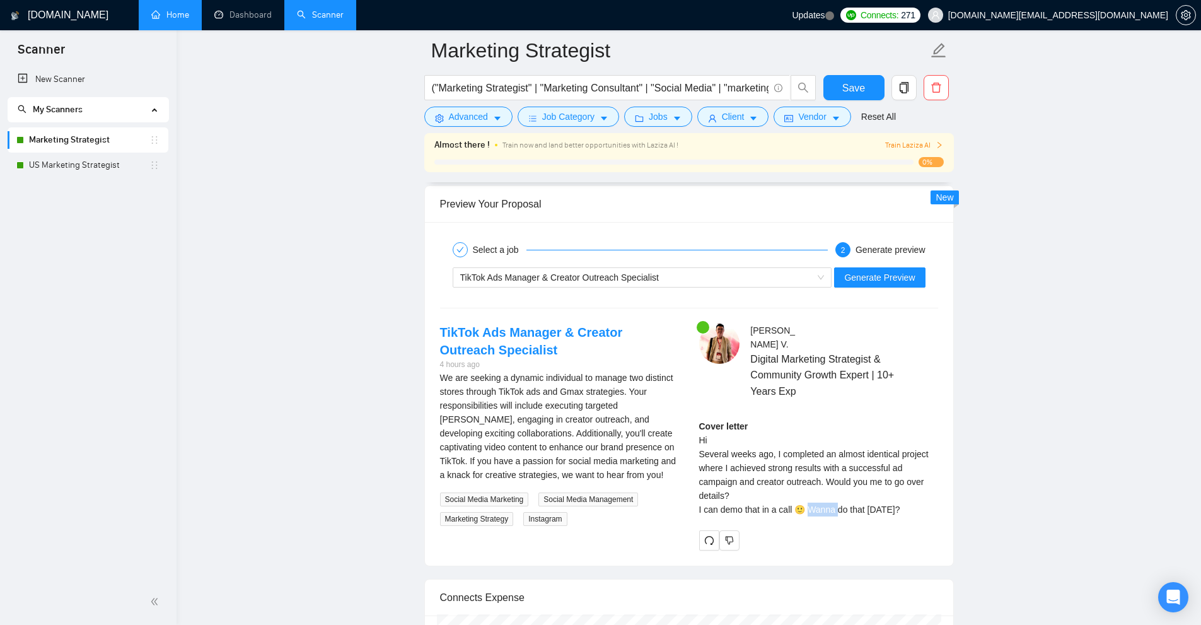
click at [821, 498] on div "Cover letter Hi Several weeks ago, I completed an almost identical project wher…" at bounding box center [818, 467] width 239 height 97
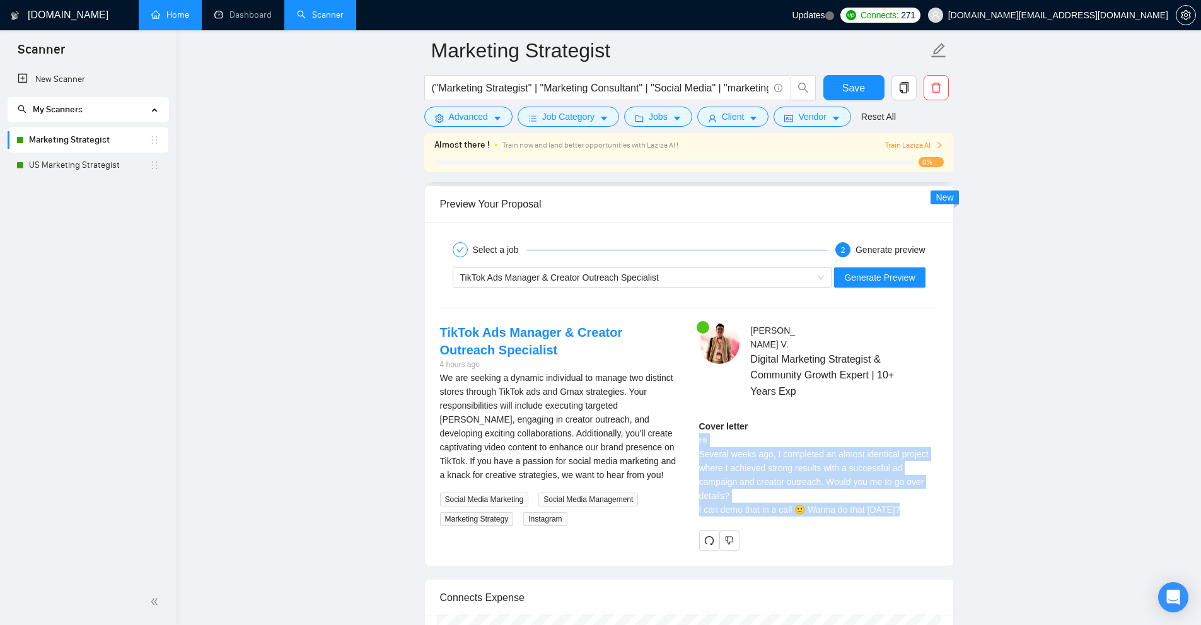
drag, startPoint x: 821, startPoint y: 498, endPoint x: 811, endPoint y: 423, distance: 75.1
click at [811, 423] on div "Cover letter Hi Several weeks ago, I completed an almost identical project wher…" at bounding box center [818, 467] width 239 height 97
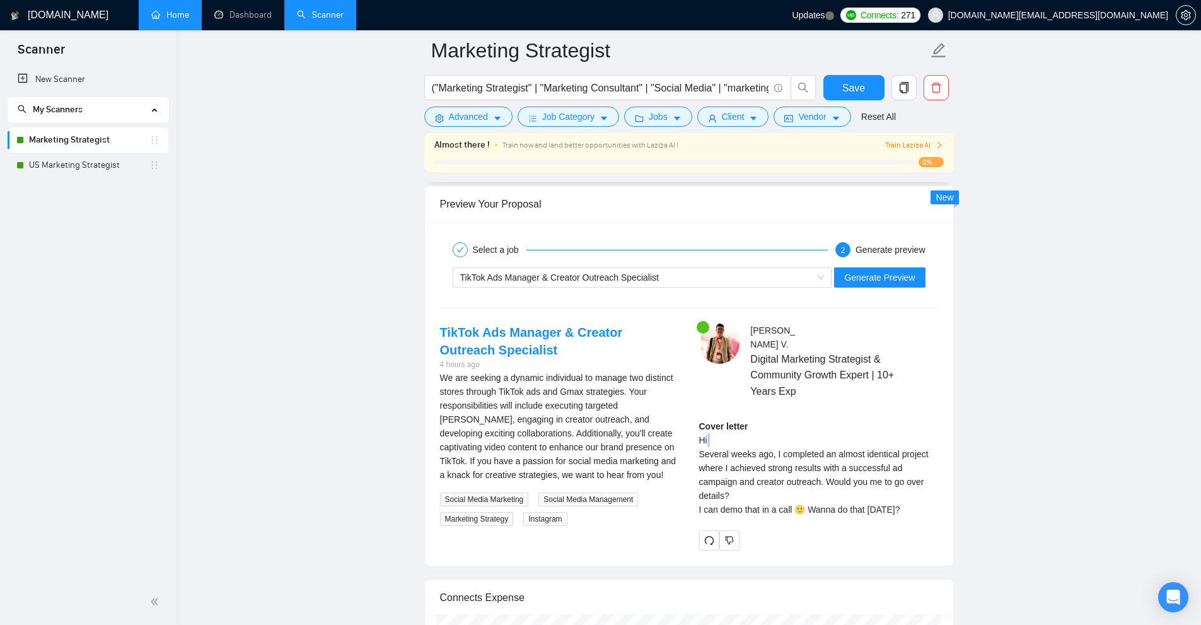
click at [811, 423] on div "Cover letter Hi Several weeks ago, I completed an almost identical project wher…" at bounding box center [818, 467] width 239 height 97
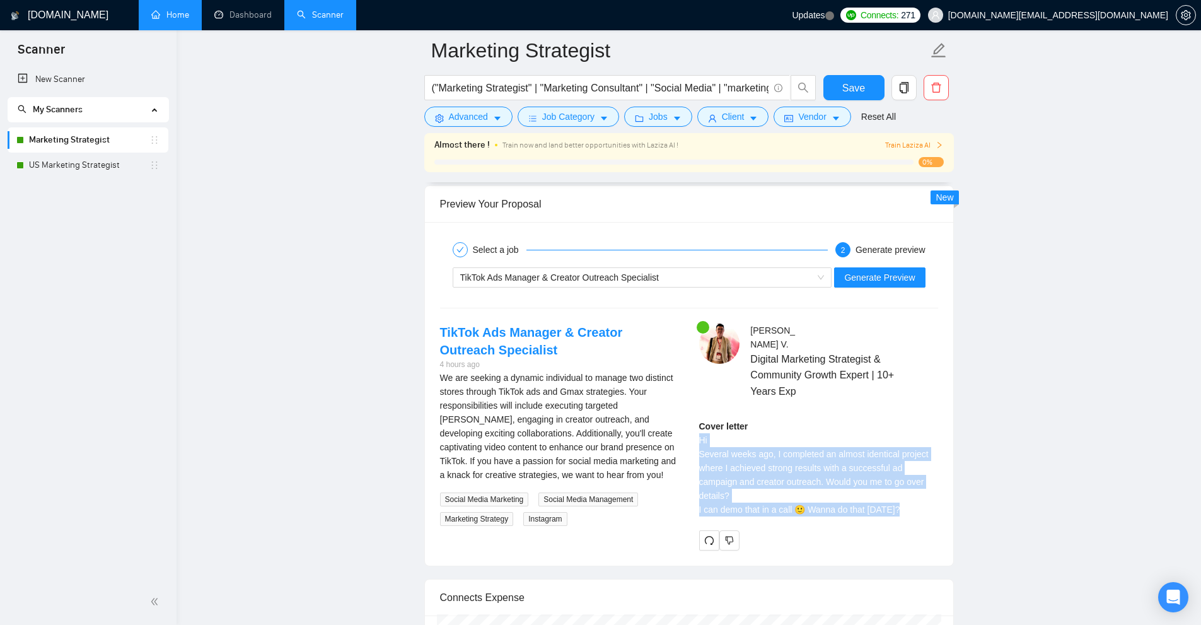
drag, startPoint x: 811, startPoint y: 423, endPoint x: 793, endPoint y: 494, distance: 73.6
click at [793, 494] on div "Cover letter Hi Several weeks ago, I completed an almost identical project wher…" at bounding box center [818, 467] width 239 height 97
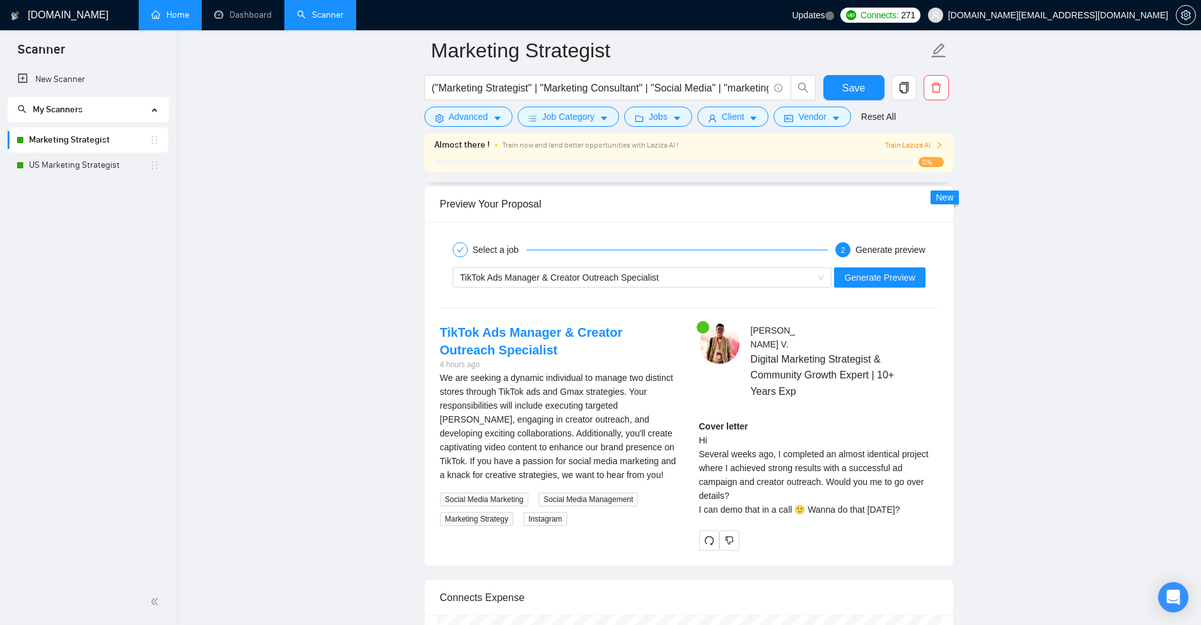
click at [488, 401] on div "We are seeking a dynamic individual to manage two distinct stores through TikTo…" at bounding box center [559, 426] width 239 height 111
click at [836, 469] on div "Cover letter Hi Several weeks ago, I completed an almost identical project wher…" at bounding box center [818, 467] width 239 height 97
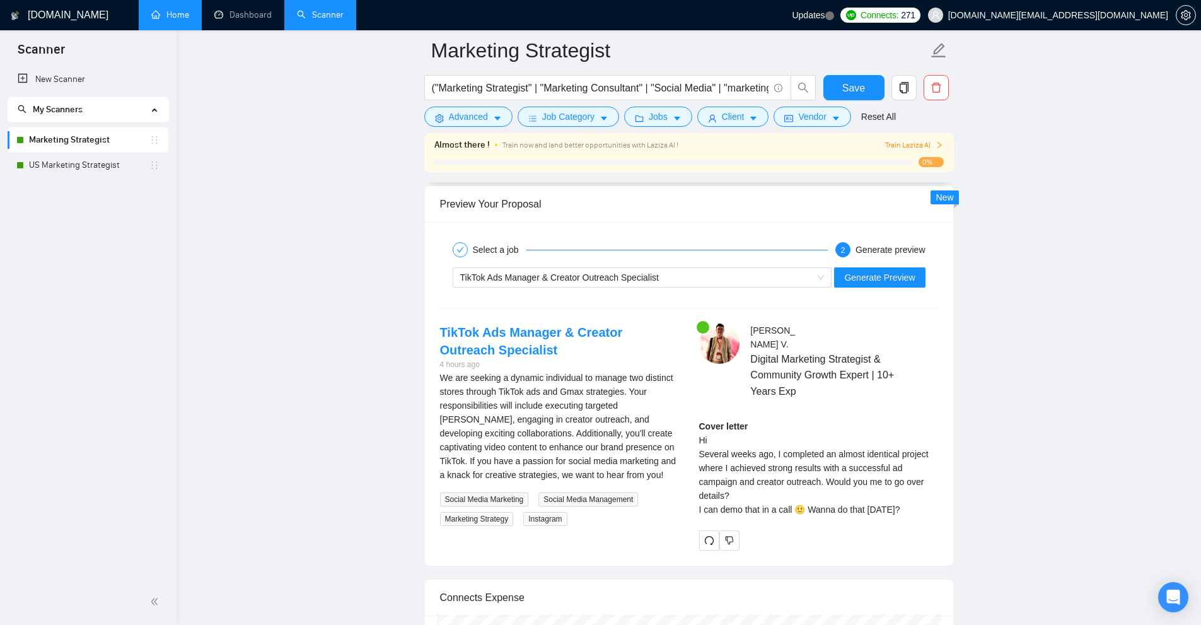
click at [808, 470] on div "Cover letter Hi Several weeks ago, I completed an almost identical project wher…" at bounding box center [818, 467] width 239 height 97
drag, startPoint x: 808, startPoint y: 470, endPoint x: 866, endPoint y: 457, distance: 60.1
click at [866, 457] on div "Cover letter Hi Several weeks ago, I completed an almost identical project wher…" at bounding box center [818, 467] width 239 height 97
drag, startPoint x: 843, startPoint y: 455, endPoint x: 825, endPoint y: 469, distance: 23.3
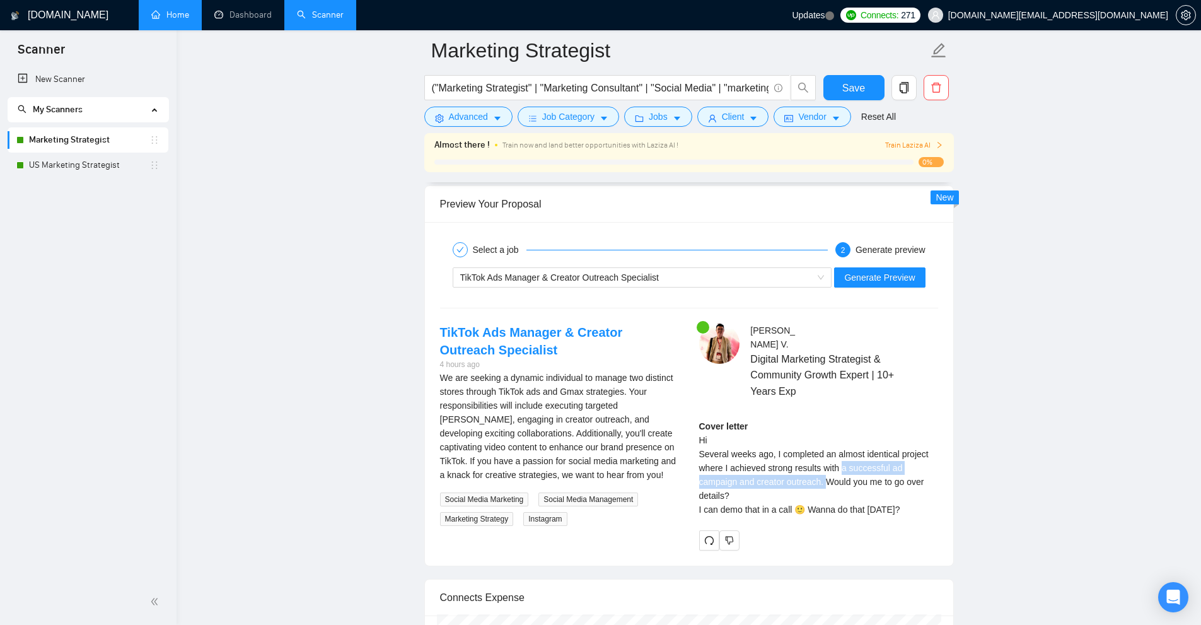
click at [825, 469] on div "Cover letter Hi Several weeks ago, I completed an almost identical project wher…" at bounding box center [818, 467] width 239 height 97
click at [808, 469] on div "Cover letter Hi Several weeks ago, I completed an almost identical project wher…" at bounding box center [818, 467] width 239 height 97
drag, startPoint x: 808, startPoint y: 469, endPoint x: 701, endPoint y: 429, distance: 113.5
click at [701, 429] on div "Cover letter Hi Several weeks ago, I completed an almost identical project wher…" at bounding box center [818, 467] width 239 height 97
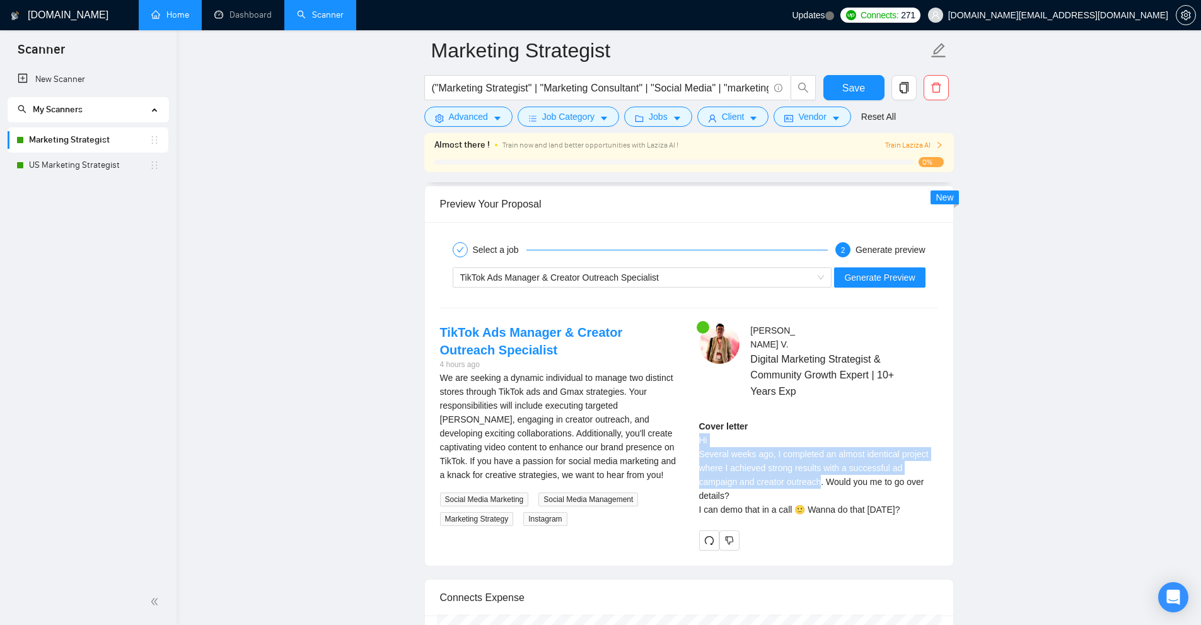
drag, startPoint x: 701, startPoint y: 429, endPoint x: 798, endPoint y: 463, distance: 102.1
click at [798, 463] on div "Cover letter Hi Several weeks ago, I completed an almost identical project wher…" at bounding box center [818, 467] width 239 height 97
drag, startPoint x: 798, startPoint y: 463, endPoint x: 706, endPoint y: 429, distance: 98.2
click at [706, 429] on div "Cover letter Hi Several weeks ago, I completed an almost identical project wher…" at bounding box center [818, 467] width 239 height 97
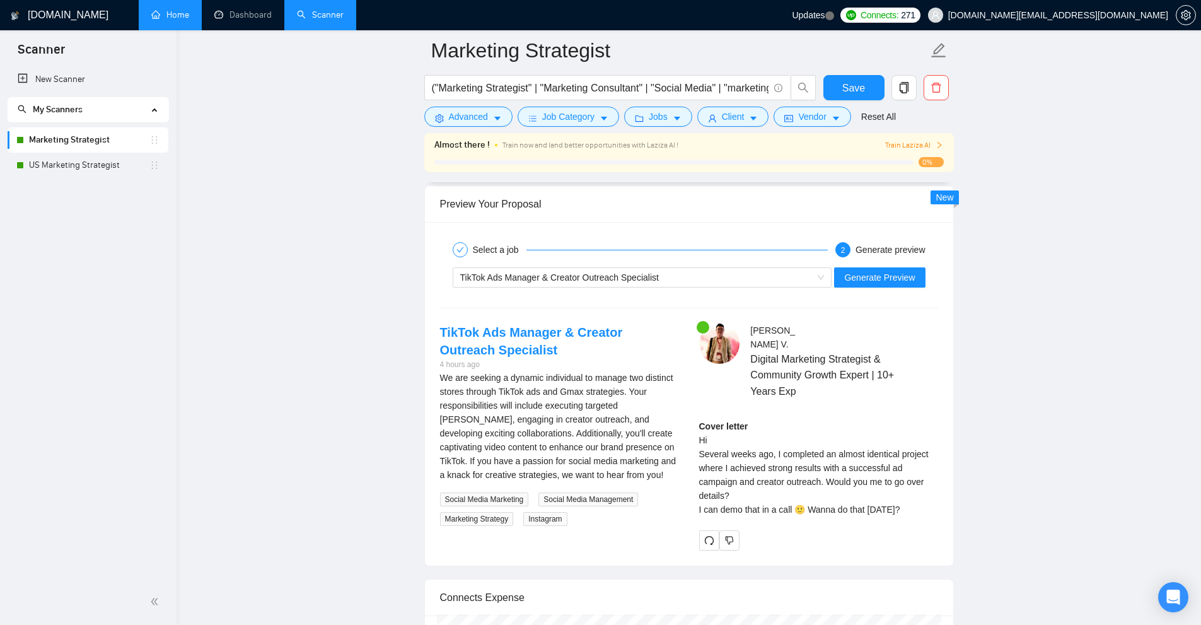
click at [632, 455] on div "We are seeking a dynamic individual to manage two distinct stores through TikTo…" at bounding box center [559, 426] width 239 height 111
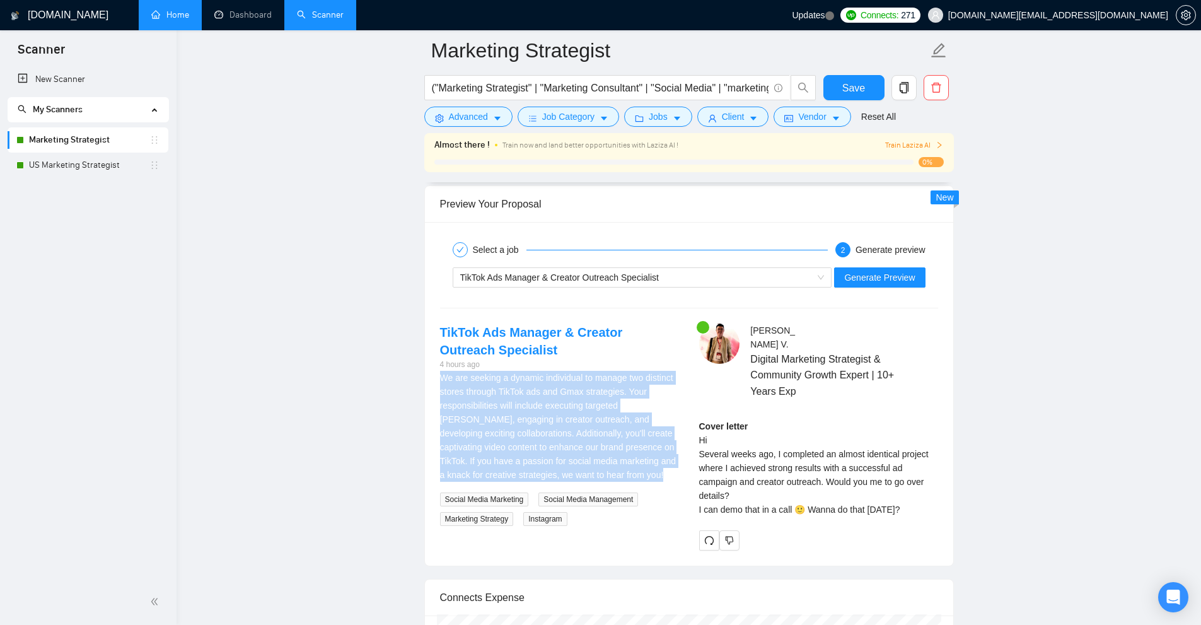
click at [632, 455] on div "We are seeking a dynamic individual to manage two distinct stores through TikTo…" at bounding box center [559, 426] width 239 height 111
click at [494, 419] on div "We are seeking a dynamic individual to manage two distinct stores through TikTo…" at bounding box center [559, 426] width 239 height 111
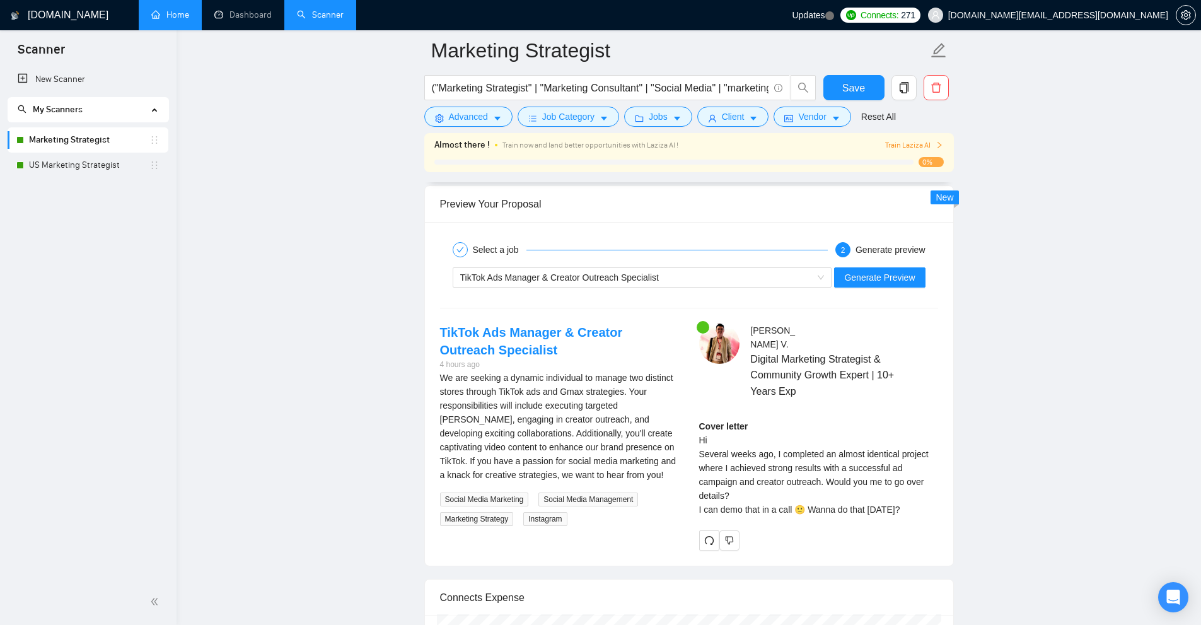
click at [469, 417] on div "We are seeking a dynamic individual to manage two distinct stores through TikTo…" at bounding box center [559, 426] width 239 height 111
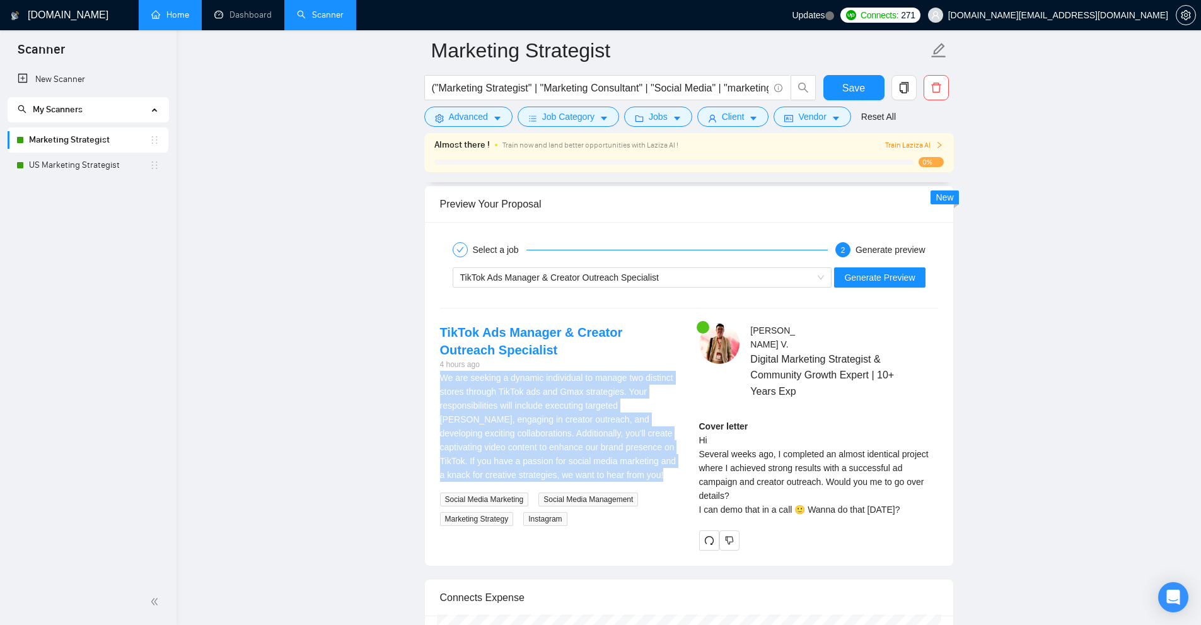
click at [469, 417] on div "We are seeking a dynamic individual to manage two distinct stores through TikTo…" at bounding box center [559, 426] width 239 height 111
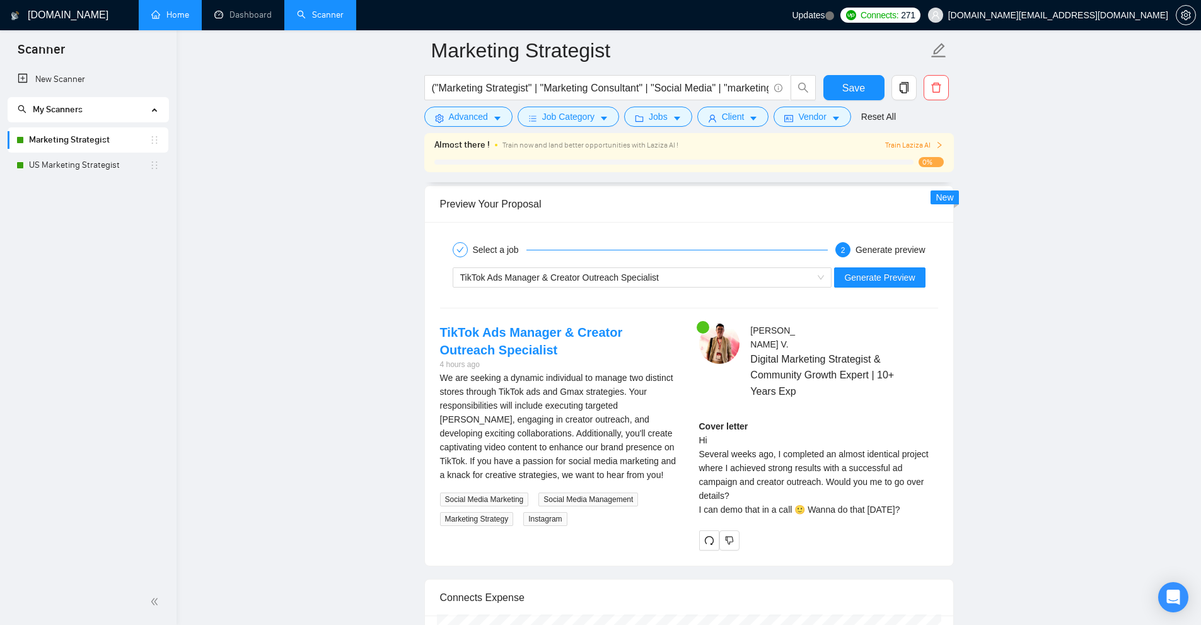
click at [692, 265] on div "TikTok Ads Manager & Creator Outreach Specialist Generate Preview" at bounding box center [689, 277] width 501 height 30
click at [680, 274] on div "TikTok Ads Manager & Creator Outreach Specialist" at bounding box center [636, 277] width 353 height 19
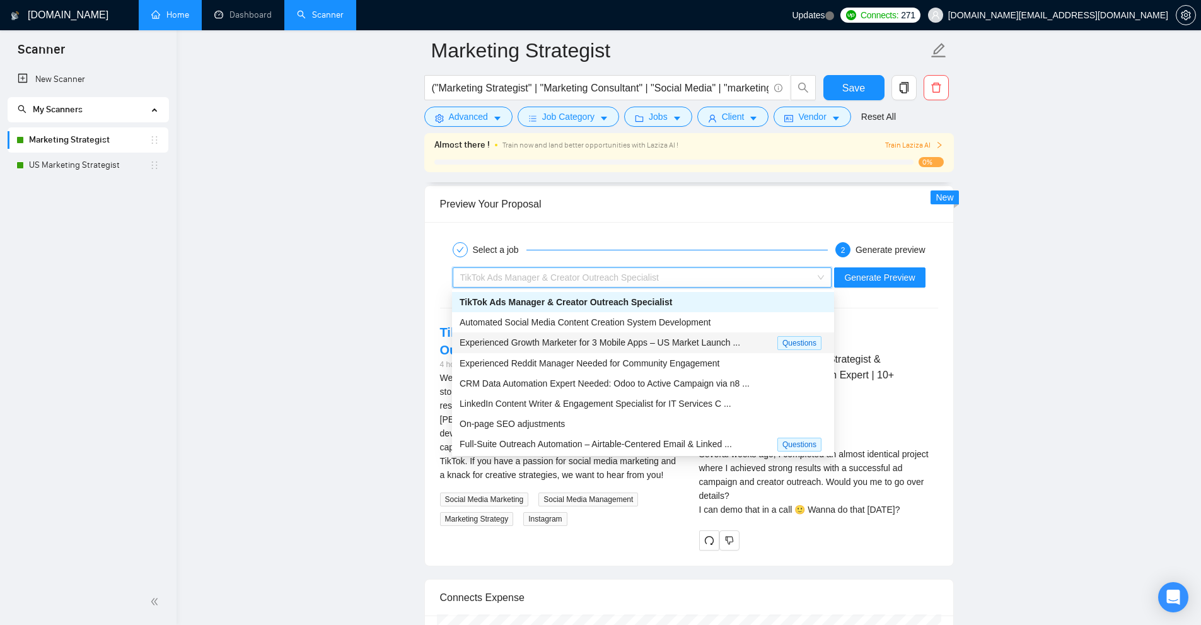
click at [576, 322] on span "Automated Social Media Content Creation System Development" at bounding box center [585, 322] width 251 height 10
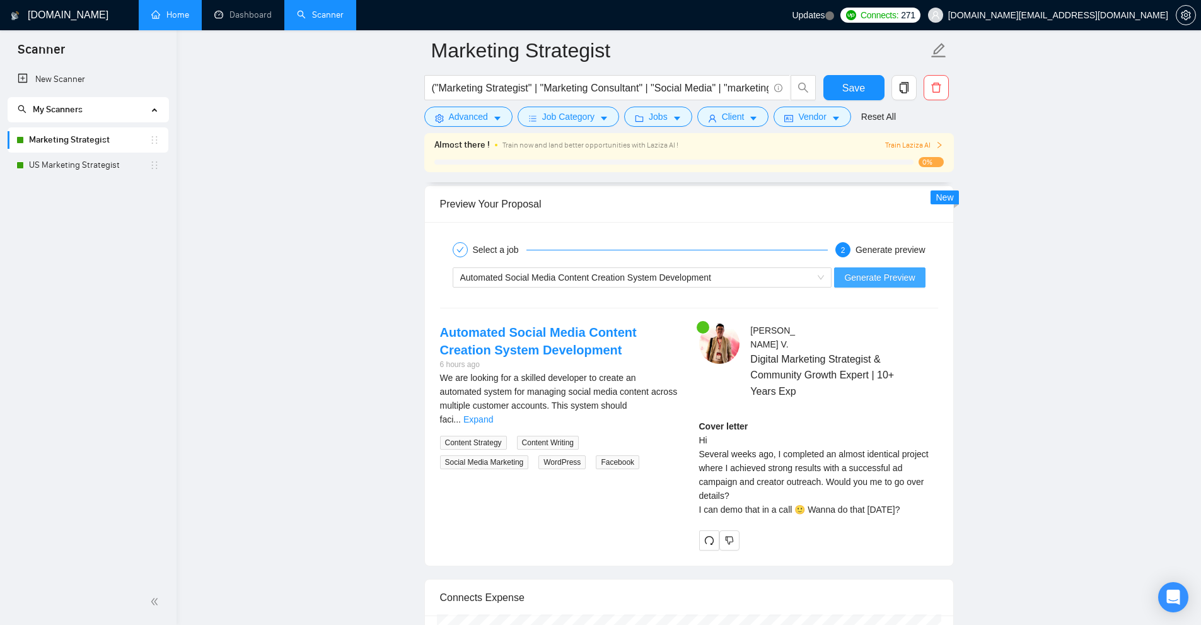
click at [921, 276] on button "Generate Preview" at bounding box center [879, 277] width 91 height 20
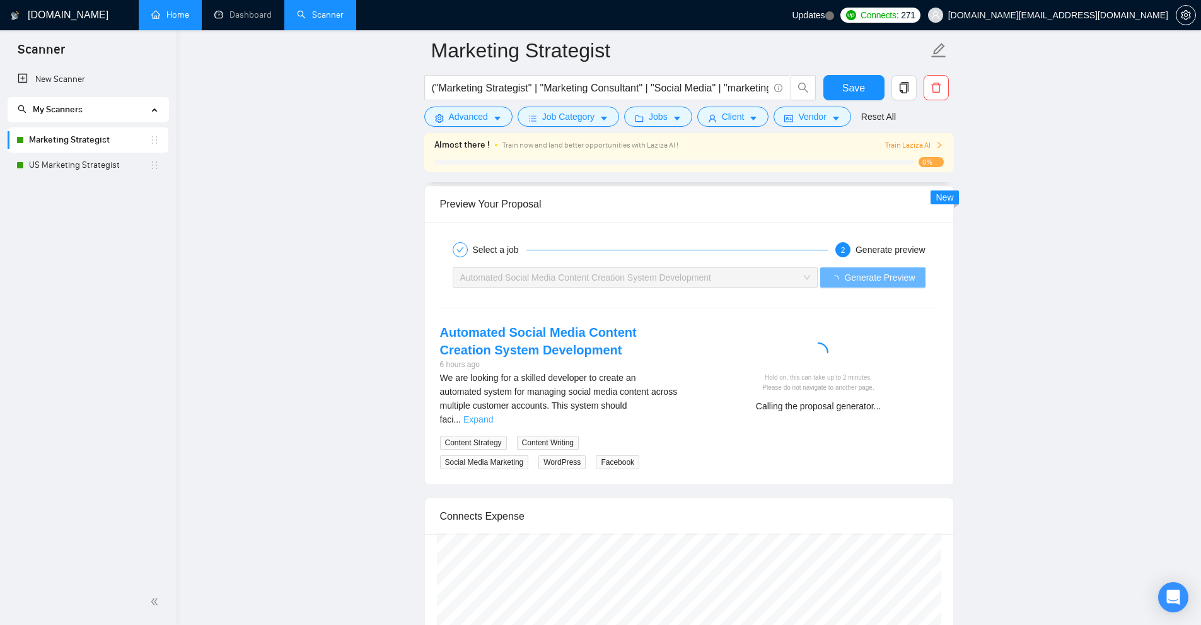
click at [493, 414] on link "Expand" at bounding box center [478, 419] width 30 height 10
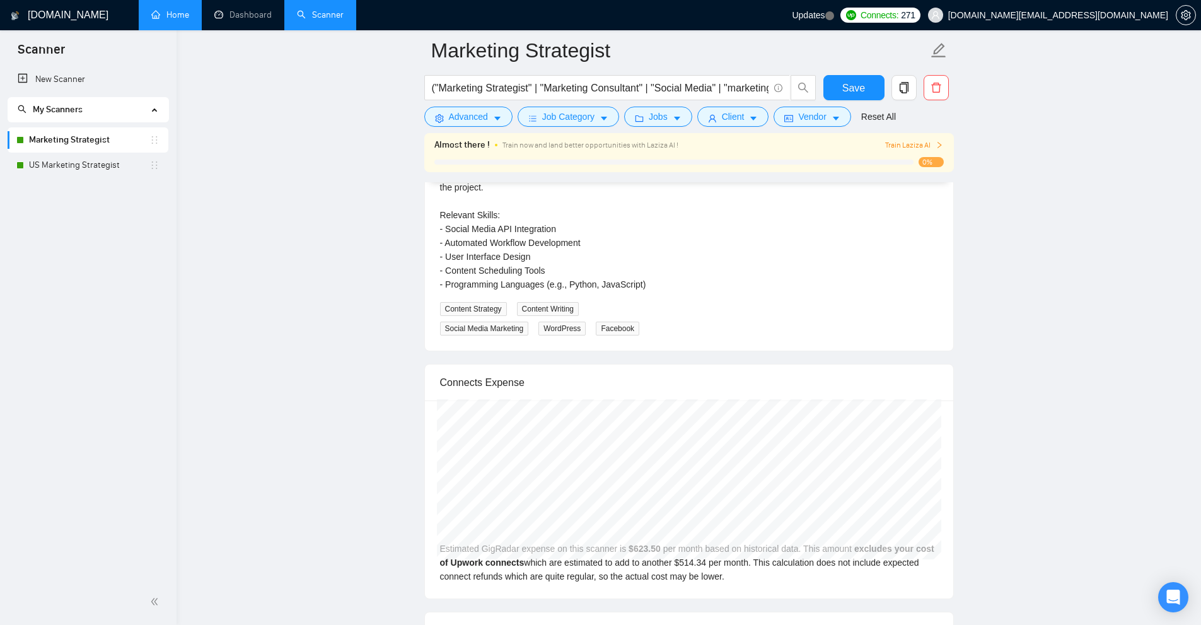
scroll to position [2522, 0]
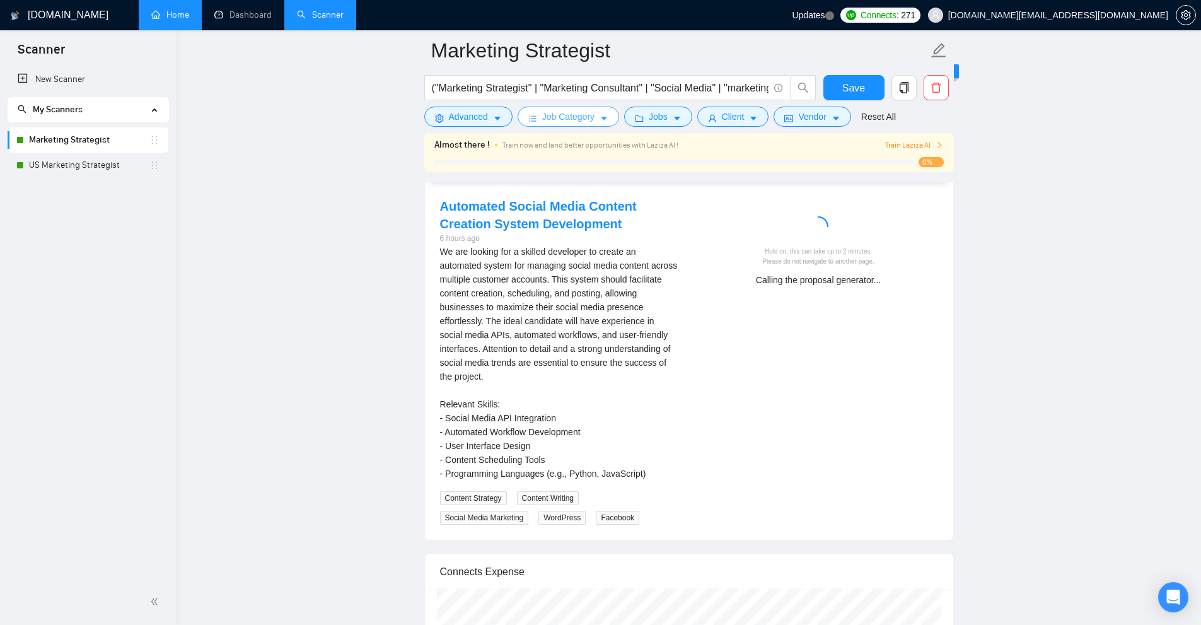
click at [579, 122] on span "Job Category" at bounding box center [568, 117] width 52 height 14
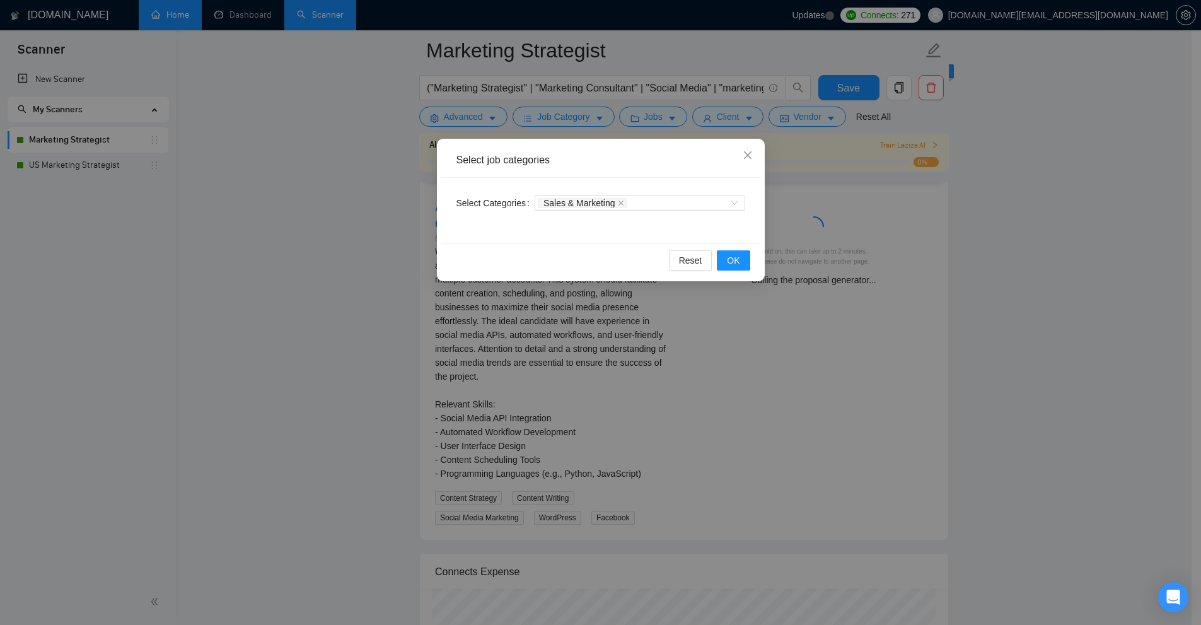
click at [595, 348] on div "Select job categories Select Categories Sales & Marketing Reset OK" at bounding box center [600, 312] width 1201 height 625
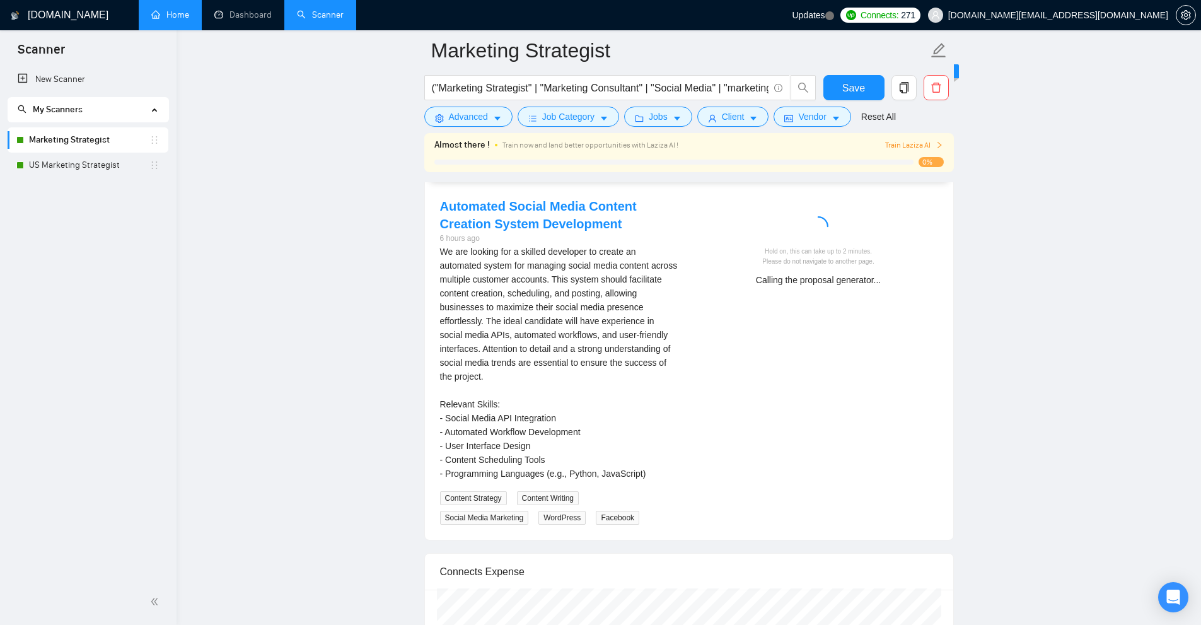
click at [479, 105] on div "("Marketing Strategist" | "Marketing Consultant" | "Social Media" | "marketing"…" at bounding box center [620, 91] width 397 height 32
click at [479, 112] on span "Advanced" at bounding box center [468, 117] width 39 height 14
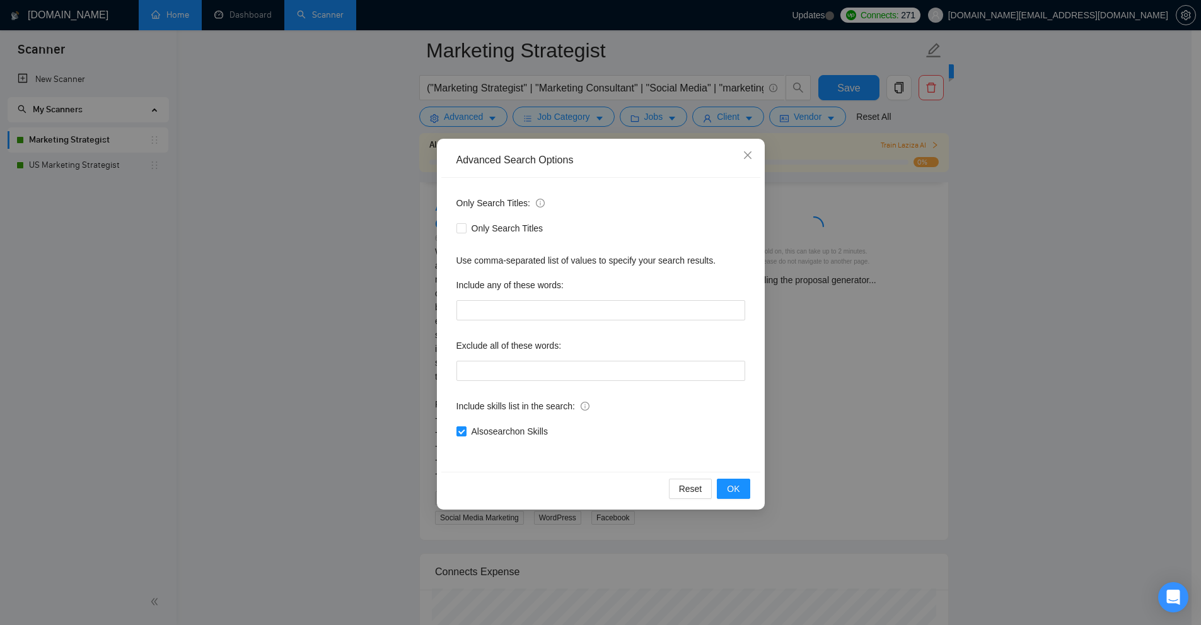
click at [822, 385] on div "Advanced Search Options Only Search Titles: Only Search Titles Use comma-separa…" at bounding box center [600, 312] width 1201 height 625
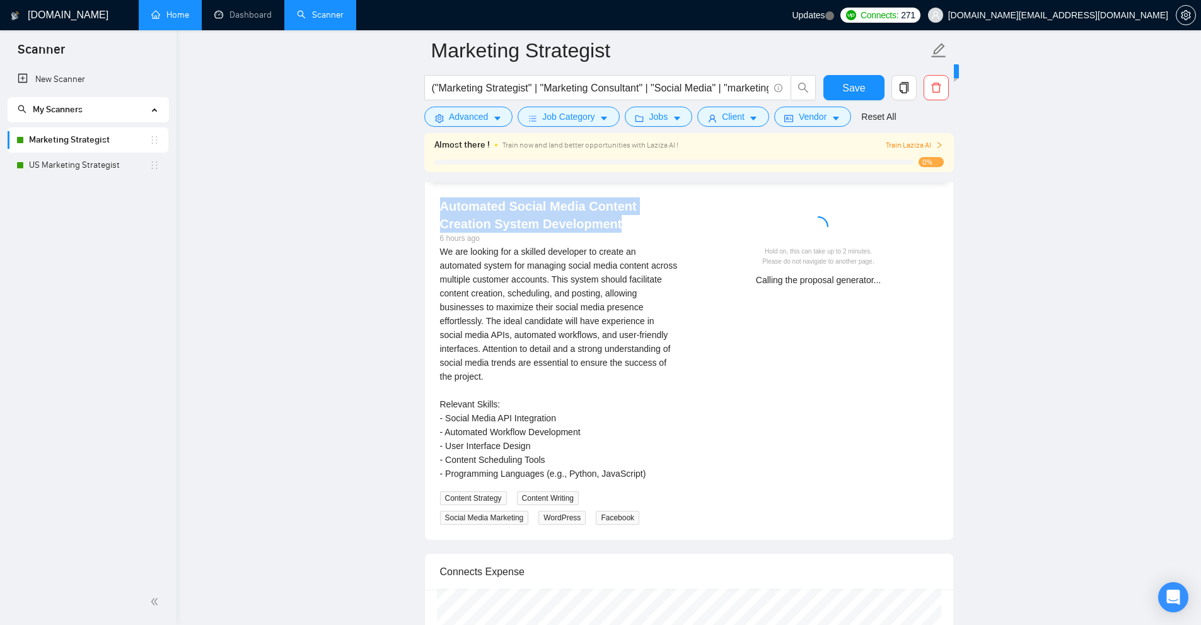
drag, startPoint x: 428, startPoint y: 199, endPoint x: 631, endPoint y: 217, distance: 203.2
click at [631, 217] on div "Select a job 2 Generate preview Automated Social Media Content Creation System …" at bounding box center [689, 318] width 528 height 444
click at [590, 300] on div "We are looking for a skilled developer to create an automated system for managi…" at bounding box center [559, 363] width 239 height 236
click at [516, 274] on div "We are looking for a skilled developer to create an automated system for managi…" at bounding box center [559, 363] width 239 height 236
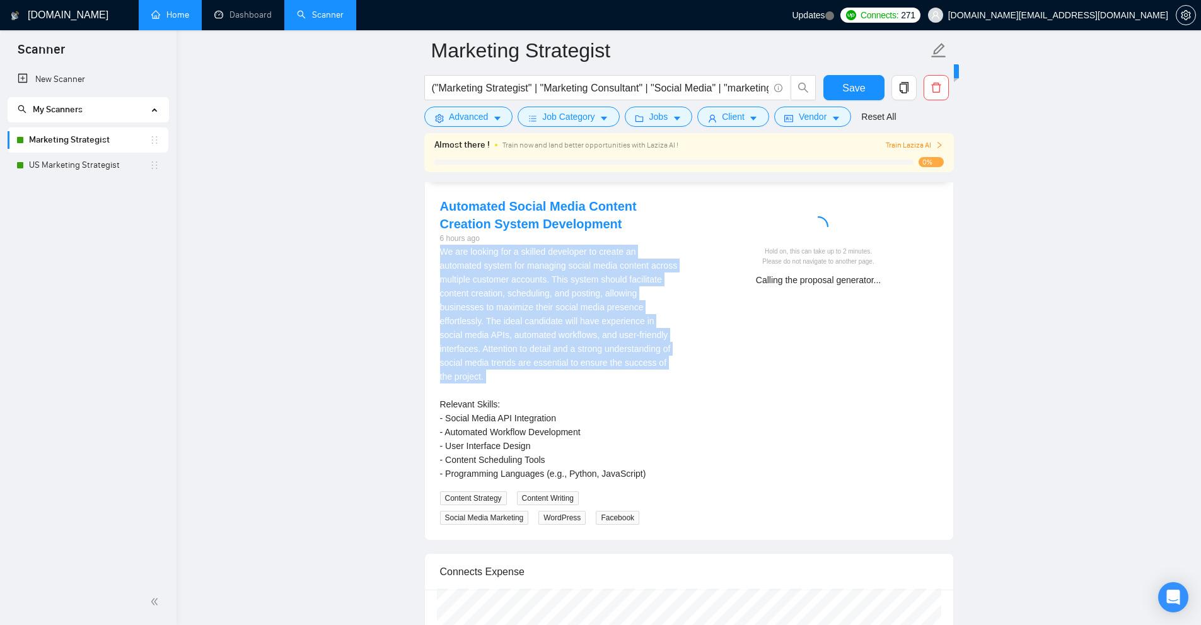
click at [516, 274] on div "We are looking for a skilled developer to create an automated system for managi…" at bounding box center [559, 363] width 239 height 236
click at [499, 124] on button "Advanced" at bounding box center [468, 117] width 88 height 20
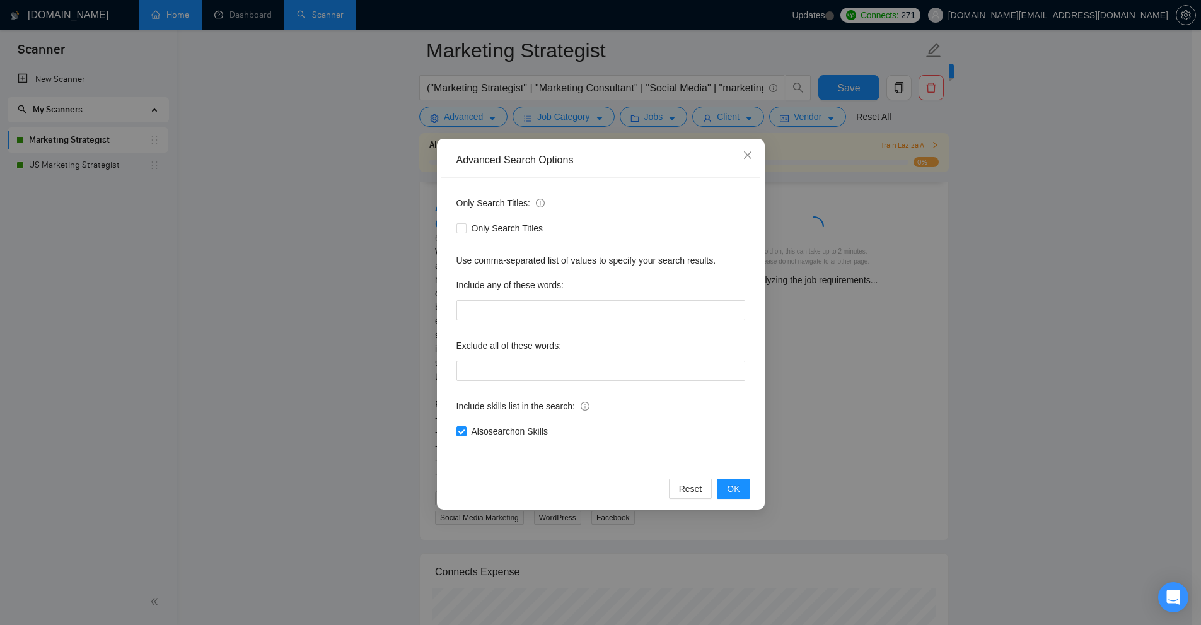
click at [963, 245] on div "Advanced Search Options Only Search Titles: Only Search Titles Use comma-separa…" at bounding box center [600, 312] width 1201 height 625
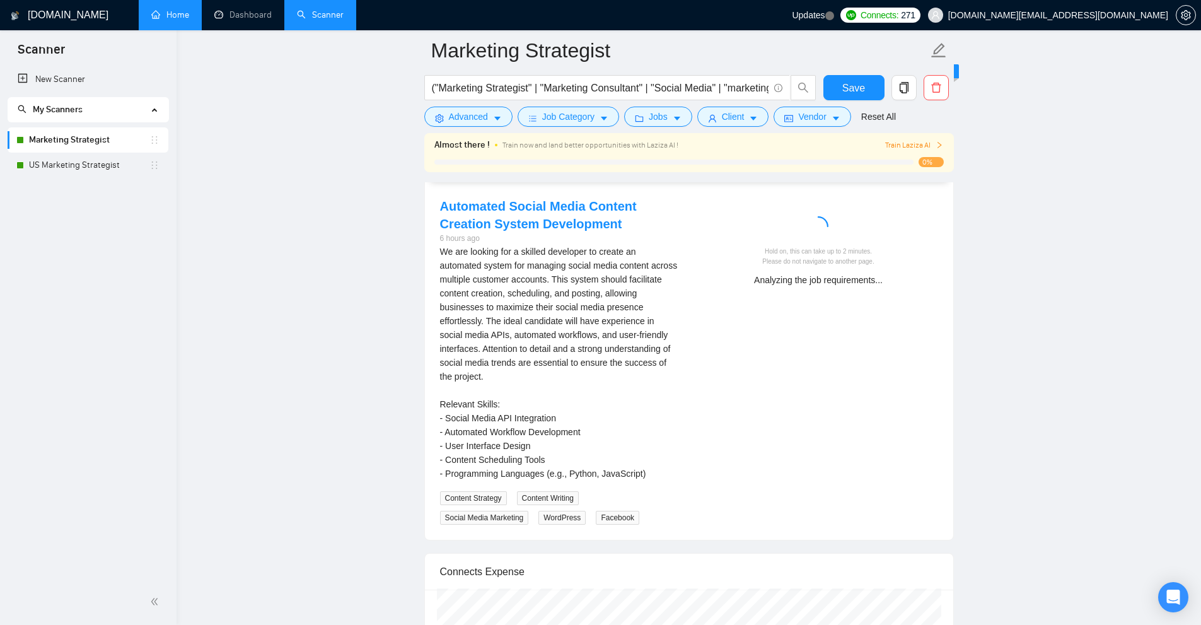
click at [432, 251] on div "Automated Social Media Content Creation System Development 6 hours ago We are l…" at bounding box center [559, 360] width 259 height 327
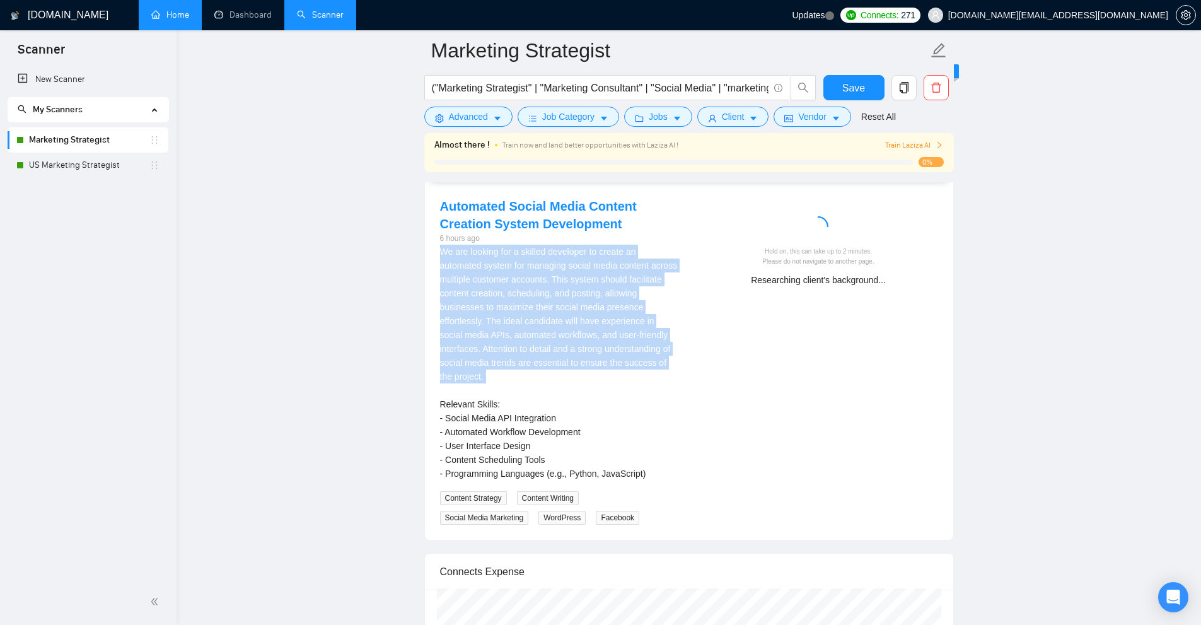
click at [432, 251] on div "Automated Social Media Content Creation System Development 6 hours ago We are l…" at bounding box center [559, 360] width 259 height 327
click at [509, 278] on div "We are looking for a skilled developer to create an automated system for managi…" at bounding box center [559, 363] width 239 height 236
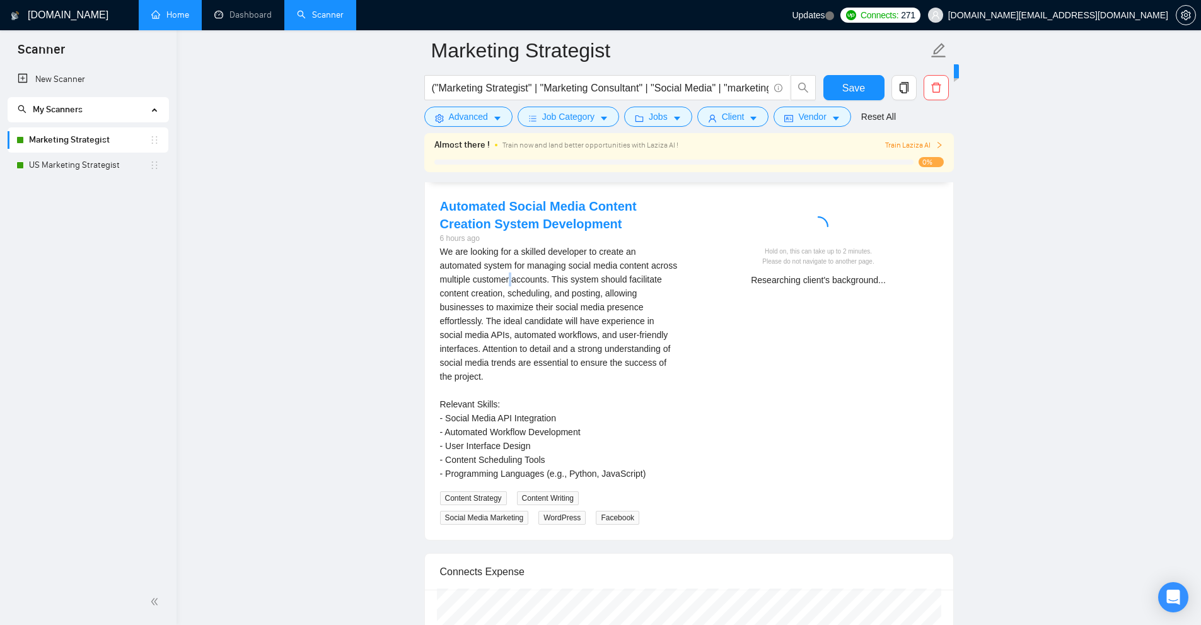
click at [509, 278] on div "We are looking for a skilled developer to create an automated system for managi…" at bounding box center [559, 363] width 239 height 236
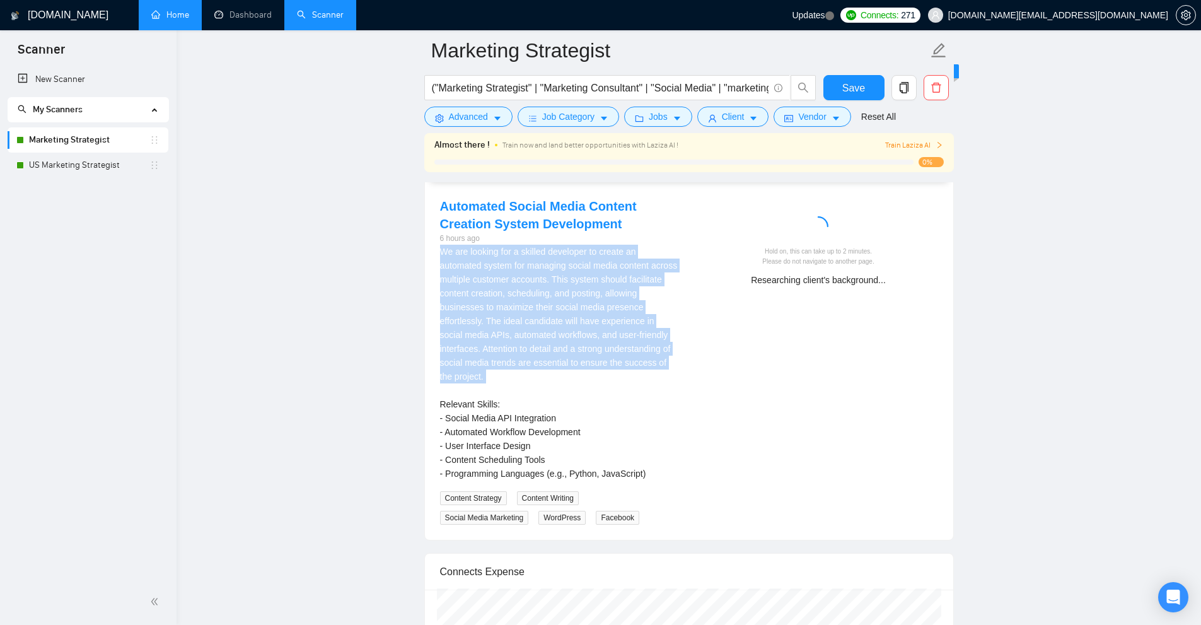
click at [509, 278] on div "We are looking for a skilled developer to create an automated system for managi…" at bounding box center [559, 363] width 239 height 236
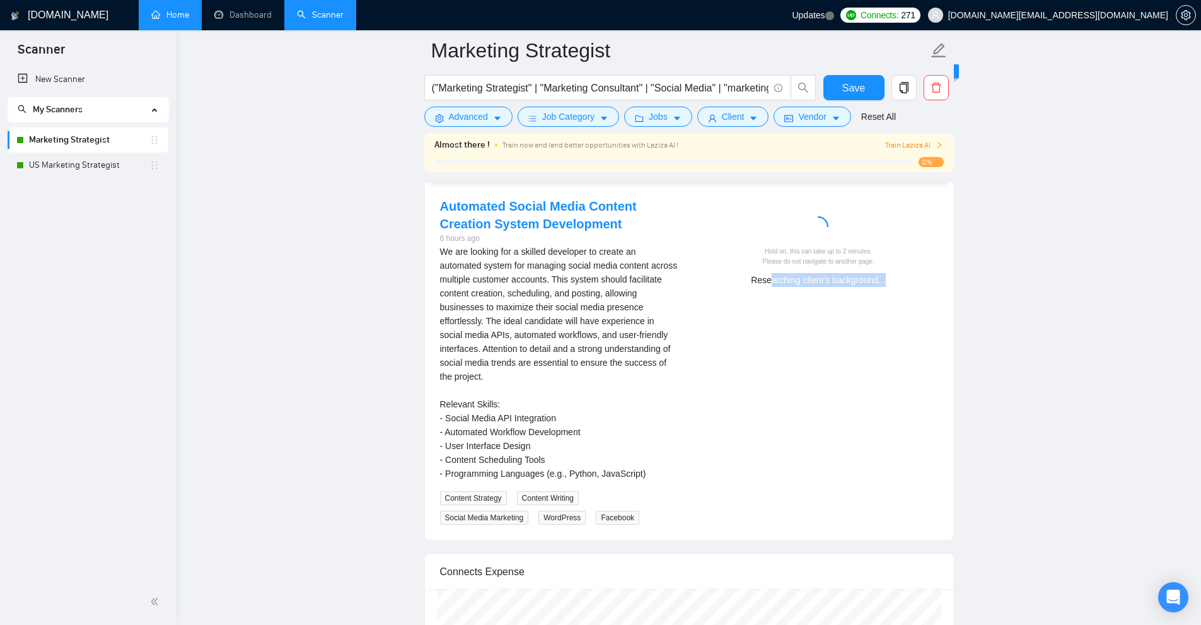
drag, startPoint x: 781, startPoint y: 277, endPoint x: 960, endPoint y: 293, distance: 179.1
click at [919, 291] on div "Hold on, this can take up to 2 minutes. Please do not navigate to another page.…" at bounding box center [818, 246] width 259 height 98
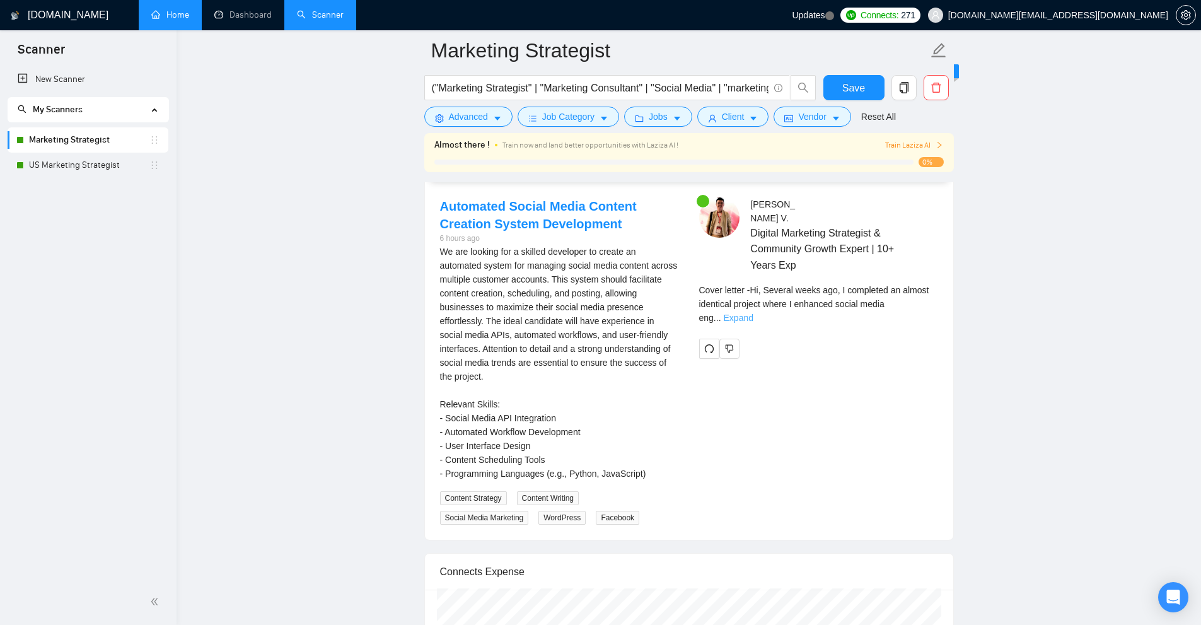
click at [754, 313] on link "Expand" at bounding box center [739, 318] width 30 height 10
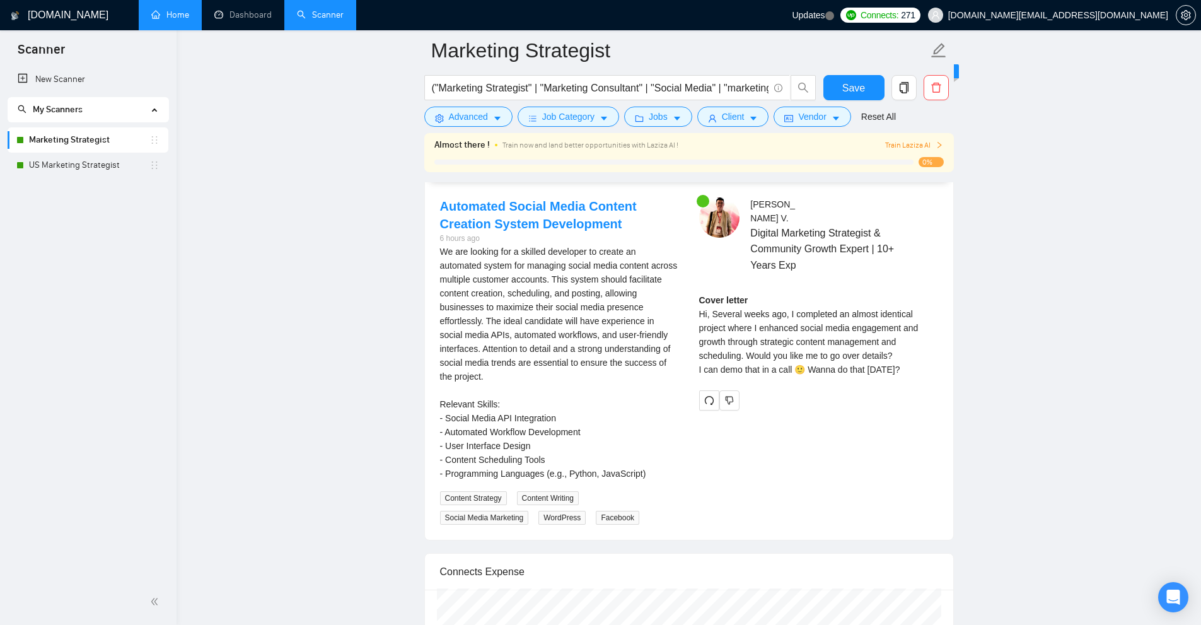
click at [716, 305] on div "Cover letter Hi, Several weeks ago, I completed an almost identical project whe…" at bounding box center [818, 334] width 239 height 83
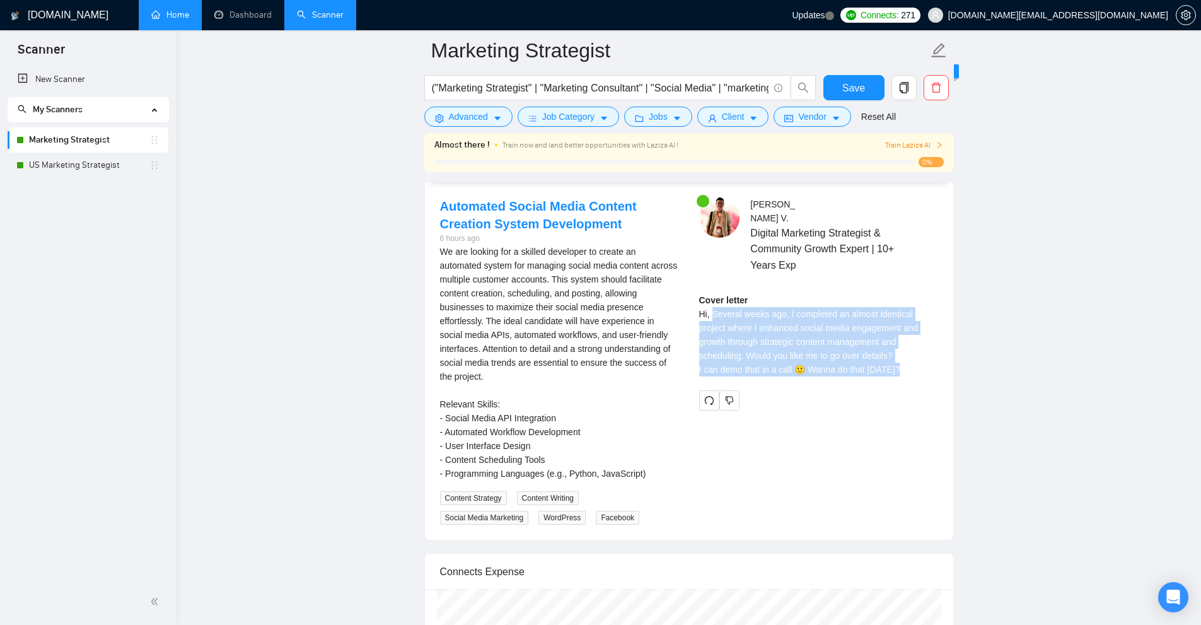
drag, startPoint x: 716, startPoint y: 305, endPoint x: 907, endPoint y: 360, distance: 198.8
click at [907, 360] on div "Cover letter Hi, Several weeks ago, I completed an almost identical project whe…" at bounding box center [818, 334] width 239 height 83
click at [906, 358] on div "Cover letter Hi, Several weeks ago, I completed an almost identical project whe…" at bounding box center [818, 334] width 239 height 83
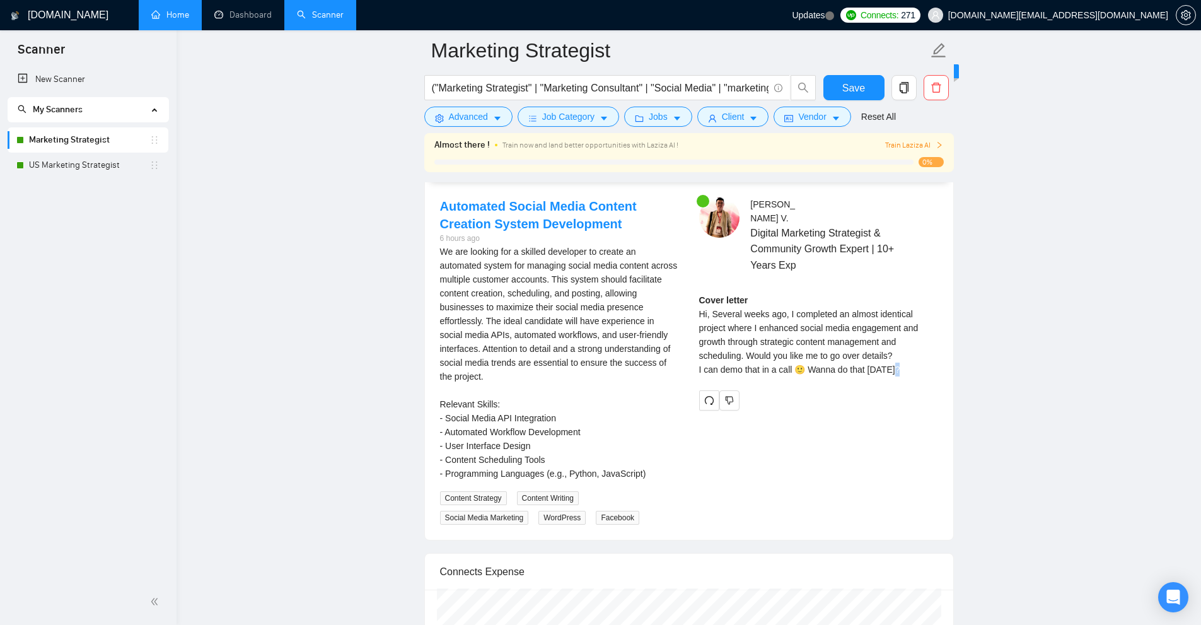
click at [906, 358] on div "Cover letter Hi, Several weeks ago, I completed an almost identical project whe…" at bounding box center [818, 334] width 239 height 83
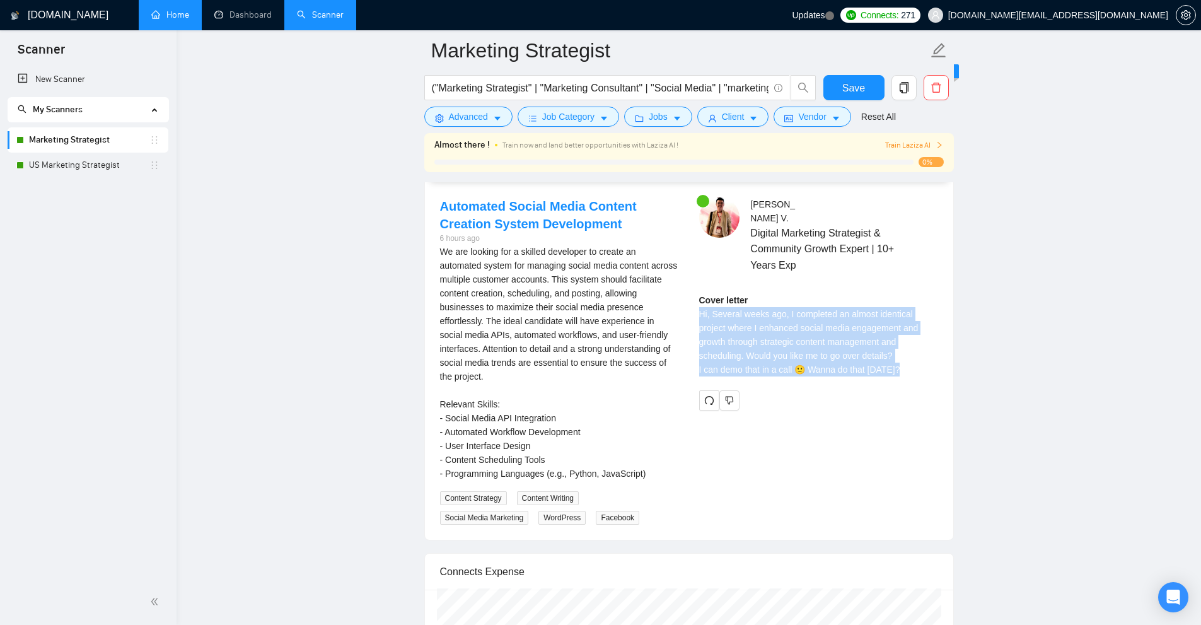
drag, startPoint x: 906, startPoint y: 358, endPoint x: 861, endPoint y: 313, distance: 63.3
click at [861, 313] on div "Cover letter Hi, Several weeks ago, I completed an almost identical project whe…" at bounding box center [818, 334] width 239 height 83
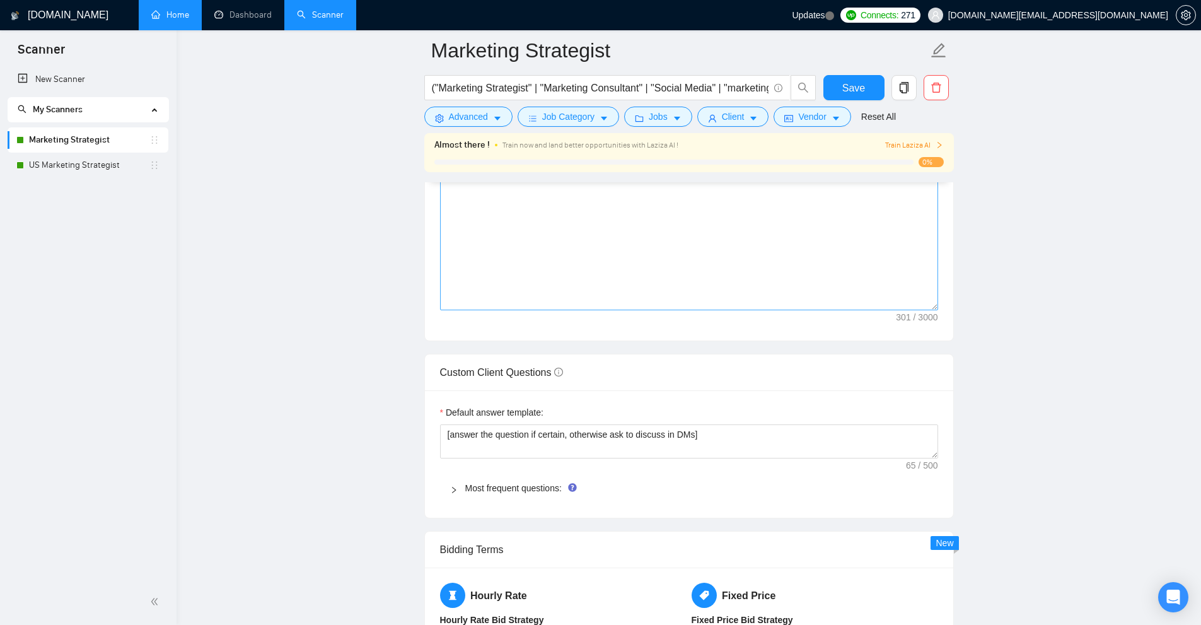
scroll to position [1198, 0]
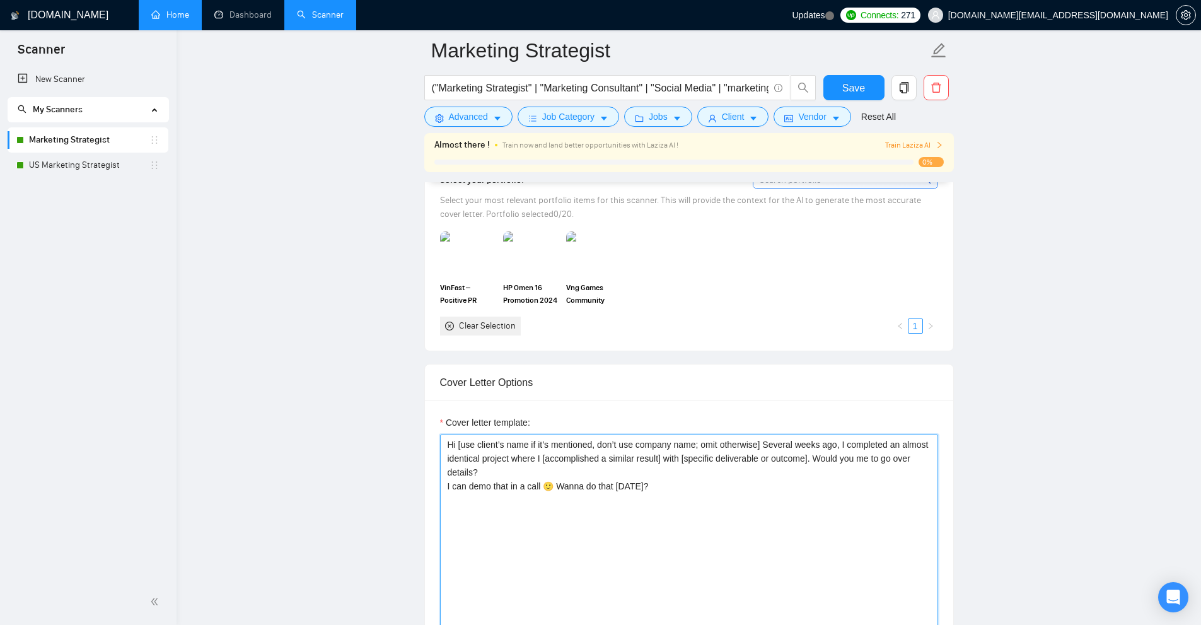
click at [802, 467] on textarea "Hi [use client’s name if it’s mentioned, don’t use company name; omit otherwise…" at bounding box center [689, 592] width 498 height 317
click at [578, 473] on textarea "Hi [use client’s name if it’s mentioned, don’t use company name; omit otherwise…" at bounding box center [689, 592] width 498 height 317
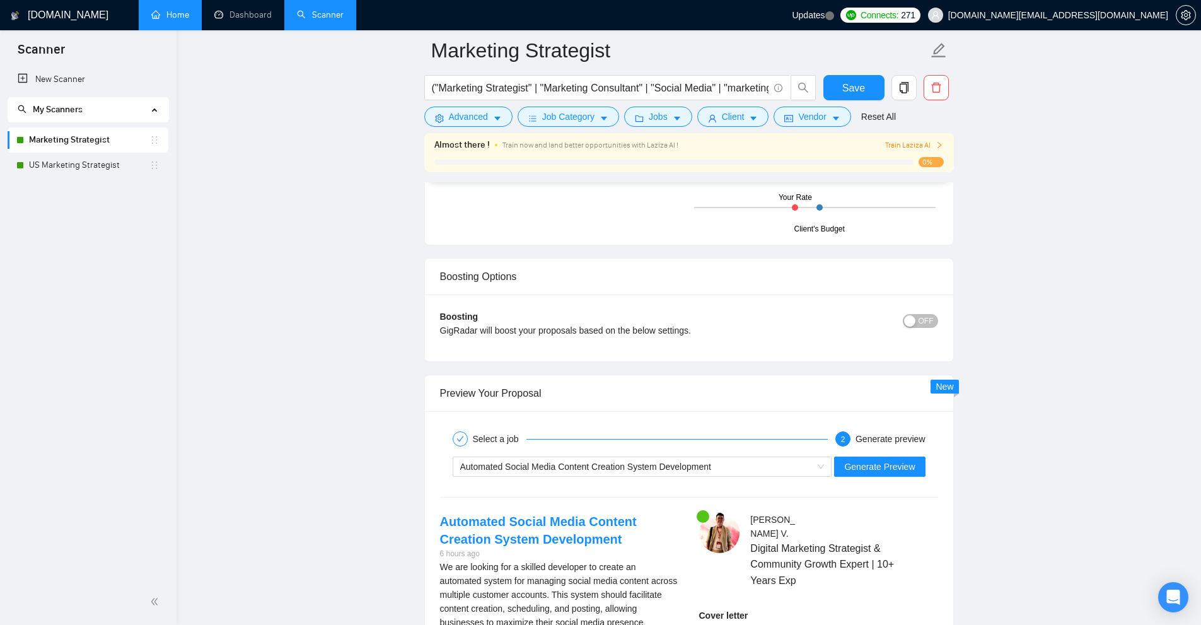
scroll to position [2459, 0]
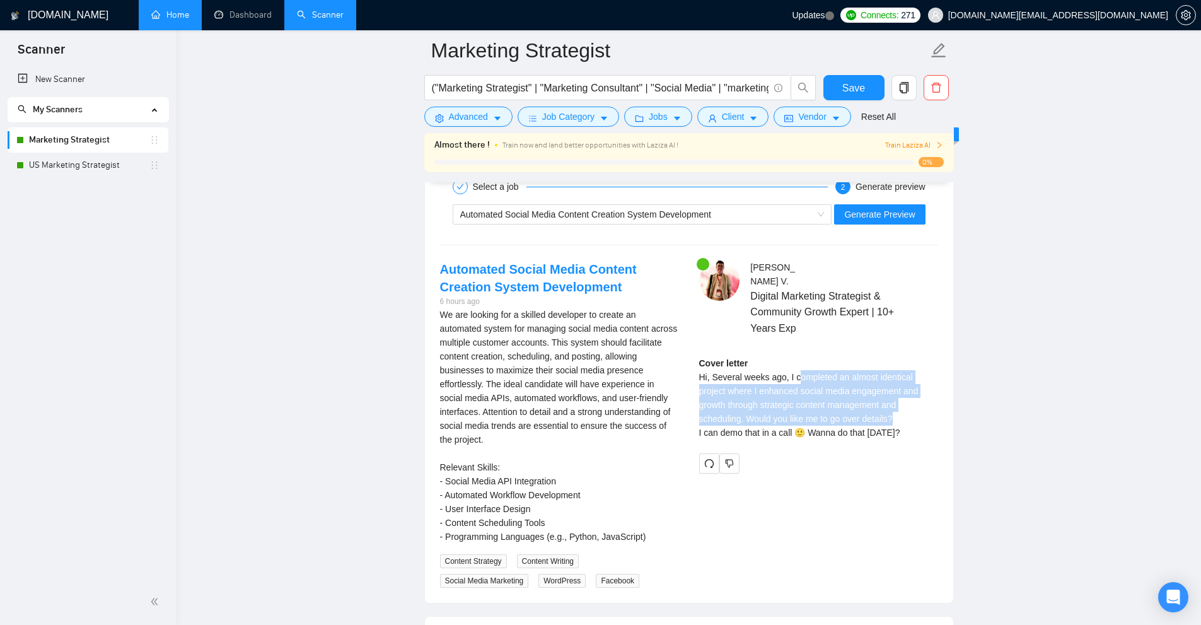
drag, startPoint x: 796, startPoint y: 359, endPoint x: 901, endPoint y: 400, distance: 112.8
click at [901, 400] on div "Cover letter Hi, Several weeks ago, I completed an almost identical project whe…" at bounding box center [818, 397] width 239 height 83
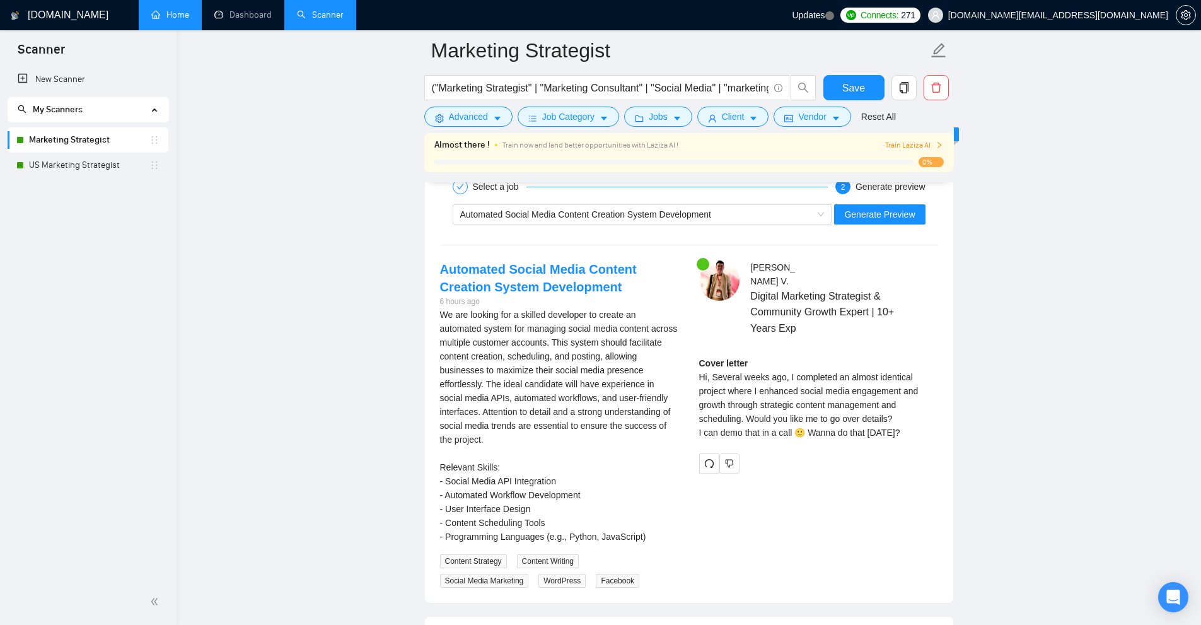
click at [883, 431] on div "Cover letter Hi, Several weeks ago, I completed an almost identical project whe…" at bounding box center [818, 402] width 239 height 92
click at [894, 417] on div "Cover letter Hi, Several weeks ago, I completed an almost identical project whe…" at bounding box center [818, 397] width 239 height 83
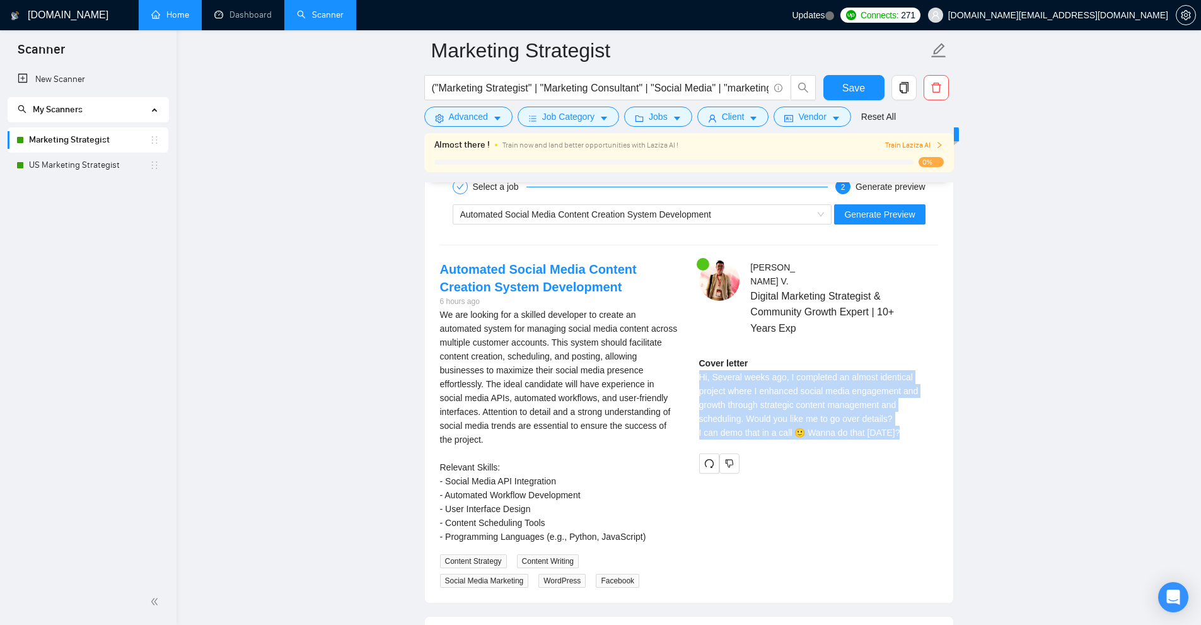
drag, startPoint x: 894, startPoint y: 417, endPoint x: 890, endPoint y: 380, distance: 36.8
click at [890, 380] on div "Cover letter Hi, Several weeks ago, I completed an almost identical project whe…" at bounding box center [818, 397] width 239 height 83
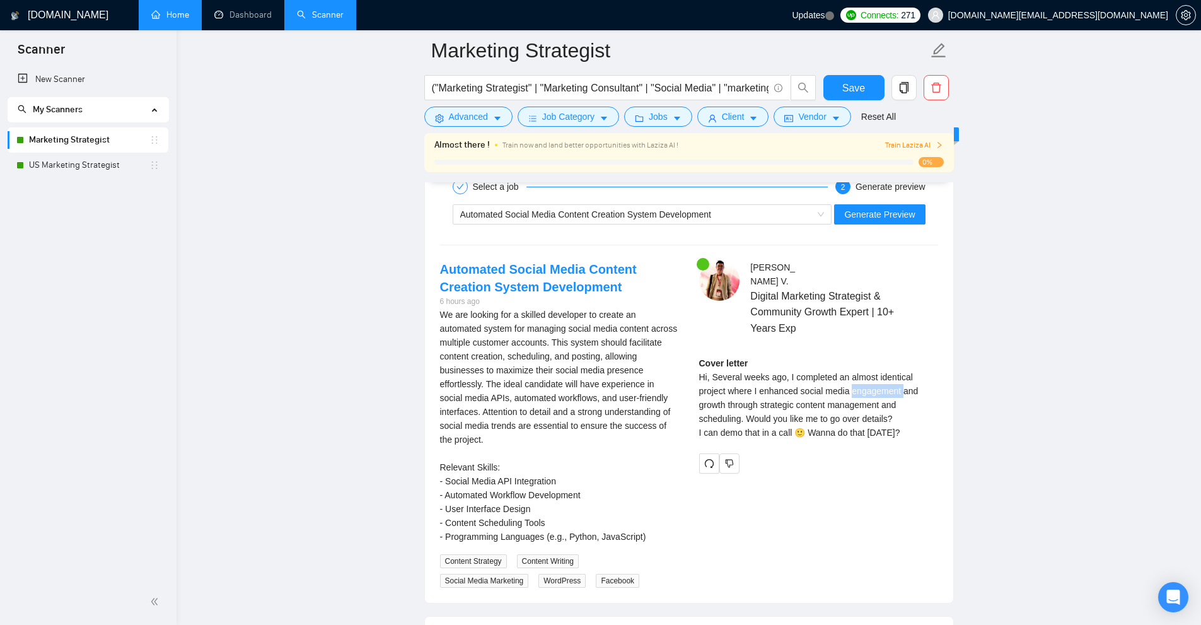
click at [890, 380] on div "Cover letter Hi, Several weeks ago, I completed an almost identical project whe…" at bounding box center [818, 397] width 239 height 83
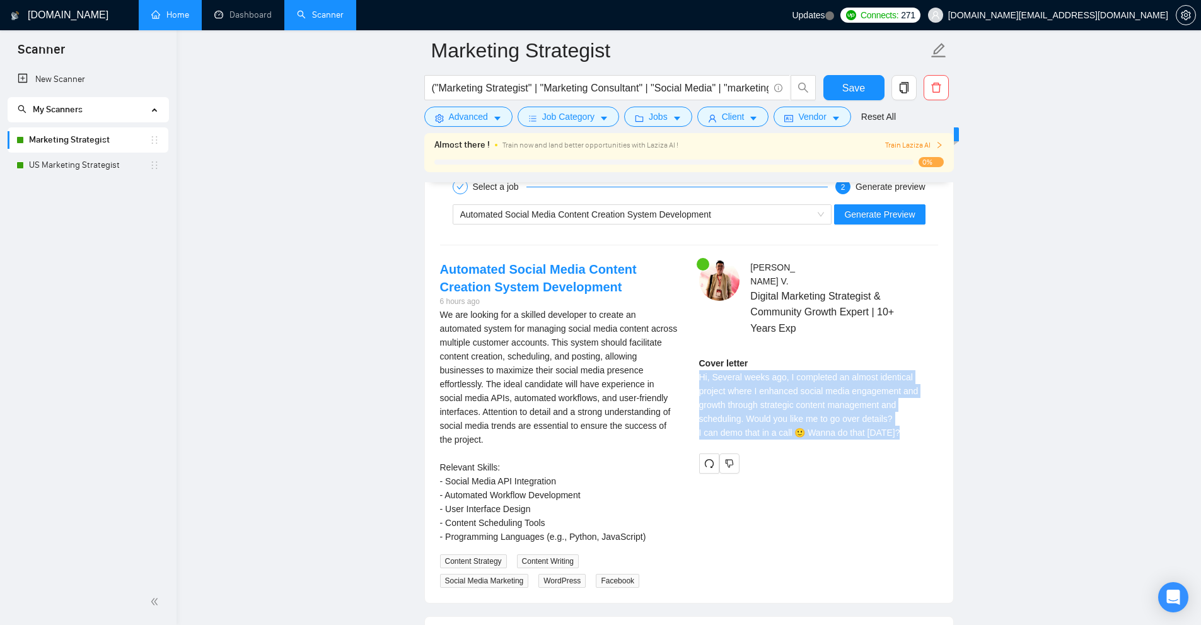
drag, startPoint x: 890, startPoint y: 380, endPoint x: 880, endPoint y: 416, distance: 36.6
click at [880, 416] on div "Cover letter Hi, Several weeks ago, I completed an almost identical project whe…" at bounding box center [818, 397] width 239 height 83
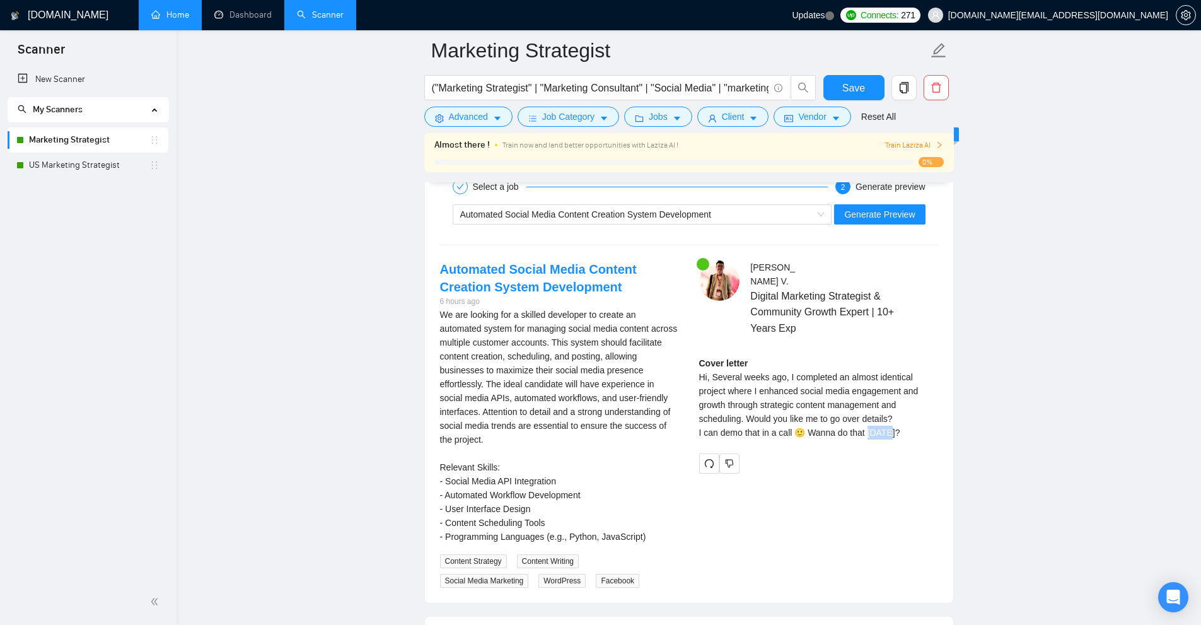
click at [880, 416] on div "Cover letter Hi, Several weeks ago, I completed an almost identical project whe…" at bounding box center [818, 397] width 239 height 83
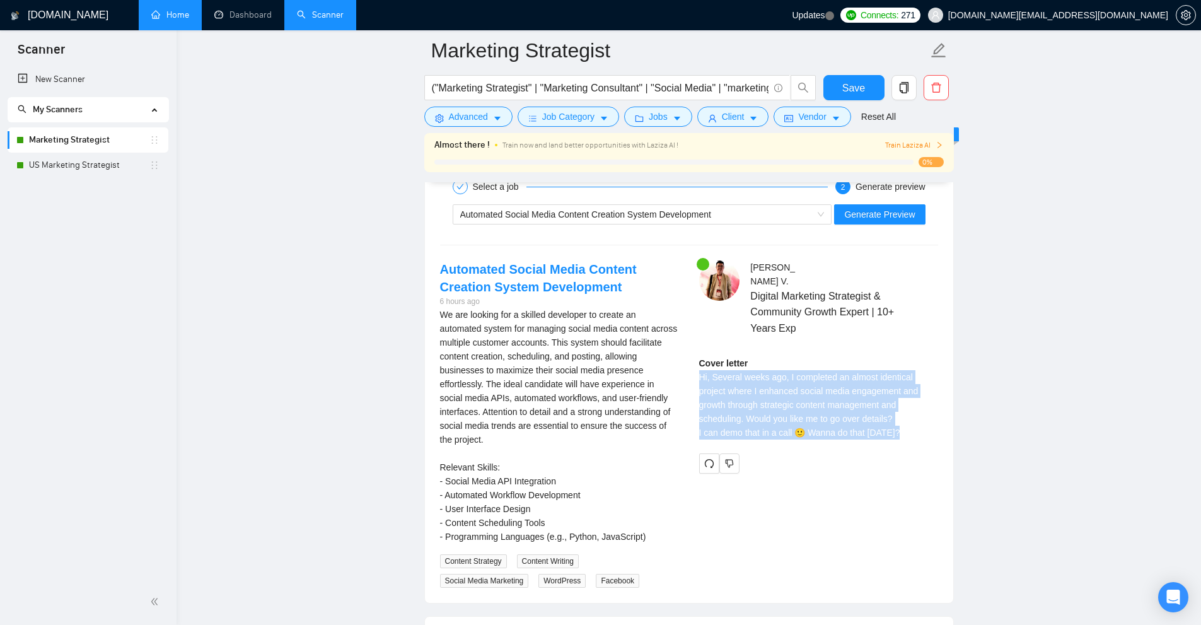
drag, startPoint x: 880, startPoint y: 416, endPoint x: 882, endPoint y: 371, distance: 44.2
click at [882, 371] on div "Cover letter Hi, Several weeks ago, I completed an almost identical project whe…" at bounding box center [818, 397] width 239 height 83
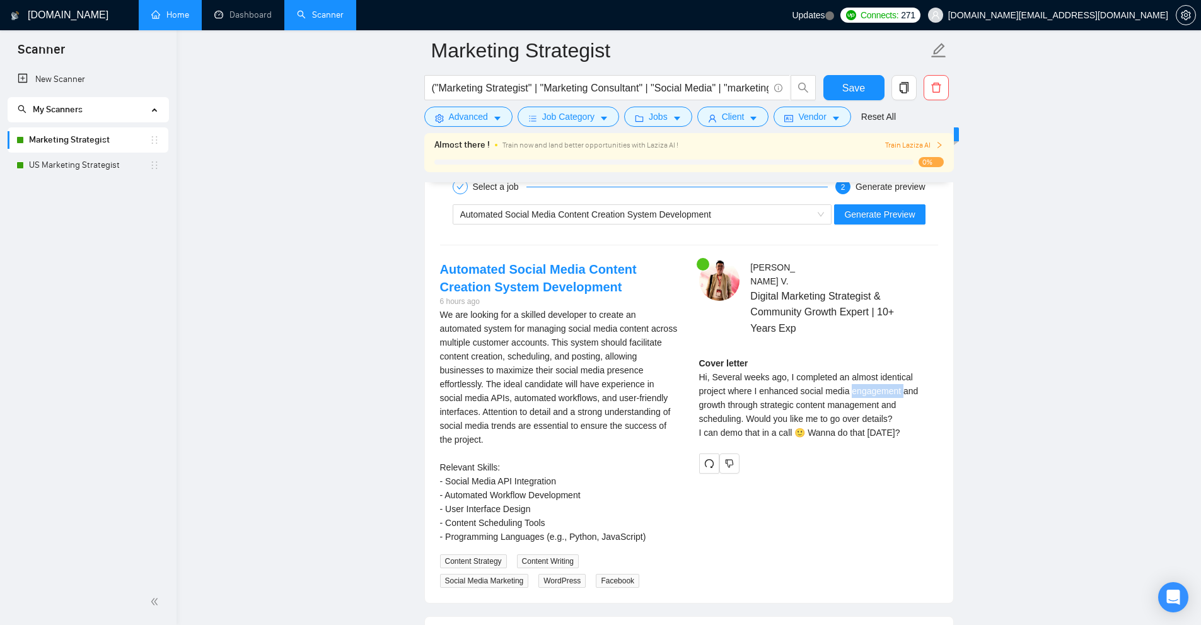
click at [882, 371] on div "Cover letter Hi, Several weeks ago, I completed an almost identical project whe…" at bounding box center [818, 397] width 239 height 83
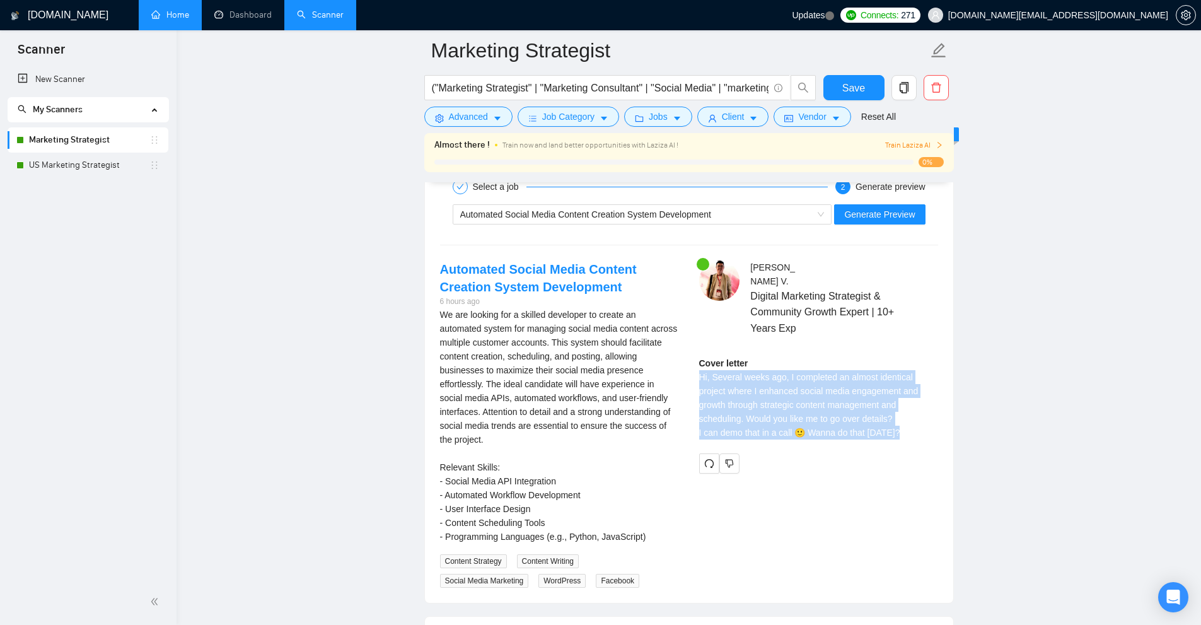
drag, startPoint x: 882, startPoint y: 371, endPoint x: 871, endPoint y: 413, distance: 43.1
click at [871, 413] on div "Cover letter Hi, Several weeks ago, I completed an almost identical project whe…" at bounding box center [818, 397] width 239 height 83
click at [851, 433] on div "Cover letter Hi, Several weeks ago, I completed an almost identical project whe…" at bounding box center [818, 402] width 239 height 92
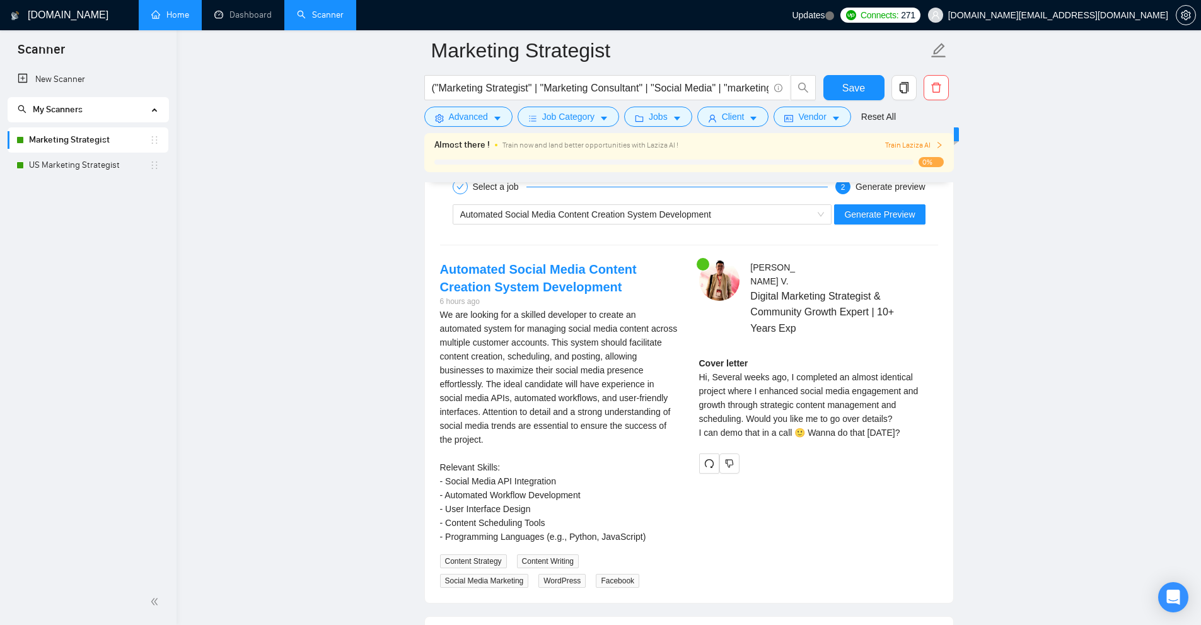
click at [863, 417] on div "Cover letter Hi, Several weeks ago, I completed an almost identical project whe…" at bounding box center [818, 397] width 239 height 83
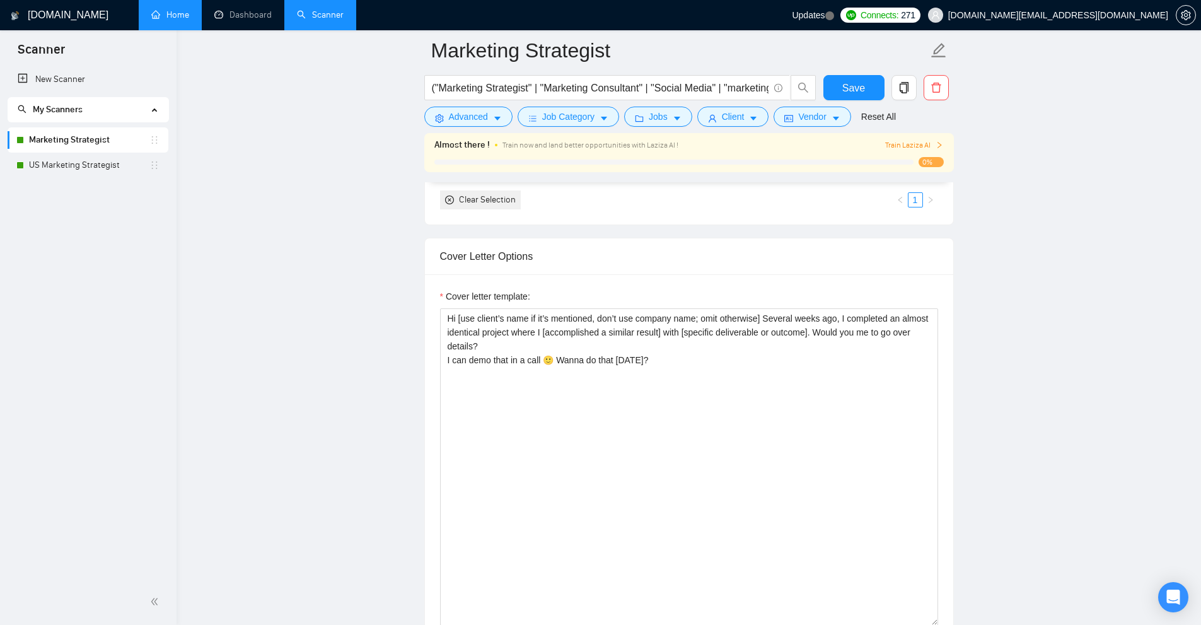
scroll to position [1639, 0]
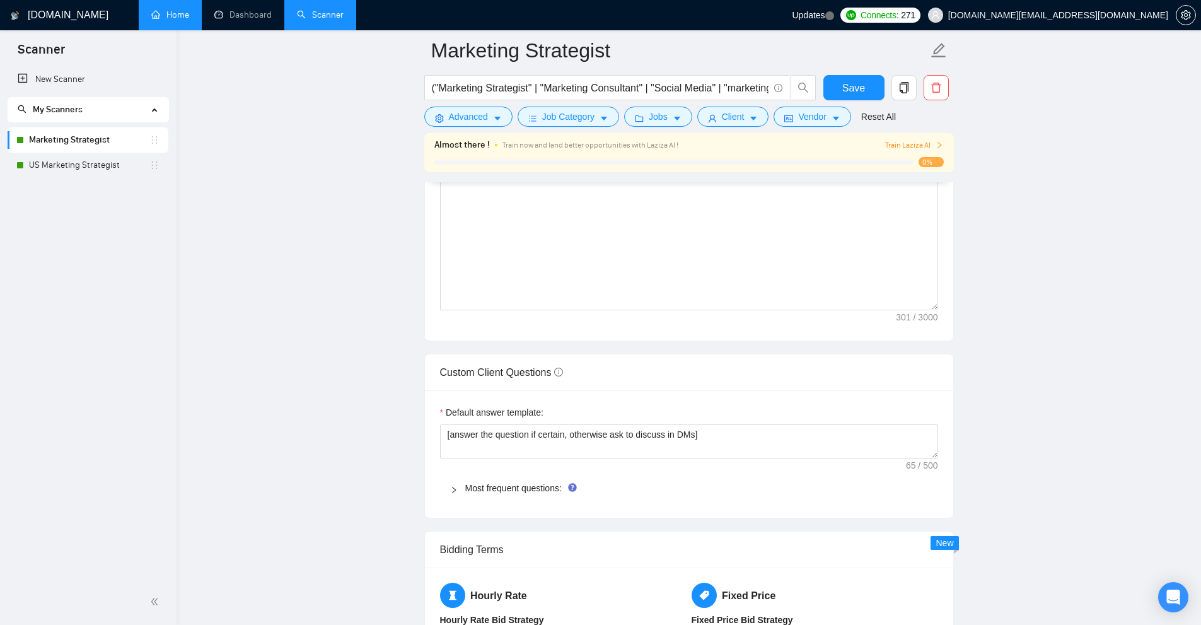
click at [504, 477] on div "Most frequent questions:" at bounding box center [689, 488] width 498 height 29
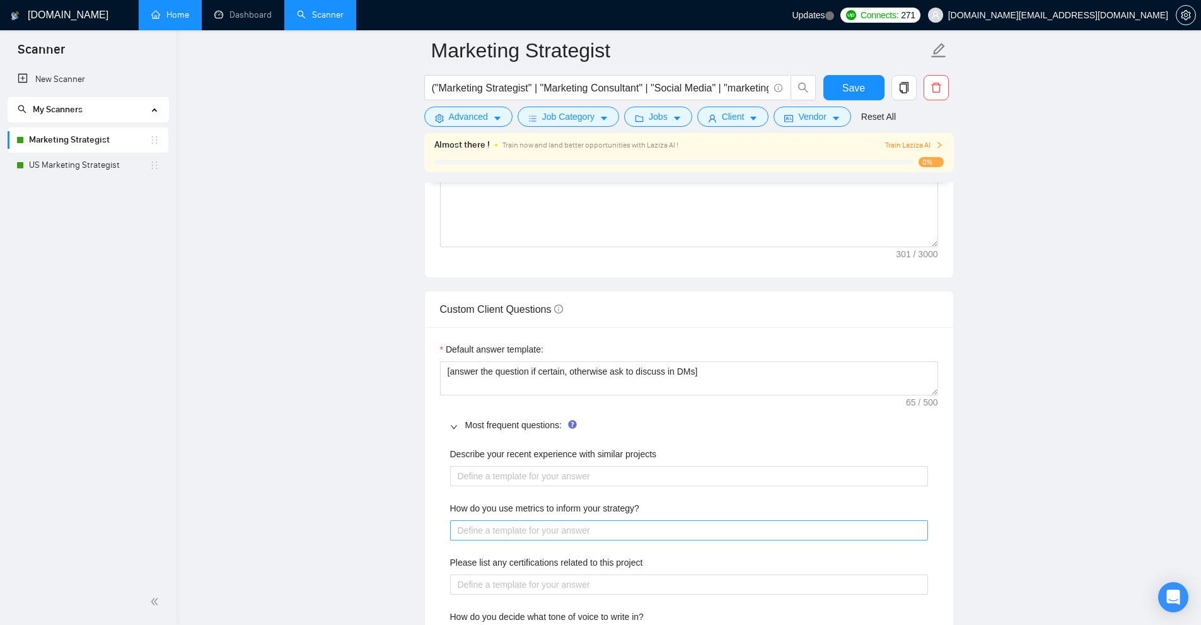
scroll to position [1766, 0]
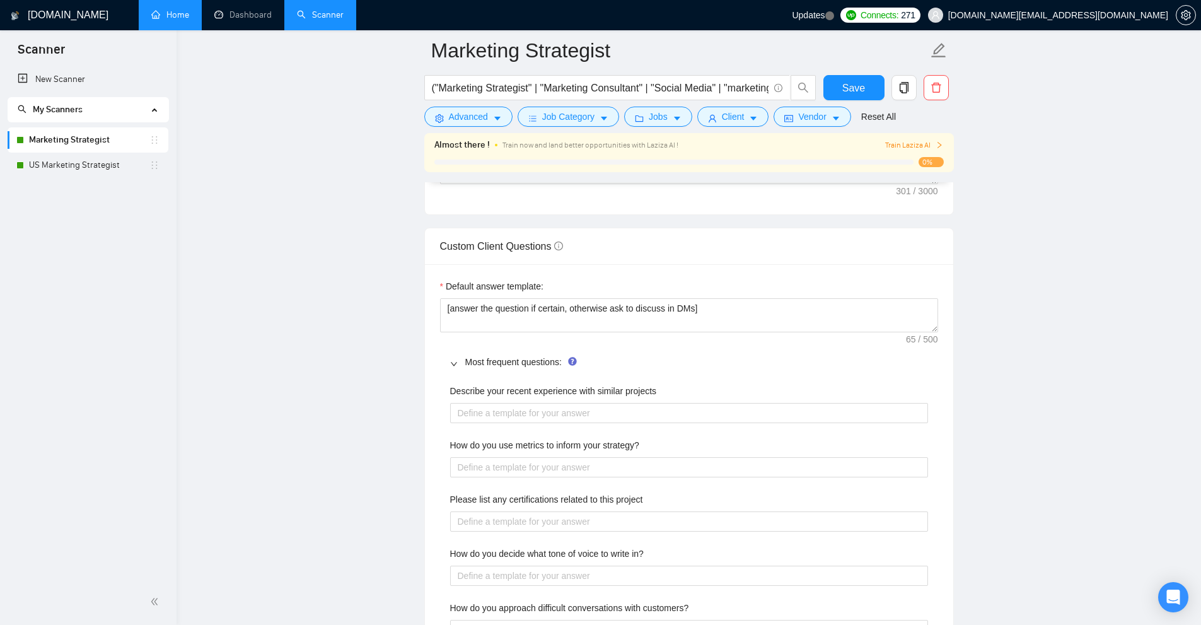
click at [470, 248] on span "Custom Client Questions" at bounding box center [501, 246] width 123 height 11
copy span "Custom Client Questions"
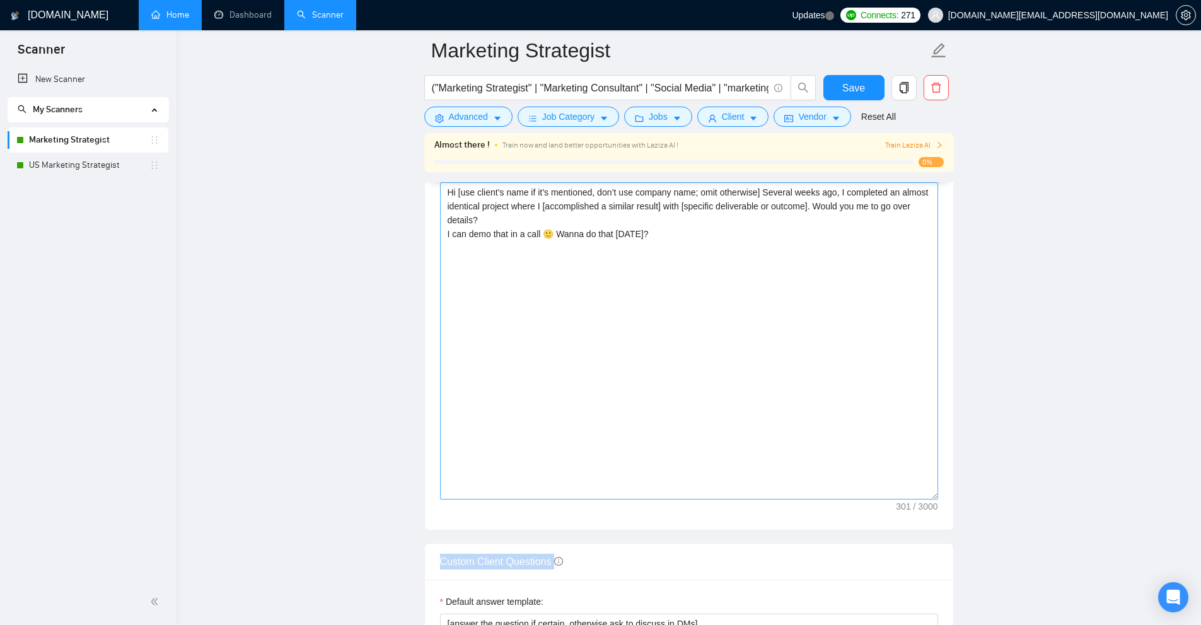
scroll to position [1072, 0]
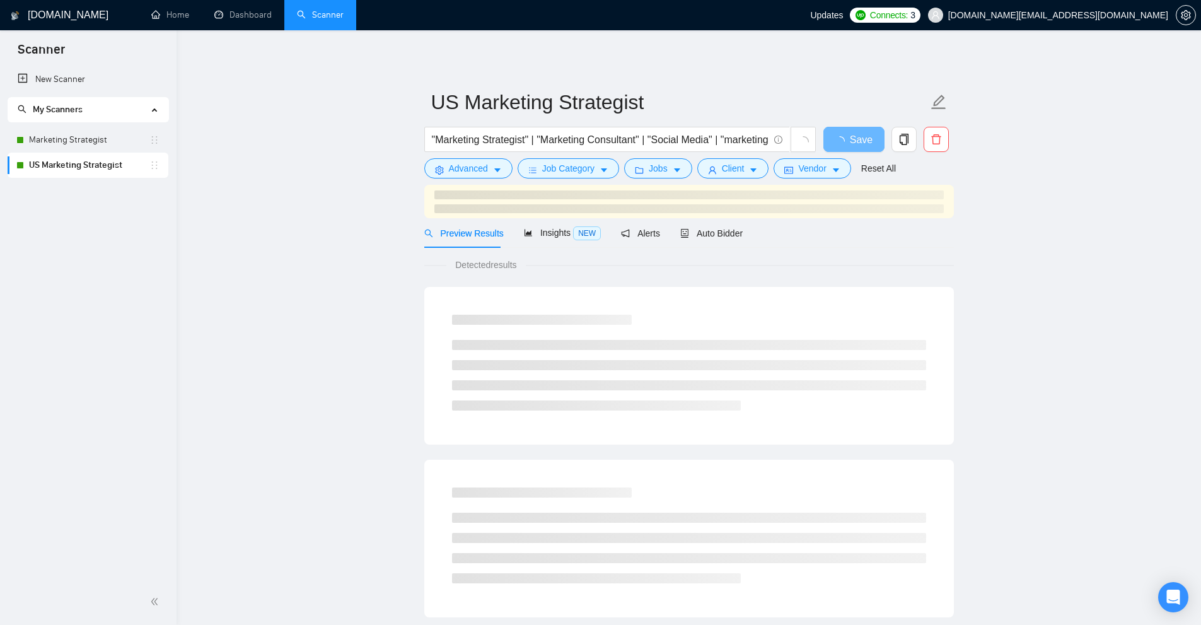
click at [730, 231] on span "Auto Bidder" at bounding box center [711, 233] width 62 height 10
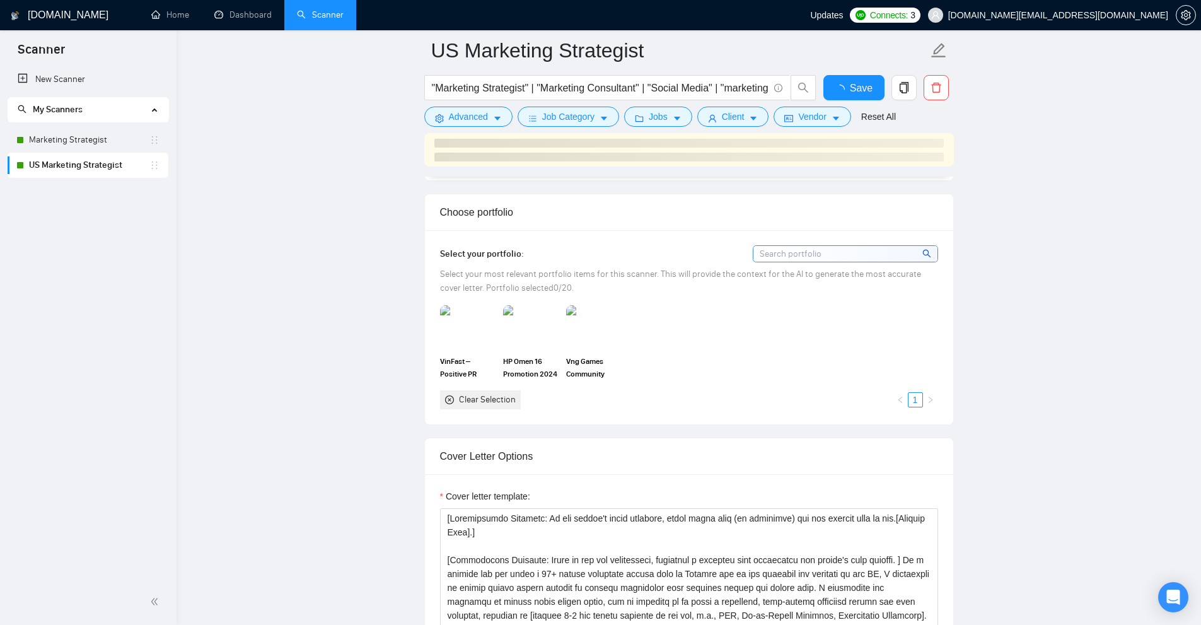
scroll to position [1261, 0]
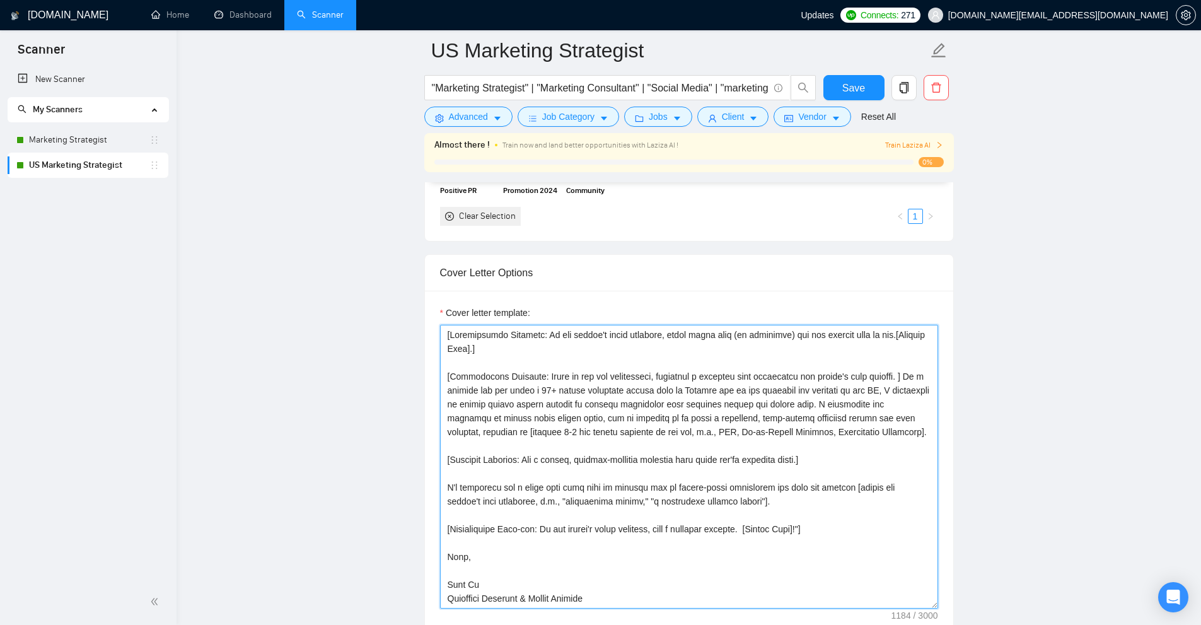
click at [780, 336] on textarea "Cover letter template:" at bounding box center [689, 467] width 498 height 284
drag, startPoint x: 780, startPoint y: 336, endPoint x: 869, endPoint y: 329, distance: 89.2
click at [869, 329] on textarea "Cover letter template:" at bounding box center [689, 467] width 498 height 284
click at [607, 371] on textarea "Cover letter template:" at bounding box center [689, 467] width 498 height 284
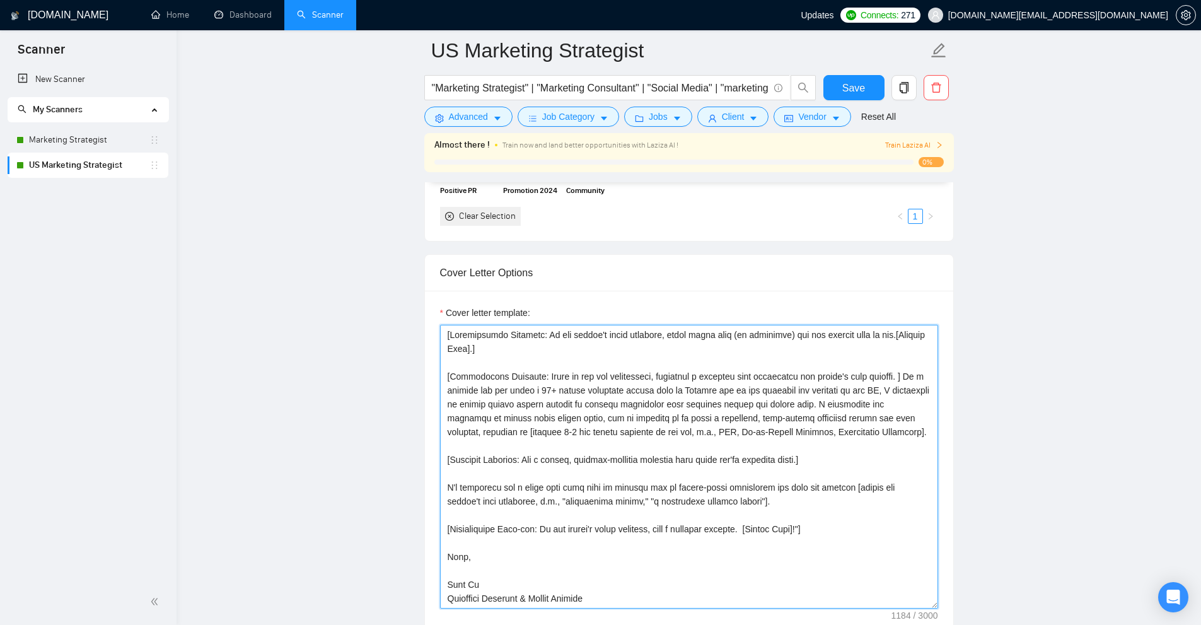
click at [673, 482] on textarea "Cover letter template:" at bounding box center [689, 467] width 498 height 284
paste textarea "L’ip dolo sitametco [‘ad elits doeiusm’ te ‘i utla etdolor magnaal’] - [Enimad …"
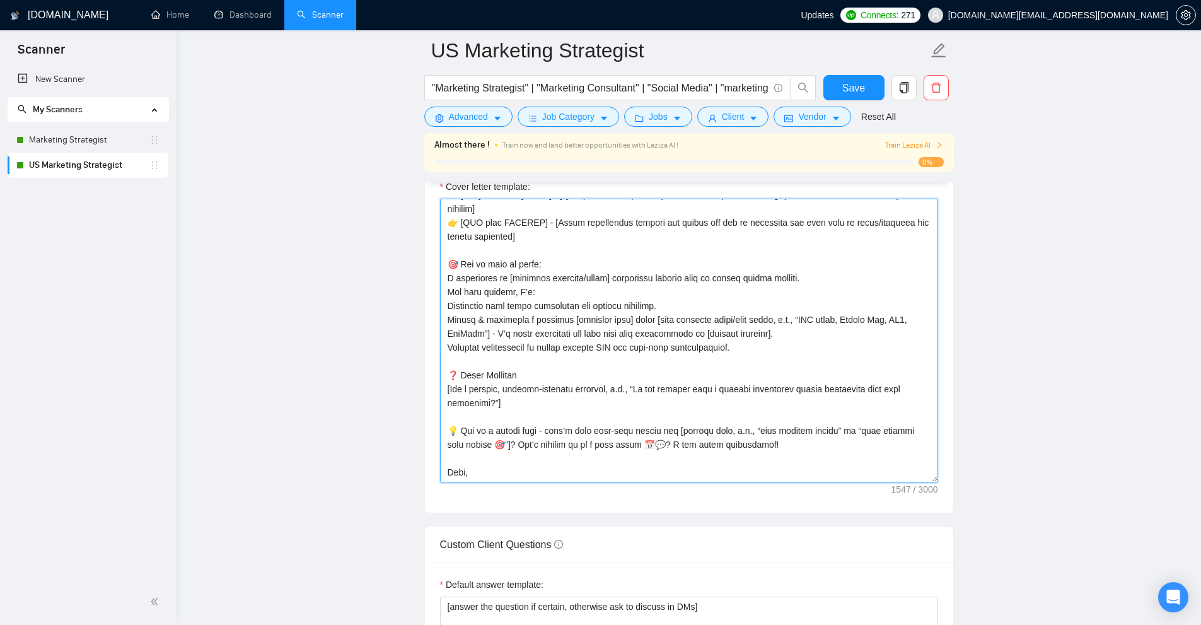
scroll to position [0, 0]
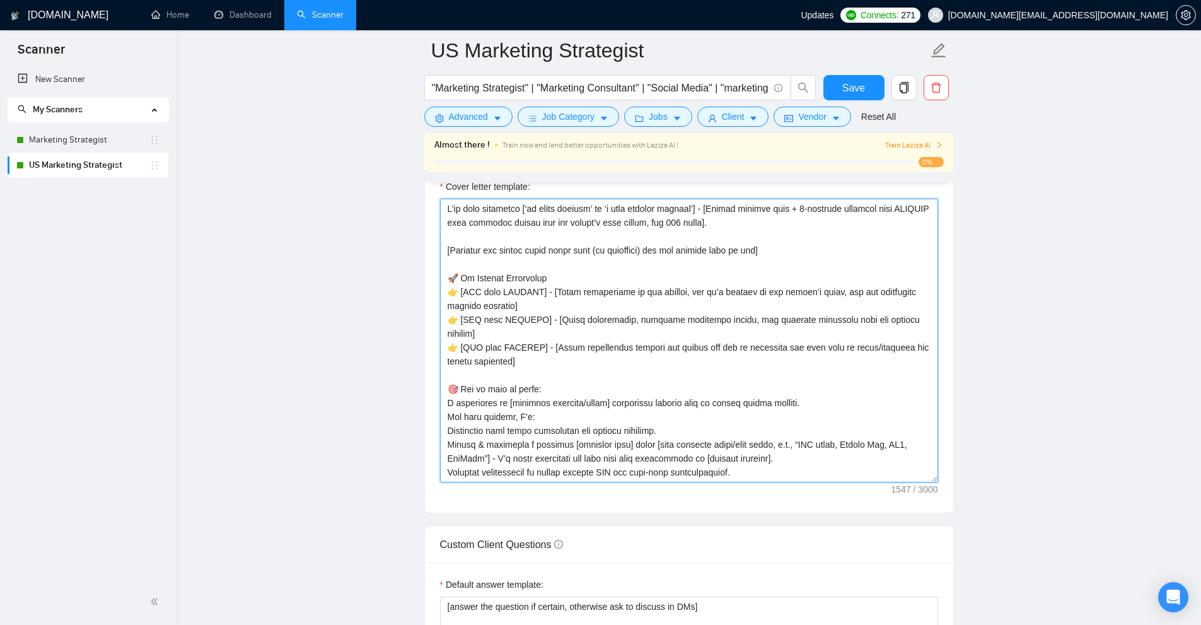
drag, startPoint x: 748, startPoint y: 226, endPoint x: 481, endPoint y: 214, distance: 267.7
click at [397, 192] on main "US Marketing Strategist "Marketing Strategist" | "Marketing Consultant" | "Soci…" at bounding box center [689, 527] width 984 height 3728
click at [668, 242] on textarea "Cover letter template:" at bounding box center [689, 341] width 498 height 284
drag, startPoint x: 493, startPoint y: 244, endPoint x: 789, endPoint y: 266, distance: 296.6
click at [789, 266] on textarea "Cover letter template:" at bounding box center [689, 341] width 498 height 284
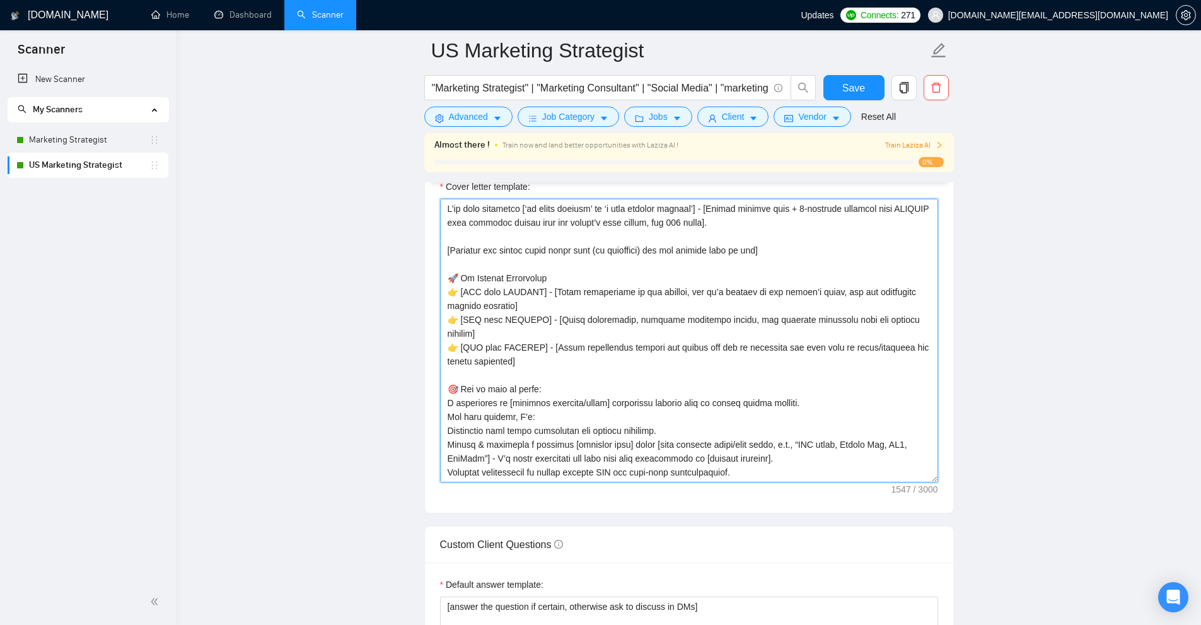
click at [789, 266] on textarea "Cover letter template:" at bounding box center [689, 341] width 498 height 284
click at [620, 289] on textarea "Cover letter template:" at bounding box center [689, 341] width 498 height 284
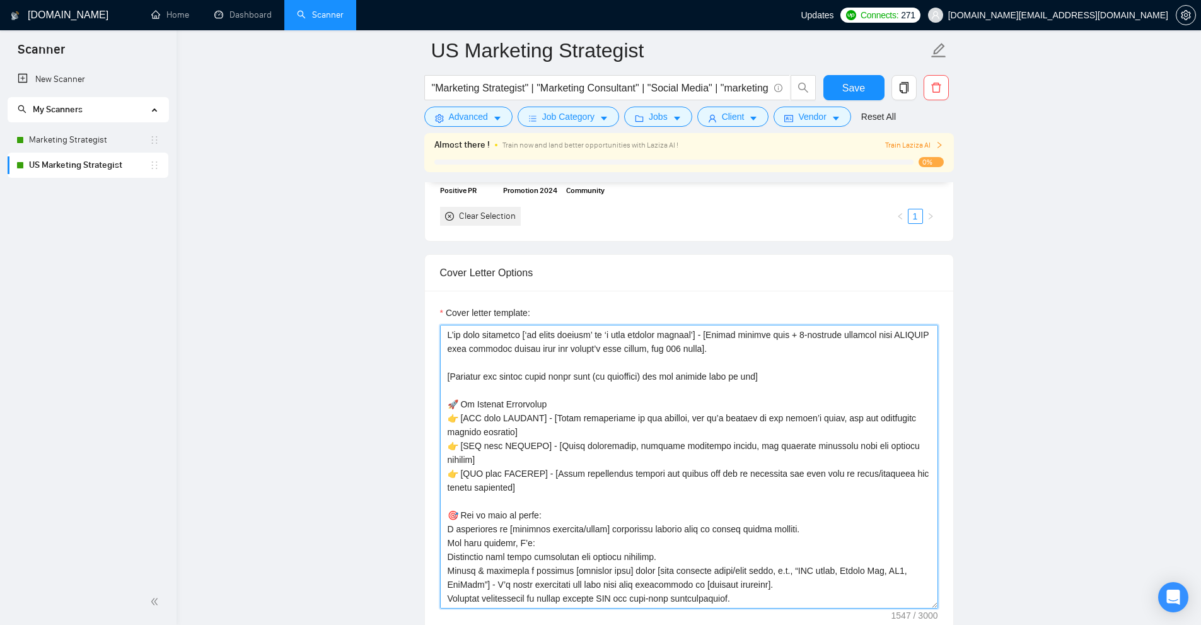
click at [480, 350] on textarea "Cover letter template:" at bounding box center [689, 467] width 498 height 284
paste textarea "[ do not write the following, use it as context, | is a separator PRJPOOL: Proj…"
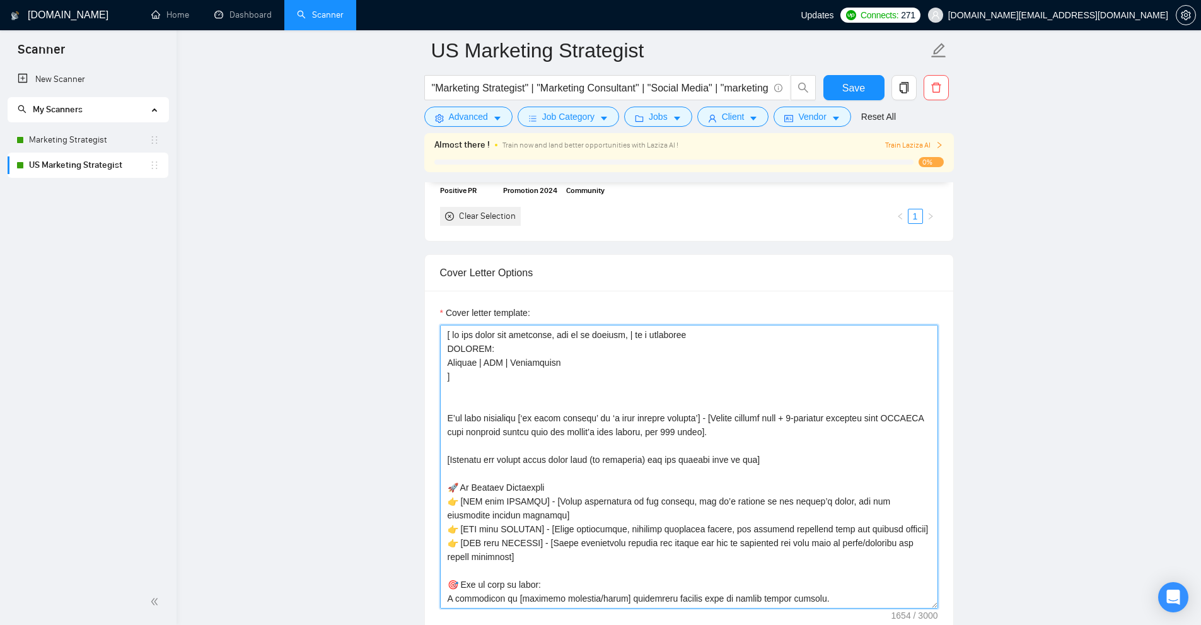
click at [467, 388] on textarea "Cover letter template:" at bounding box center [689, 467] width 498 height 284
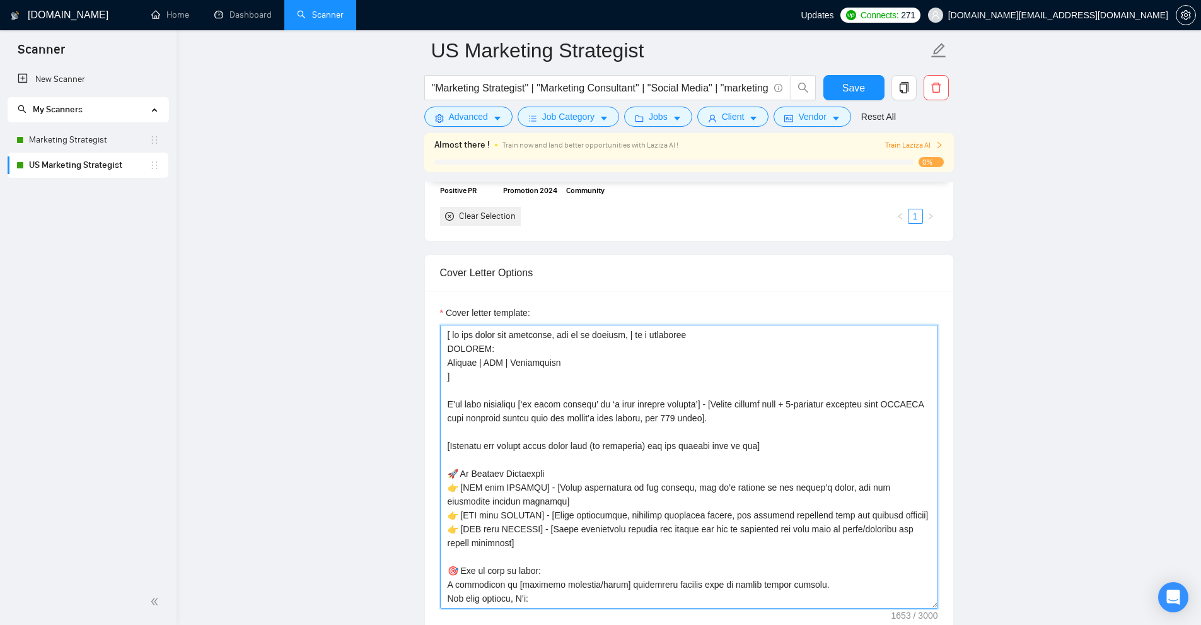
scroll to position [1009, 0]
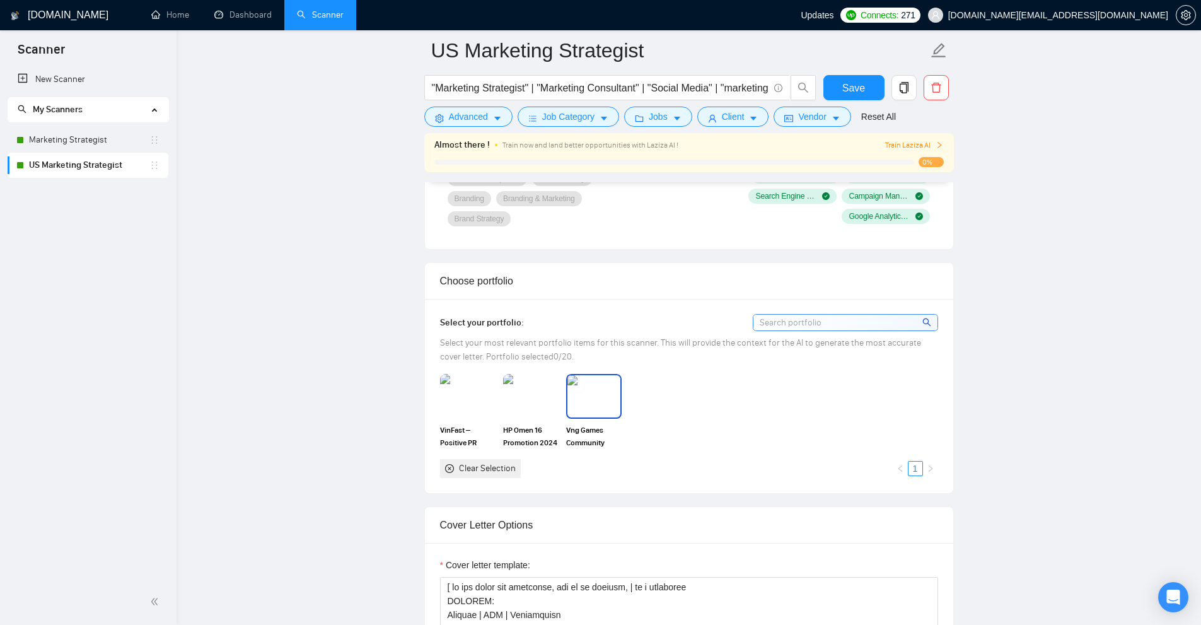
click at [587, 376] on img at bounding box center [594, 396] width 53 height 42
click at [518, 392] on img at bounding box center [530, 396] width 53 height 42
click at [460, 396] on img at bounding box center [467, 396] width 53 height 42
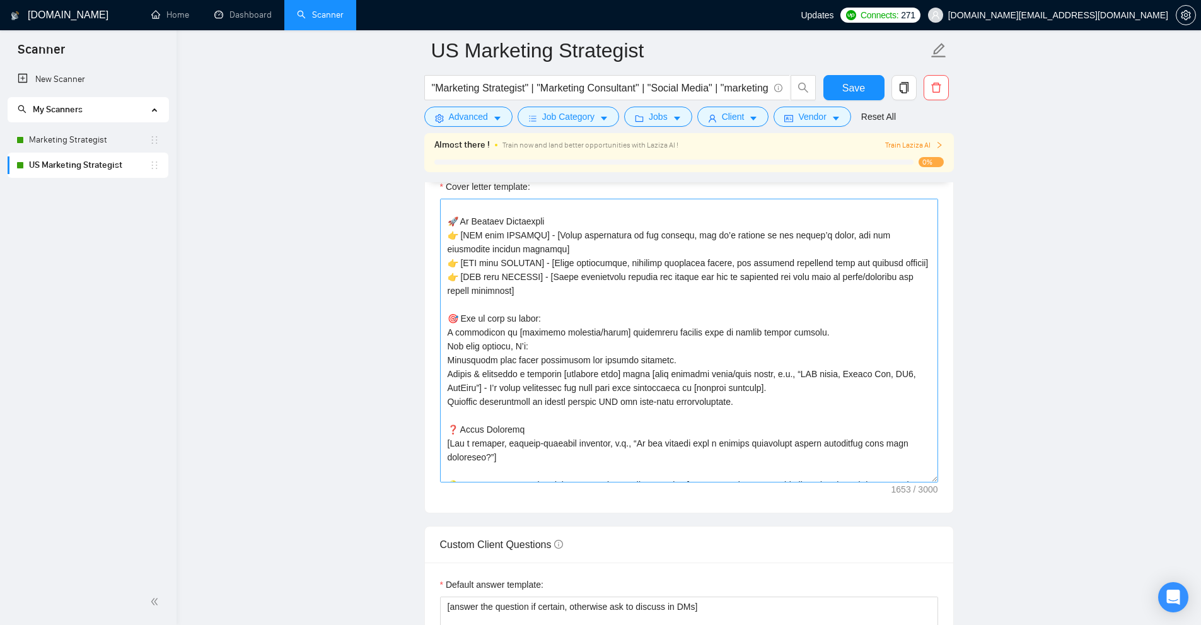
scroll to position [189, 0]
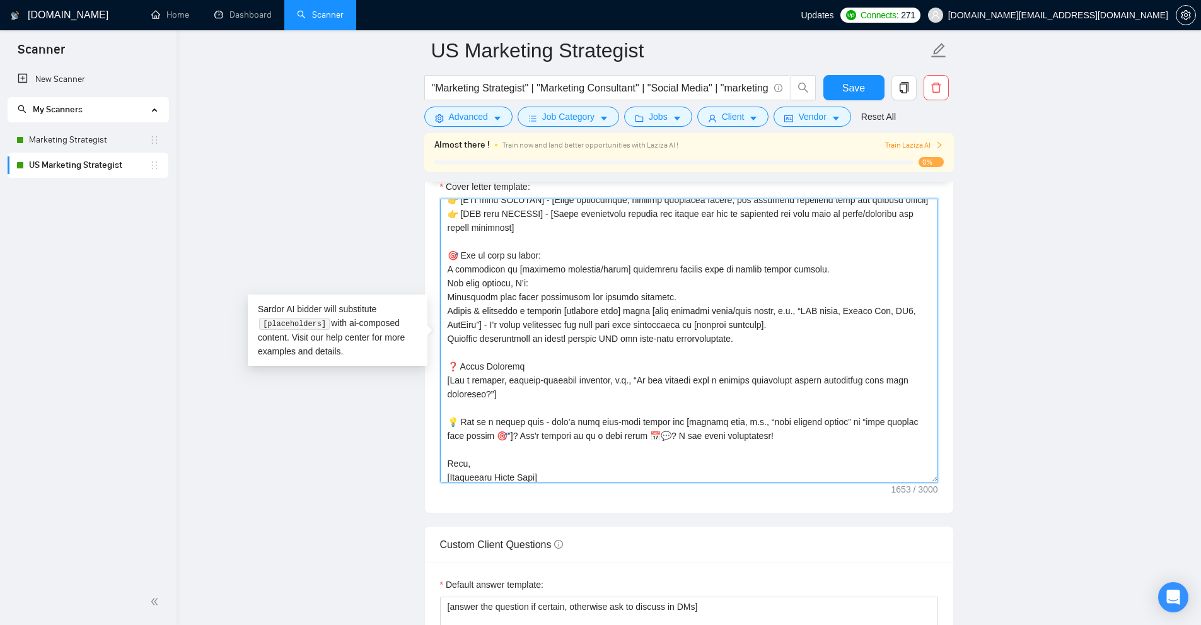
drag, startPoint x: 546, startPoint y: 283, endPoint x: 590, endPoint y: 280, distance: 43.6
click at [588, 280] on textarea "Cover letter template:" at bounding box center [689, 341] width 498 height 284
click at [593, 279] on textarea "Cover letter template:" at bounding box center [689, 341] width 498 height 284
click at [684, 294] on textarea "Cover letter template:" at bounding box center [689, 341] width 498 height 284
click at [636, 312] on textarea "Cover letter template:" at bounding box center [689, 341] width 498 height 284
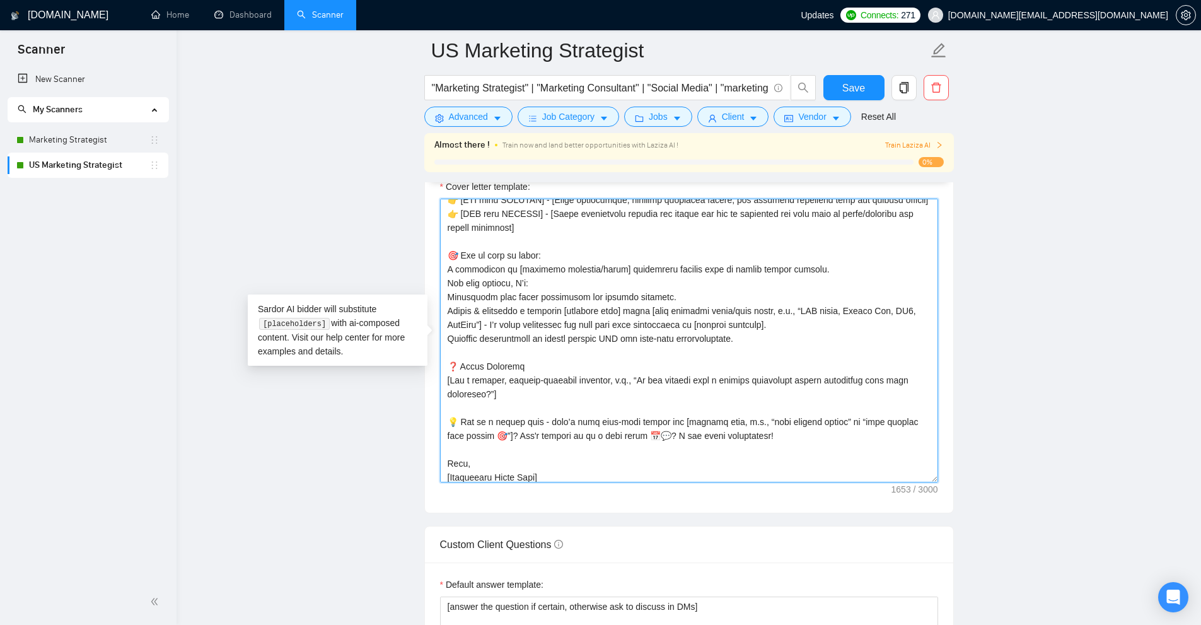
click at [636, 312] on textarea "Cover letter template:" at bounding box center [689, 341] width 498 height 284
click at [613, 320] on textarea "Cover letter template:" at bounding box center [689, 341] width 498 height 284
drag, startPoint x: 613, startPoint y: 320, endPoint x: 617, endPoint y: 284, distance: 36.1
click at [617, 284] on textarea "Cover letter template:" at bounding box center [689, 341] width 498 height 284
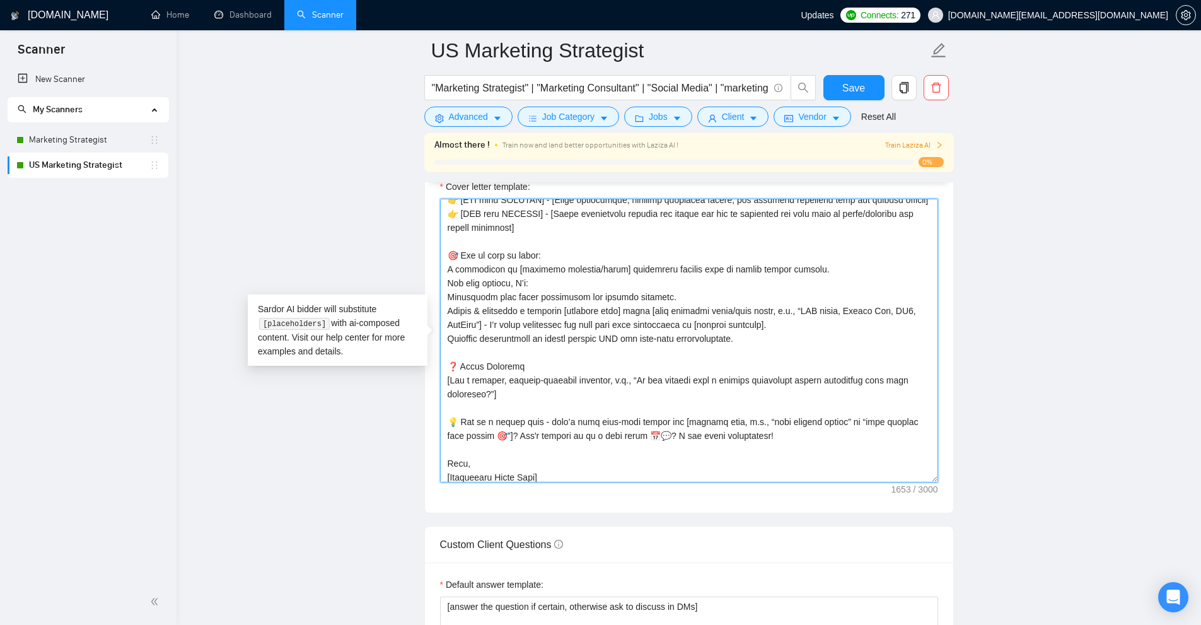
click at [617, 284] on textarea "Cover letter template:" at bounding box center [689, 341] width 498 height 284
click at [592, 302] on textarea "Cover letter template:" at bounding box center [689, 341] width 498 height 284
click at [571, 359] on textarea "Cover letter template:" at bounding box center [689, 341] width 498 height 284
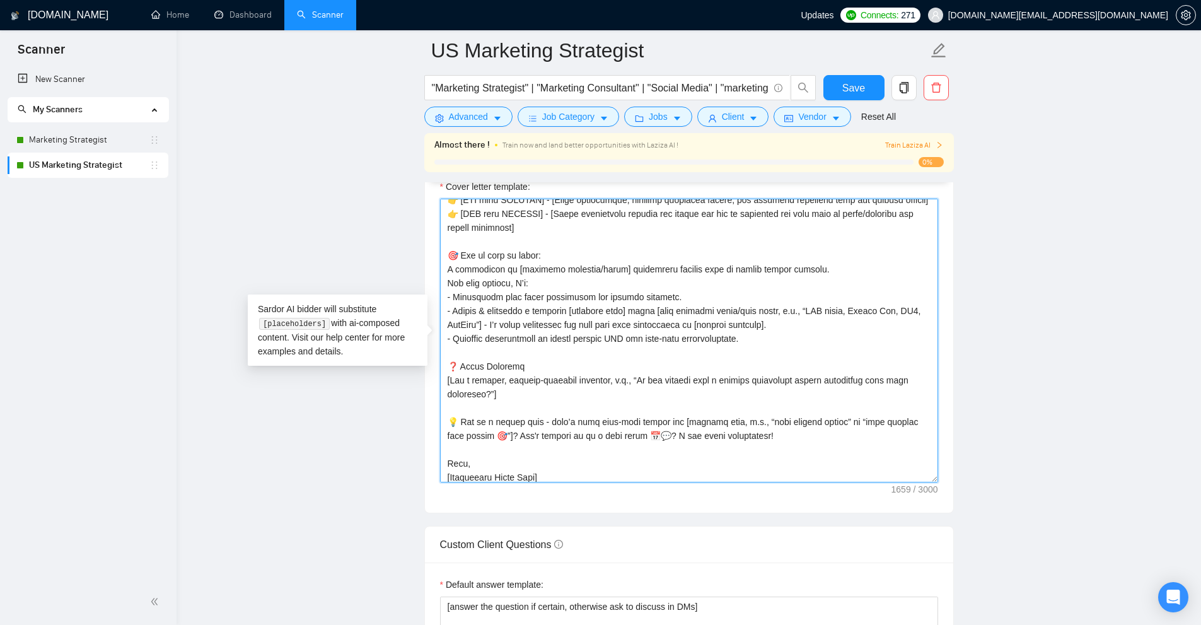
drag, startPoint x: 571, startPoint y: 359, endPoint x: 629, endPoint y: 265, distance: 111.0
click at [629, 265] on textarea "Cover letter template:" at bounding box center [689, 341] width 498 height 284
drag, startPoint x: 629, startPoint y: 265, endPoint x: 605, endPoint y: 316, distance: 56.7
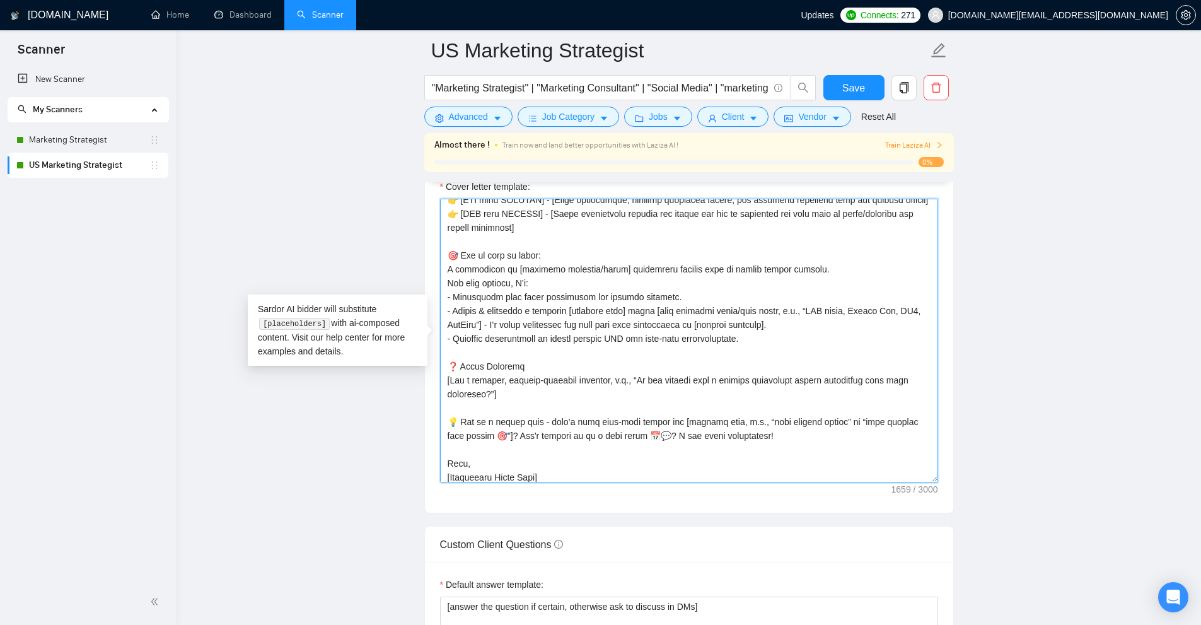
click at [605, 316] on textarea "Cover letter template:" at bounding box center [689, 341] width 498 height 284
drag, startPoint x: 605, startPoint y: 316, endPoint x: 596, endPoint y: 337, distance: 22.6
click at [596, 337] on textarea "Cover letter template:" at bounding box center [689, 341] width 498 height 284
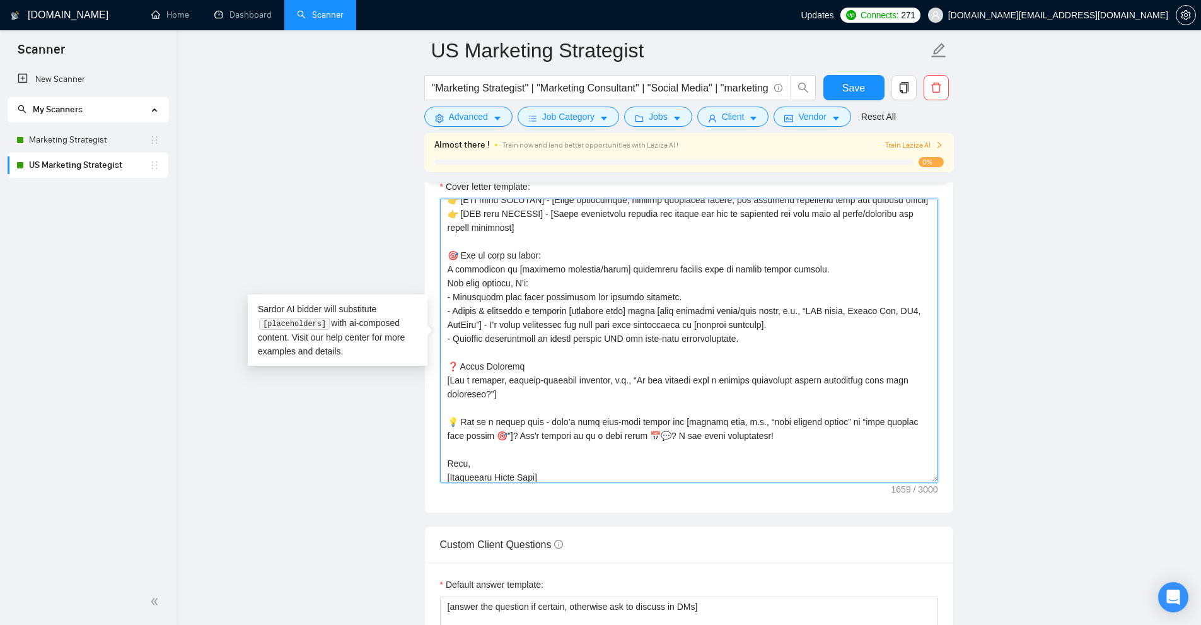
click at [540, 385] on textarea "Cover letter template:" at bounding box center [689, 341] width 498 height 284
click at [621, 402] on textarea "Cover letter template:" at bounding box center [689, 341] width 498 height 284
drag, startPoint x: 585, startPoint y: 400, endPoint x: 357, endPoint y: 365, distance: 230.3
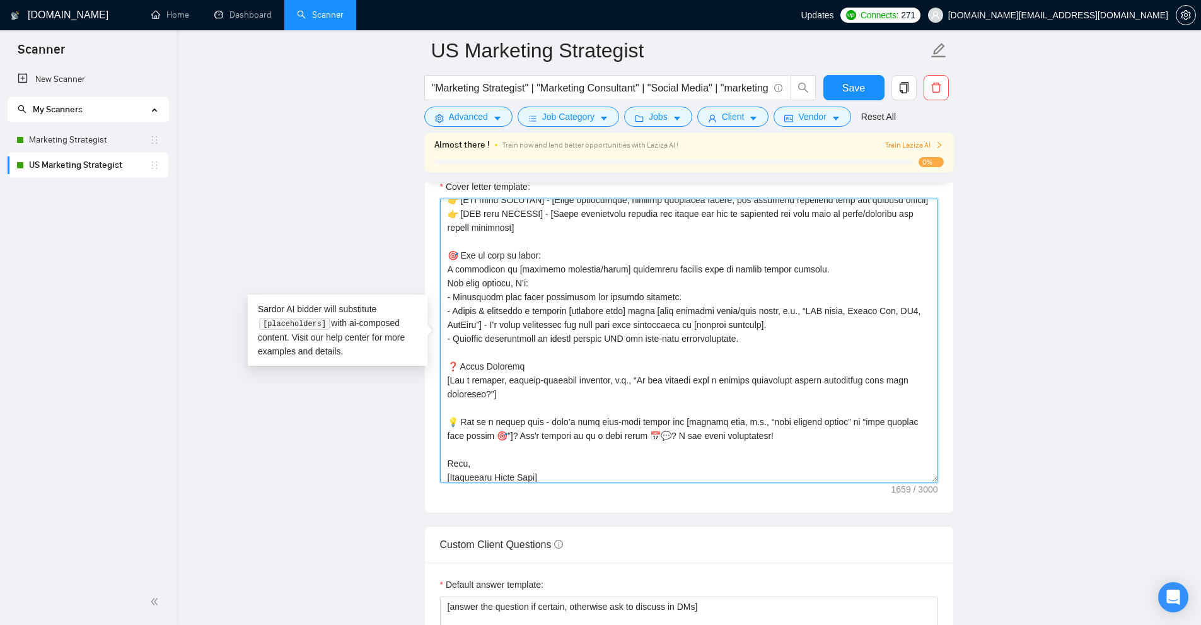
click at [357, 365] on main "US Marketing Strategist "Marketing Strategist" | "Marketing Consultant" | "Soci…" at bounding box center [689, 527] width 984 height 3728
click at [619, 403] on textarea "Cover letter template:" at bounding box center [689, 341] width 498 height 284
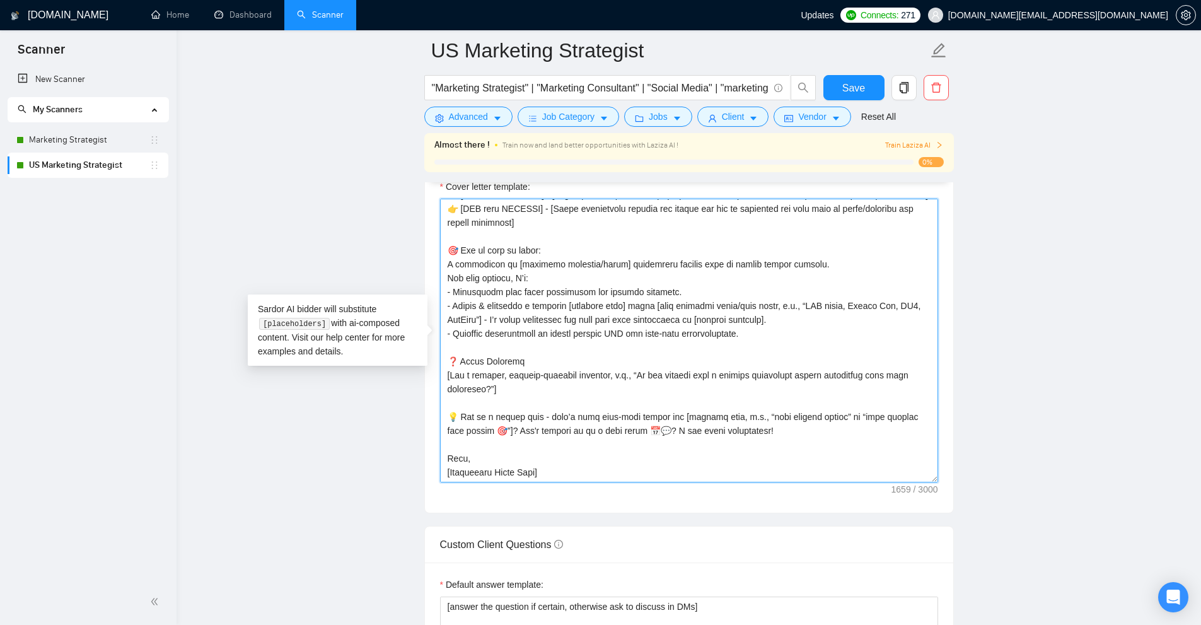
click at [798, 415] on textarea "Cover letter template:" at bounding box center [689, 341] width 498 height 284
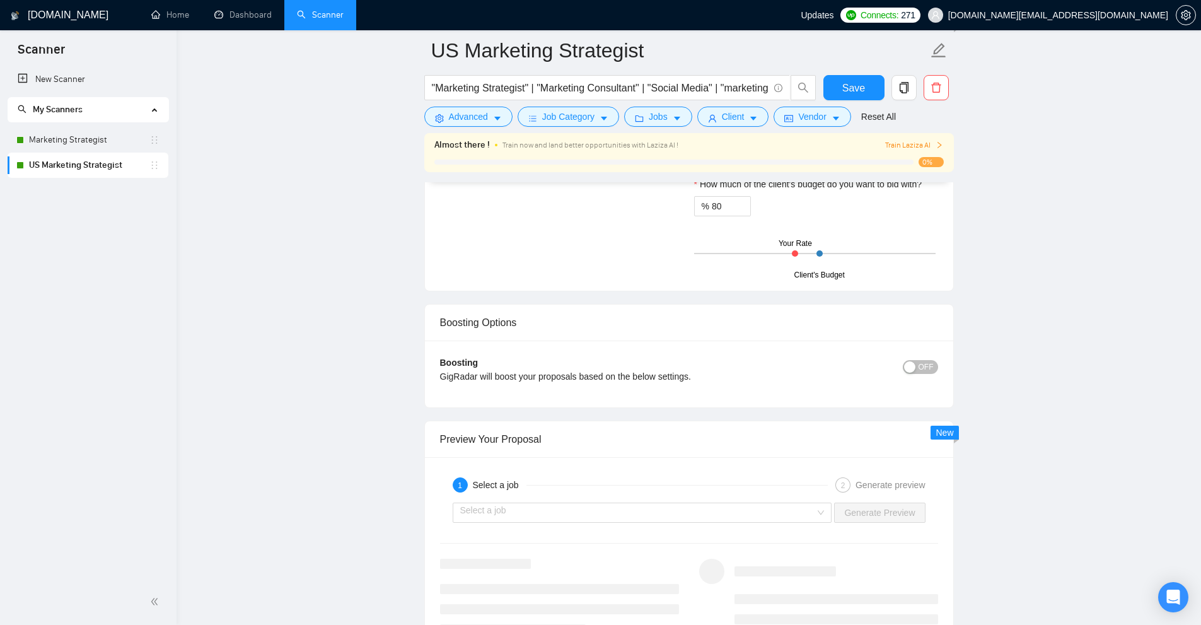
scroll to position [2270, 0]
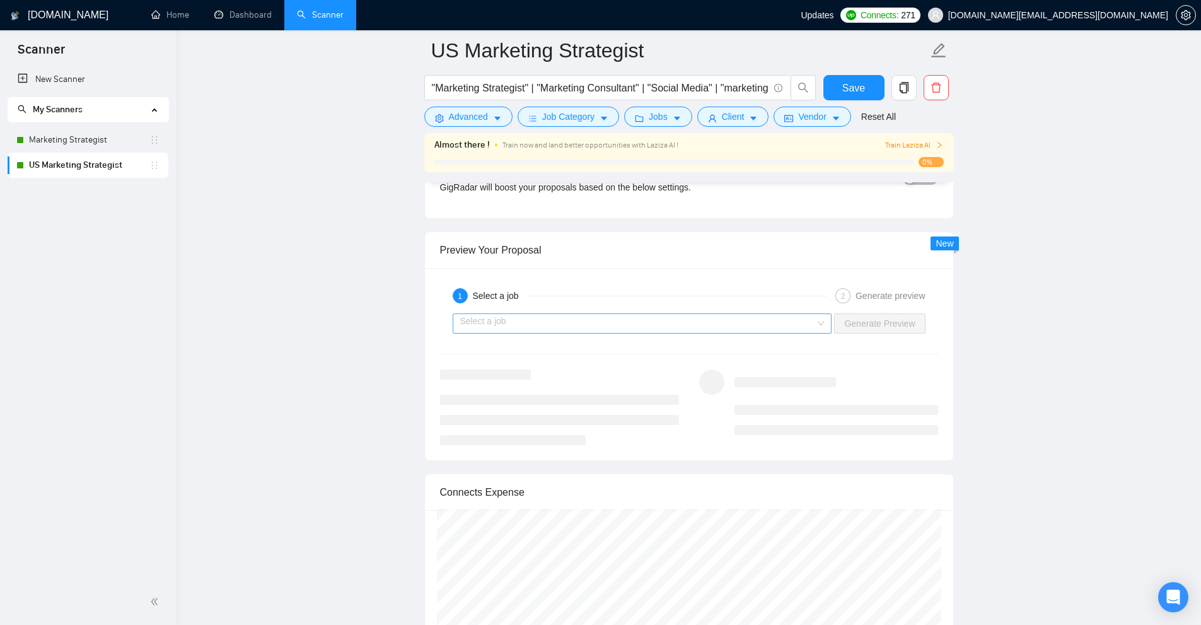
click at [692, 323] on input "search" at bounding box center [638, 323] width 356 height 19
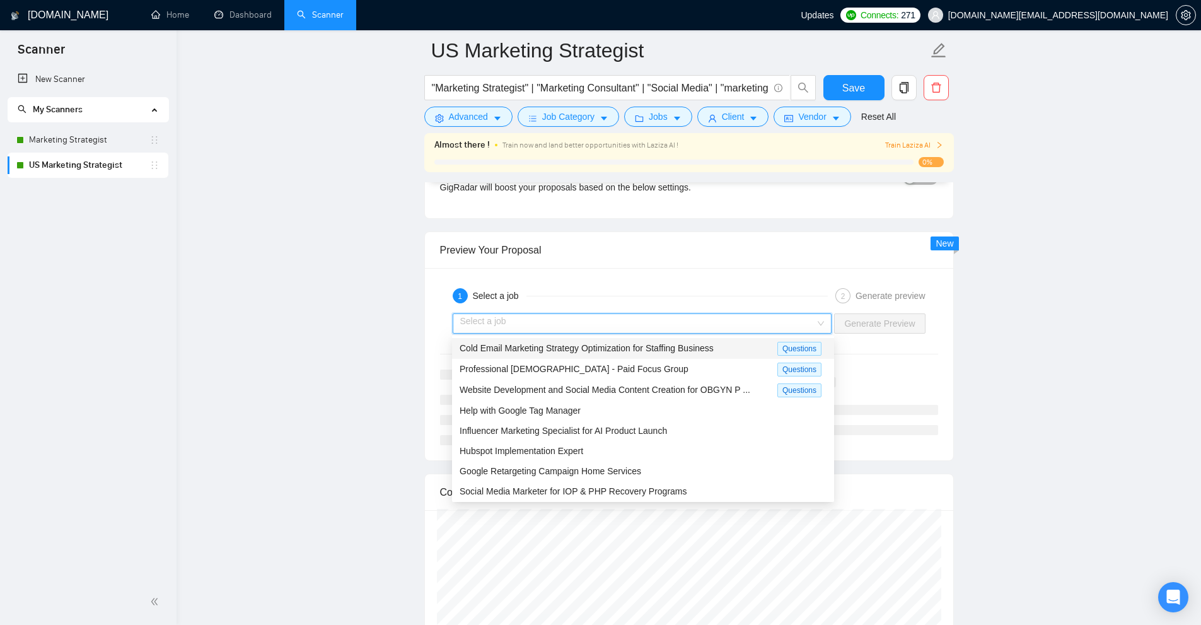
click at [555, 349] on span "Cold Email Marketing Strategy Optimization for Staffing Business" at bounding box center [587, 348] width 254 height 10
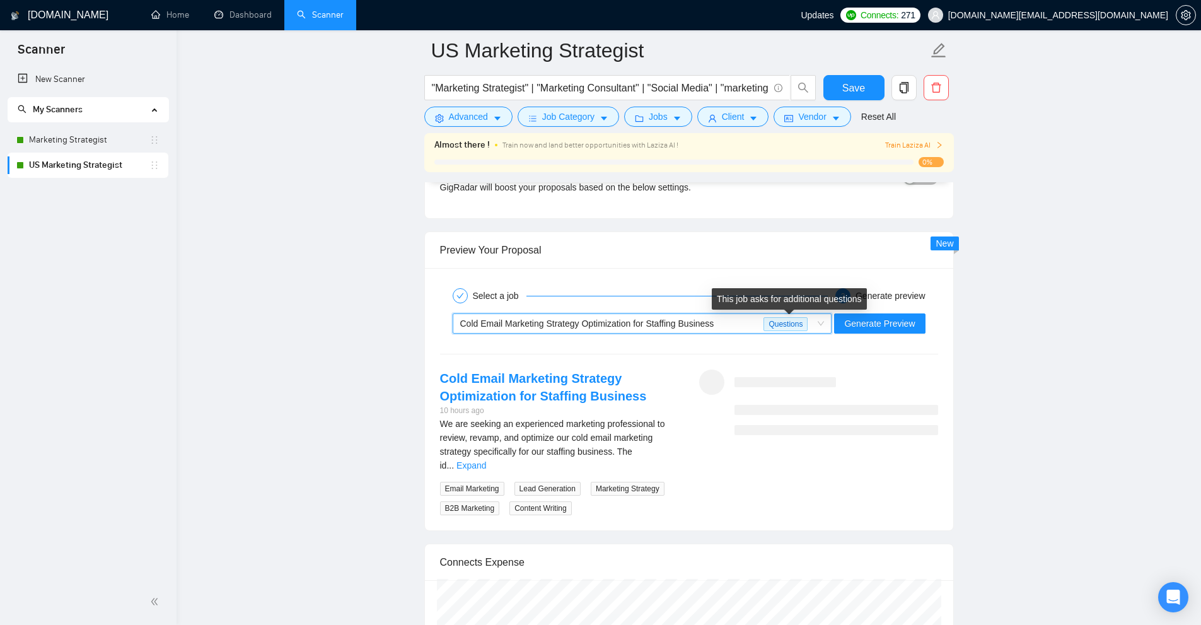
click at [750, 321] on div "Cold Email Marketing Strategy Optimization for Staffing Business" at bounding box center [612, 323] width 304 height 19
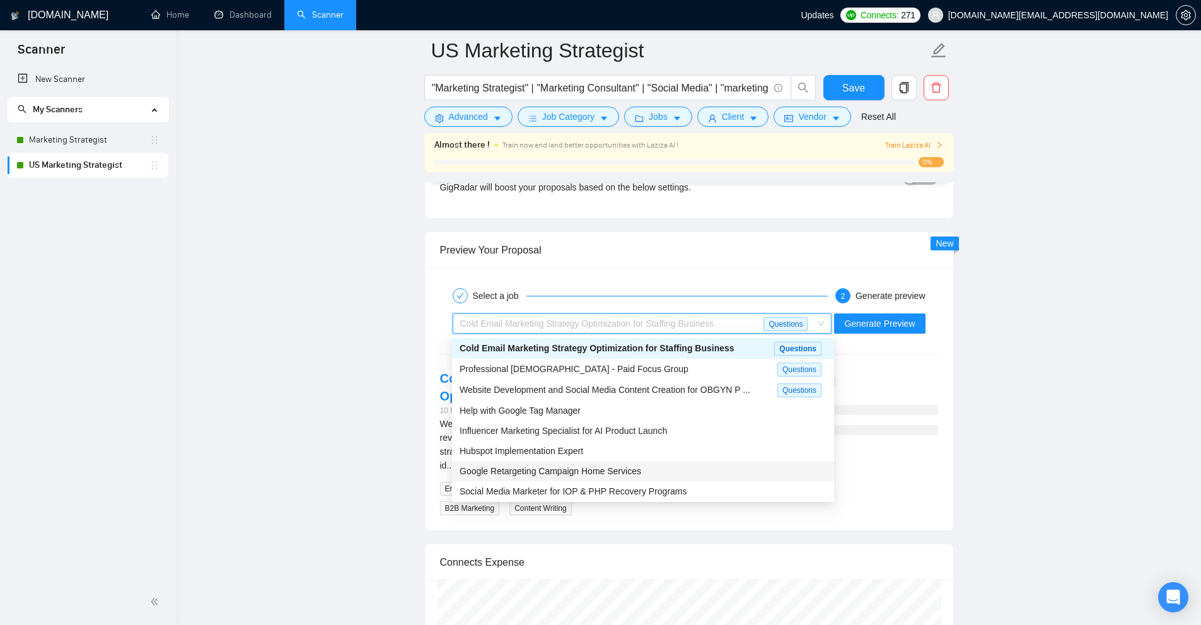
click at [533, 475] on div "Google Retargeting Campaign Home Services" at bounding box center [643, 471] width 367 height 14
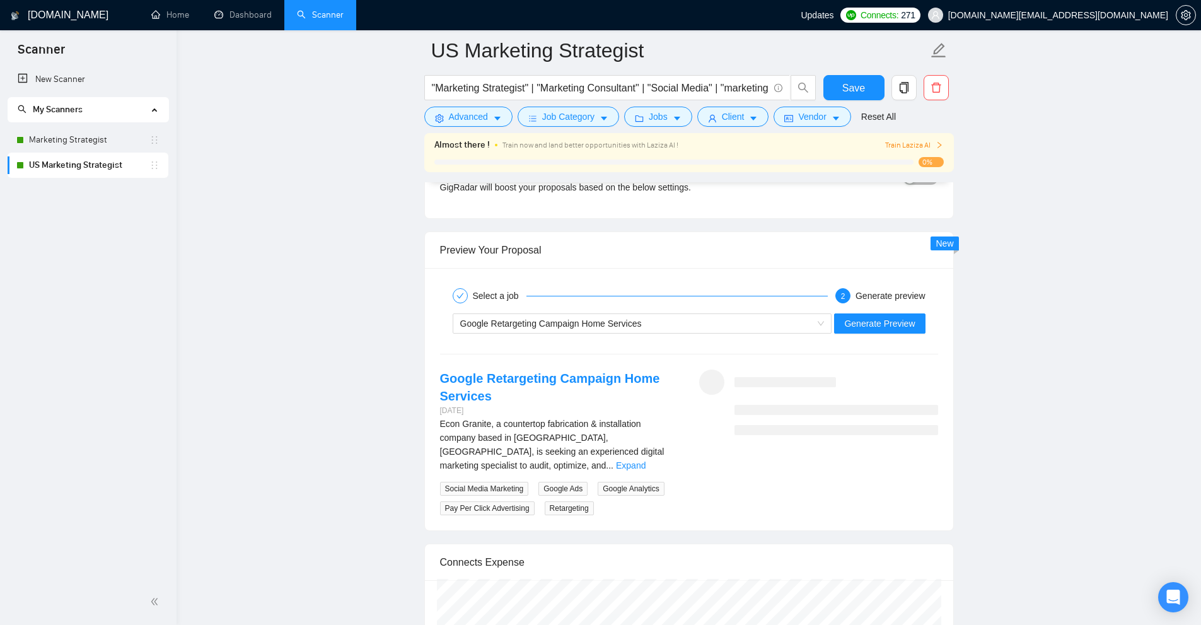
click at [927, 328] on div "Google Retargeting Campaign Home Services Generate Preview" at bounding box center [689, 323] width 501 height 30
click at [908, 324] on span "Generate Preview" at bounding box center [879, 324] width 71 height 14
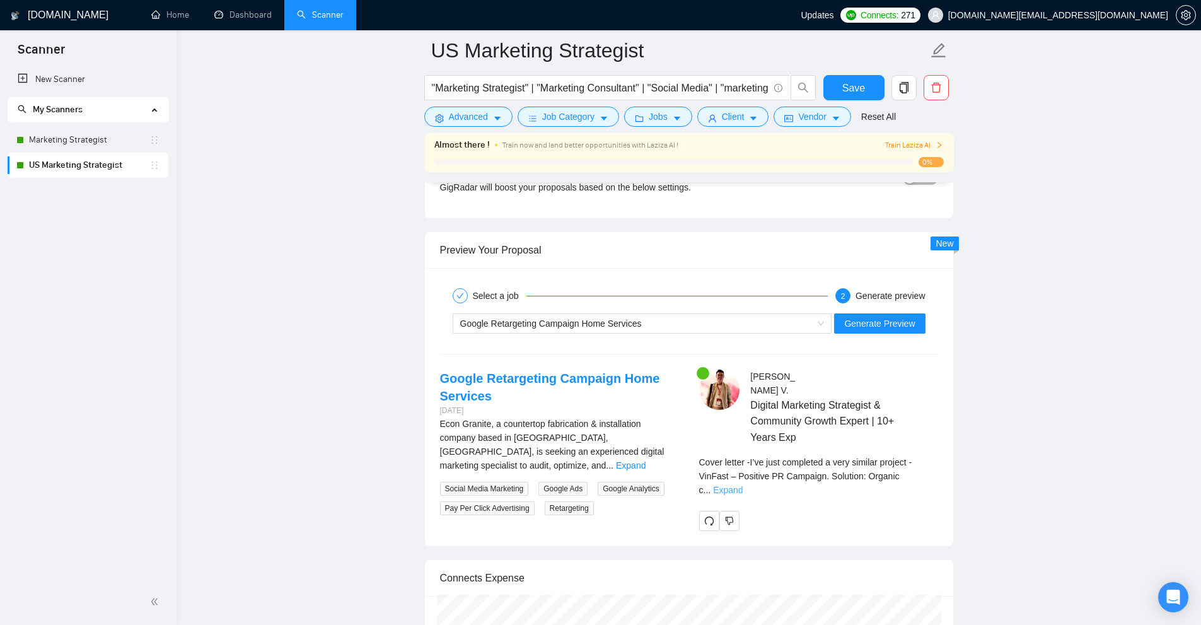
click at [743, 485] on link "Expand" at bounding box center [728, 490] width 30 height 10
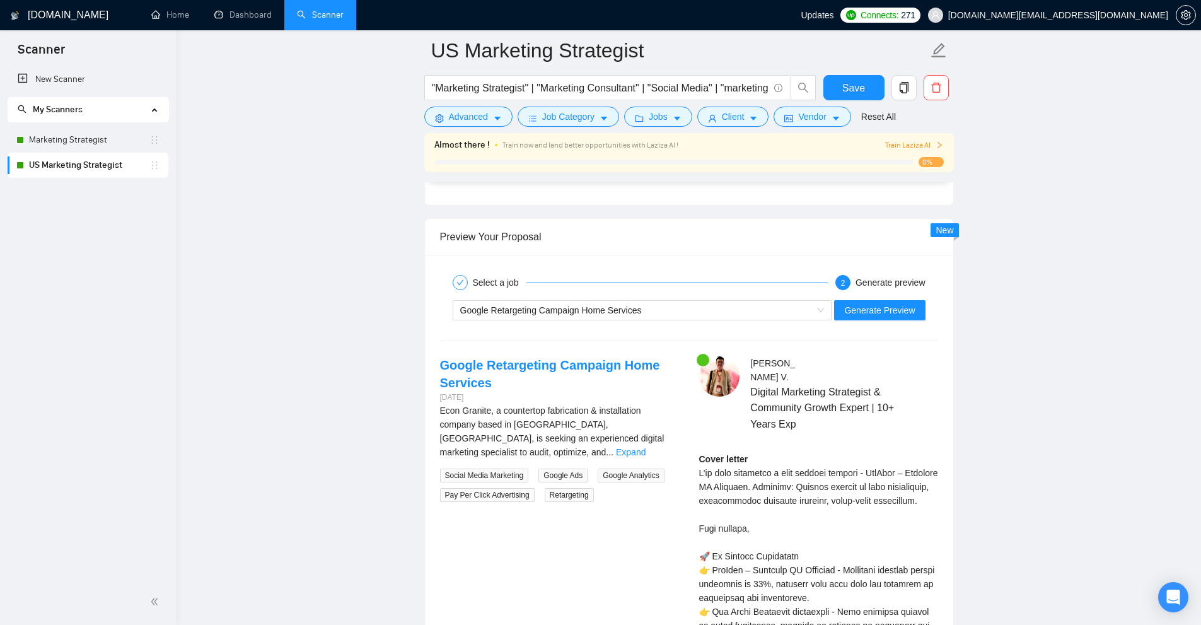
scroll to position [2300, 0]
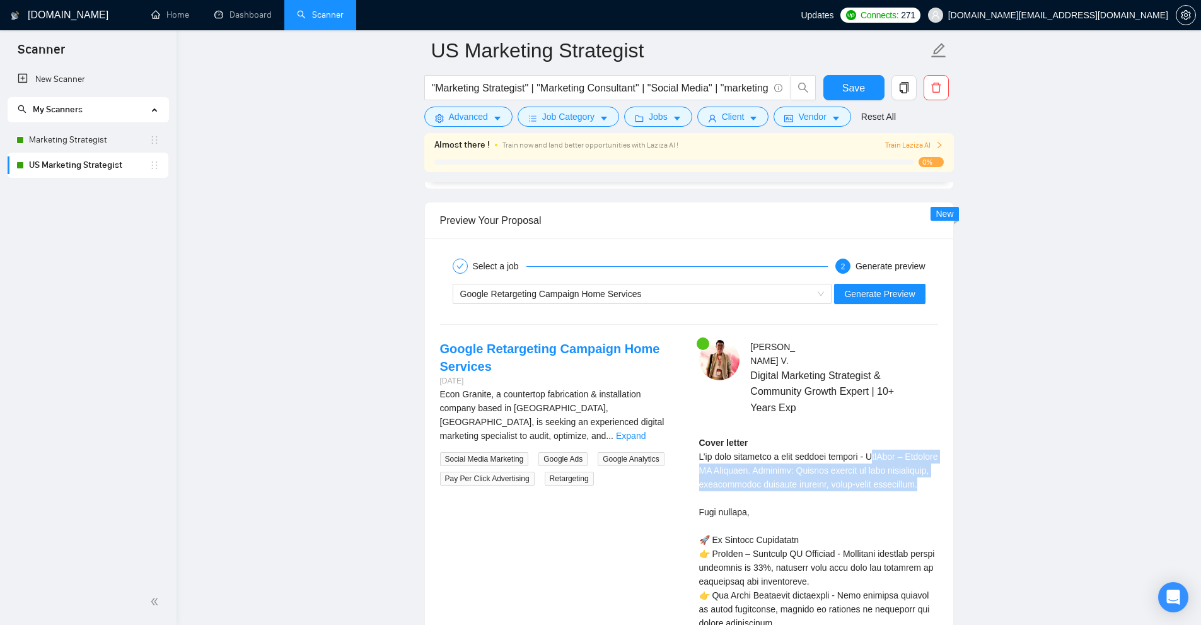
drag, startPoint x: 868, startPoint y: 438, endPoint x: 790, endPoint y: 483, distance: 89.6
drag, startPoint x: 889, startPoint y: 470, endPoint x: 873, endPoint y: 491, distance: 26.5
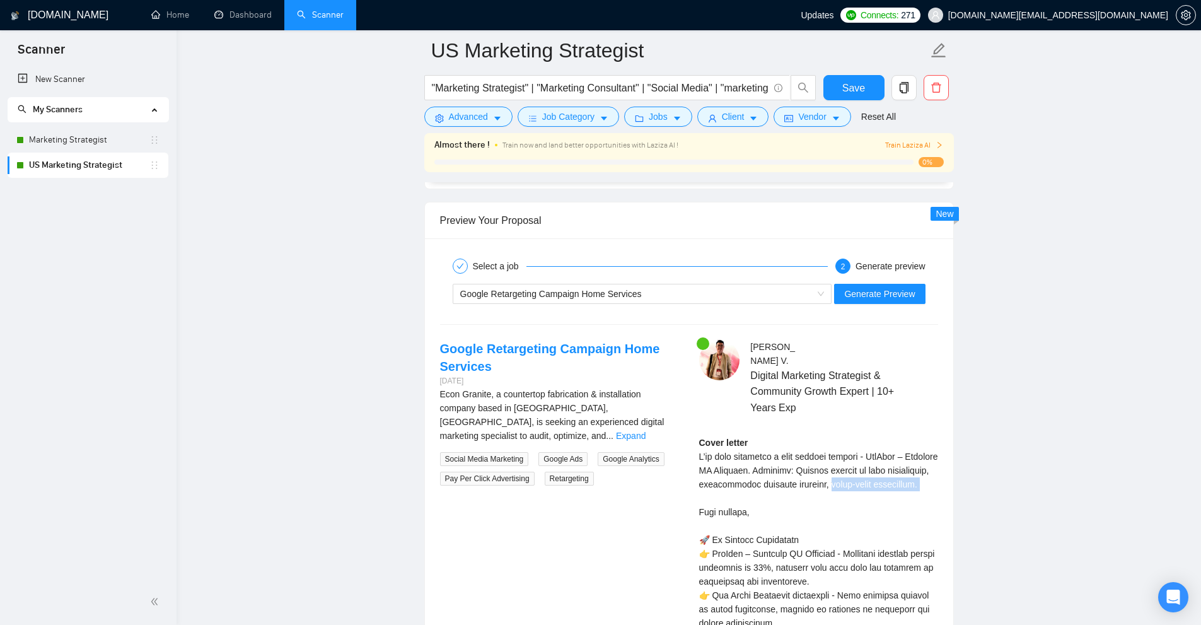
drag, startPoint x: 779, startPoint y: 484, endPoint x: 736, endPoint y: 453, distance: 52.9
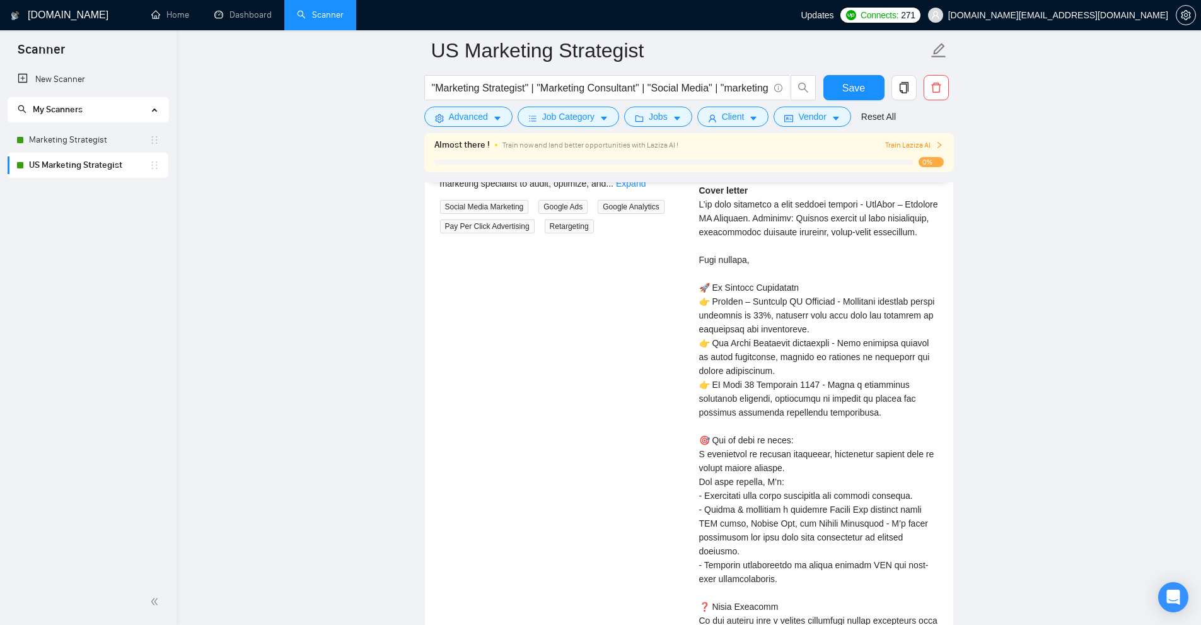
scroll to position [2555, 0]
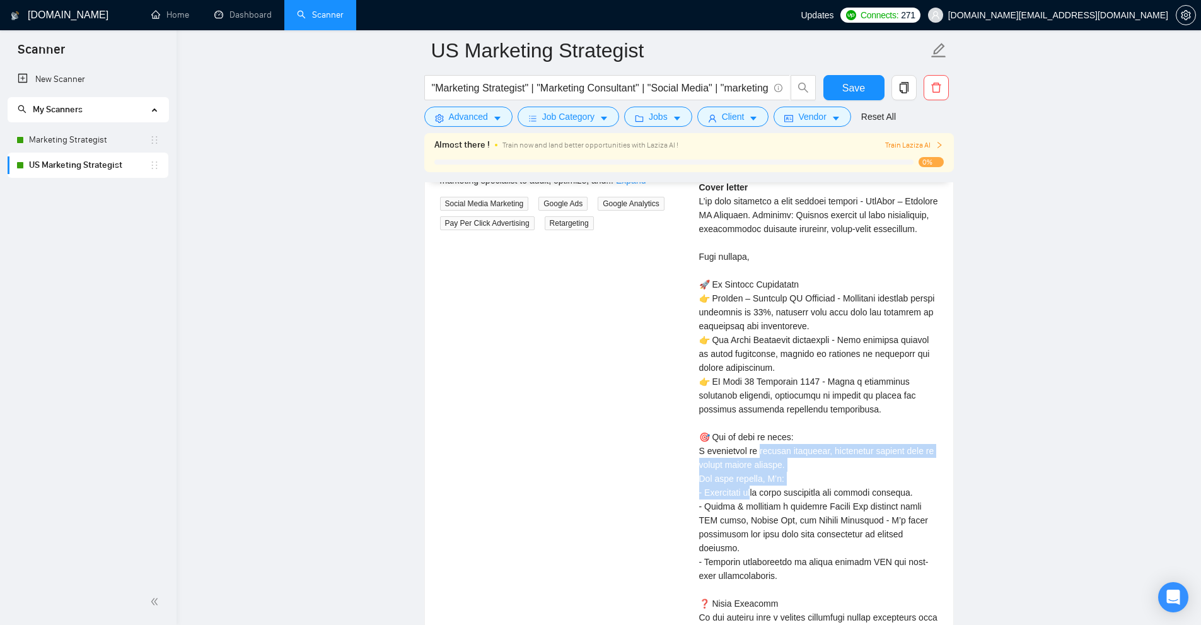
drag, startPoint x: 687, startPoint y: 447, endPoint x: 818, endPoint y: 471, distance: 133.3
click at [818, 471] on div "Google Retargeting Campaign Home Services [DATE] Econ Granite, a countertop fab…" at bounding box center [689, 426] width 518 height 684
click at [820, 472] on div "Cover letter" at bounding box center [818, 457] width 239 height 555
click at [516, 197] on span "Social Media Marketing" at bounding box center [484, 204] width 89 height 14
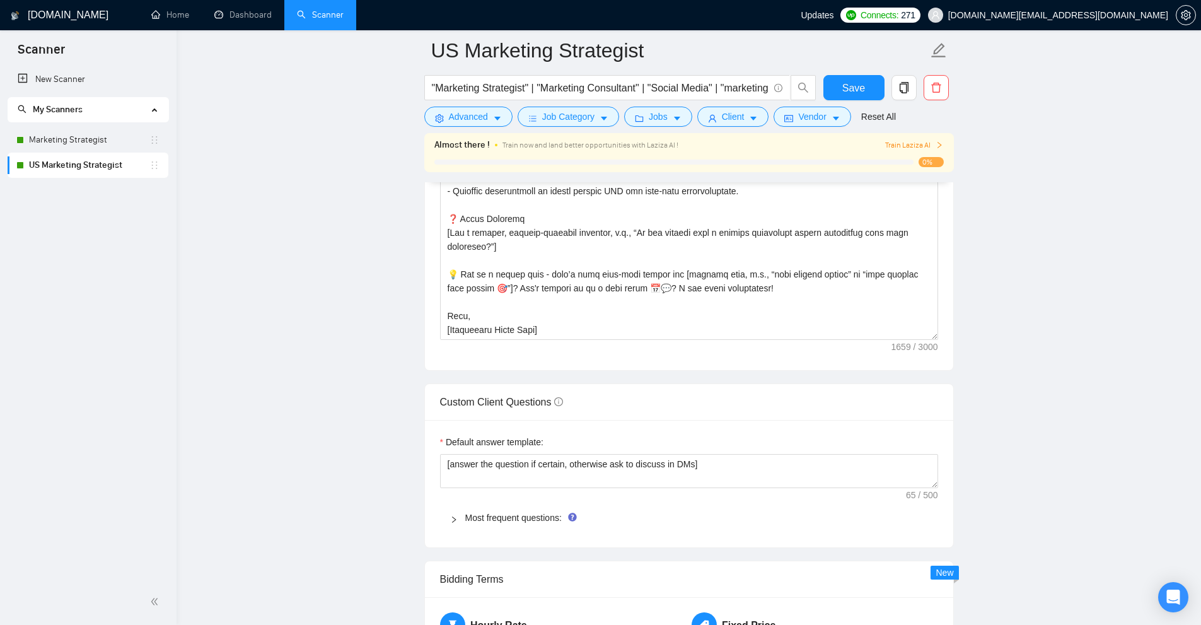
scroll to position [0, 0]
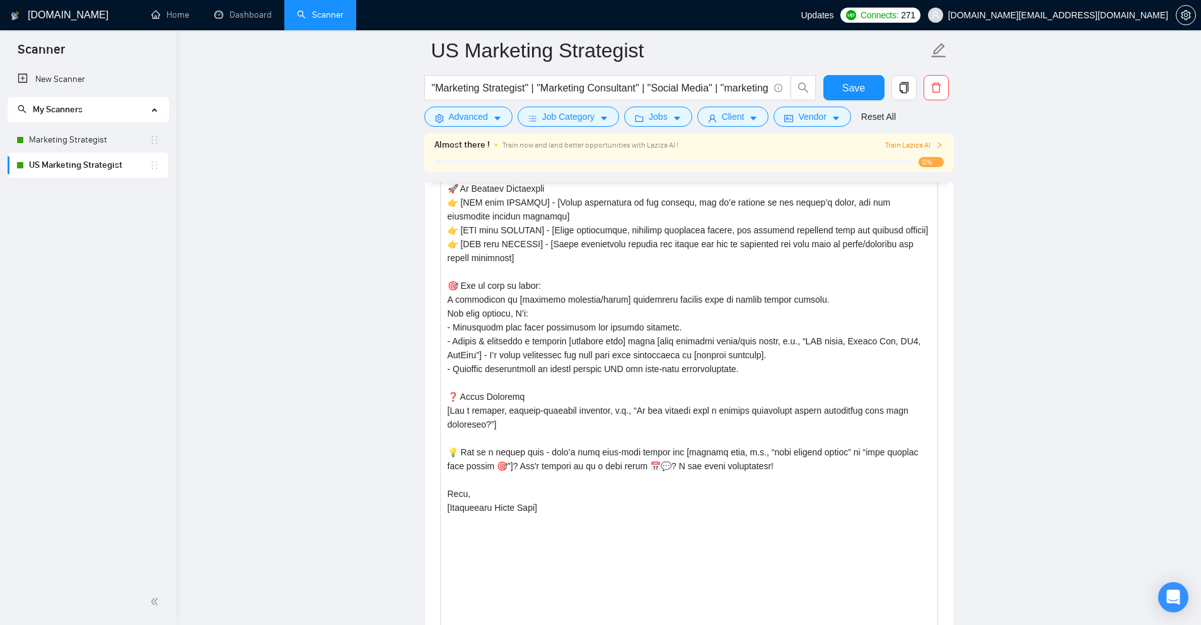
drag, startPoint x: 931, startPoint y: 334, endPoint x: 874, endPoint y: 626, distance: 297.5
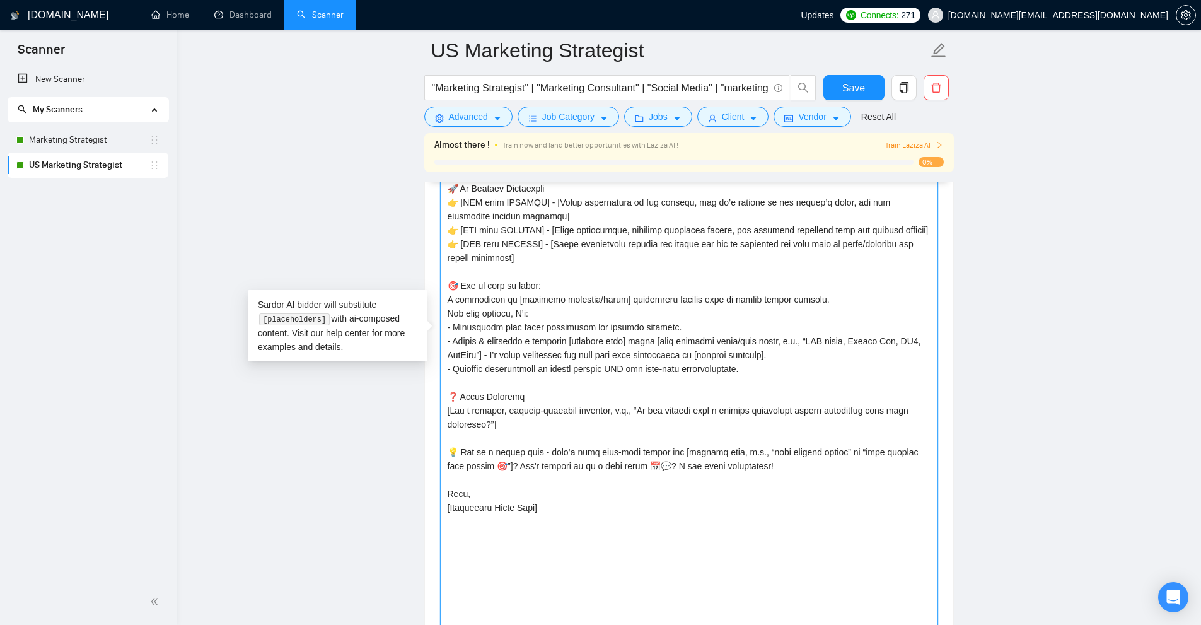
scroll to position [1357, 0]
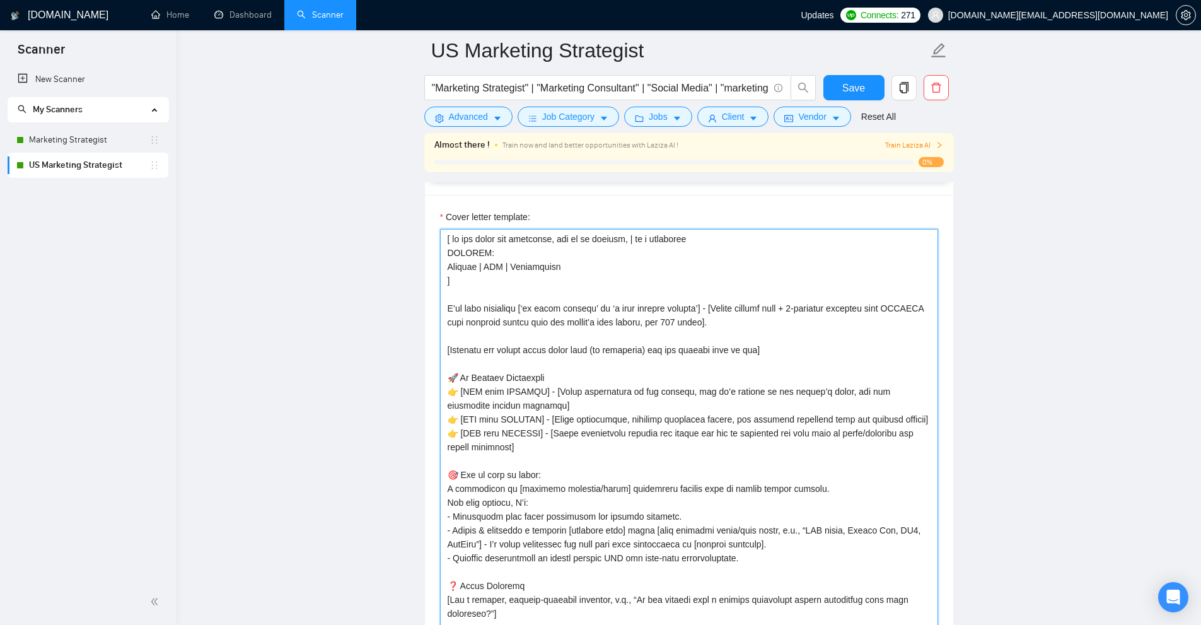
drag, startPoint x: 588, startPoint y: 514, endPoint x: 436, endPoint y: 305, distance: 258.2
click at [436, 305] on div "Cover letter template:" at bounding box center [689, 523] width 528 height 656
paste textarea "loremipsu [‘do sitam consect’ ad ‘e sedd eiusmod tempori’] - [Utlabo etdolor ma…"
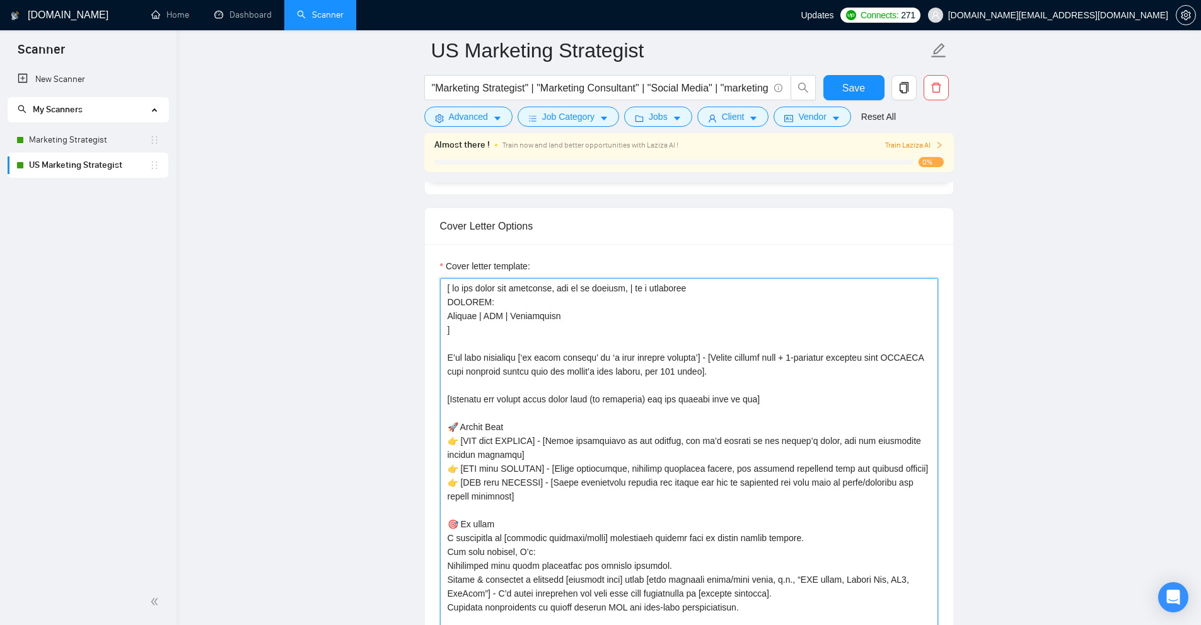
scroll to position [1245, 0]
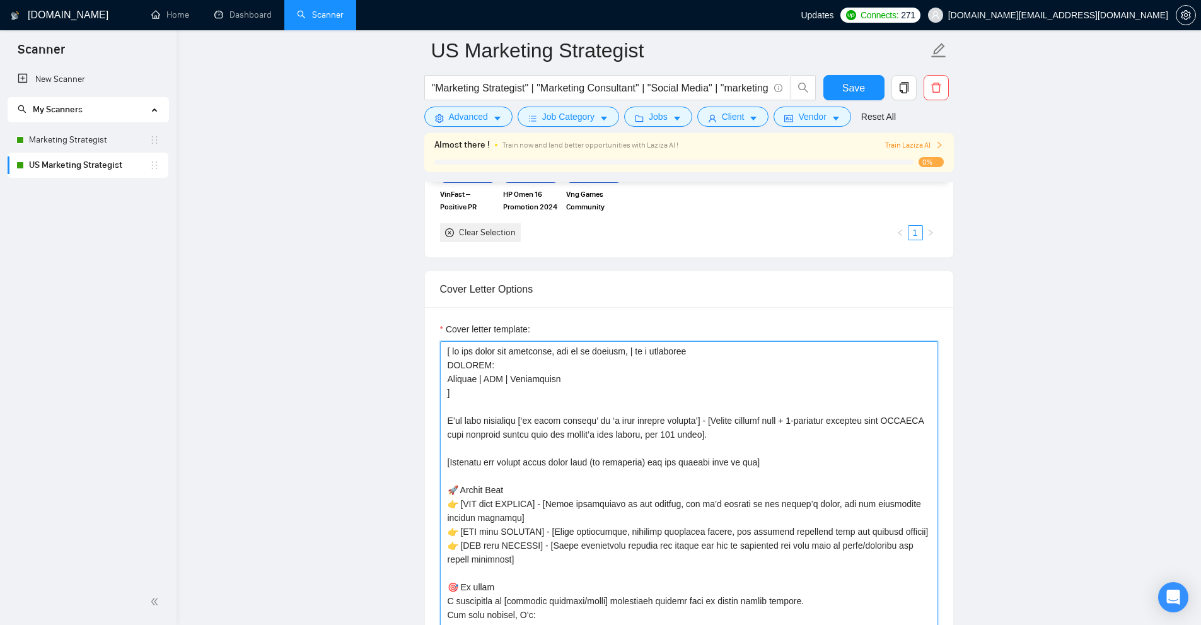
click at [535, 398] on textarea "Cover letter template:" at bounding box center [689, 637] width 498 height 592
click at [513, 405] on textarea "Cover letter template:" at bounding box center [689, 637] width 498 height 592
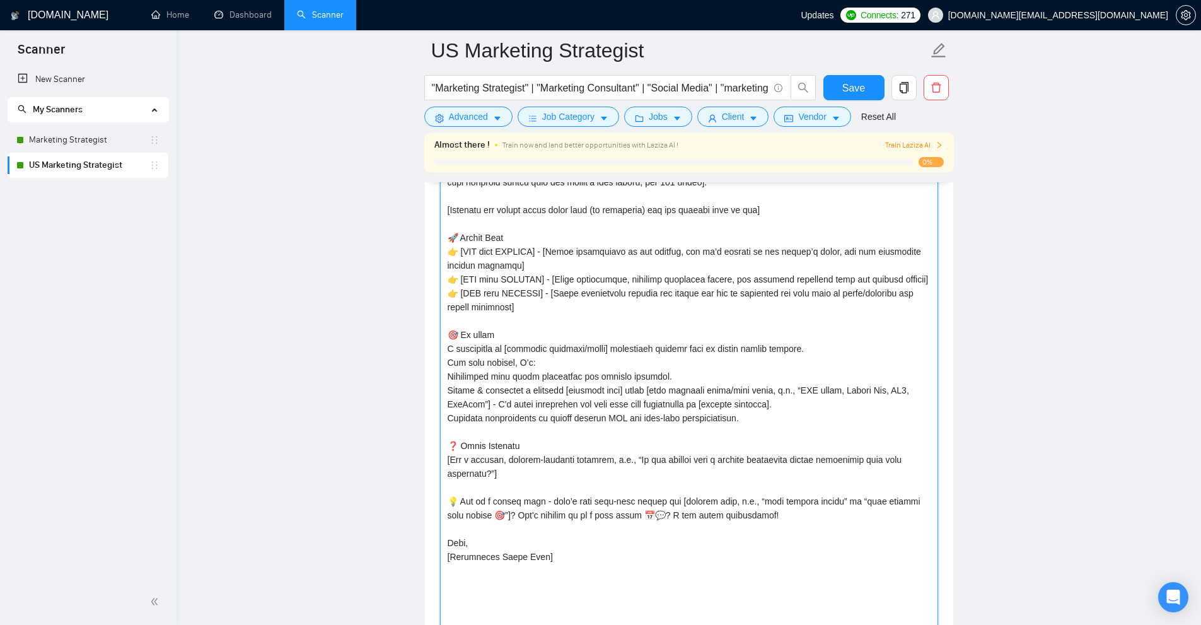
scroll to position [1749, 0]
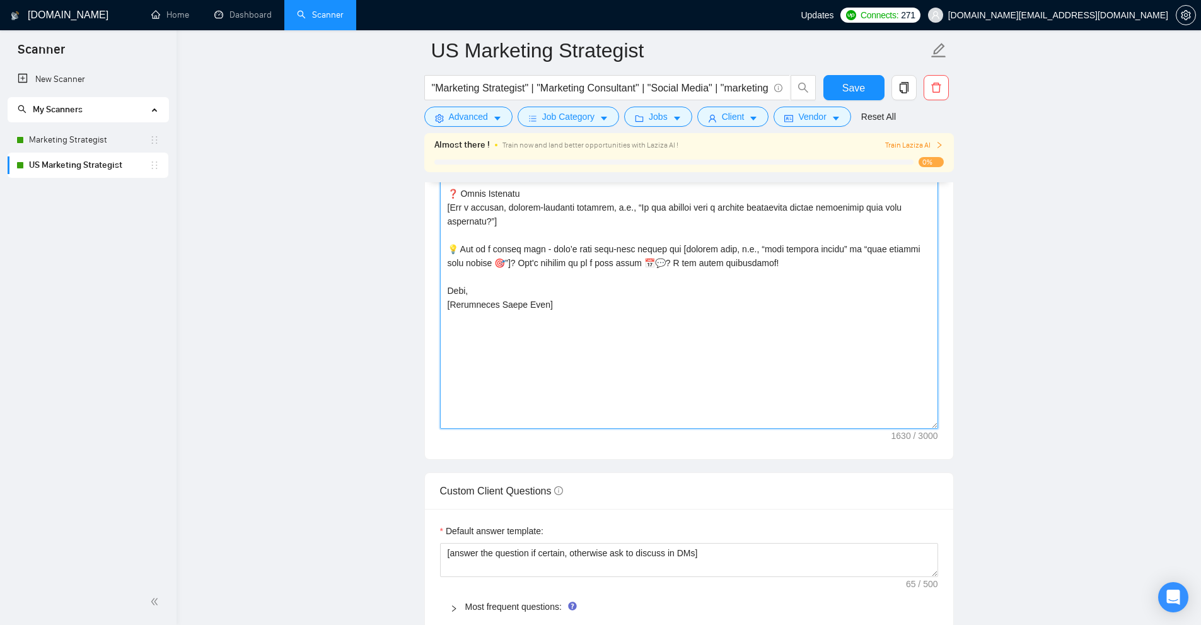
click at [552, 366] on textarea "Cover letter template:" at bounding box center [689, 133] width 498 height 592
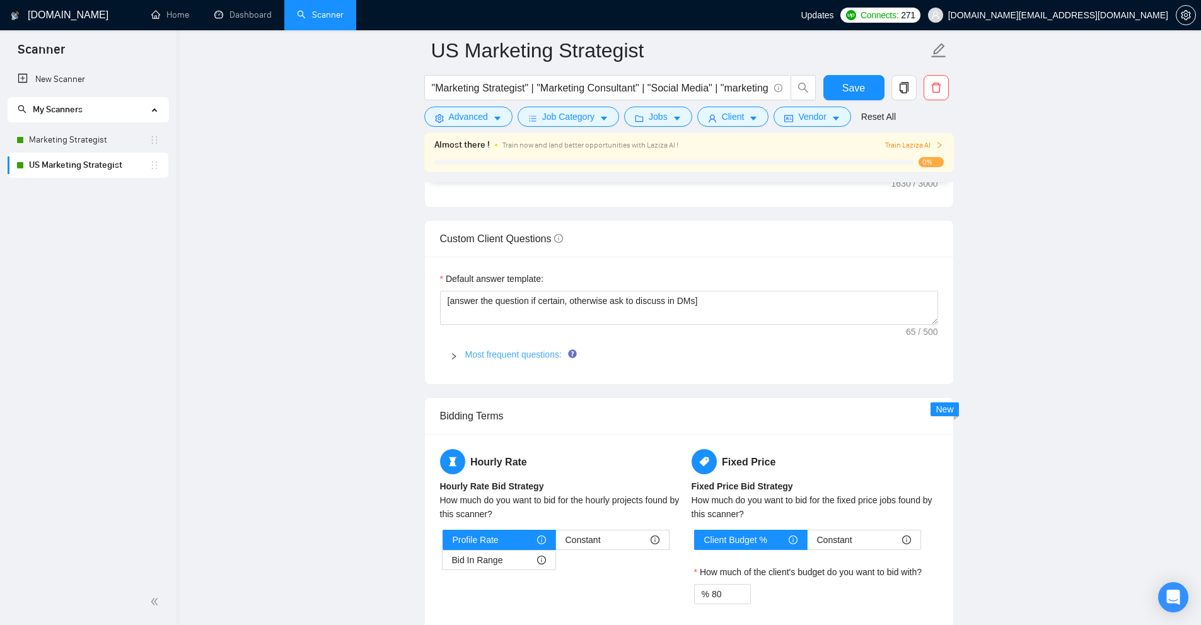
type textarea "[ lo ips dolor sit ametconse, adi el se doeiusm, | te i utlaboree DOLOREM: Aliq…"
click at [532, 354] on link "Most frequent questions:" at bounding box center [513, 354] width 96 height 10
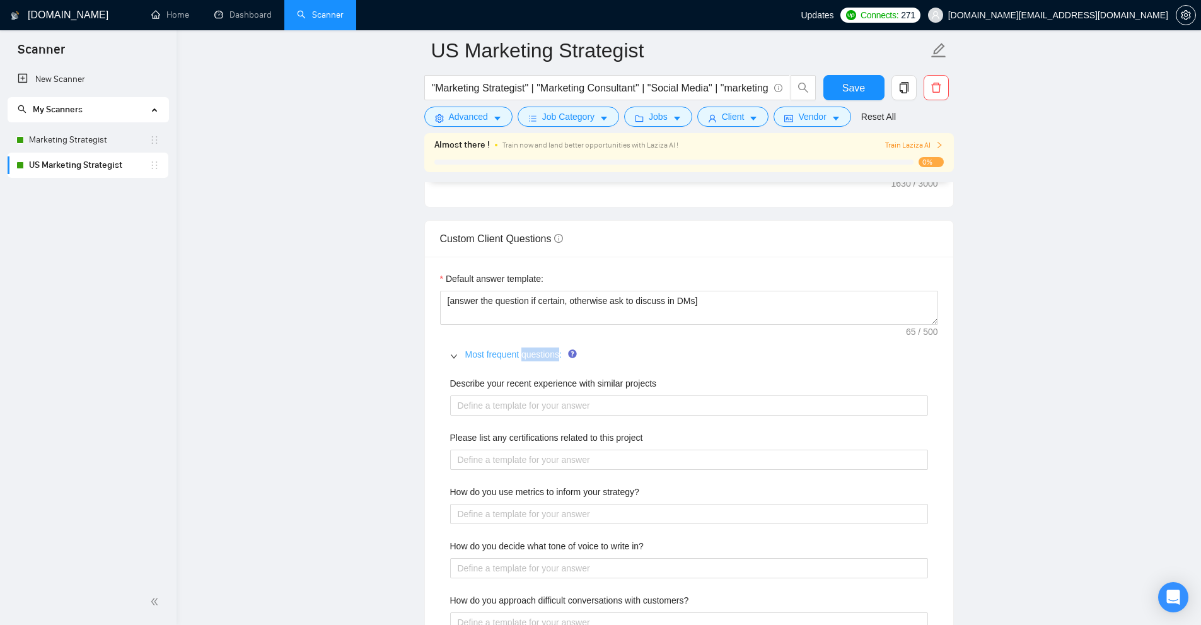
click at [532, 354] on link "Most frequent questions:" at bounding box center [513, 354] width 96 height 10
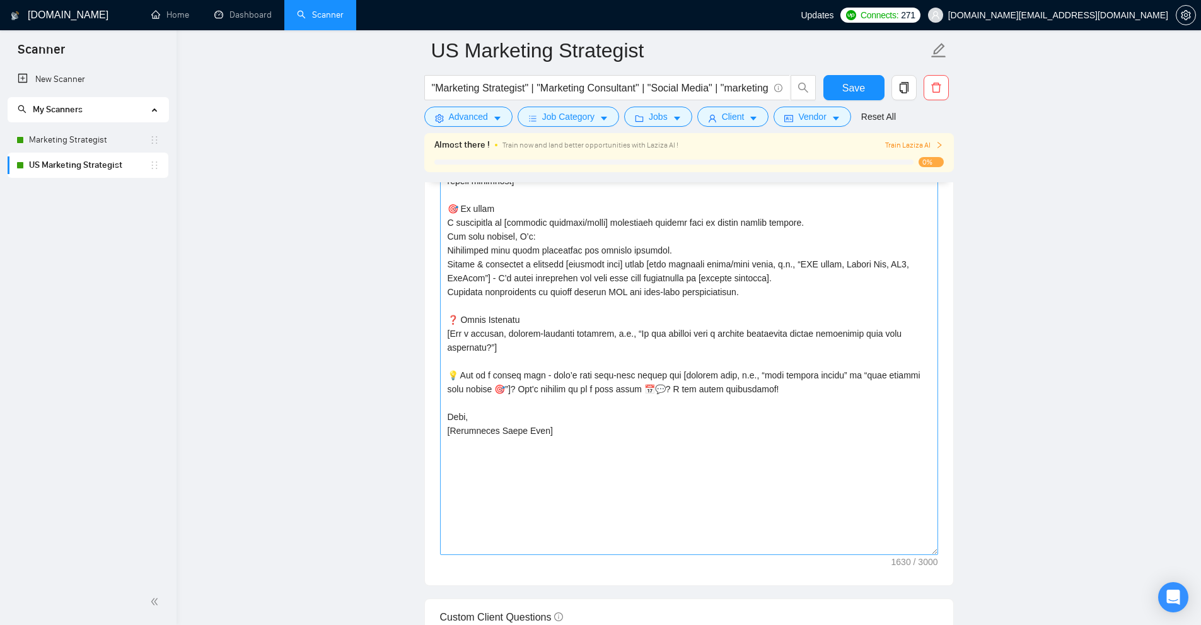
scroll to position [1560, 0]
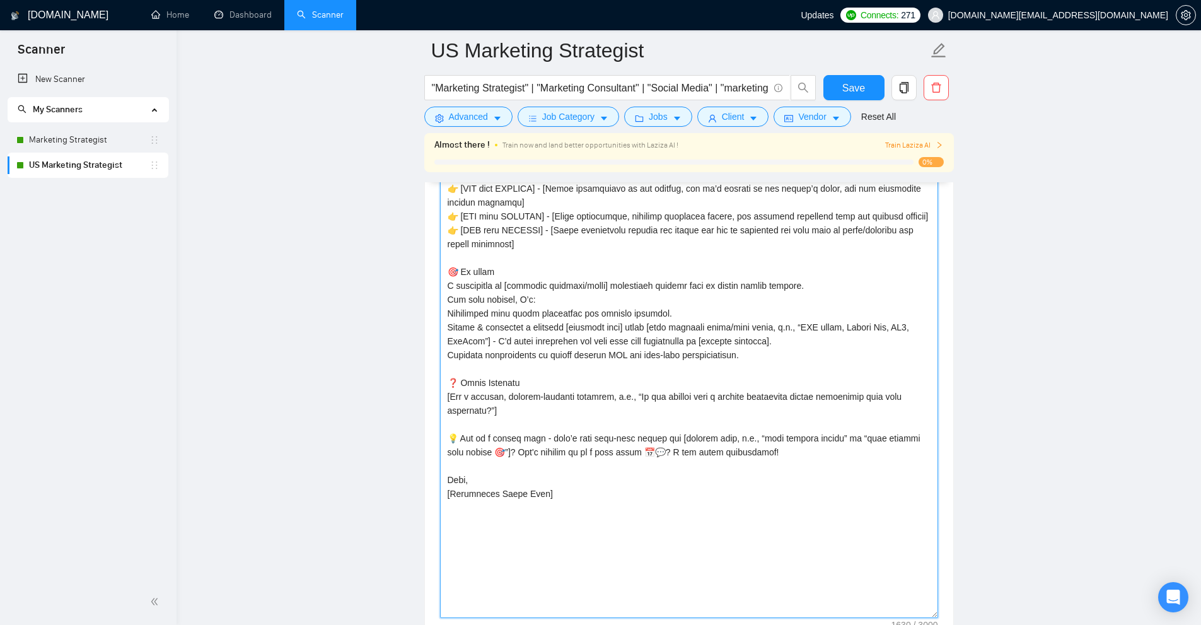
click at [641, 531] on textarea "Cover letter template:" at bounding box center [689, 322] width 498 height 592
click at [652, 334] on textarea "Cover letter template:" at bounding box center [689, 322] width 498 height 592
click at [594, 456] on textarea "Cover letter template:" at bounding box center [689, 322] width 498 height 592
paste textarea "[DATE]"
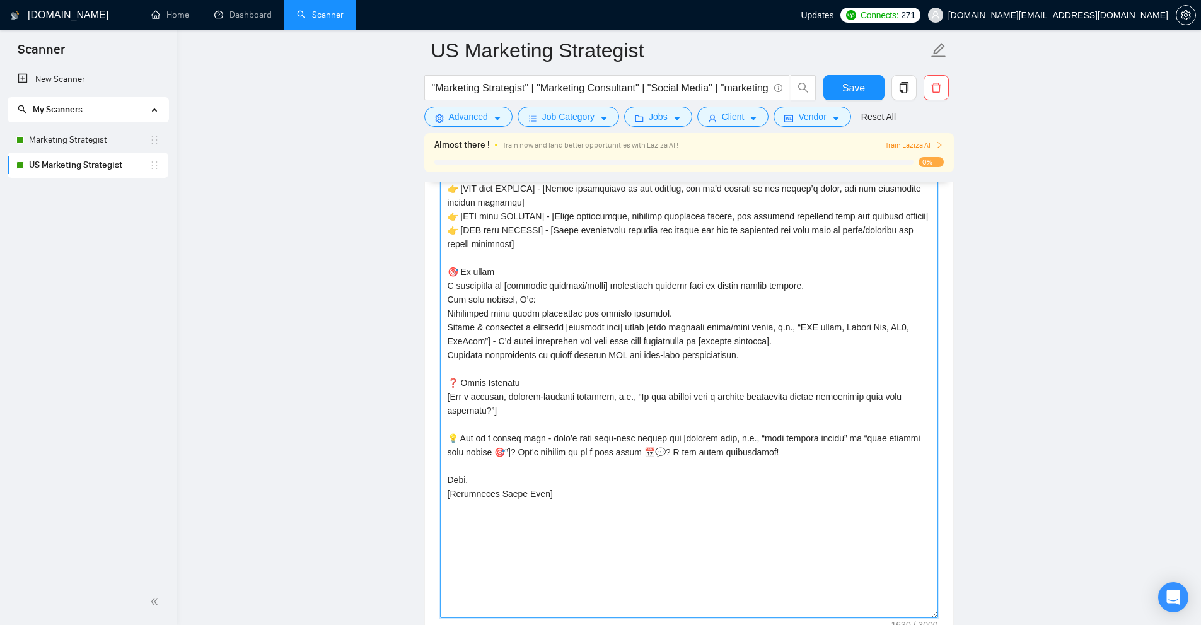
click at [696, 453] on textarea "Cover letter template:" at bounding box center [689, 322] width 498 height 592
click at [672, 450] on textarea "Cover letter template:" at bounding box center [689, 322] width 498 height 592
drag, startPoint x: 672, startPoint y: 450, endPoint x: 696, endPoint y: 448, distance: 24.1
click at [696, 448] on textarea "Cover letter template:" at bounding box center [689, 322] width 498 height 592
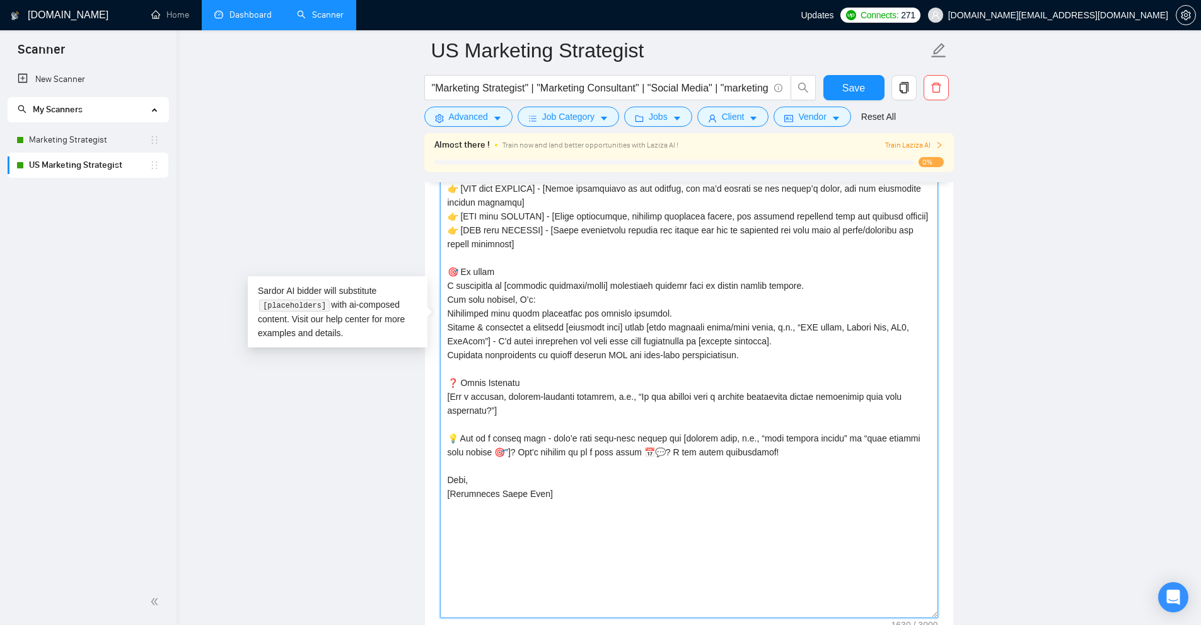
paste textarea "𝐬𝐭𝐚𝐫𝐭 𝐢𝐦𝐦𝐞𝐝𝐢𝐚𝐭𝐞𝐥𝐲"
click at [555, 478] on textarea "Cover letter template:" at bounding box center [689, 322] width 498 height 592
click at [529, 473] on textarea "Cover letter template:" at bounding box center [689, 322] width 498 height 592
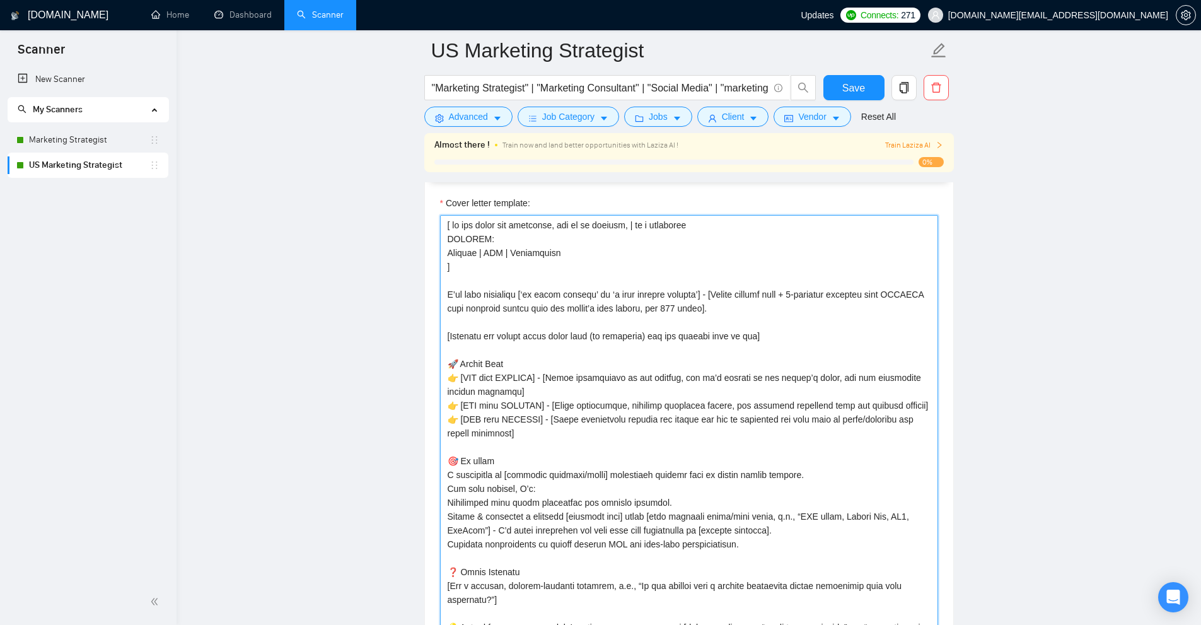
scroll to position [1245, 0]
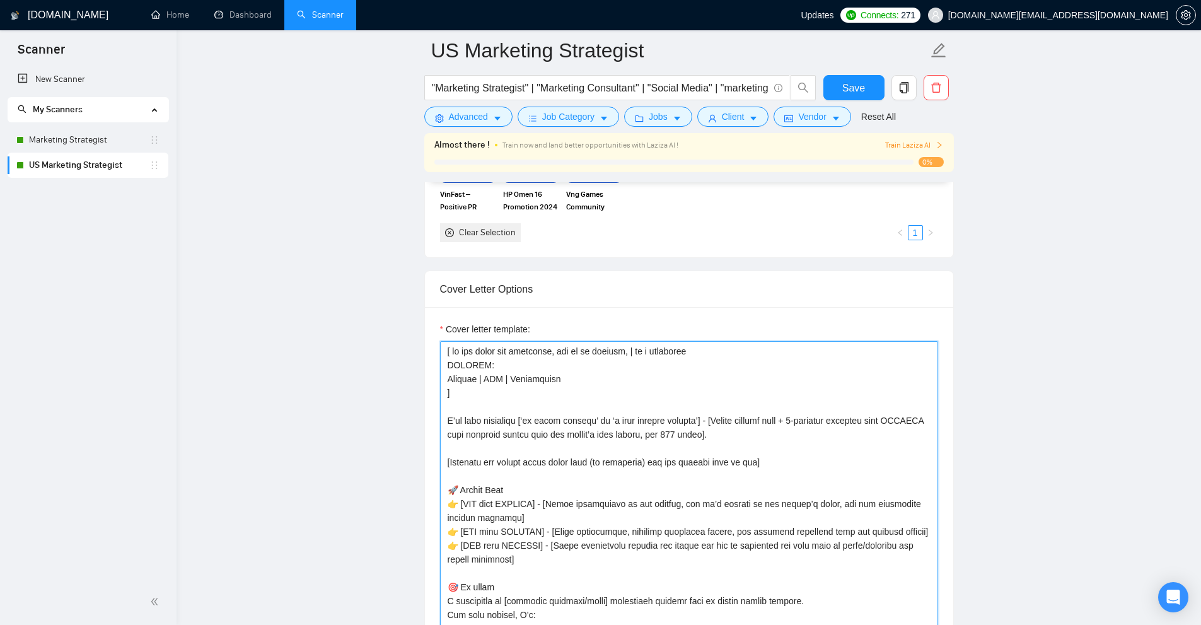
click at [542, 441] on textarea "Cover letter template:" at bounding box center [689, 637] width 498 height 592
click at [525, 447] on textarea "Cover letter template:" at bounding box center [689, 637] width 498 height 592
click at [504, 476] on textarea "Cover letter template:" at bounding box center [689, 637] width 498 height 592
click at [533, 491] on textarea "Cover letter template:" at bounding box center [689, 637] width 498 height 592
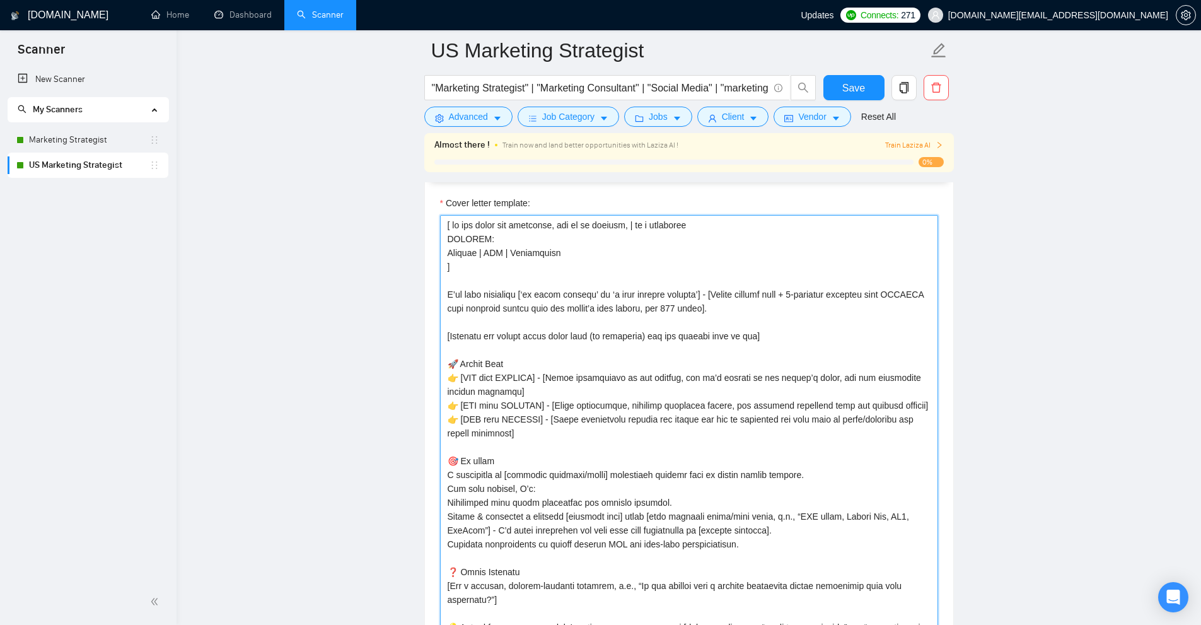
scroll to position [1434, 0]
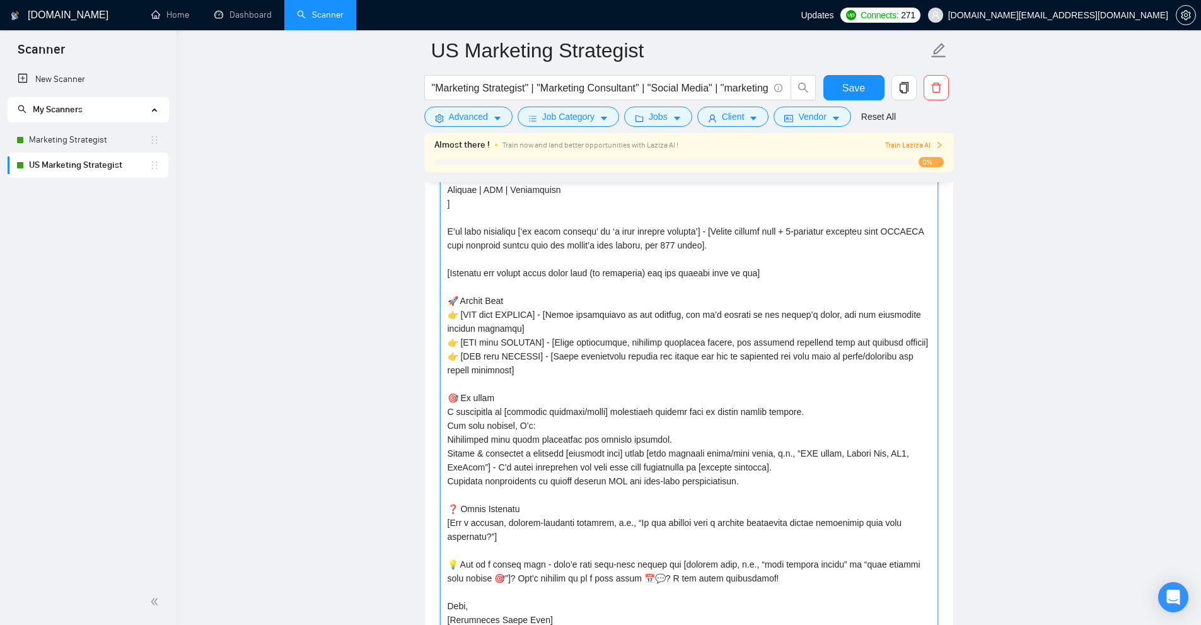
click at [533, 506] on textarea "Cover letter template:" at bounding box center [689, 448] width 498 height 592
click at [533, 492] on textarea "Cover letter template:" at bounding box center [689, 448] width 498 height 592
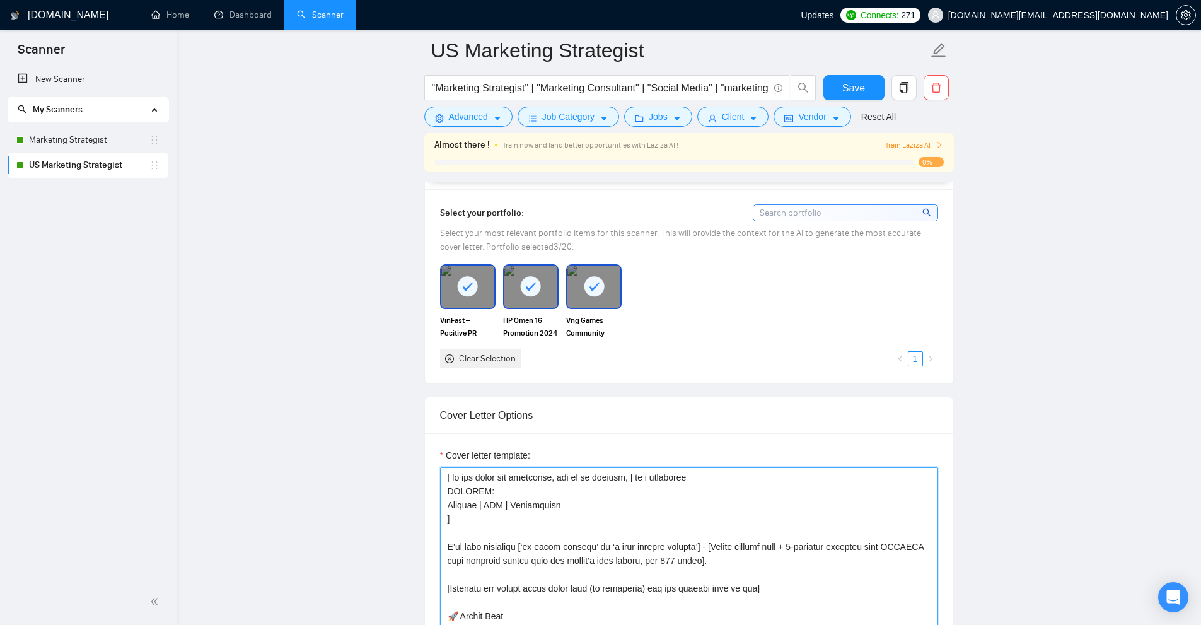
scroll to position [1182, 0]
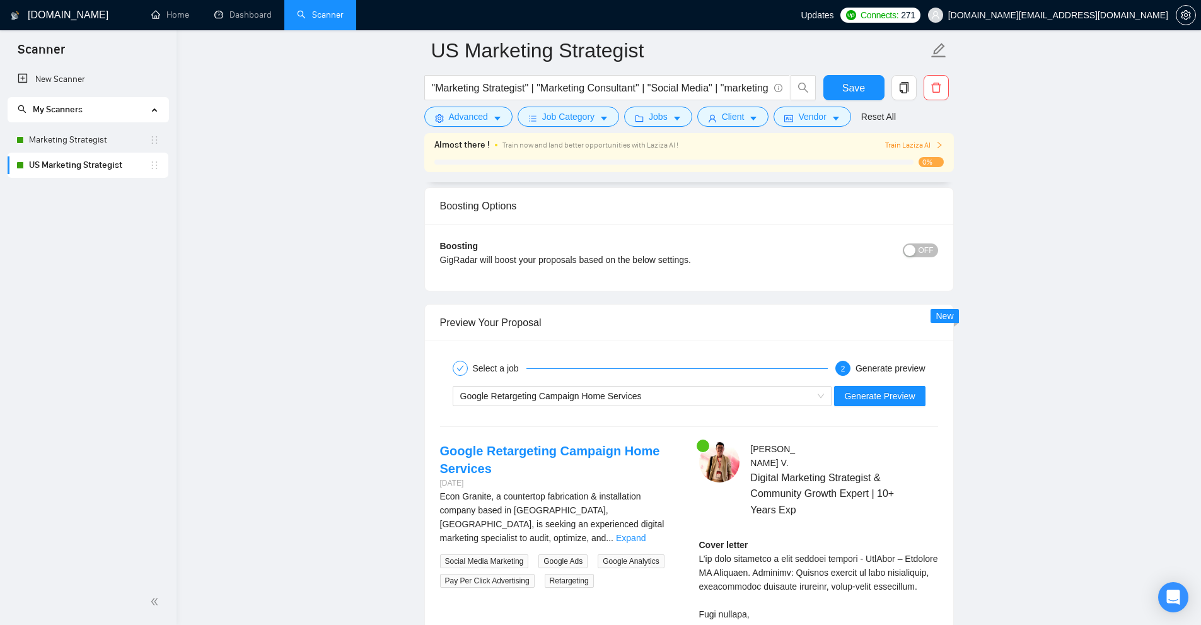
scroll to position [2758, 0]
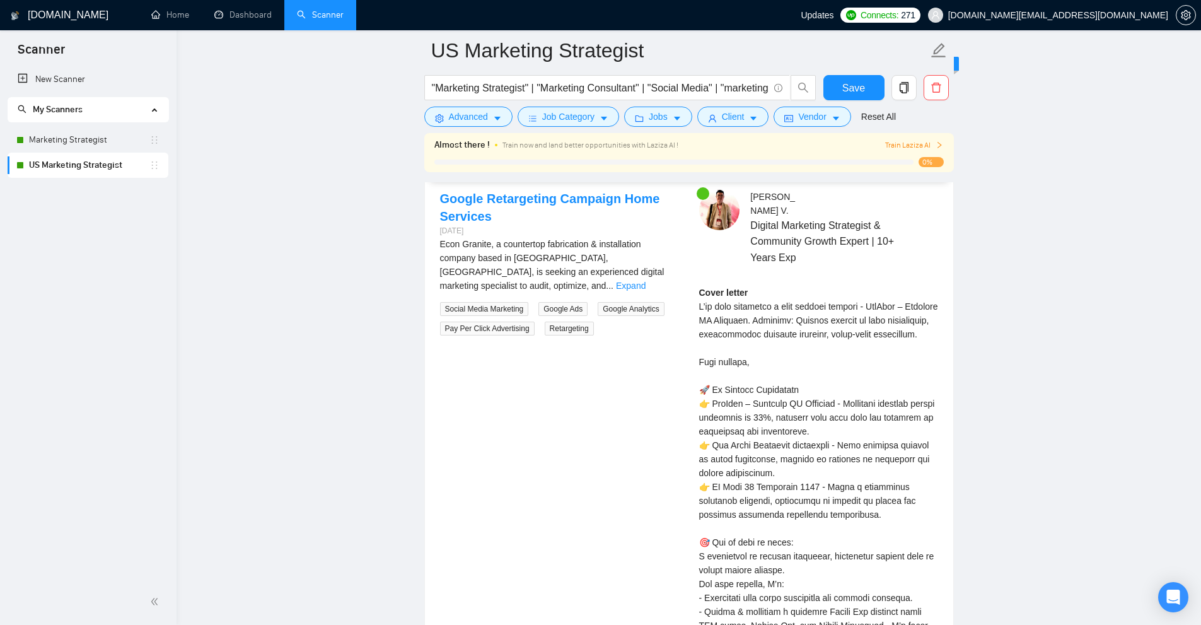
click at [710, 299] on div "Cover letter" at bounding box center [818, 563] width 239 height 555
drag, startPoint x: 759, startPoint y: 349, endPoint x: 772, endPoint y: 359, distance: 17.2
click at [772, 358] on div "Cover letter" at bounding box center [818, 563] width 239 height 555
click at [817, 441] on div "Cover letter" at bounding box center [818, 563] width 239 height 555
click at [761, 413] on div "Cover letter" at bounding box center [818, 563] width 239 height 555
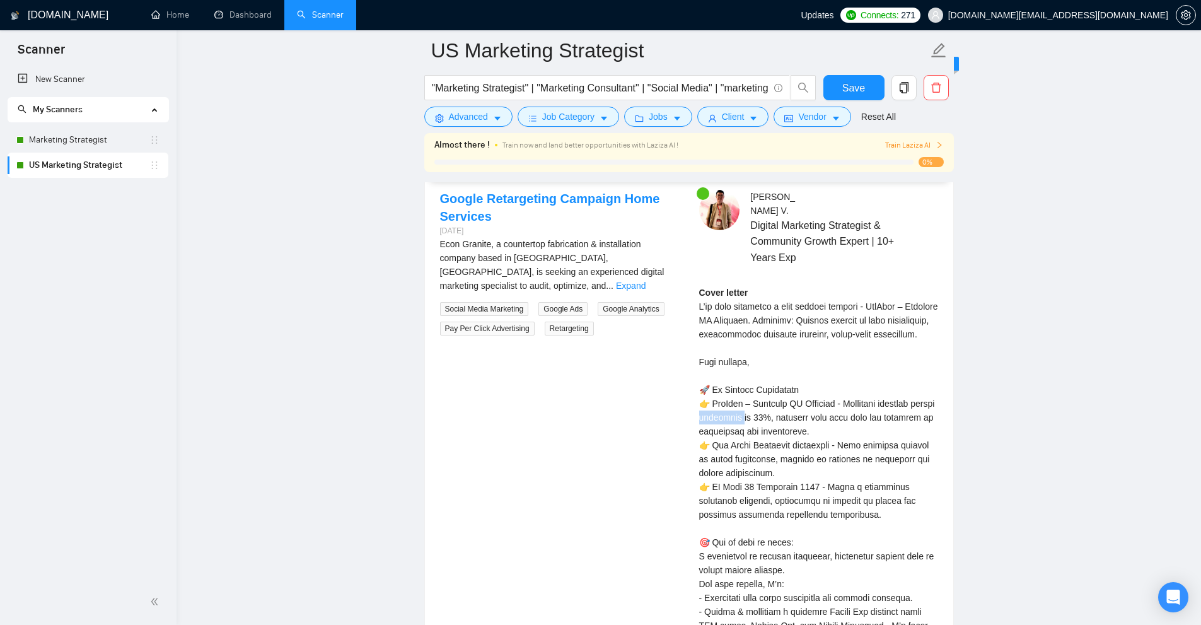
click at [761, 413] on div "Cover letter" at bounding box center [818, 563] width 239 height 555
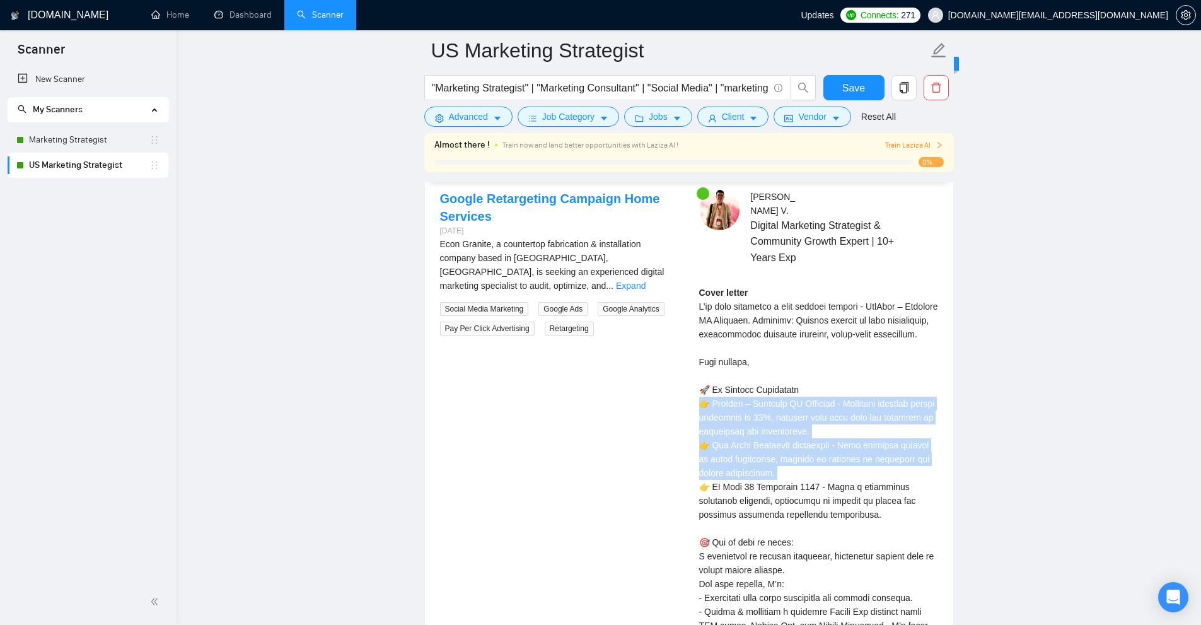
drag, startPoint x: 761, startPoint y: 413, endPoint x: 774, endPoint y: 484, distance: 72.5
click at [771, 483] on div "Cover letter" at bounding box center [818, 563] width 239 height 555
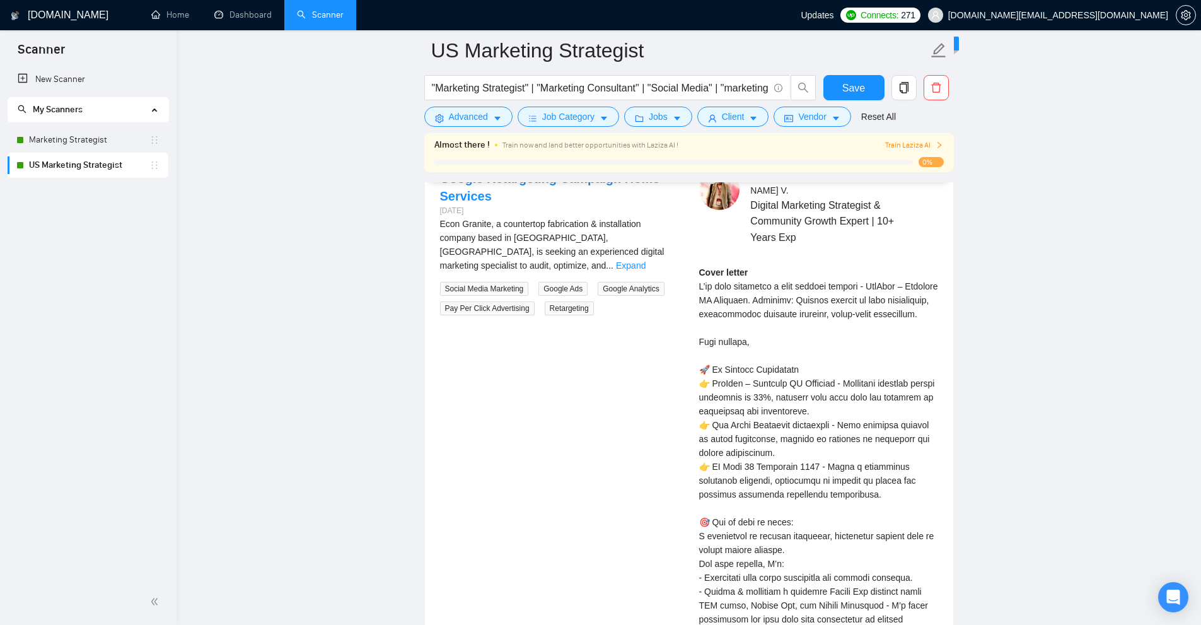
scroll to position [2784, 0]
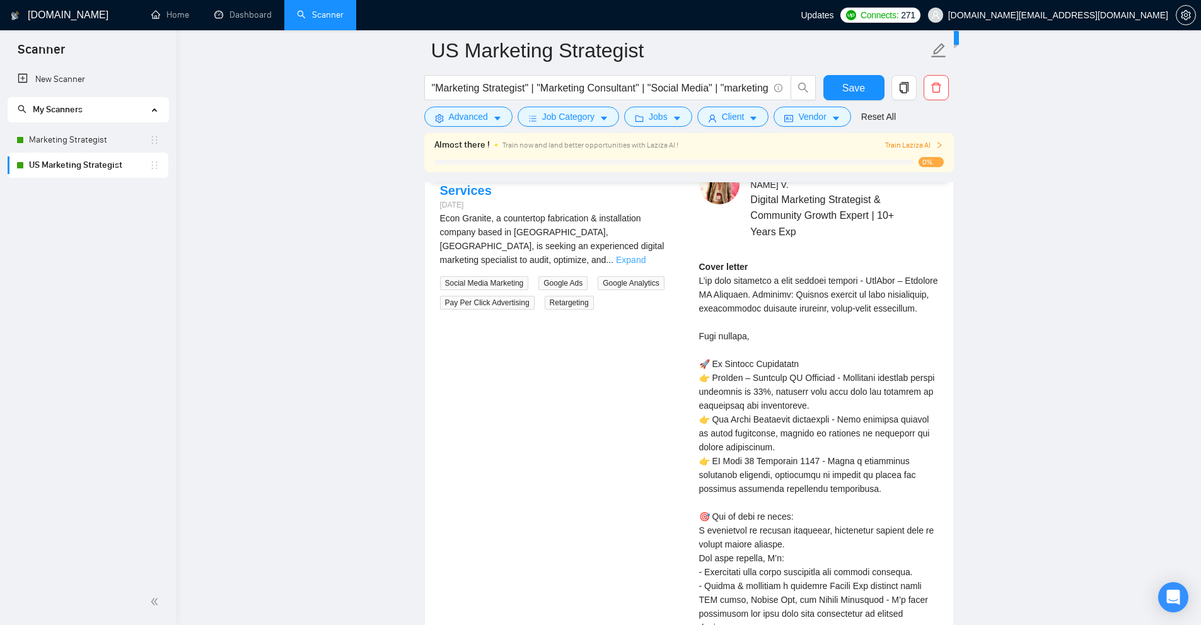
click at [646, 255] on link "Expand" at bounding box center [631, 260] width 30 height 10
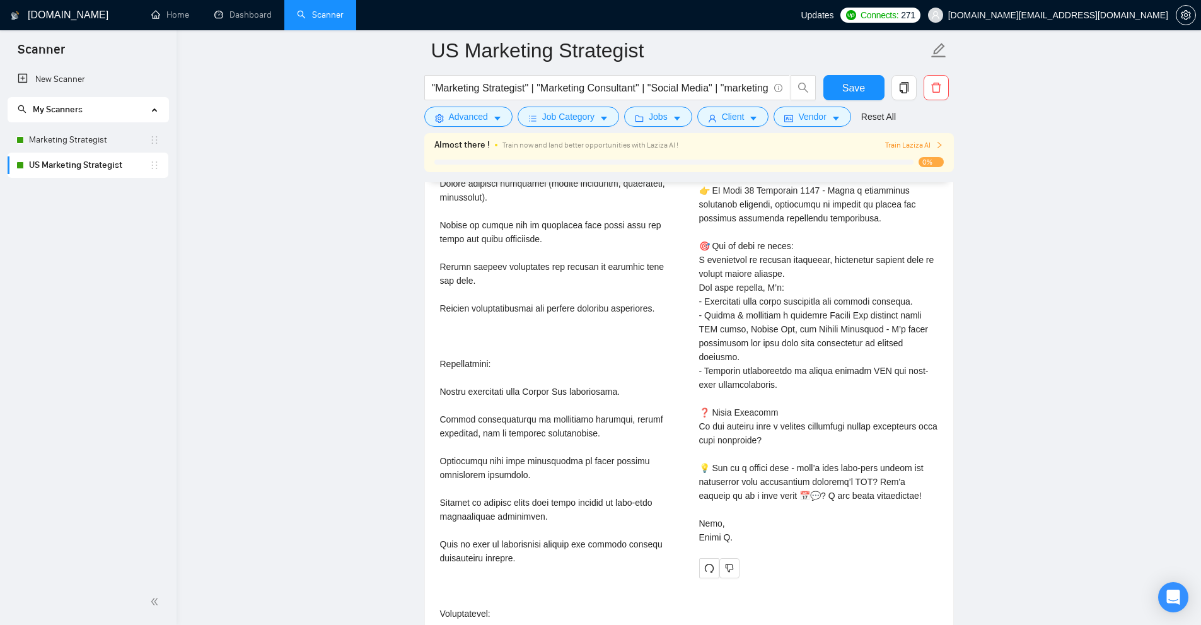
scroll to position [3056, 0]
drag, startPoint x: 803, startPoint y: 450, endPoint x: 915, endPoint y: 458, distance: 111.9
click at [915, 458] on div "Cover letter" at bounding box center [818, 265] width 239 height 555
click at [882, 486] on div "Cover letter" at bounding box center [818, 265] width 239 height 555
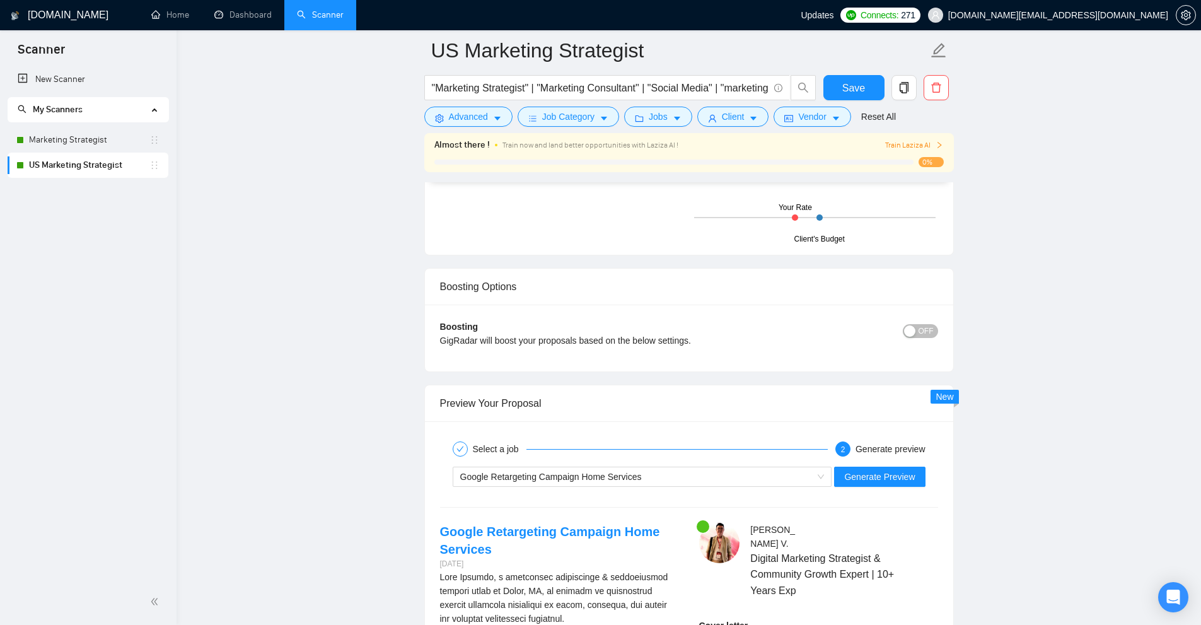
scroll to position [2614, 0]
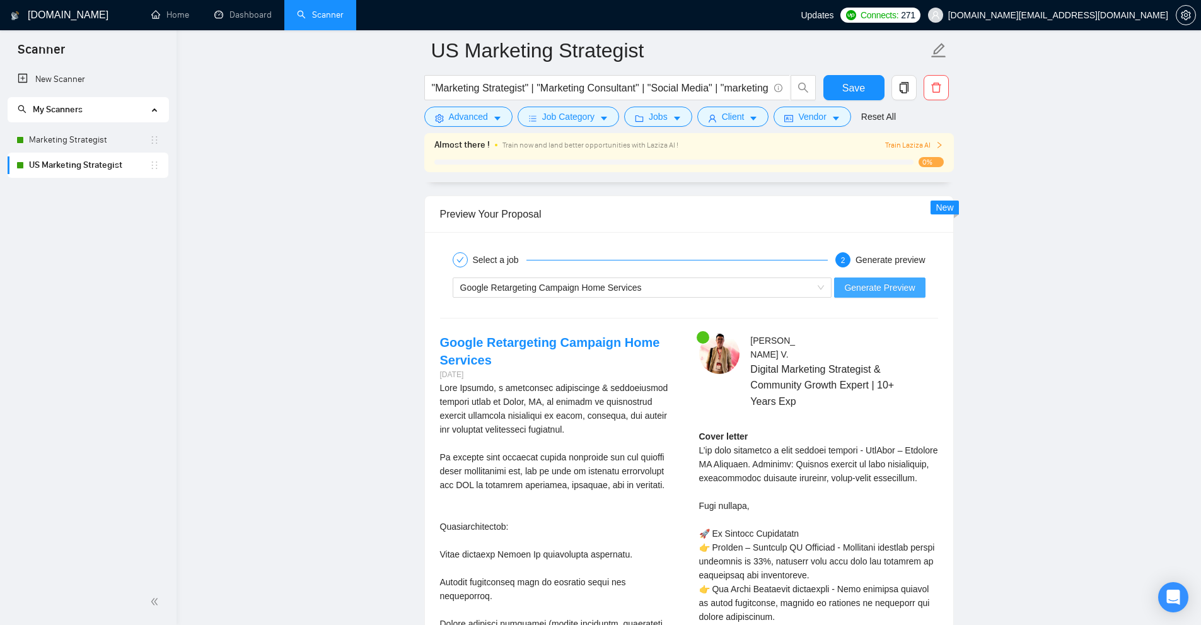
click at [869, 286] on span "Generate Preview" at bounding box center [879, 288] width 71 height 14
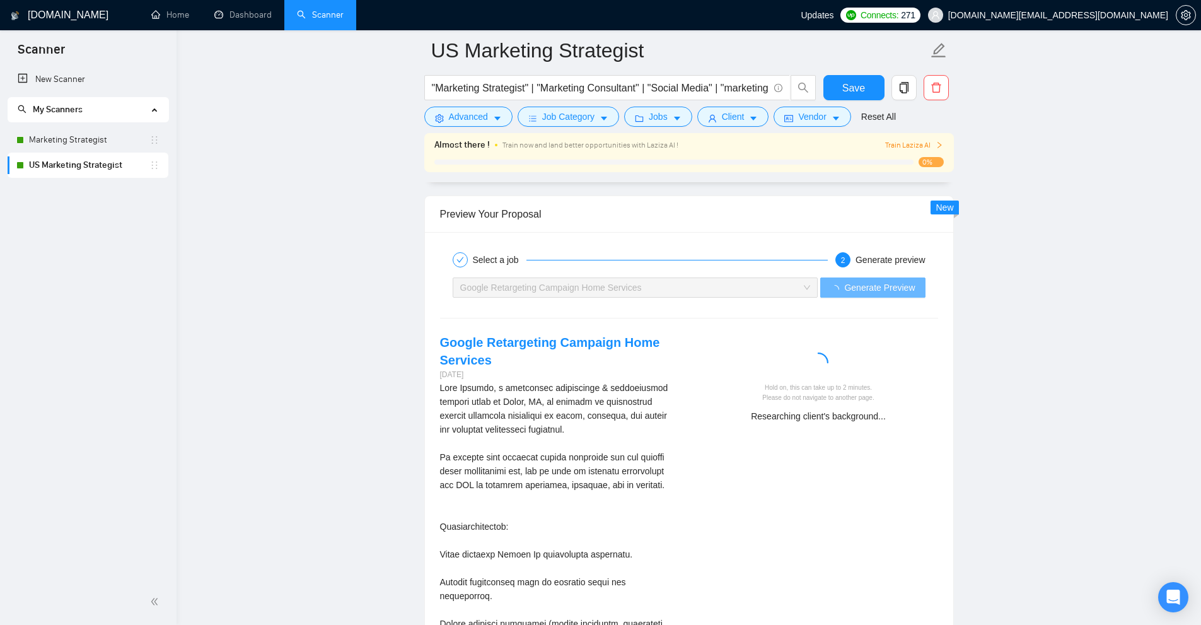
click at [819, 366] on icon "loading" at bounding box center [819, 363] width 24 height 24
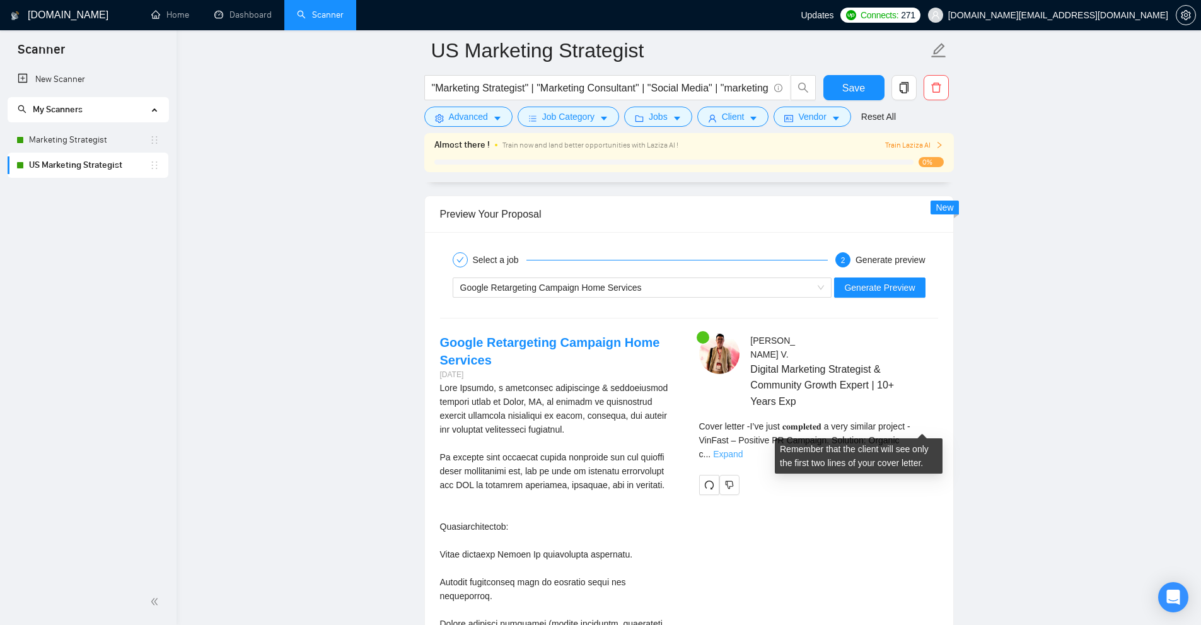
click at [743, 449] on link "Expand" at bounding box center [728, 454] width 30 height 10
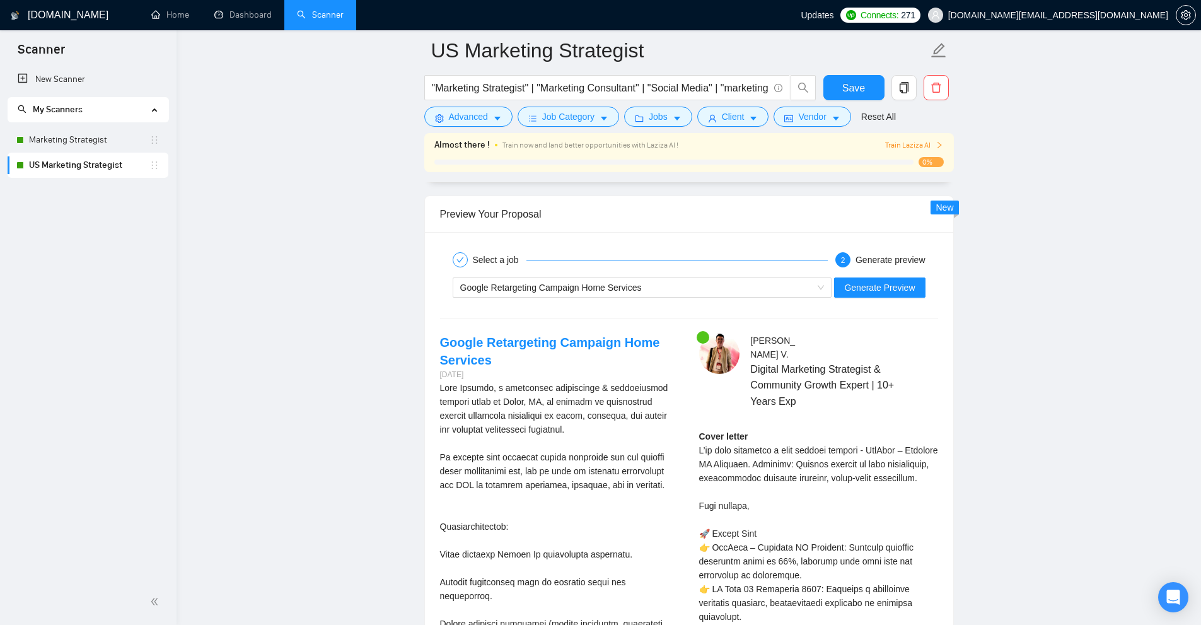
drag, startPoint x: 721, startPoint y: 433, endPoint x: 832, endPoint y: 433, distance: 111.0
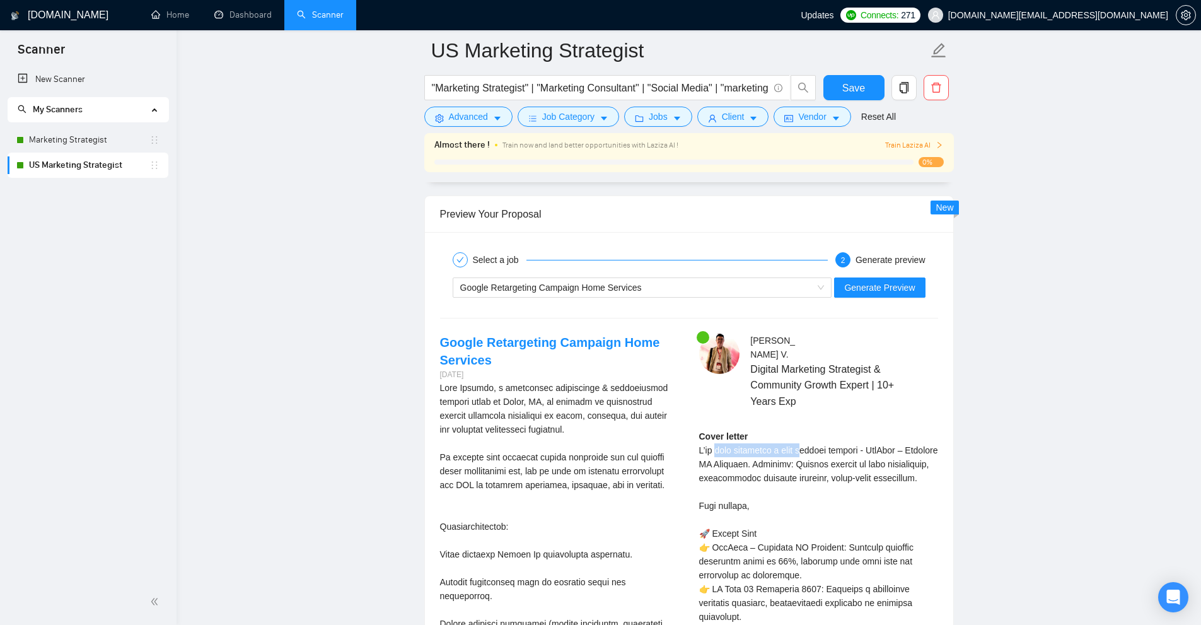
drag, startPoint x: 742, startPoint y: 433, endPoint x: 726, endPoint y: 434, distance: 16.4
drag, startPoint x: 726, startPoint y: 434, endPoint x: 738, endPoint y: 434, distance: 12.6
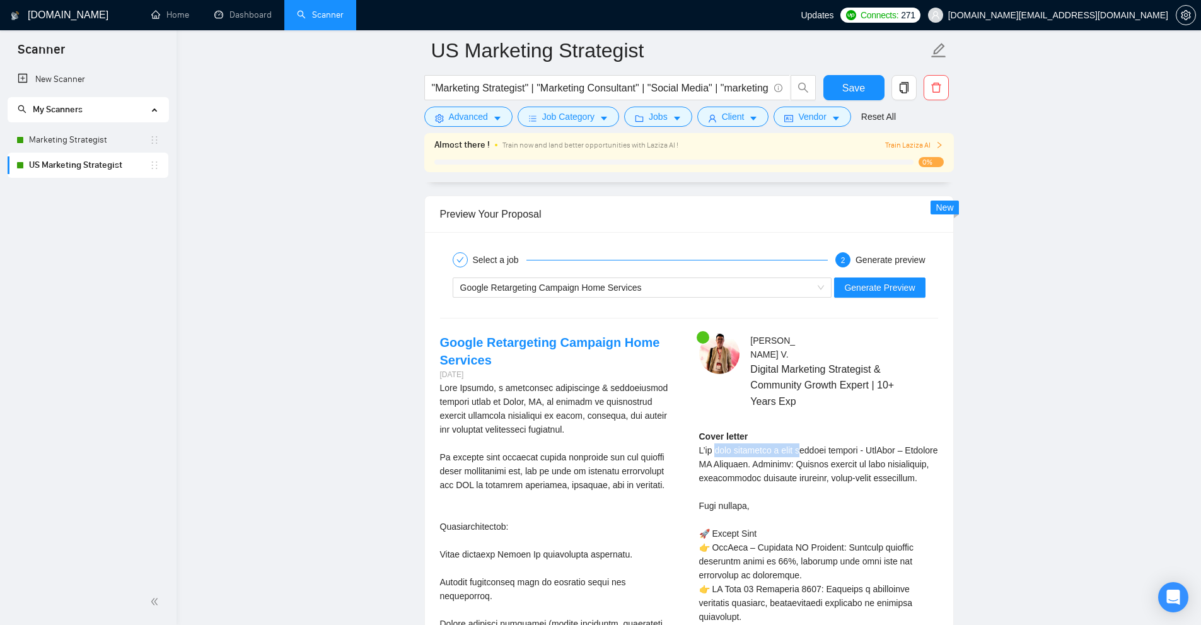
drag, startPoint x: 871, startPoint y: 433, endPoint x: 911, endPoint y: 436, distance: 40.5
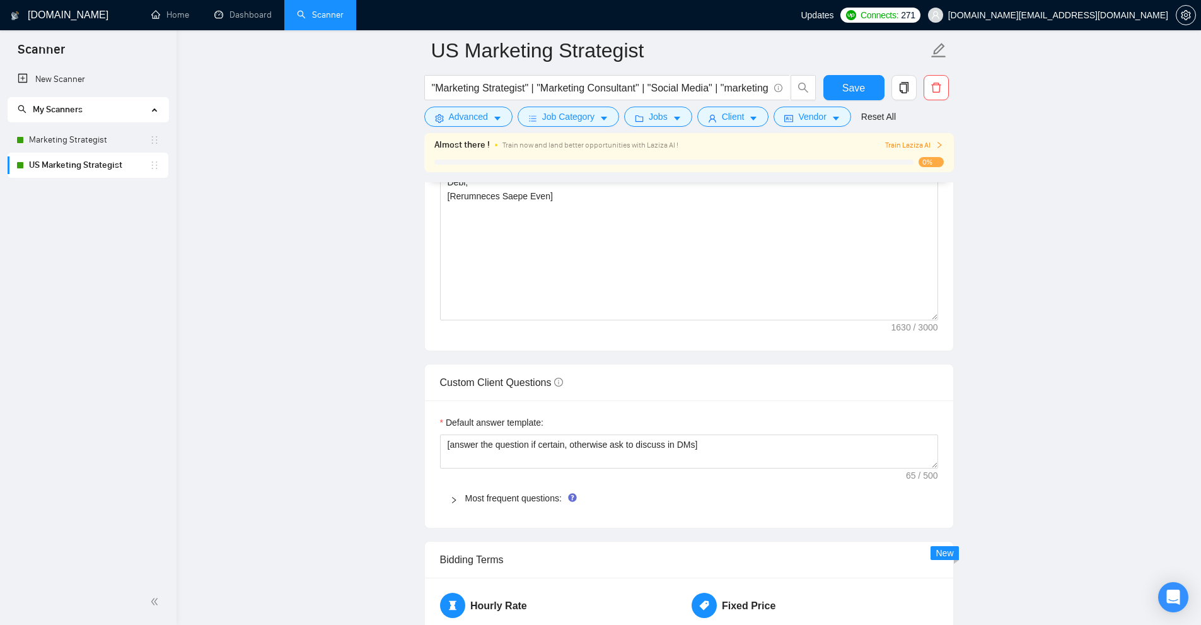
scroll to position [1795, 0]
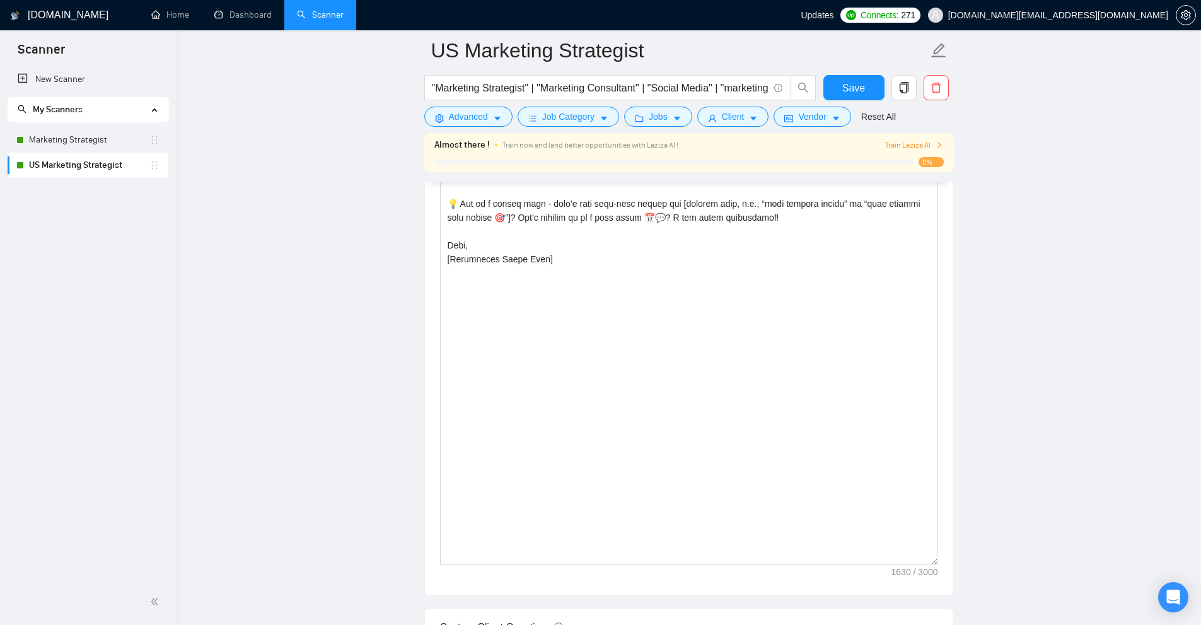
drag, startPoint x: 933, startPoint y: 378, endPoint x: 881, endPoint y: 626, distance: 252.5
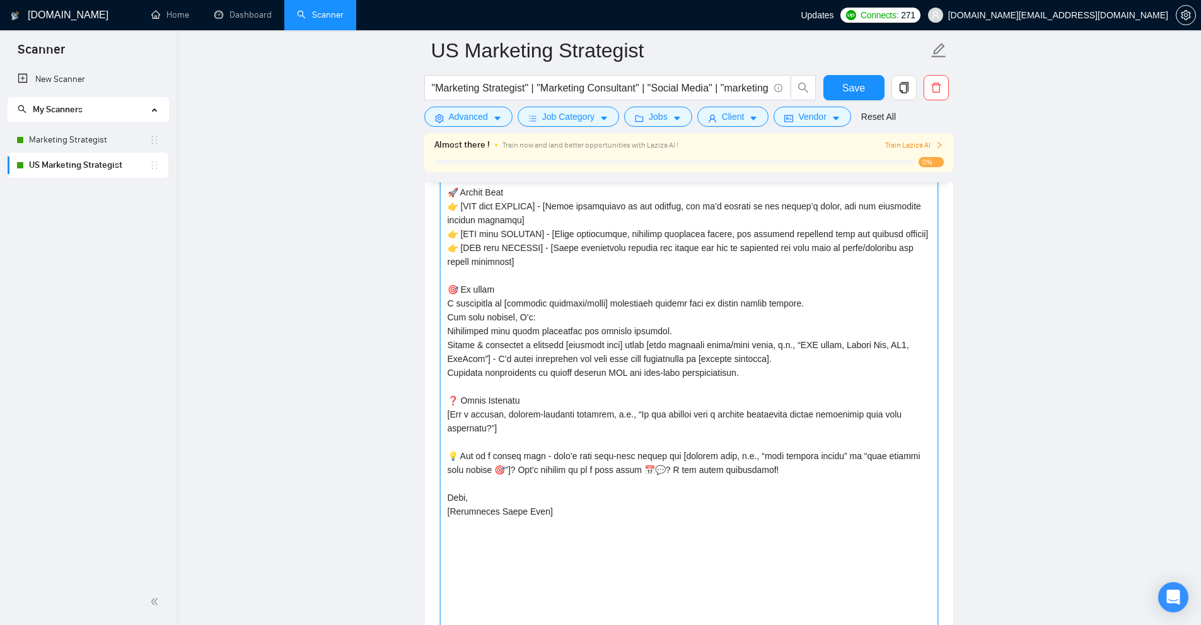
click at [510, 436] on textarea "Cover letter template:" at bounding box center [689, 463] width 498 height 839
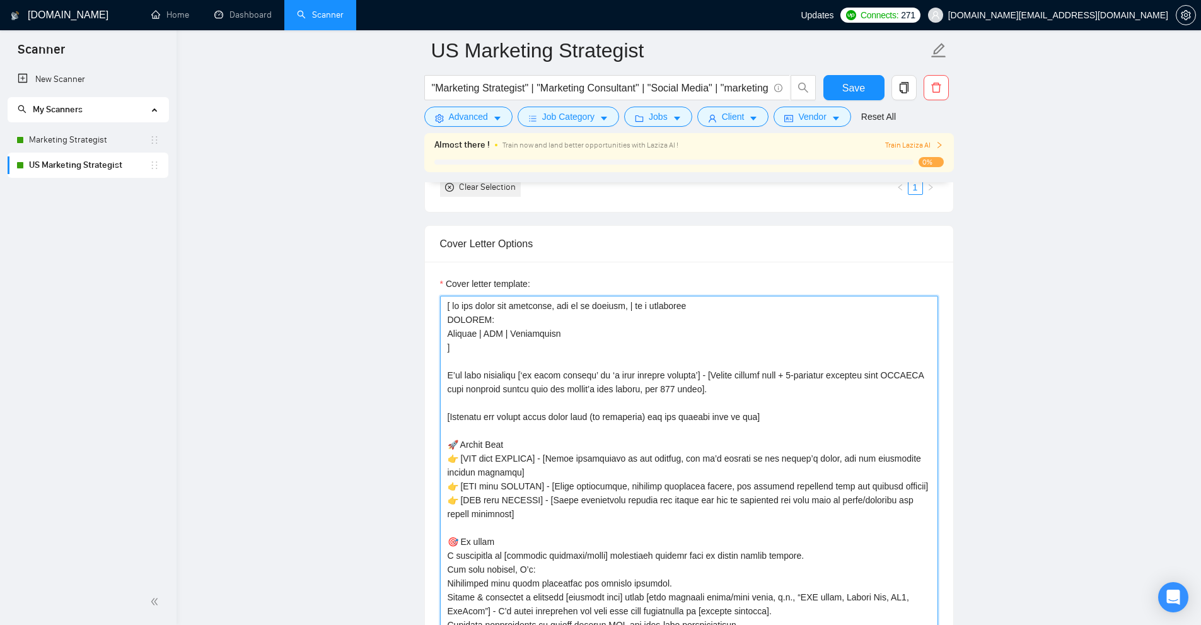
scroll to position [1479, 0]
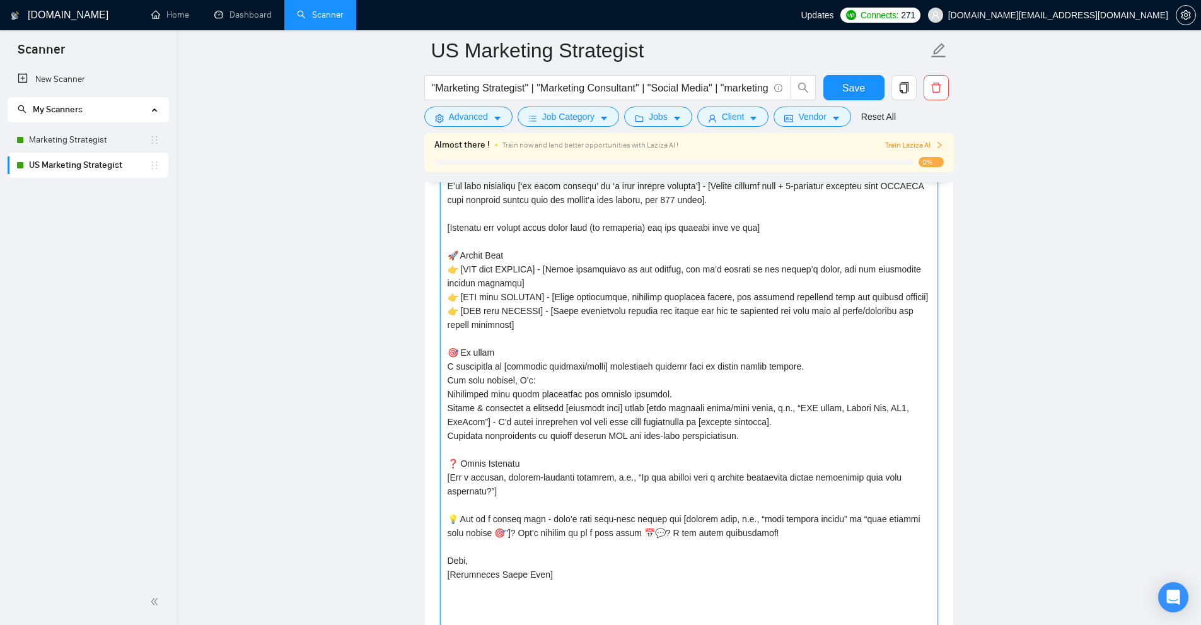
click at [489, 334] on textarea "Cover letter template:" at bounding box center [689, 526] width 498 height 839
click at [478, 242] on textarea "Cover letter template:" at bounding box center [689, 526] width 498 height 839
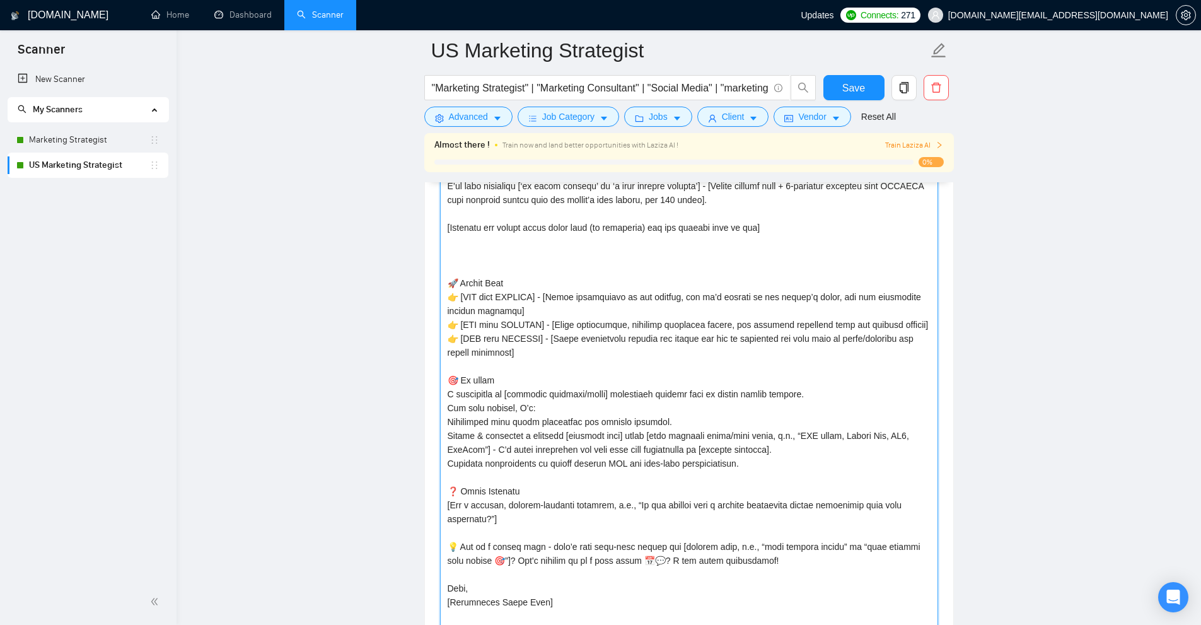
click at [483, 245] on textarea "Cover letter template:" at bounding box center [689, 526] width 498 height 839
click at [477, 250] on textarea "Cover letter template:" at bounding box center [689, 526] width 498 height 839
paste textarea "[lorem: IPS dolor ‘si ame cons ad elits’ d.e. te incidi utlab'e dolorem aliquae…"
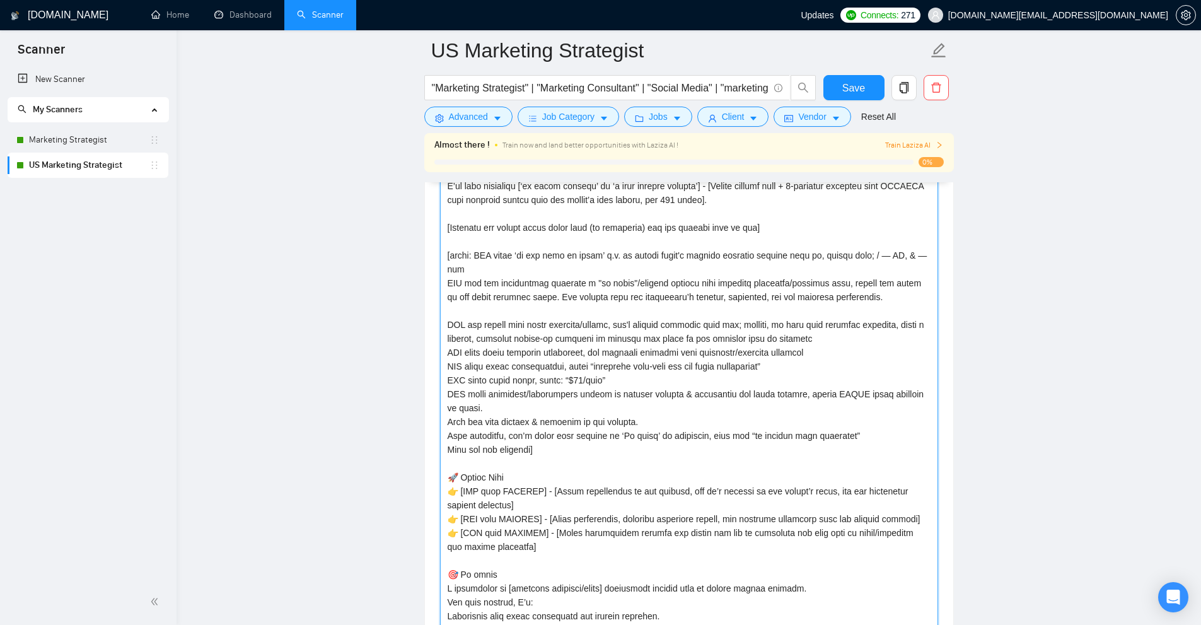
drag, startPoint x: 552, startPoint y: 438, endPoint x: 428, endPoint y: 253, distance: 223.2
click at [428, 253] on div "Cover letter template:" at bounding box center [689, 525] width 528 height 904
type textarea "[ lo ips dolor sit ametconse, adi el se doeiusm, | te i utlaboree DOLOREM: Aliq…"
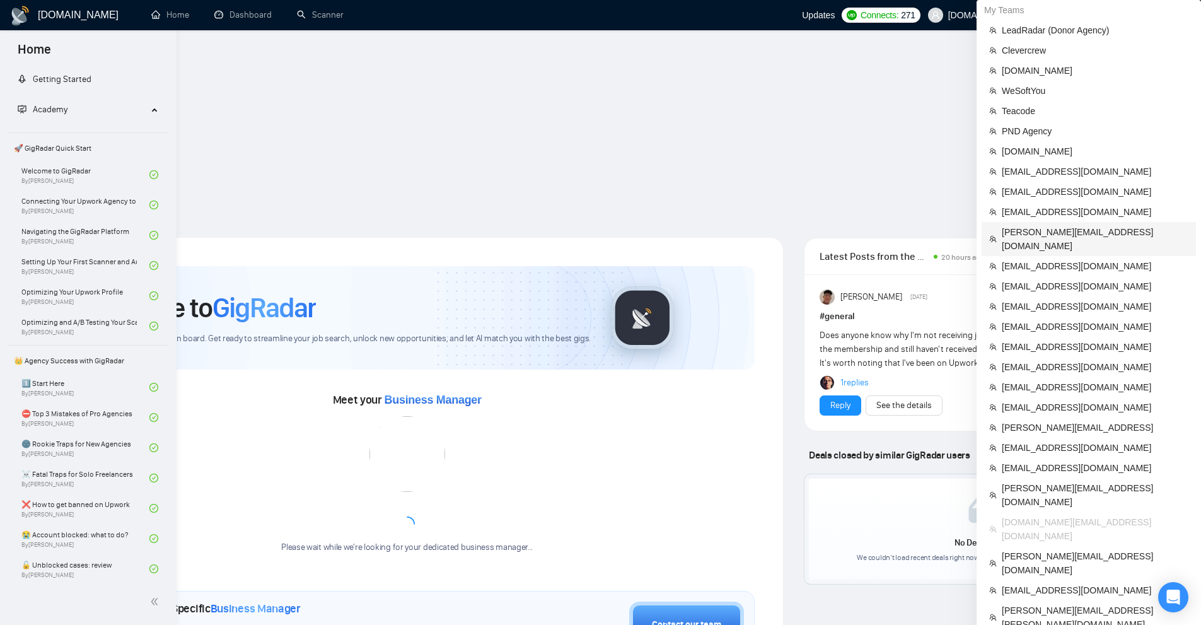
scroll to position [366, 0]
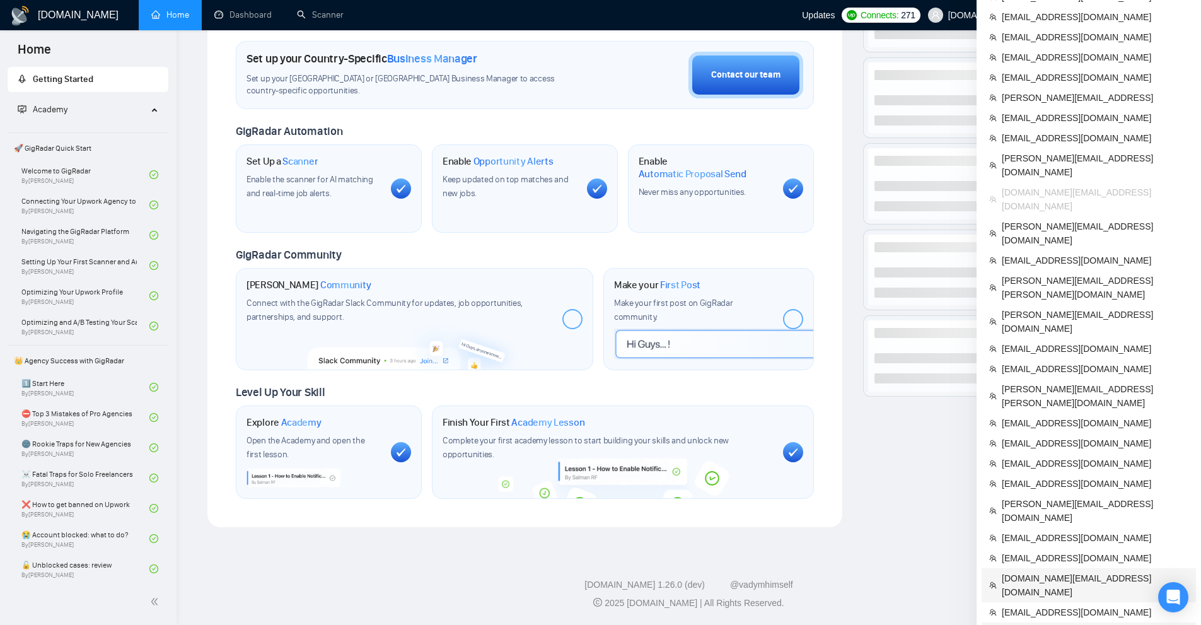
click at [1052, 571] on span "[DOMAIN_NAME][EMAIL_ADDRESS][DOMAIN_NAME]" at bounding box center [1095, 585] width 187 height 28
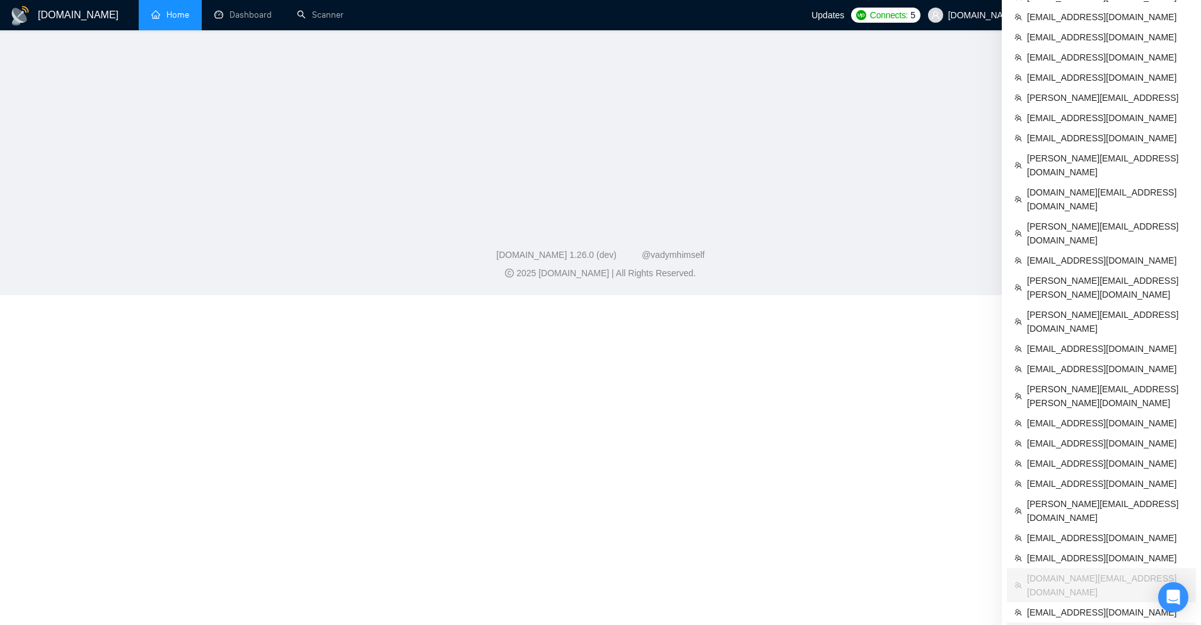
scroll to position [271, 0]
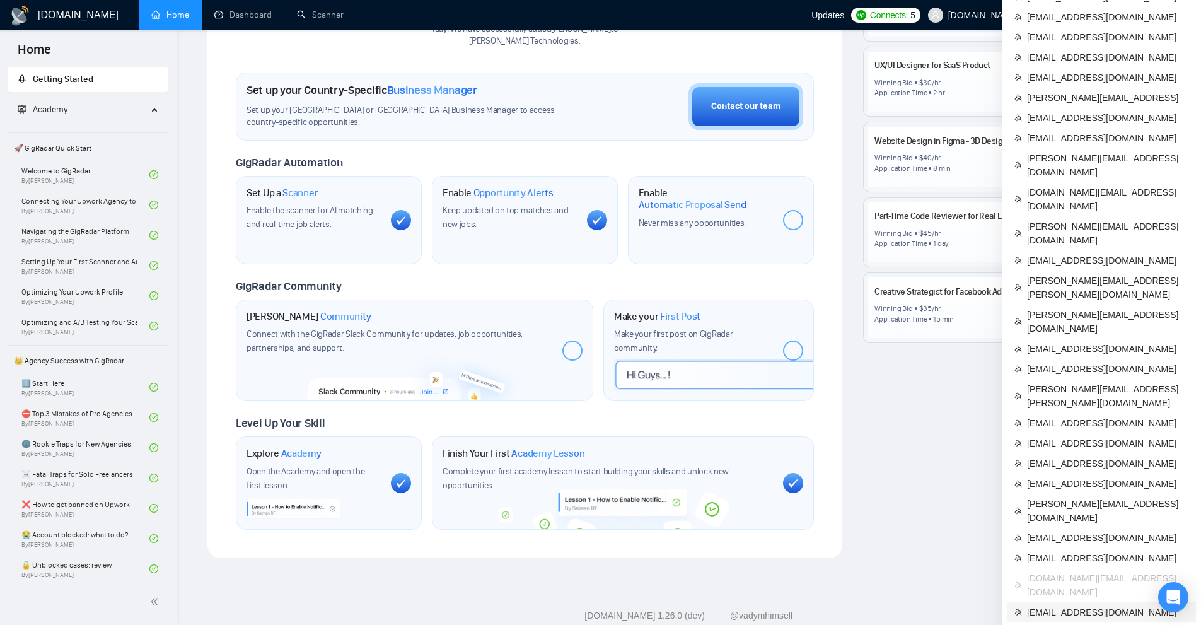
click at [1078, 605] on span "mindbridgesignups@gmail.com" at bounding box center [1107, 612] width 161 height 14
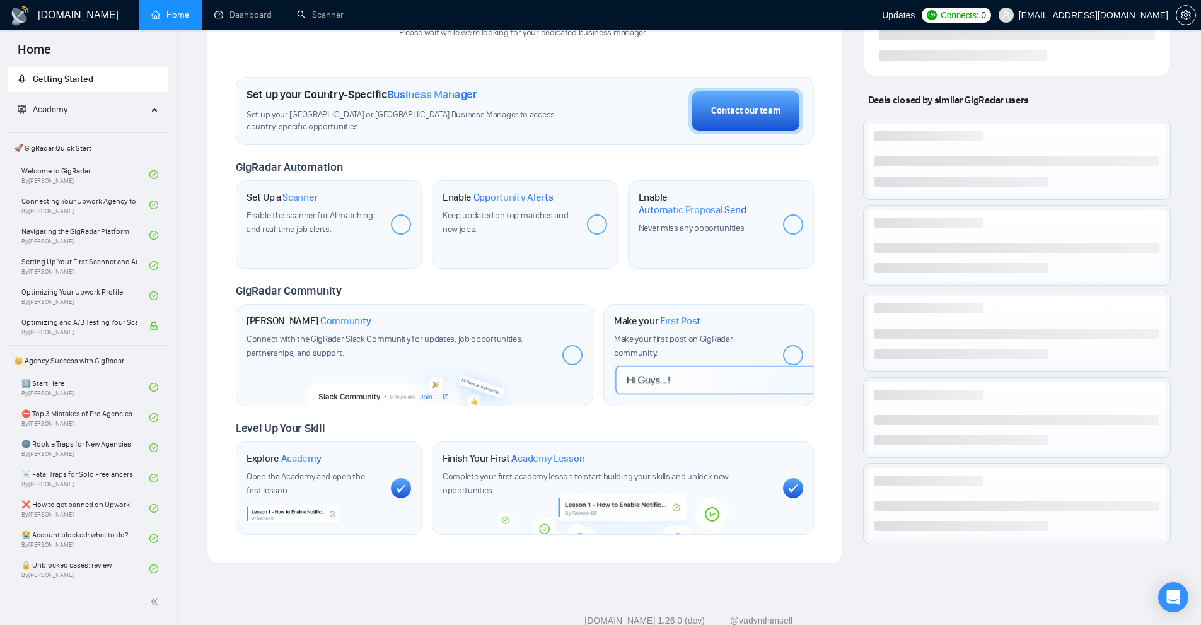
scroll to position [271, 0]
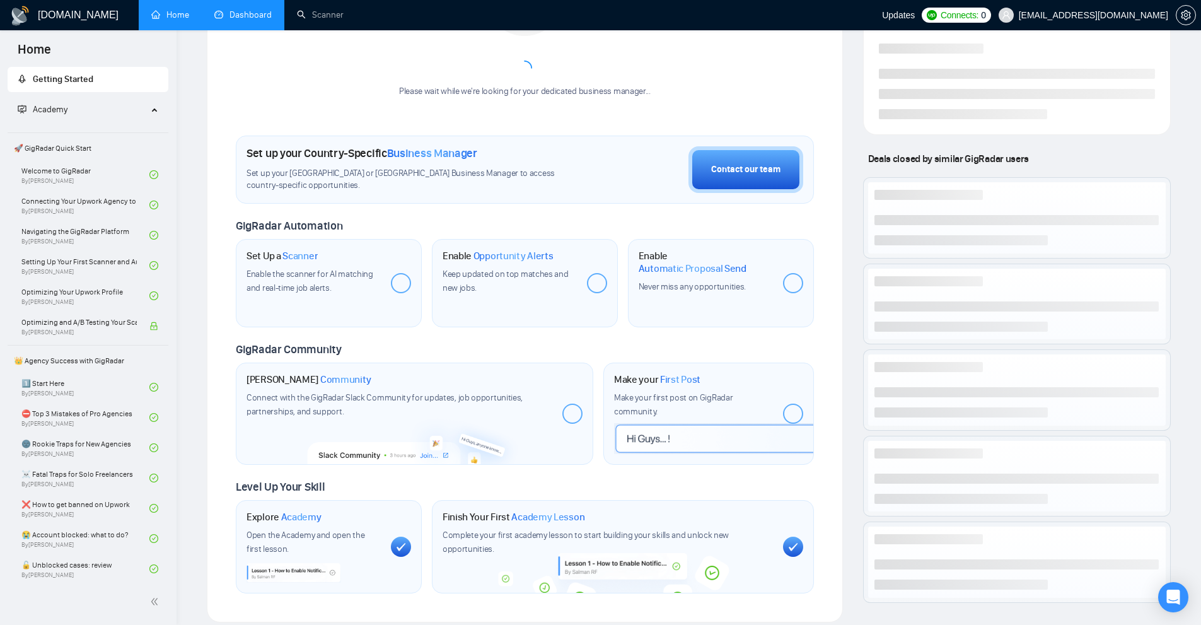
click at [250, 20] on link "Dashboard" at bounding box center [242, 14] width 57 height 11
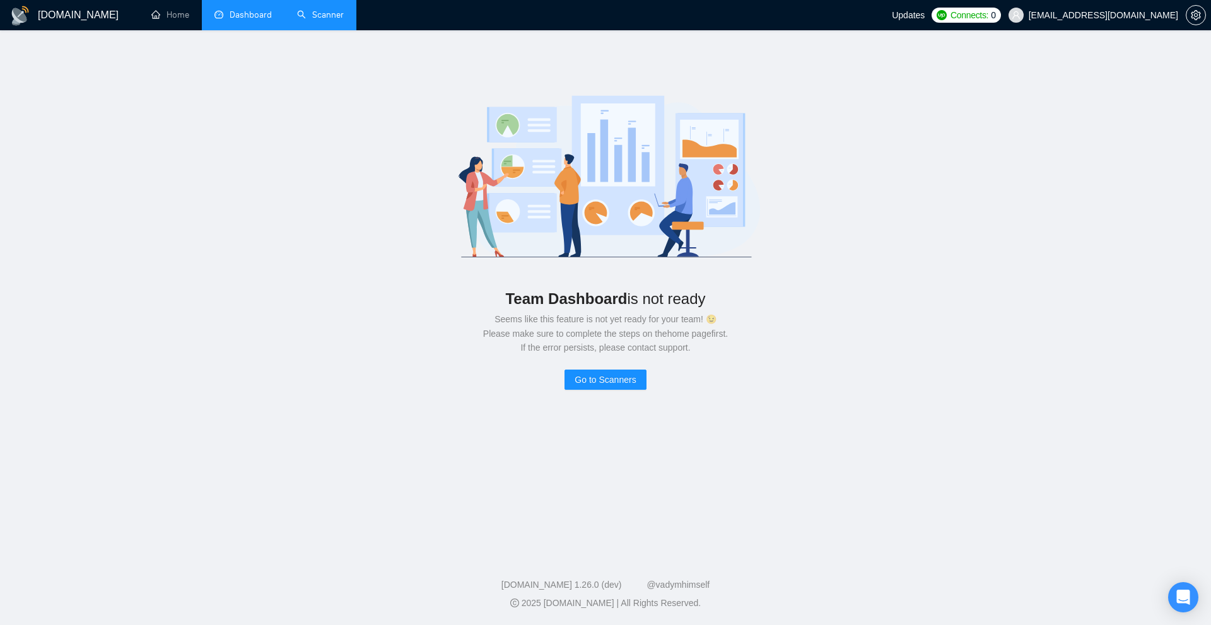
click at [297, 13] on link "Scanner" at bounding box center [320, 14] width 47 height 11
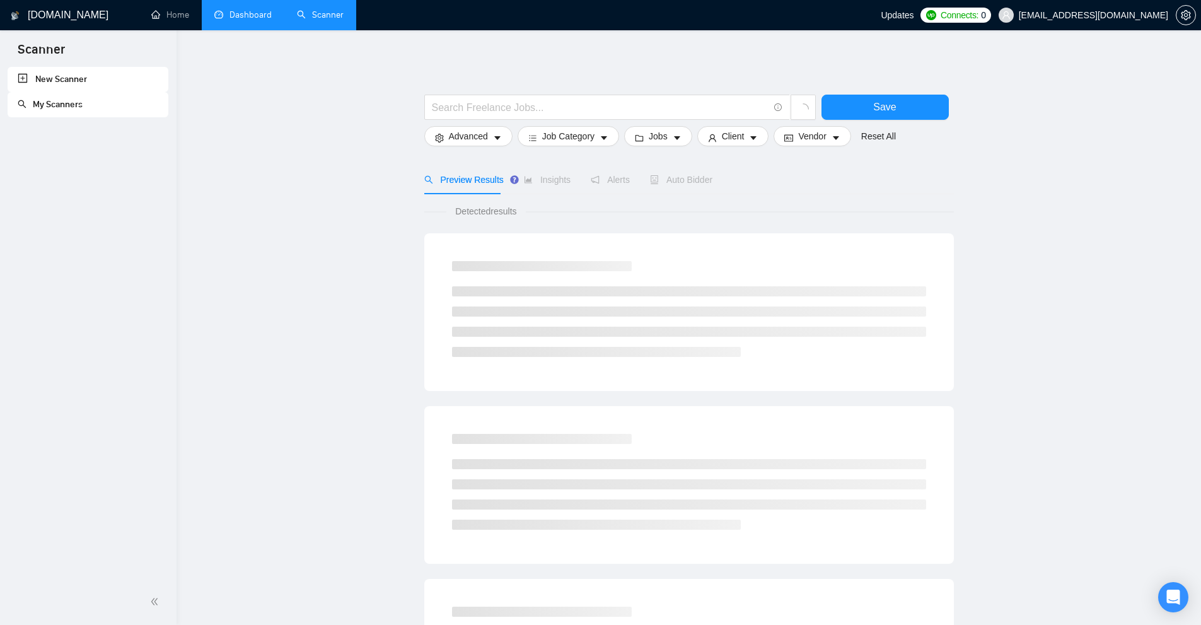
drag, startPoint x: 214, startPoint y: 16, endPoint x: 182, endPoint y: 13, distance: 31.7
click at [214, 16] on link "Dashboard" at bounding box center [242, 14] width 57 height 11
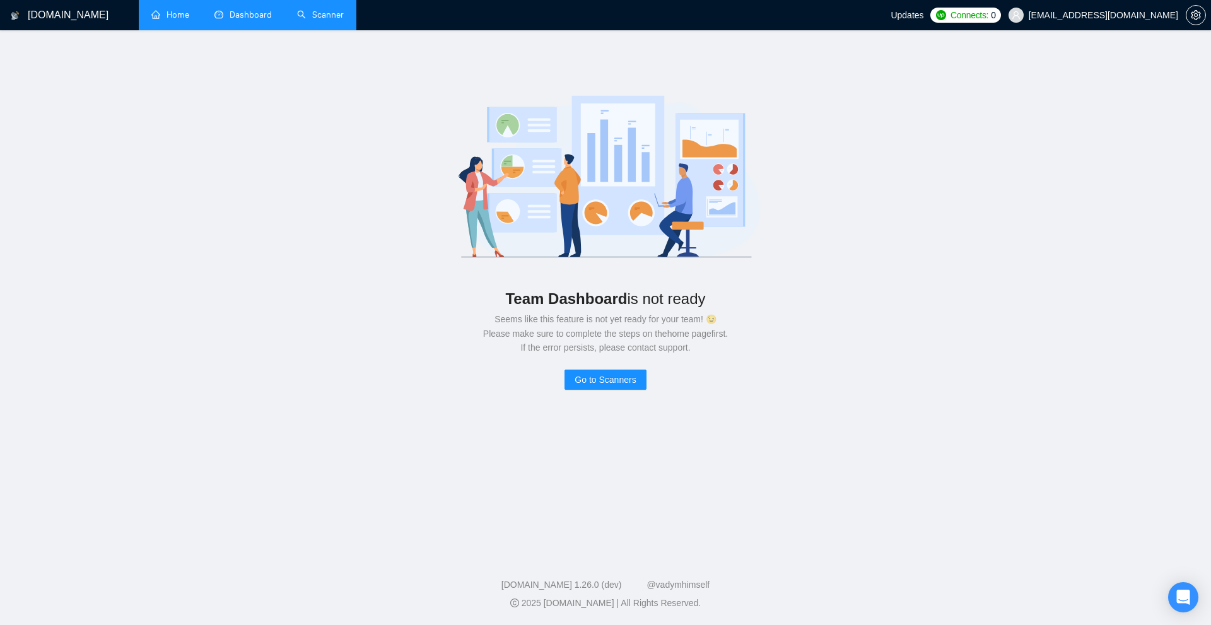
click at [182, 13] on link "Home" at bounding box center [170, 14] width 38 height 11
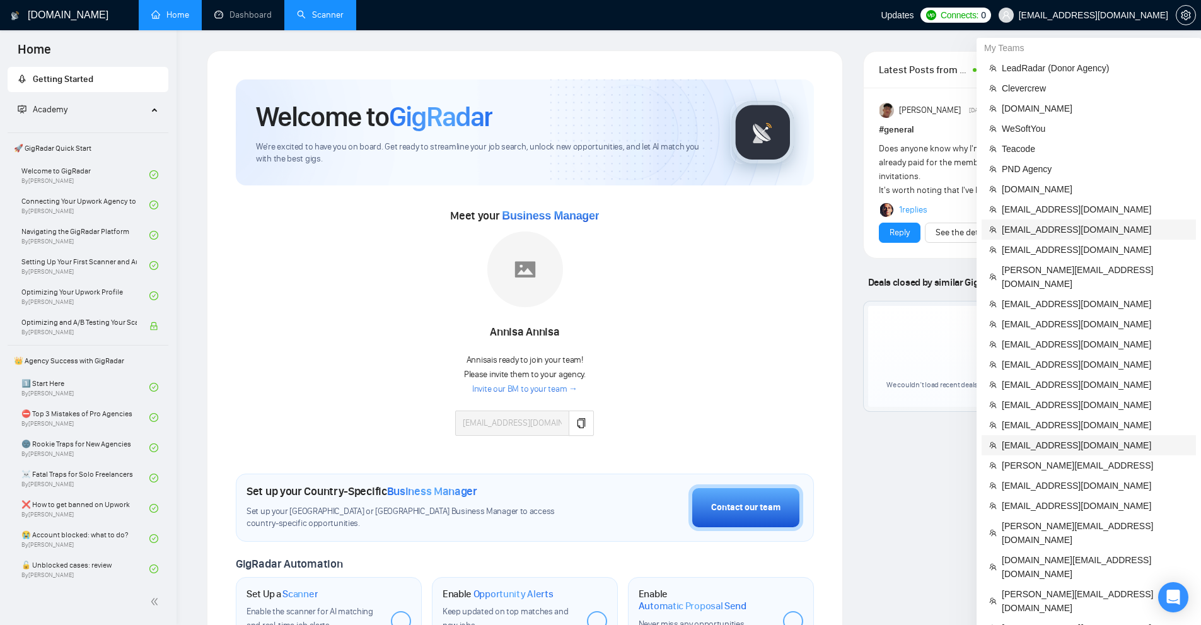
scroll to position [315, 0]
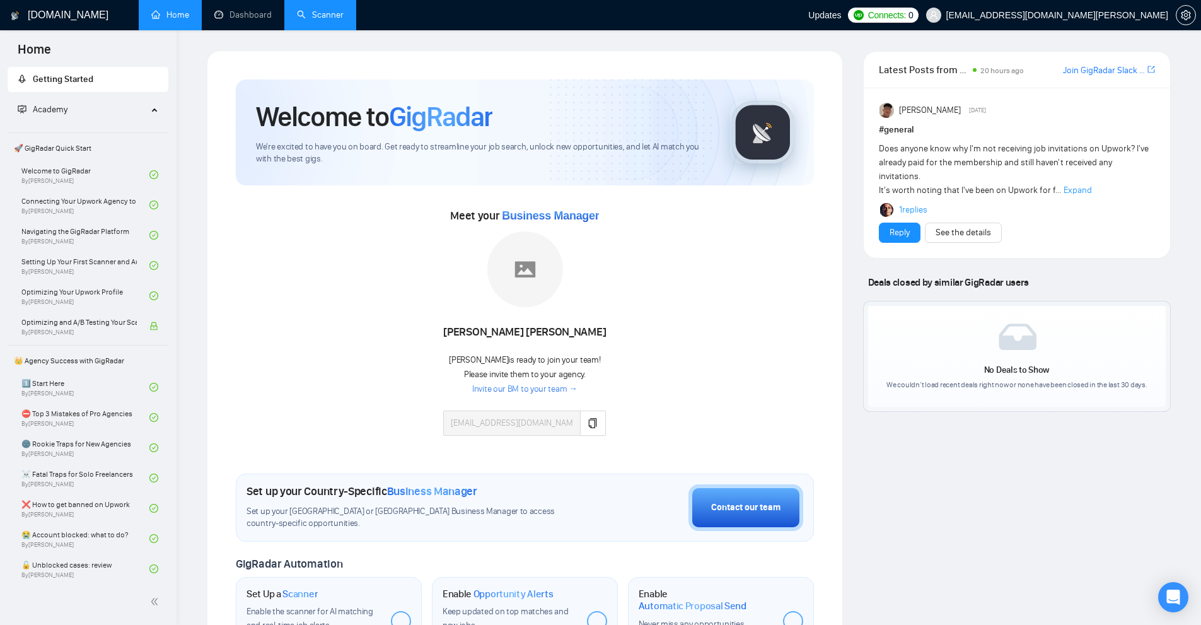
click at [549, 387] on link "Invite our BM to your team →" at bounding box center [524, 389] width 105 height 12
